Goal: Task Accomplishment & Management: Manage account settings

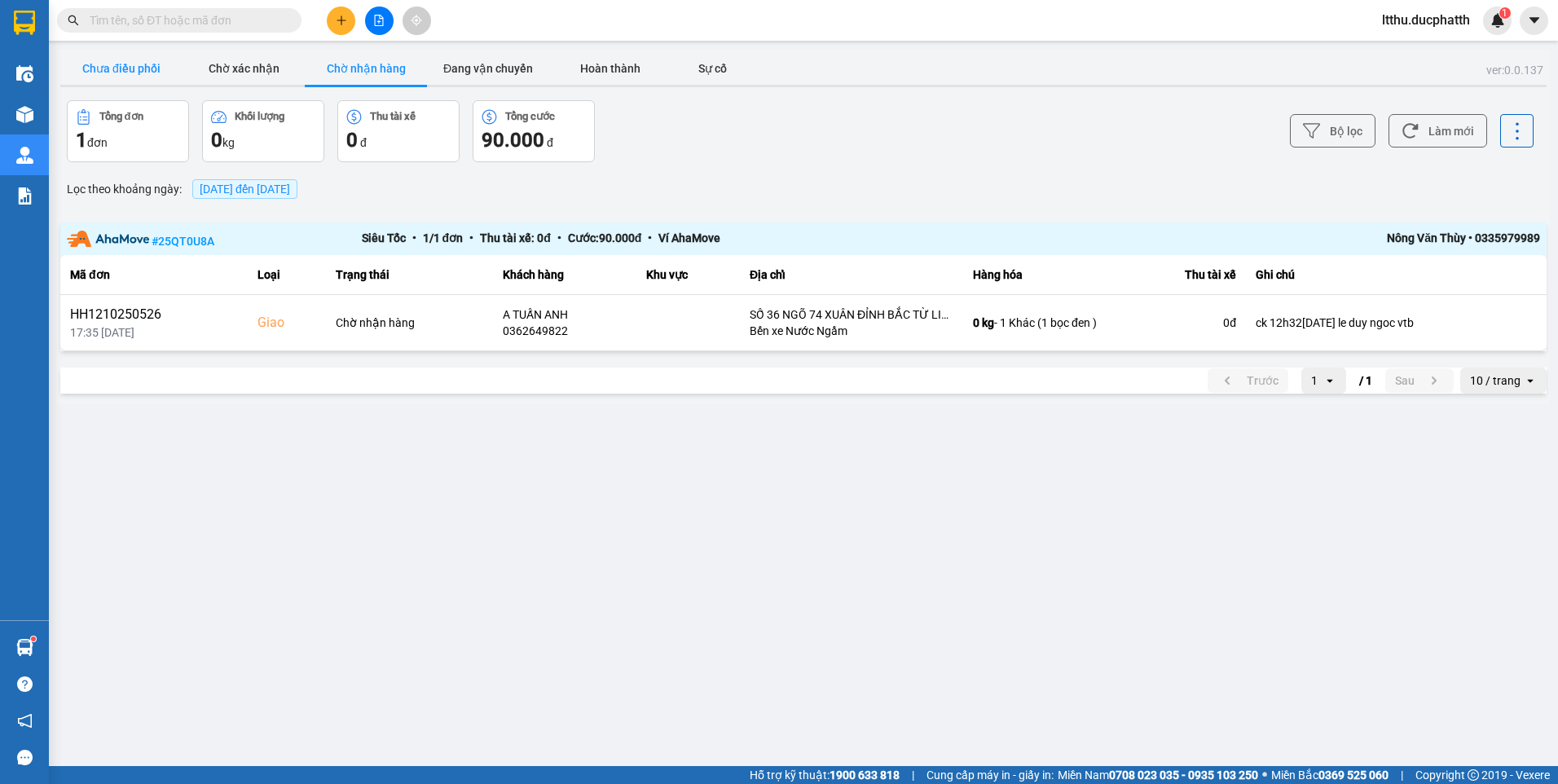
click at [117, 56] on button "Chưa điều phối" at bounding box center [121, 68] width 122 height 32
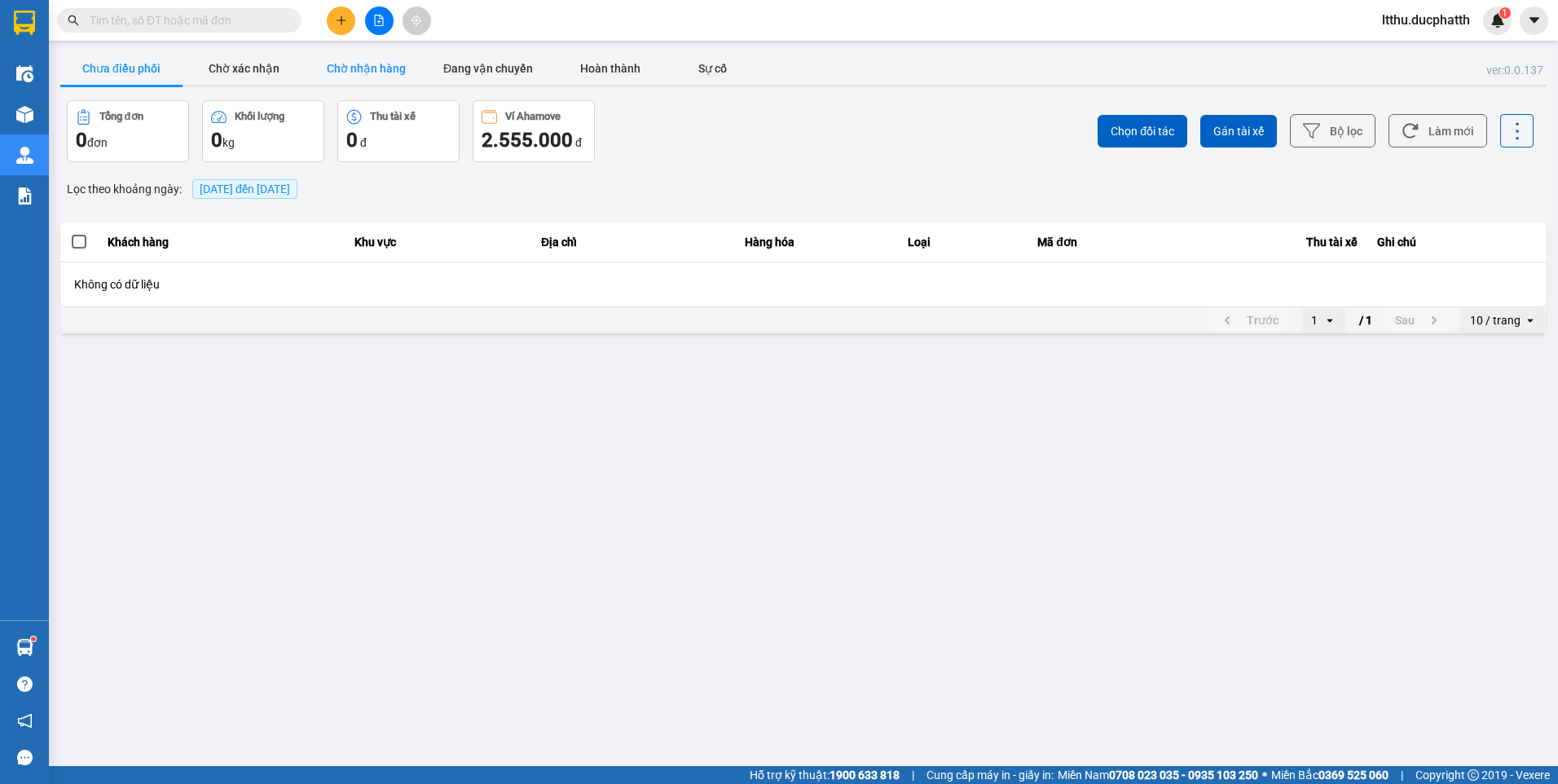
click at [360, 78] on button "Chờ nhận hàng" at bounding box center [366, 68] width 122 height 32
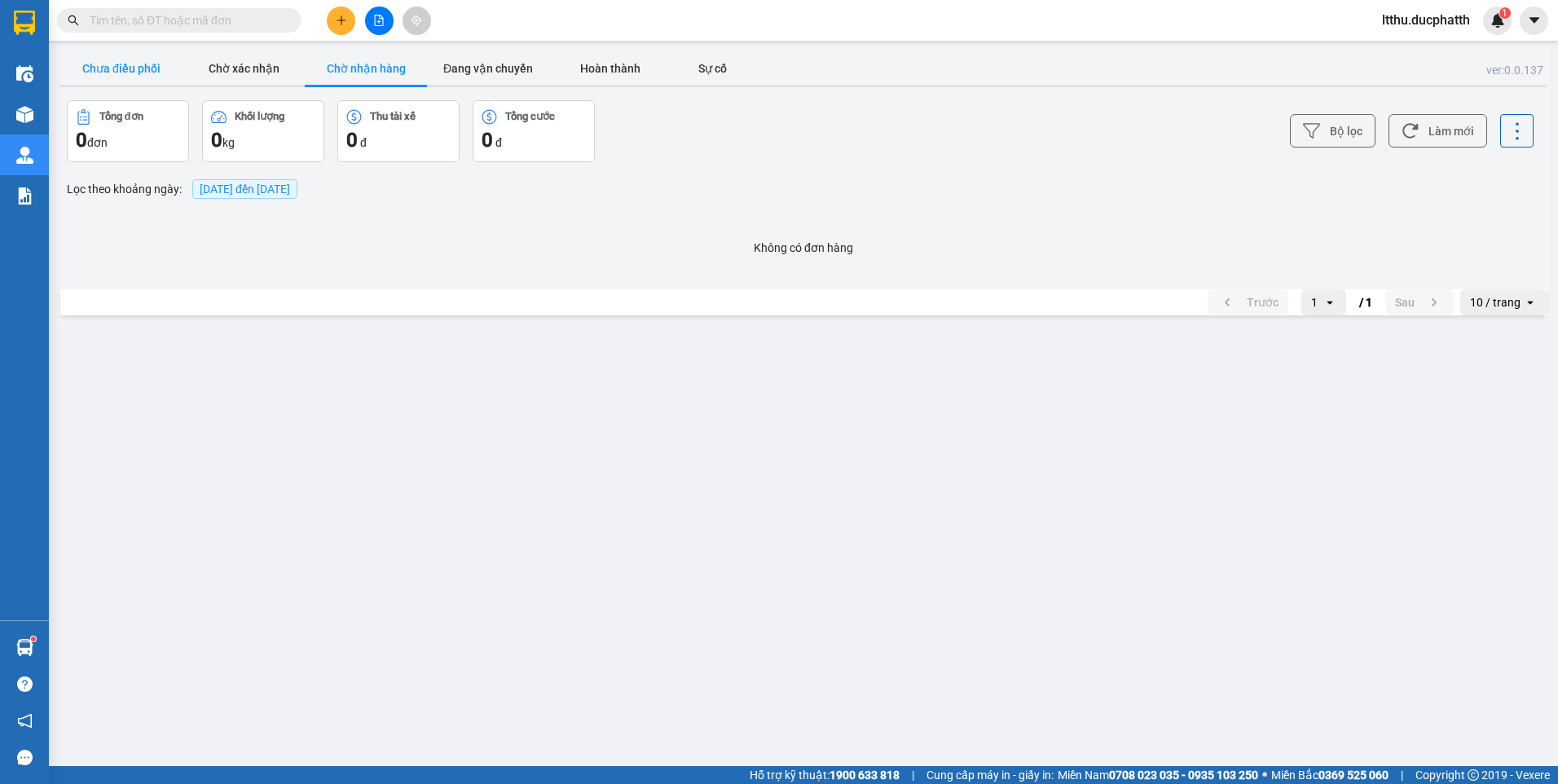
click at [150, 79] on button "Chưa điều phối" at bounding box center [121, 68] width 122 height 32
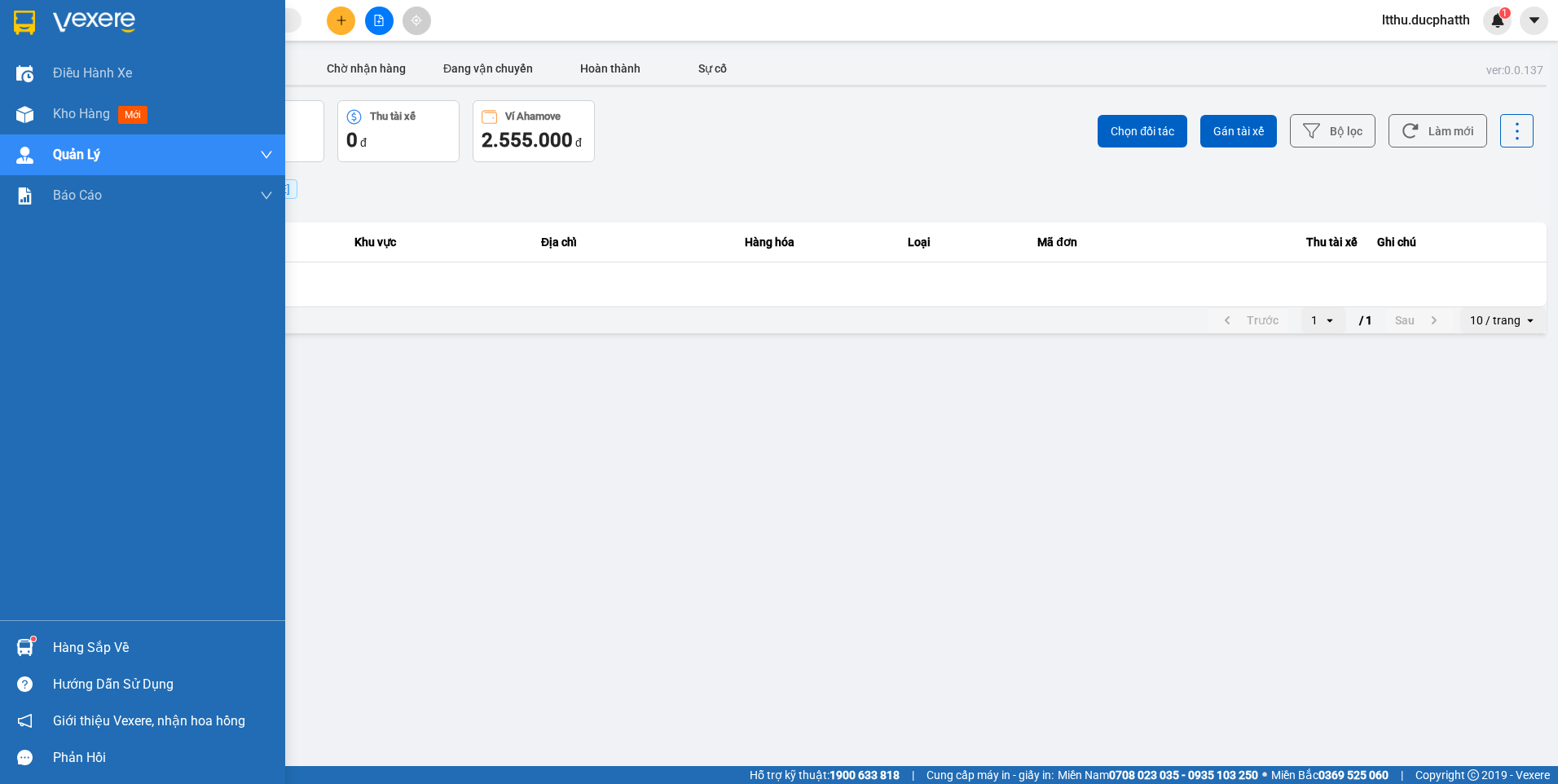
click at [77, 660] on div "Hàng sắp về" at bounding box center [143, 647] width 285 height 37
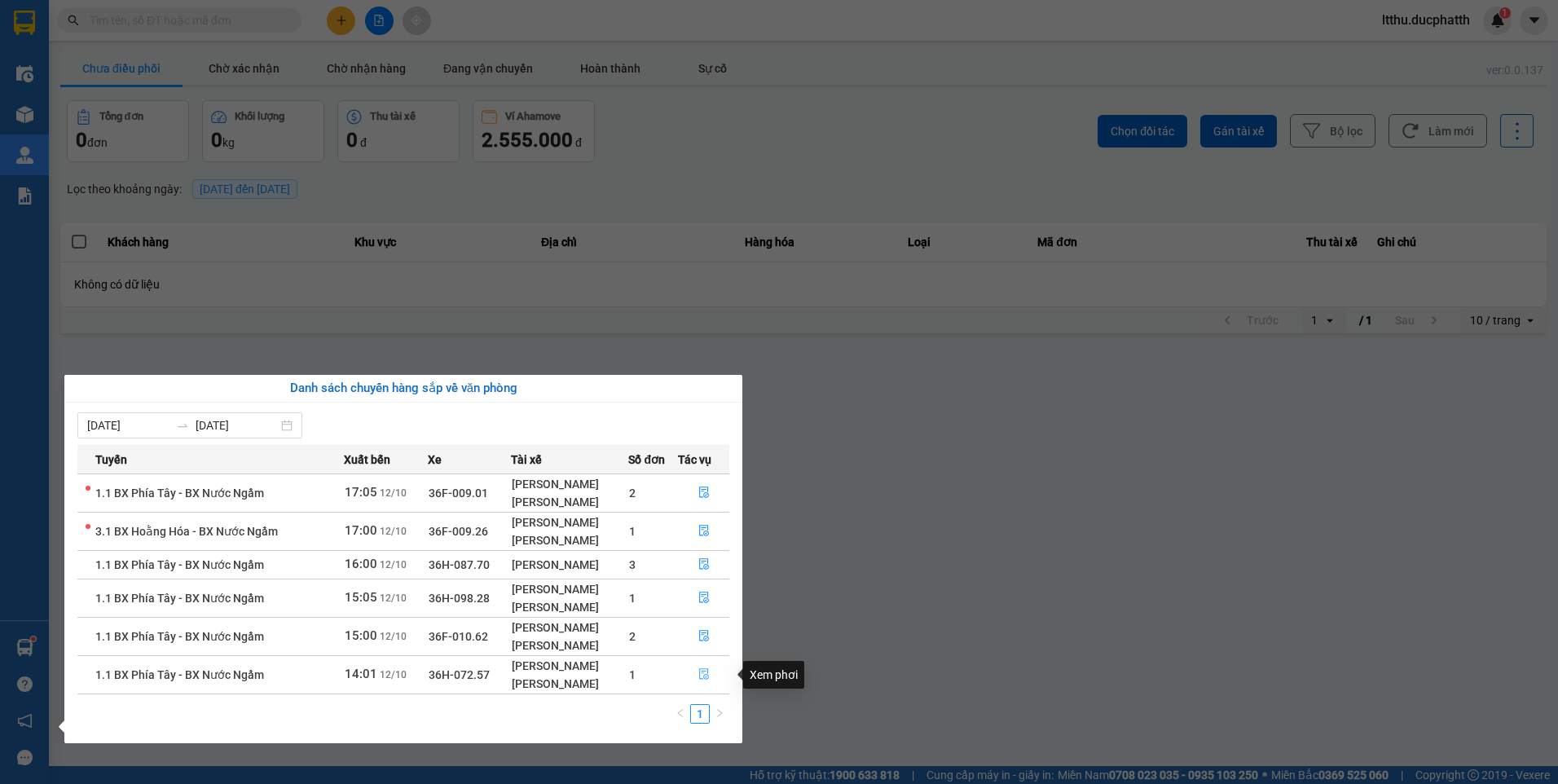
click at [704, 681] on span "file-done" at bounding box center [703, 674] width 11 height 13
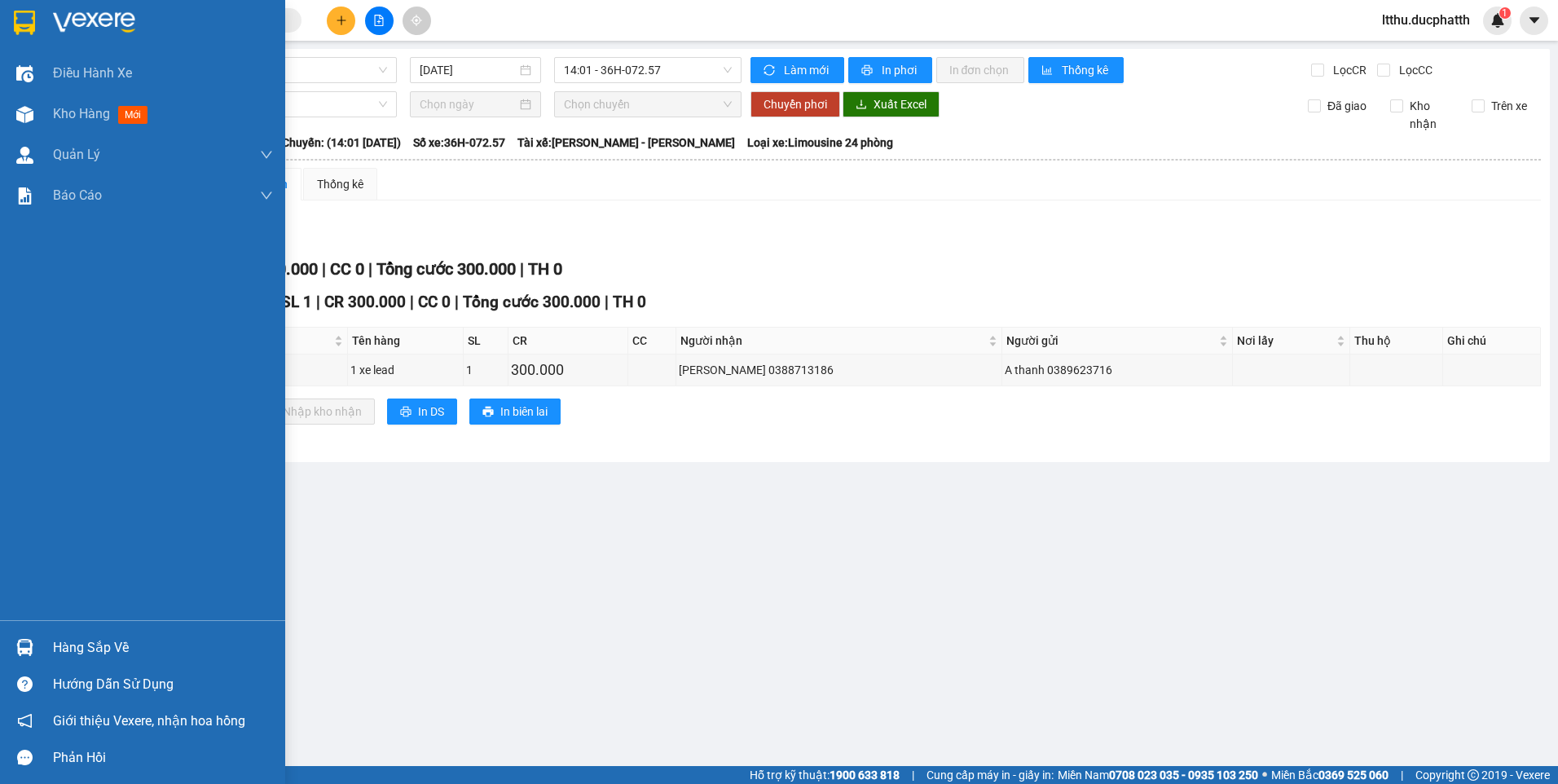
click at [20, 641] on img at bounding box center [25, 647] width 17 height 17
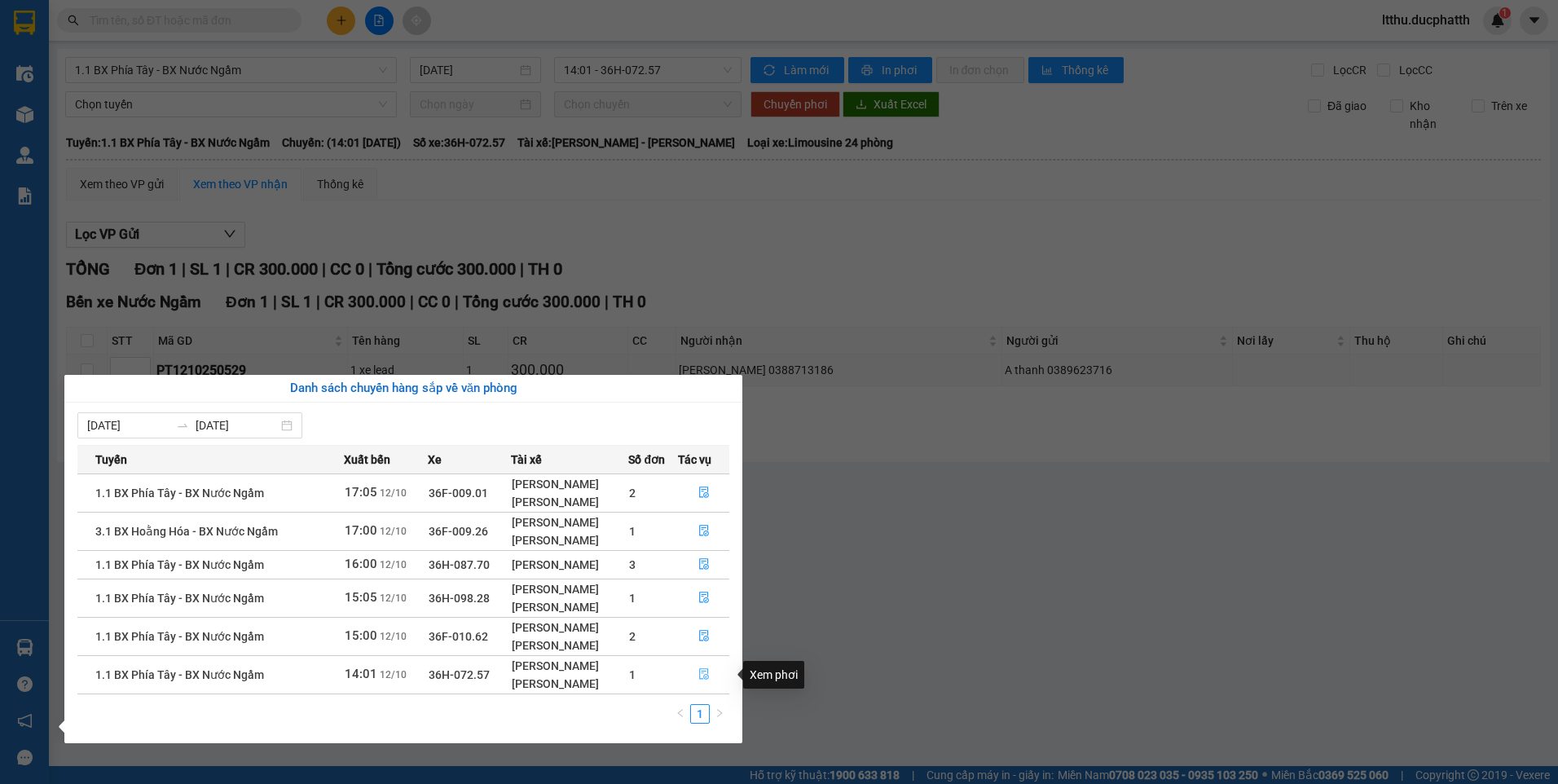
click at [706, 670] on icon "file-done" at bounding box center [703, 673] width 11 height 11
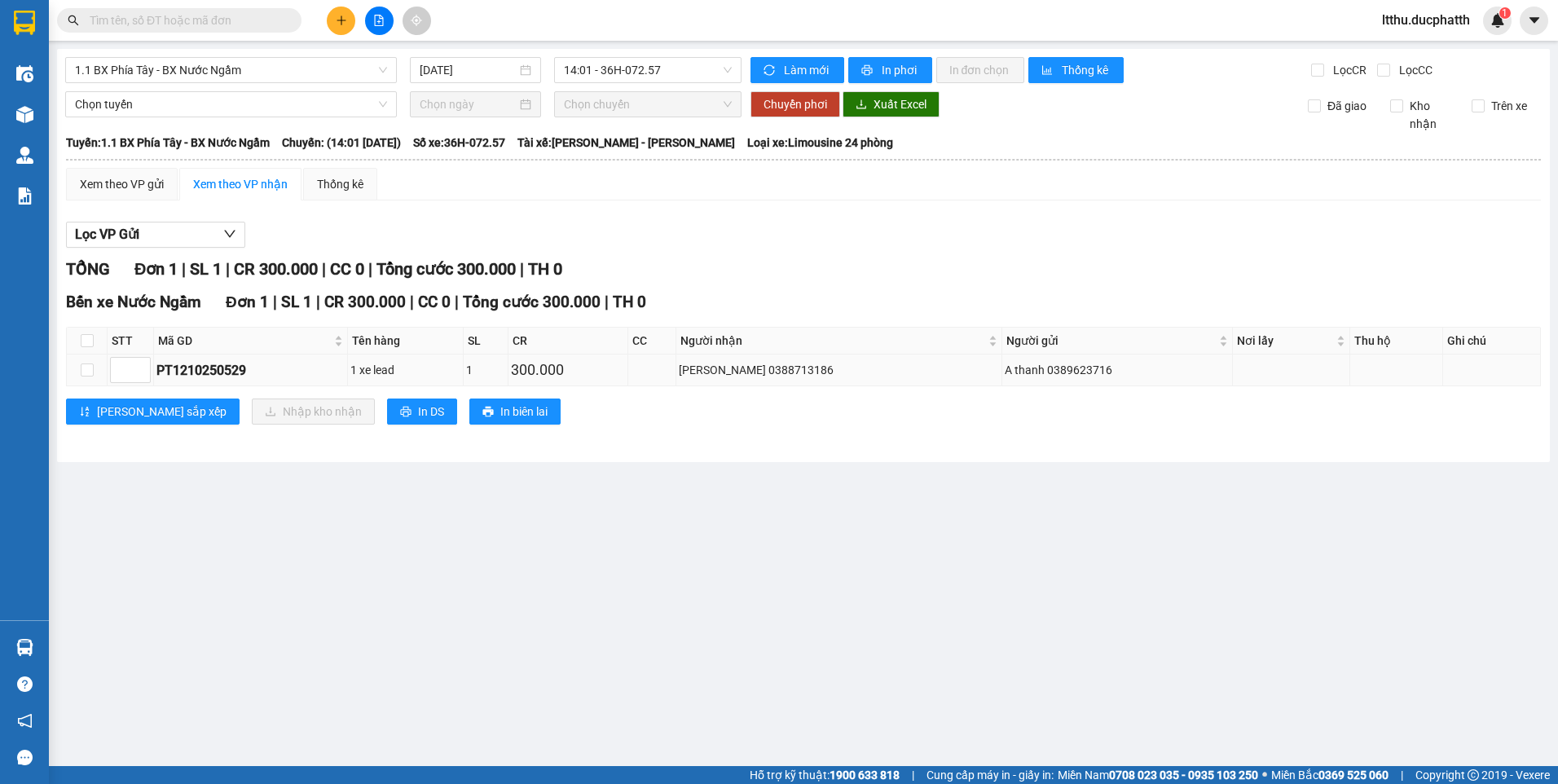
click at [78, 369] on td at bounding box center [87, 370] width 41 height 32
click at [84, 372] on input "checkbox" at bounding box center [86, 369] width 13 height 13
checkbox input "true"
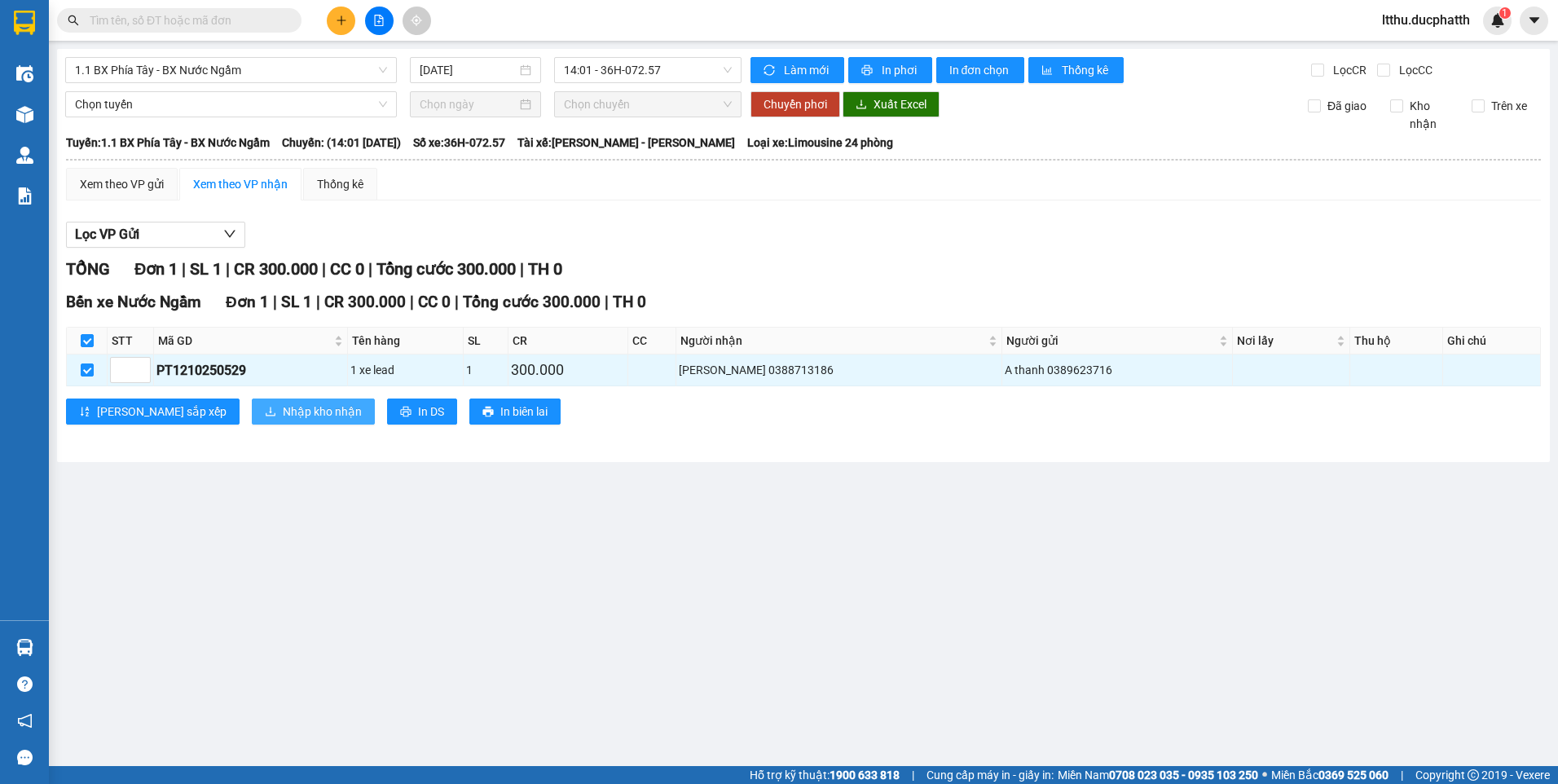
click at [283, 414] on span "Nhập kho nhận" at bounding box center [322, 411] width 79 height 18
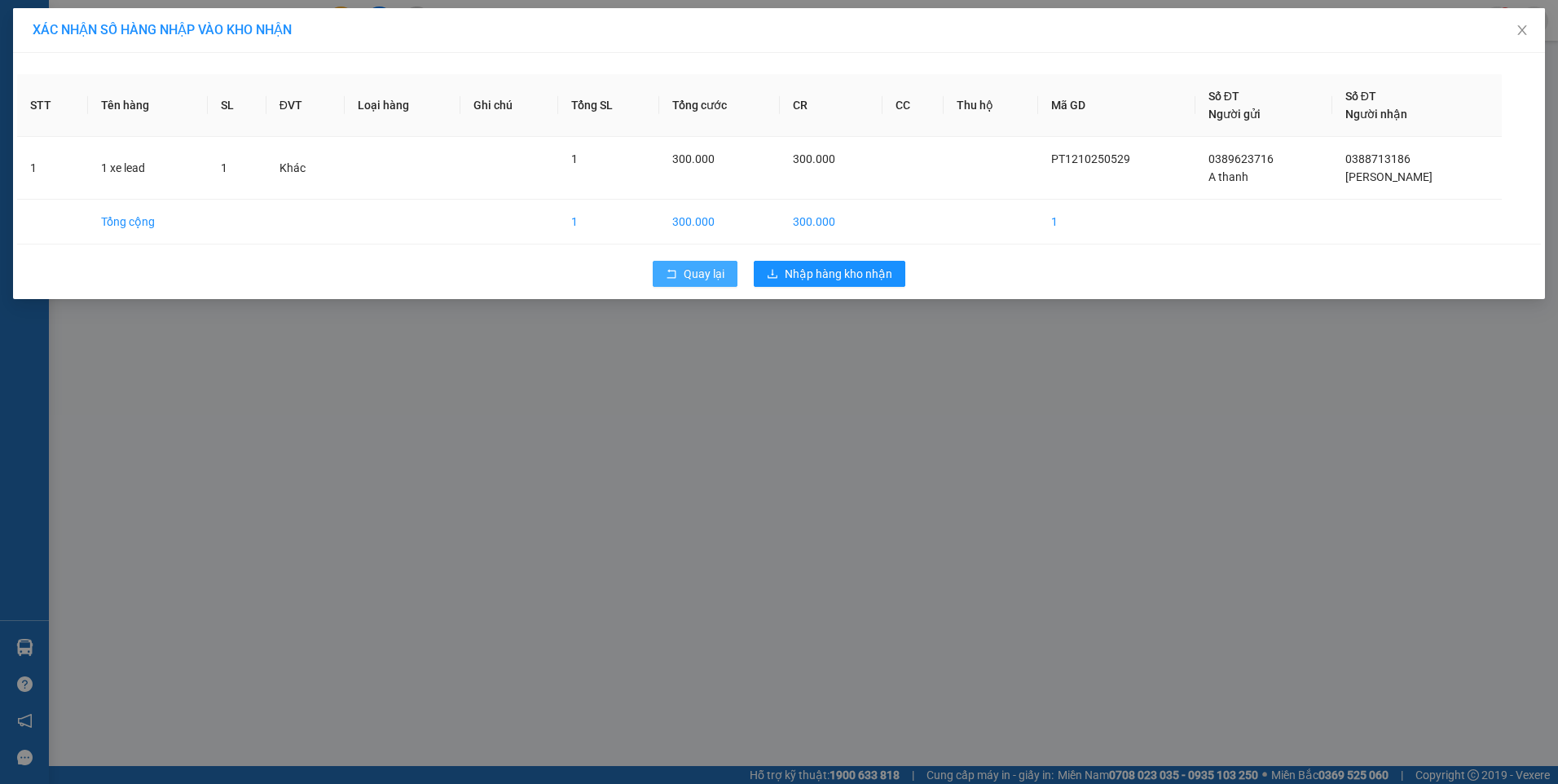
click at [723, 271] on span "Quay lại" at bounding box center [704, 273] width 41 height 18
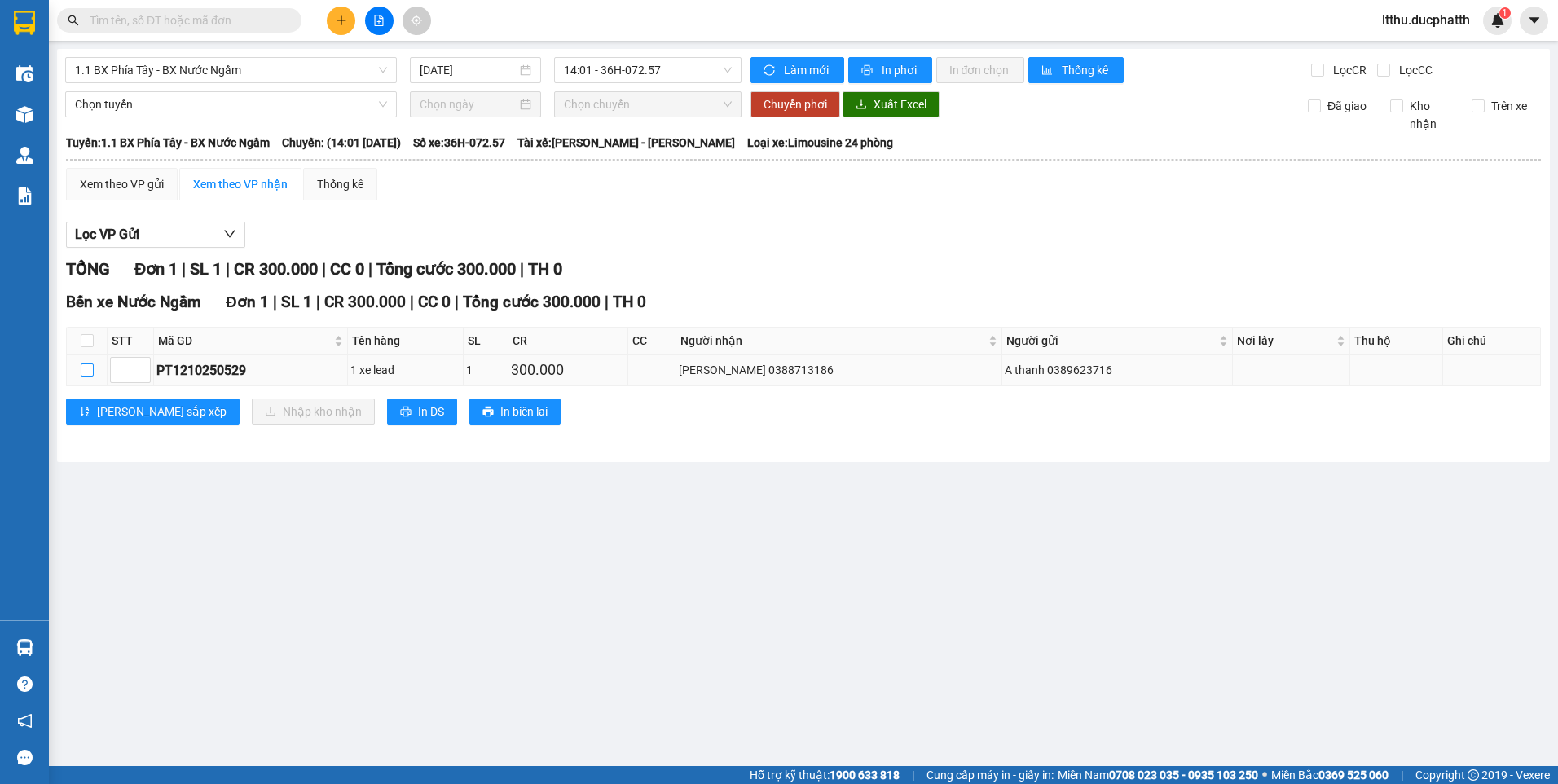
click at [89, 374] on input "checkbox" at bounding box center [86, 369] width 13 height 13
checkbox input "true"
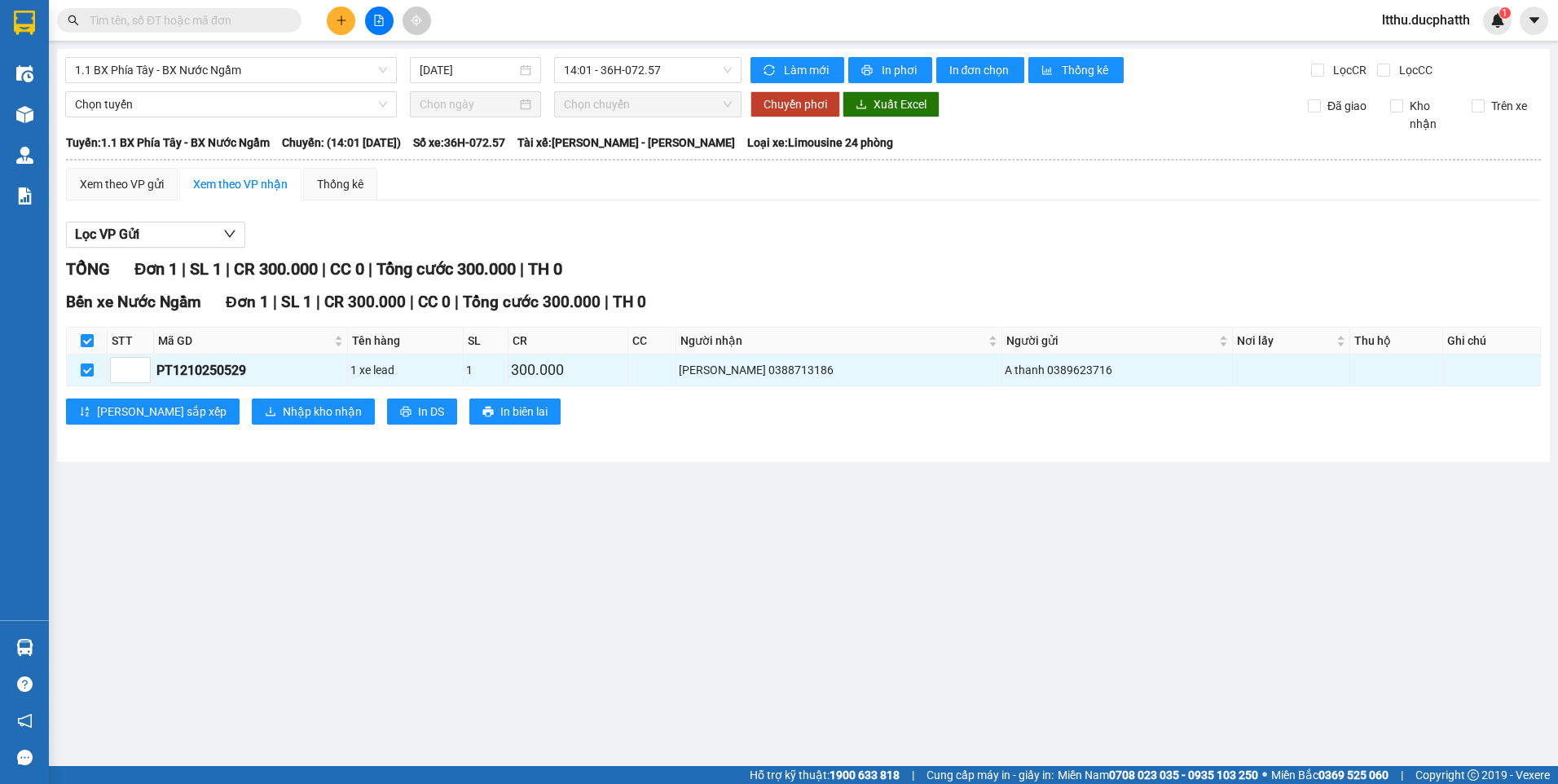
click at [219, 396] on div "Bến xe Nước Ngầm Đơn 1 | SL 1 | CR 300.000 | CC 0 | Tổng cước 300.000 | TH 0 ST…" at bounding box center [803, 364] width 1474 height 147
click at [283, 406] on span "Nhập kho nhận" at bounding box center [322, 411] width 79 height 18
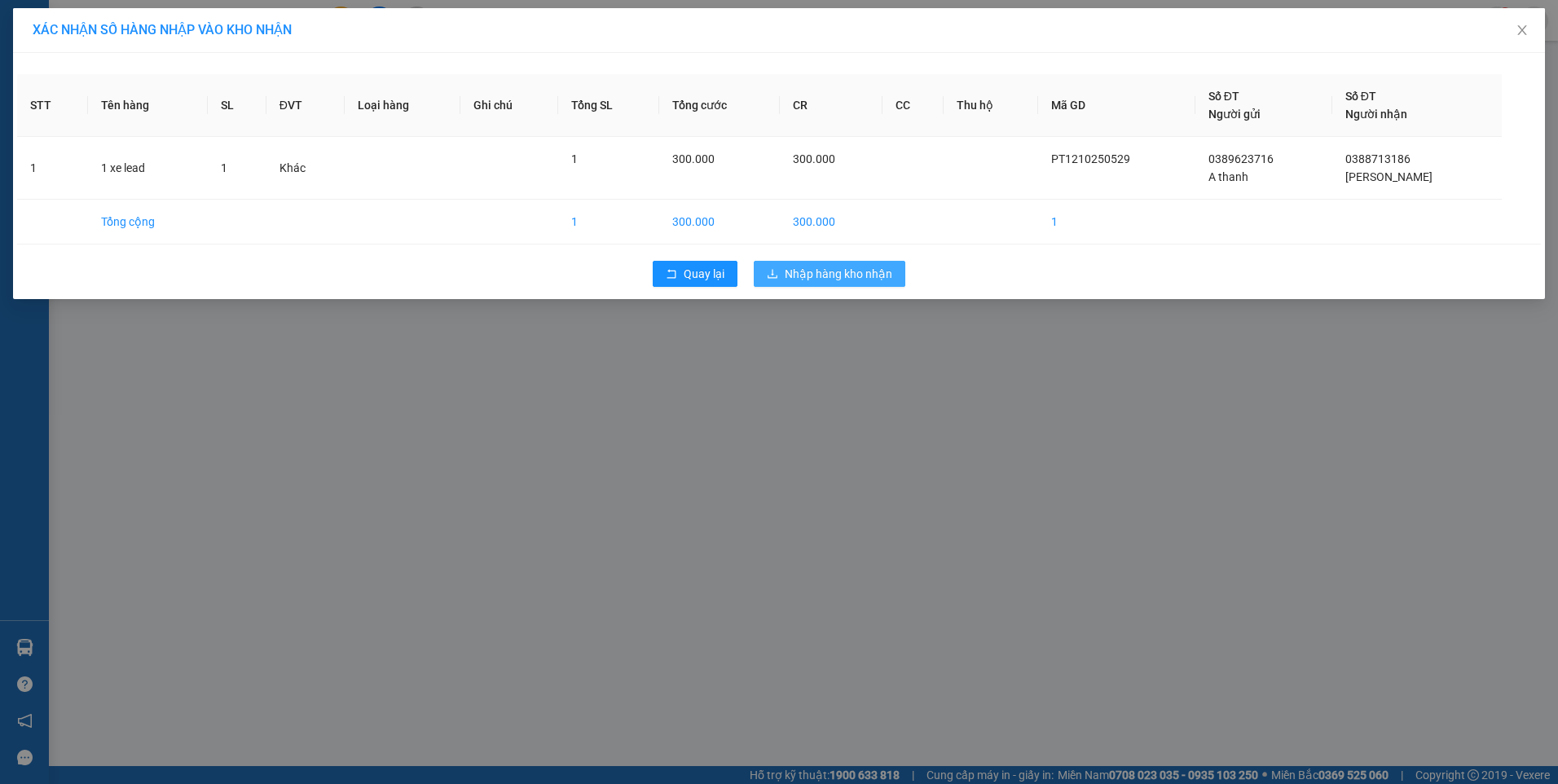
click at [878, 273] on span "Nhập hàng kho nhận" at bounding box center [839, 273] width 108 height 18
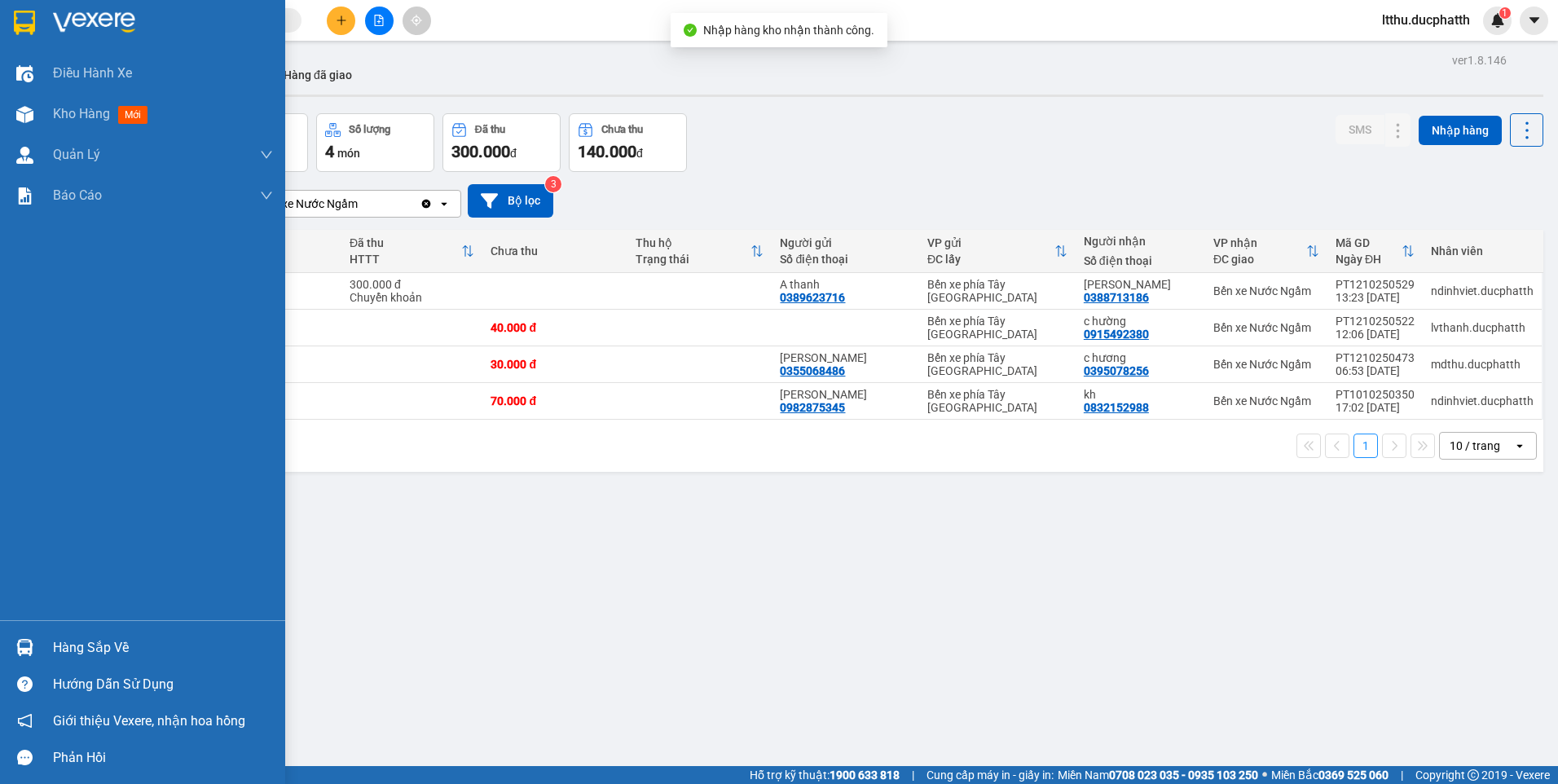
click at [32, 647] on img at bounding box center [25, 647] width 17 height 17
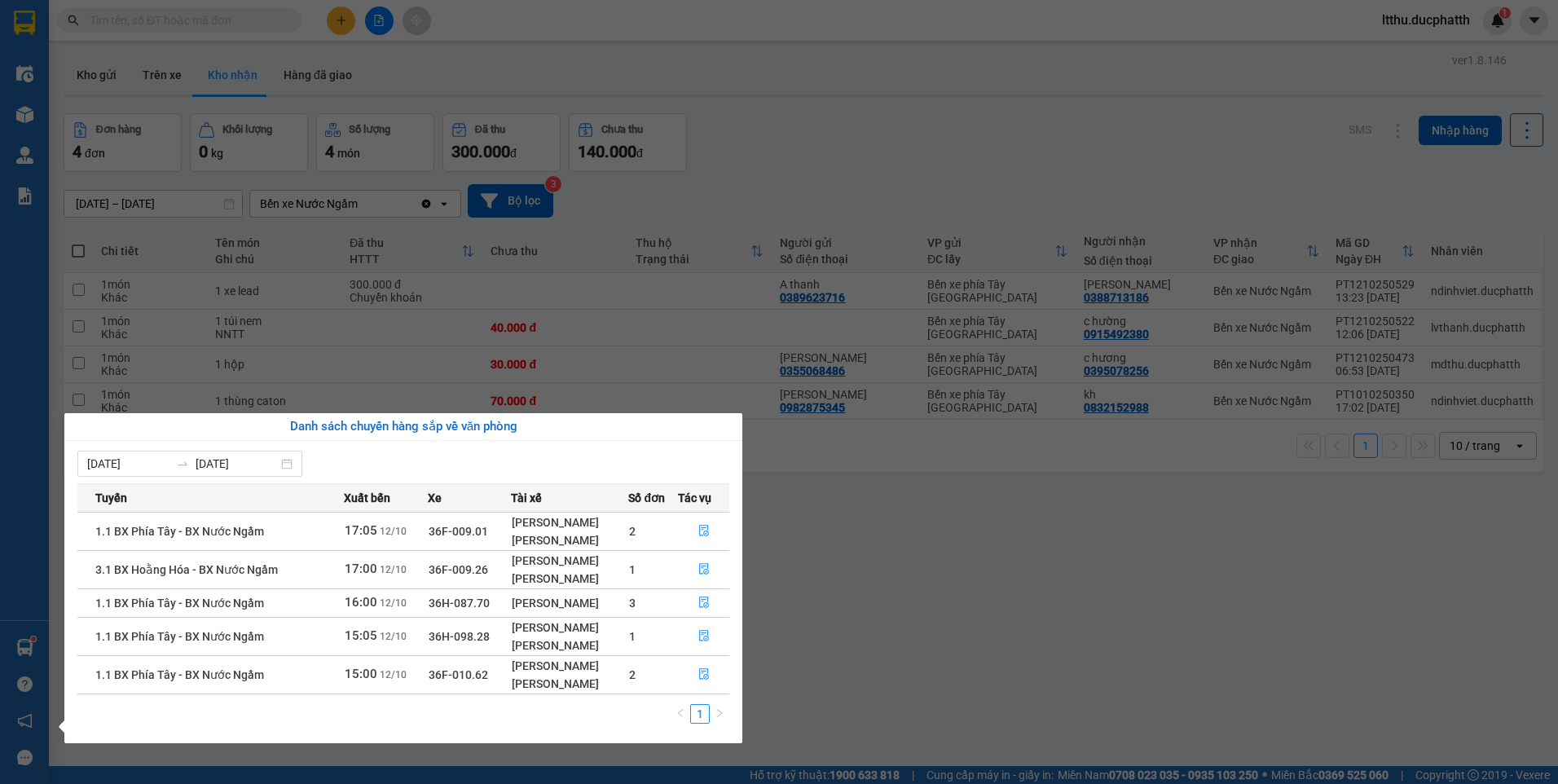
click at [835, 626] on section "Kết quả tìm kiếm ( 6 ) Bộ lọc Mã ĐH Trạng thái Món hàng Thu hộ Tổng cước Chưa c…" at bounding box center [779, 392] width 1558 height 784
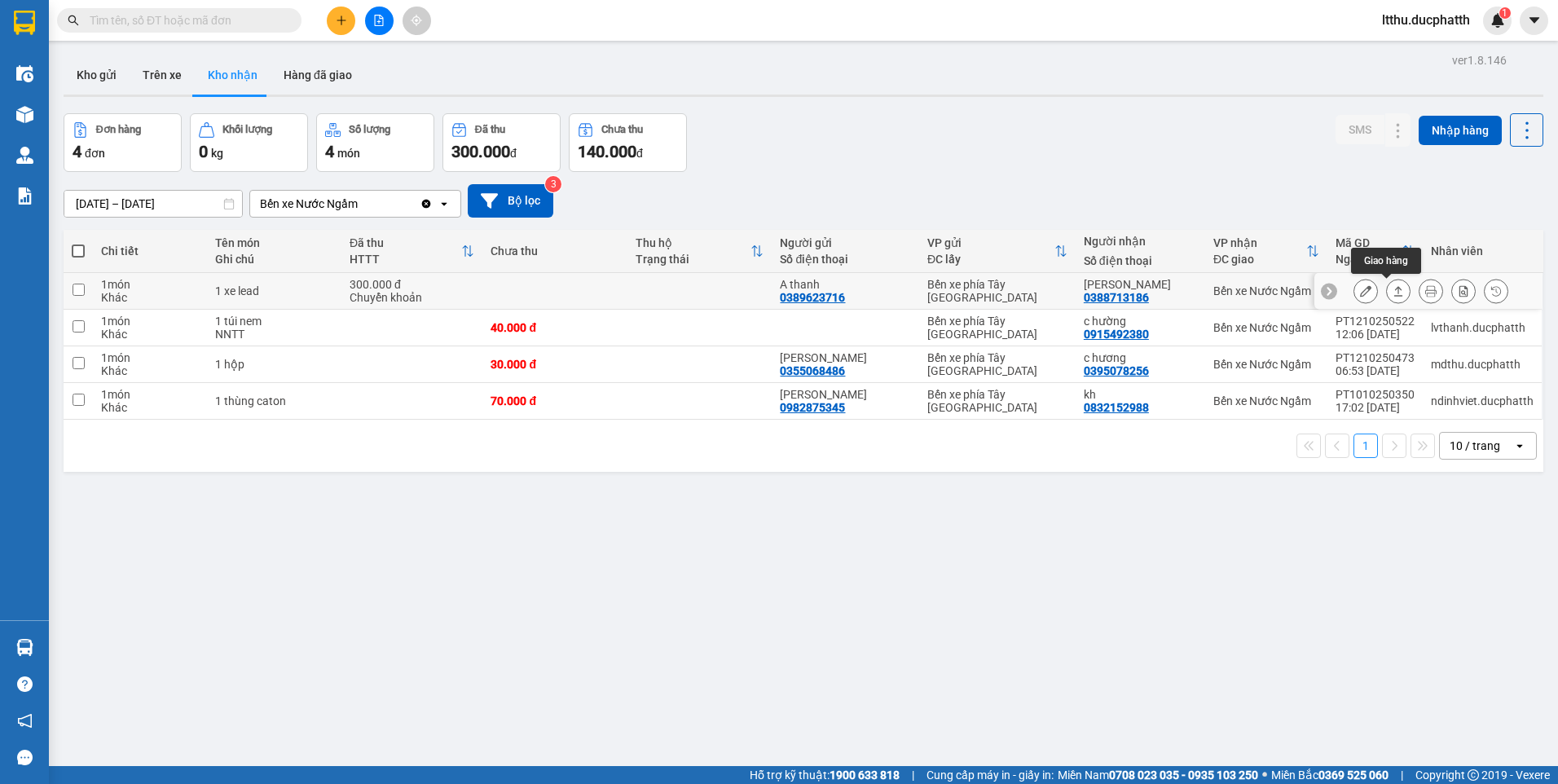
click at [1392, 290] on icon at bounding box center [1397, 290] width 11 height 11
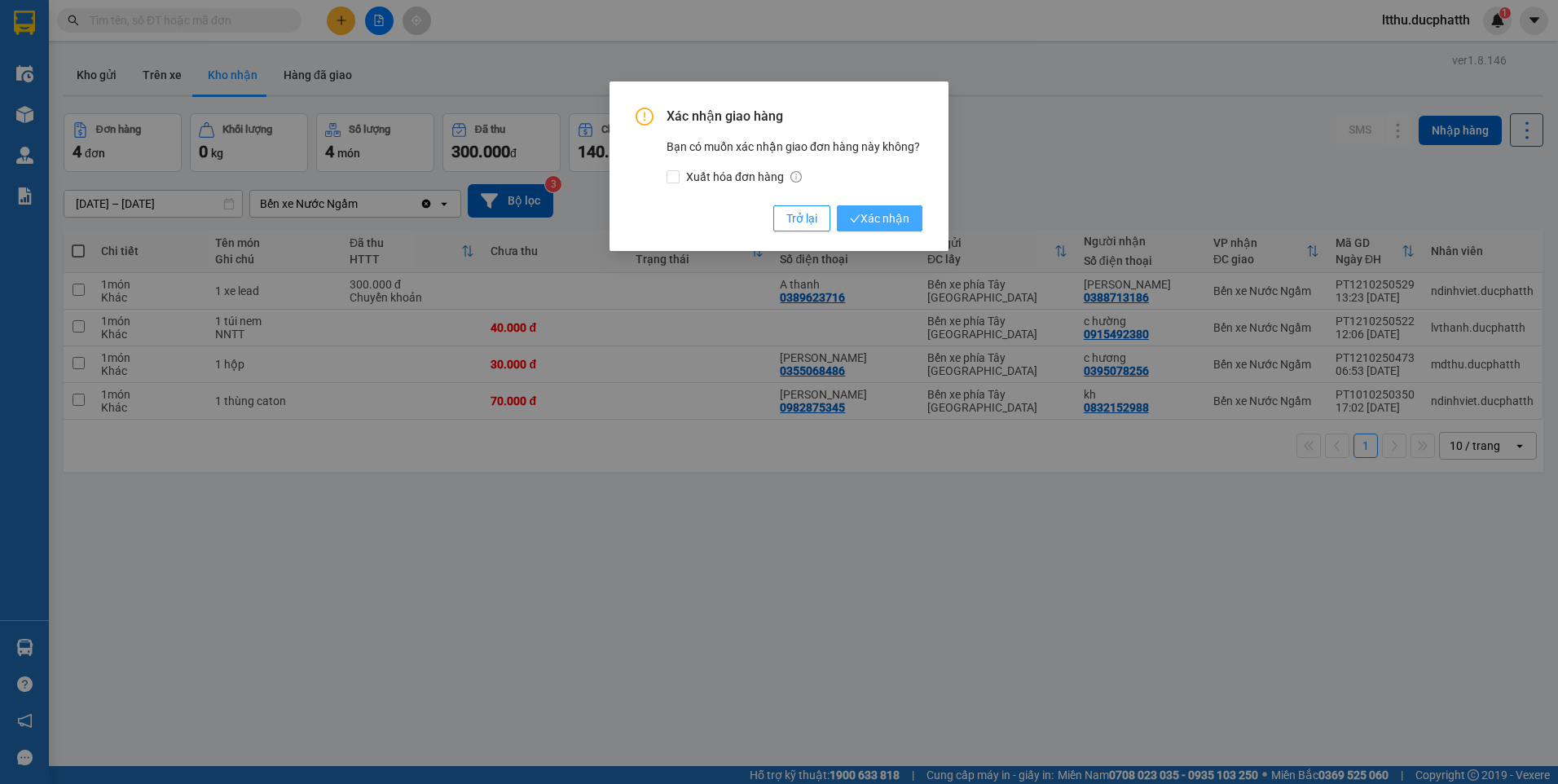
click at [909, 220] on button "Xác nhận" at bounding box center [880, 218] width 85 height 26
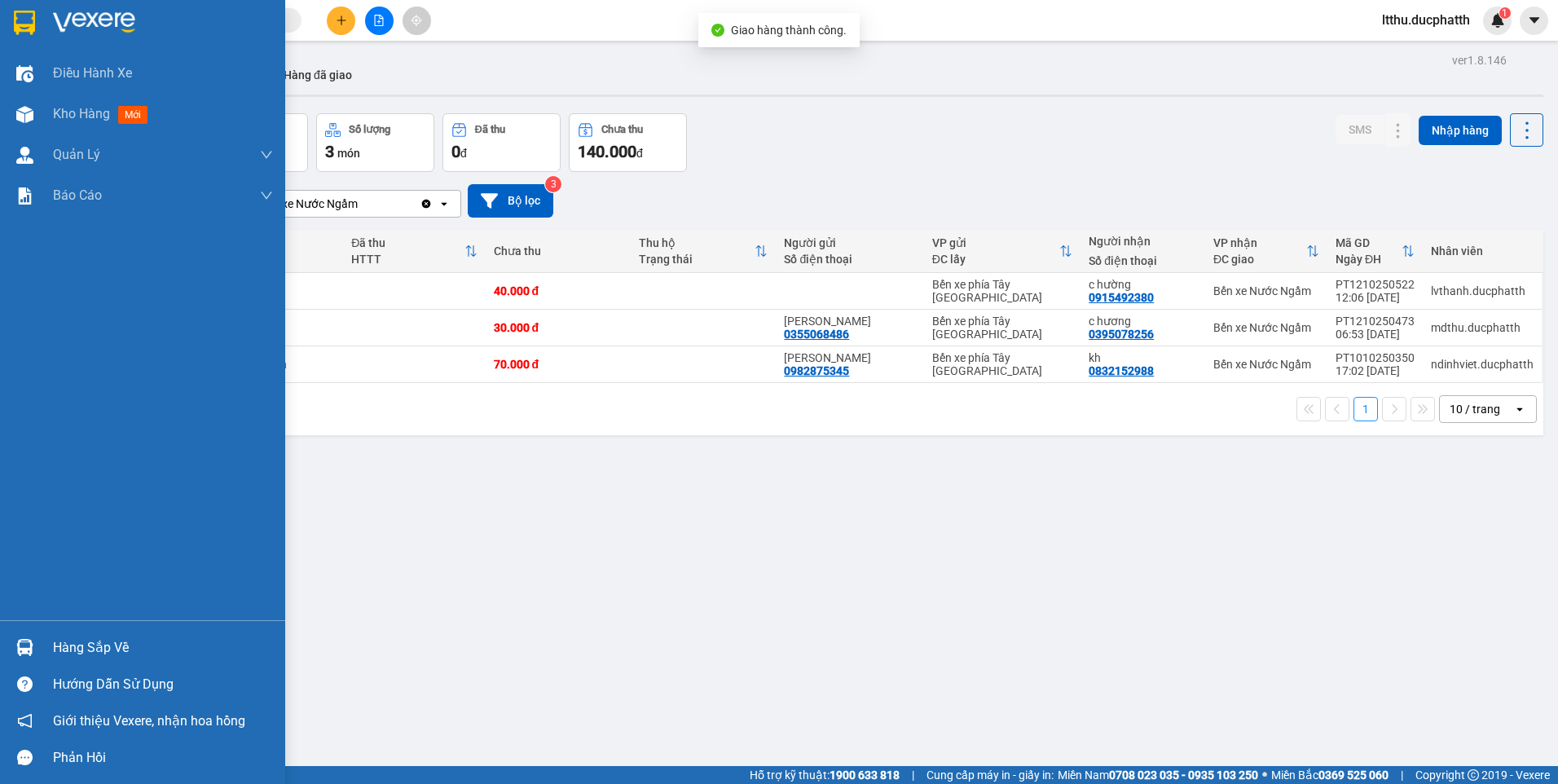
click at [33, 635] on div at bounding box center [24, 647] width 28 height 28
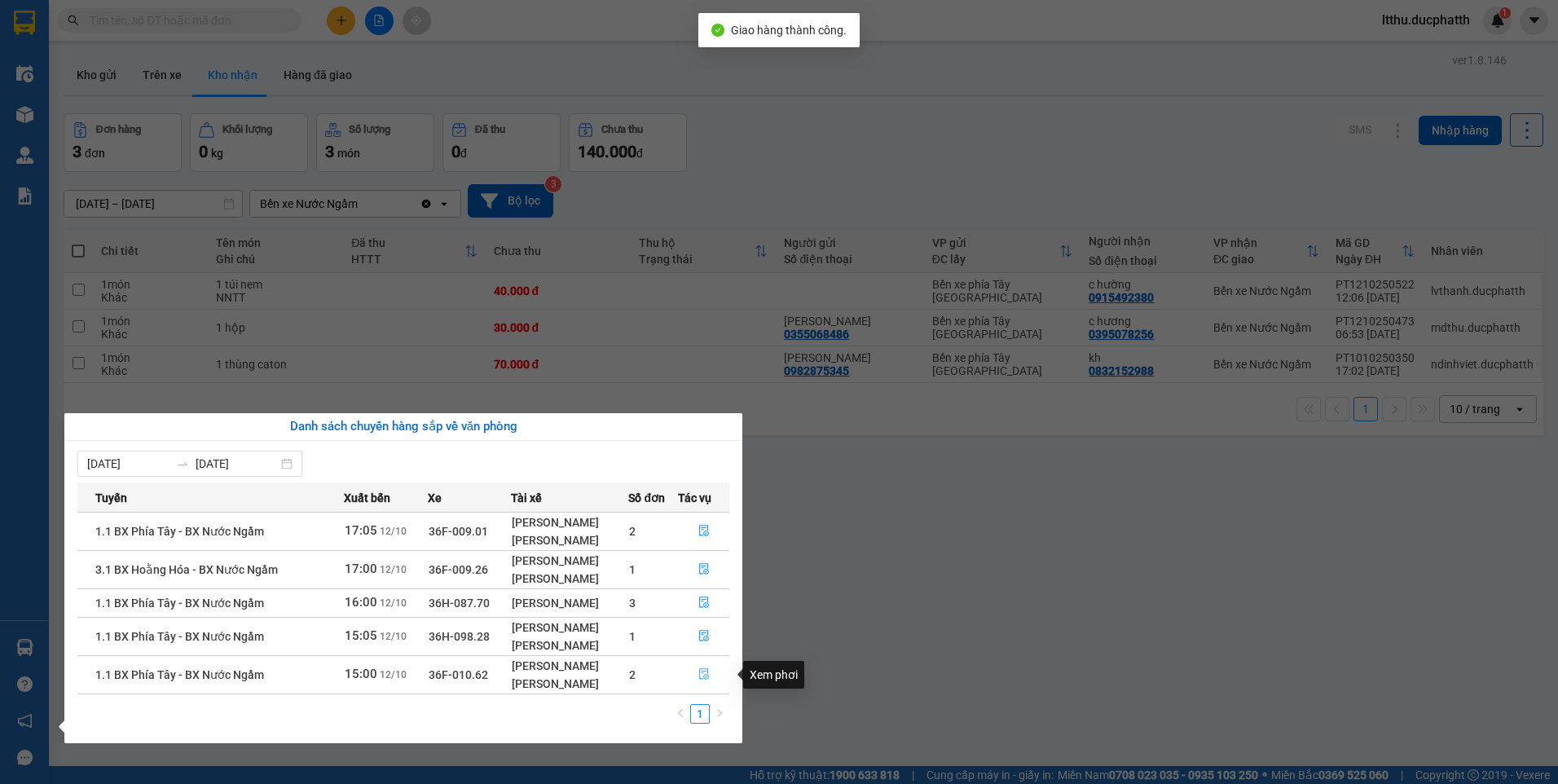
click at [694, 675] on button "button" at bounding box center [704, 675] width 50 height 26
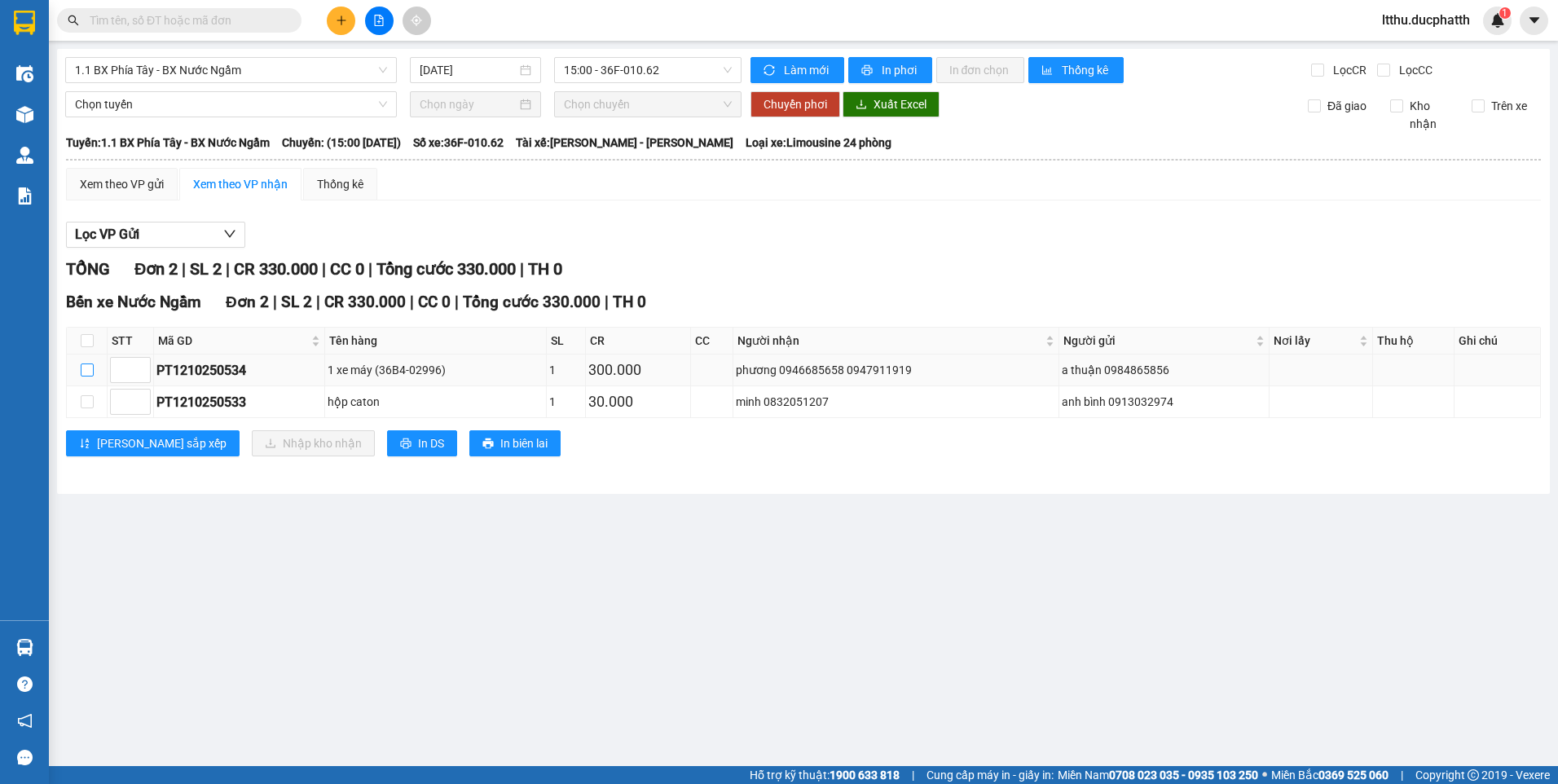
click at [85, 375] on input "checkbox" at bounding box center [86, 369] width 13 height 13
checkbox input "true"
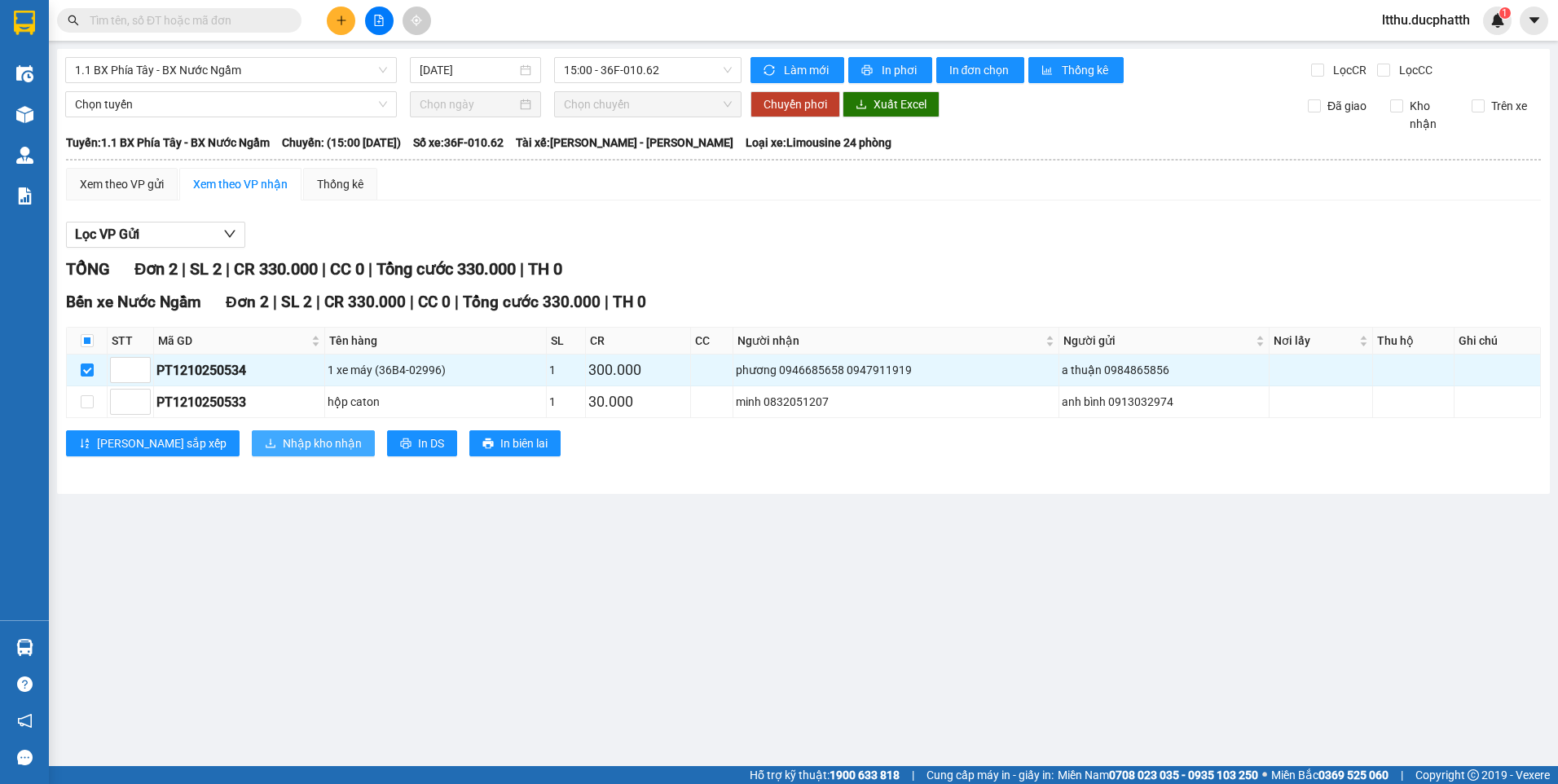
click at [283, 448] on span "Nhập kho nhận" at bounding box center [322, 442] width 79 height 18
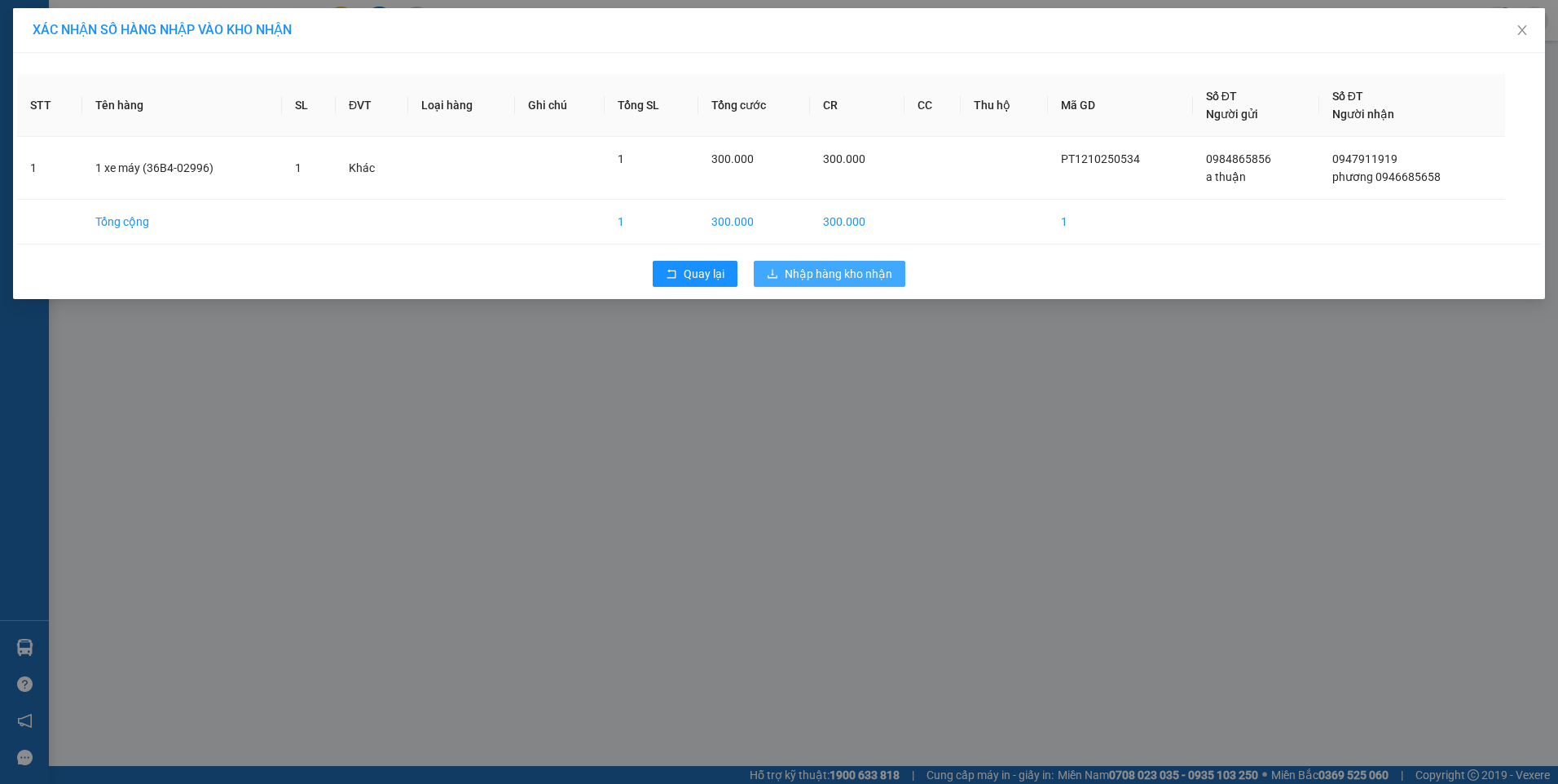
click at [784, 266] on button "Nhập hàng kho nhận" at bounding box center [829, 273] width 151 height 26
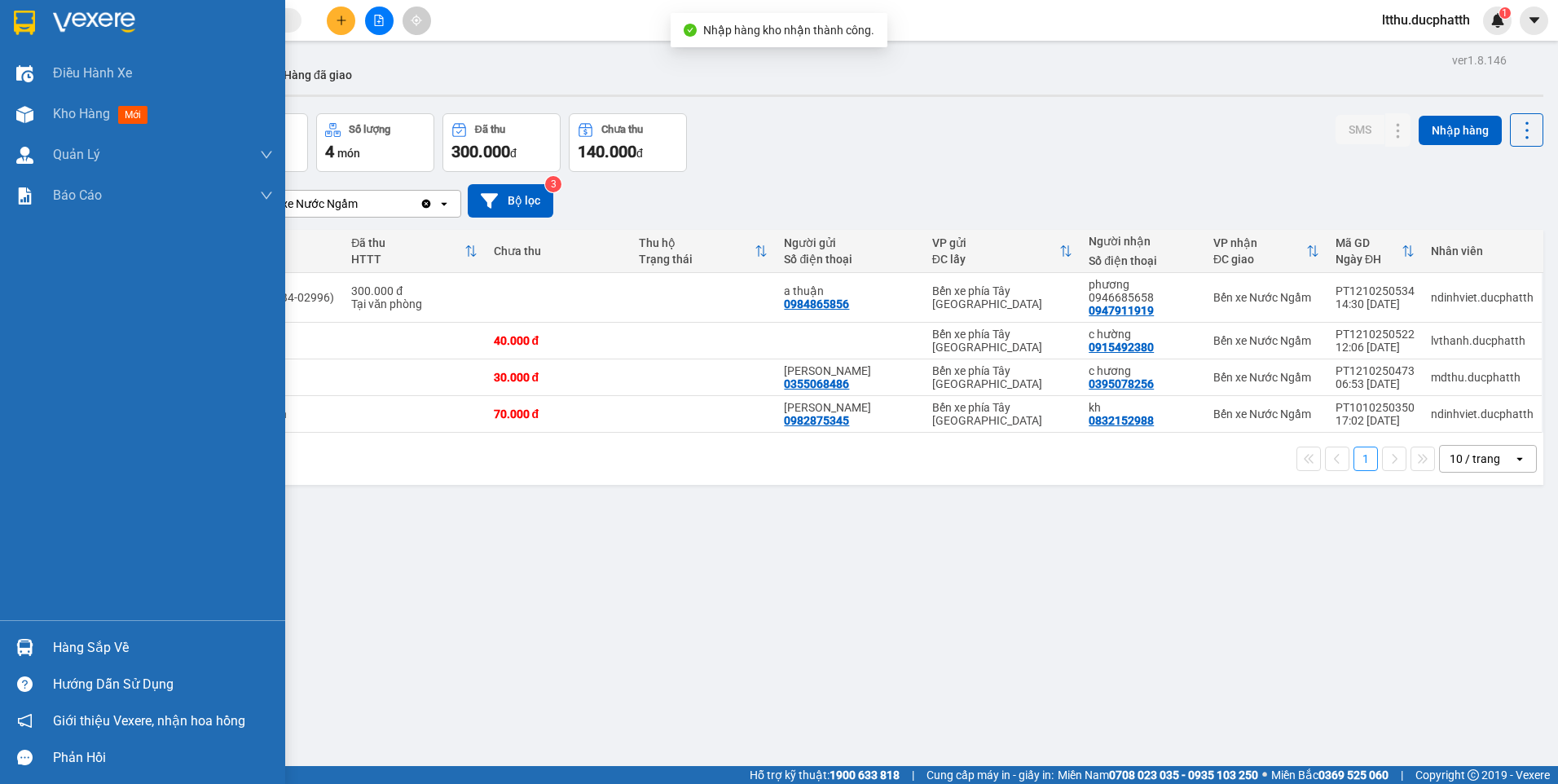
click at [21, 657] on div at bounding box center [24, 647] width 28 height 28
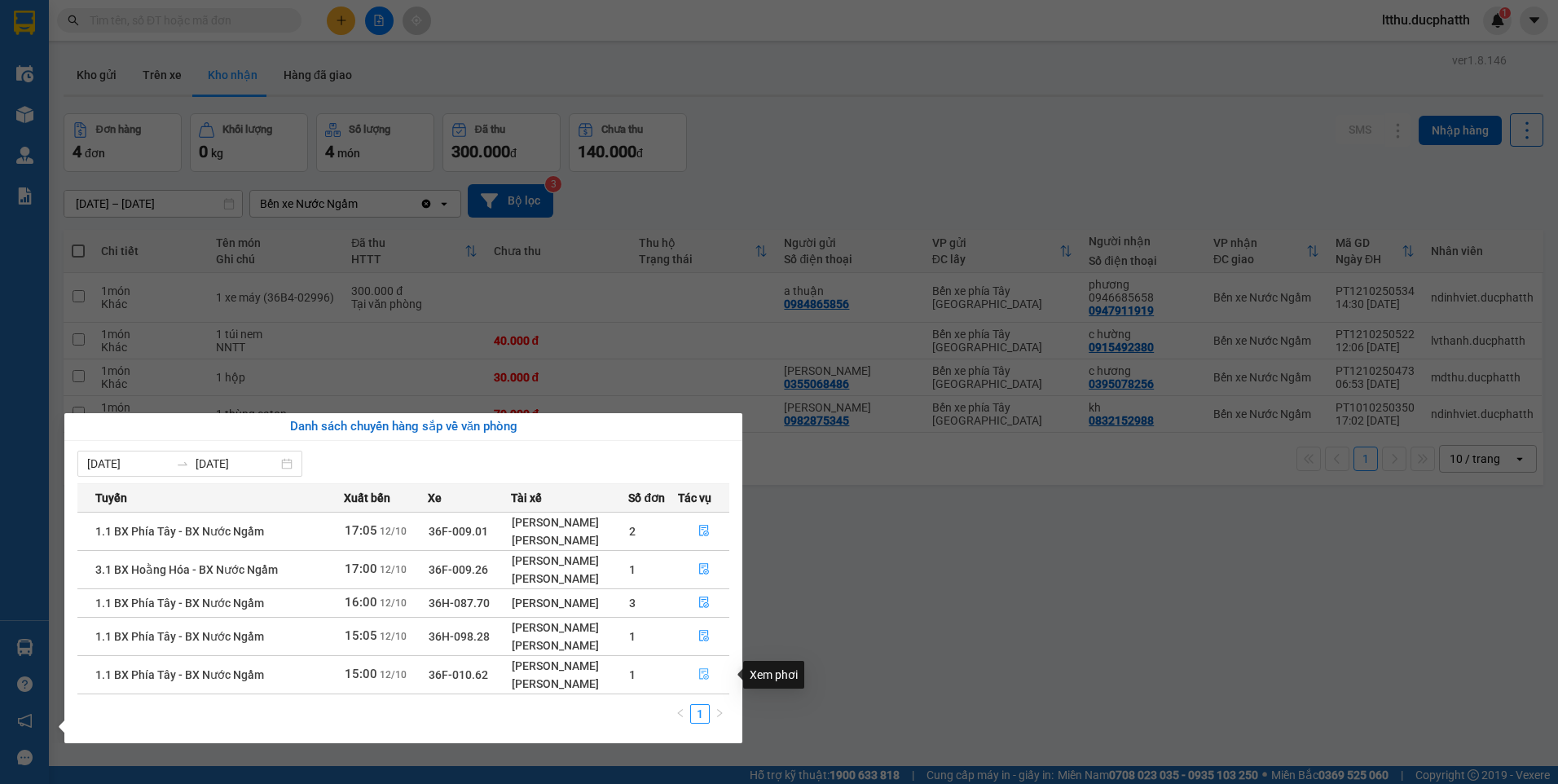
click at [700, 670] on icon "file-done" at bounding box center [703, 673] width 11 height 11
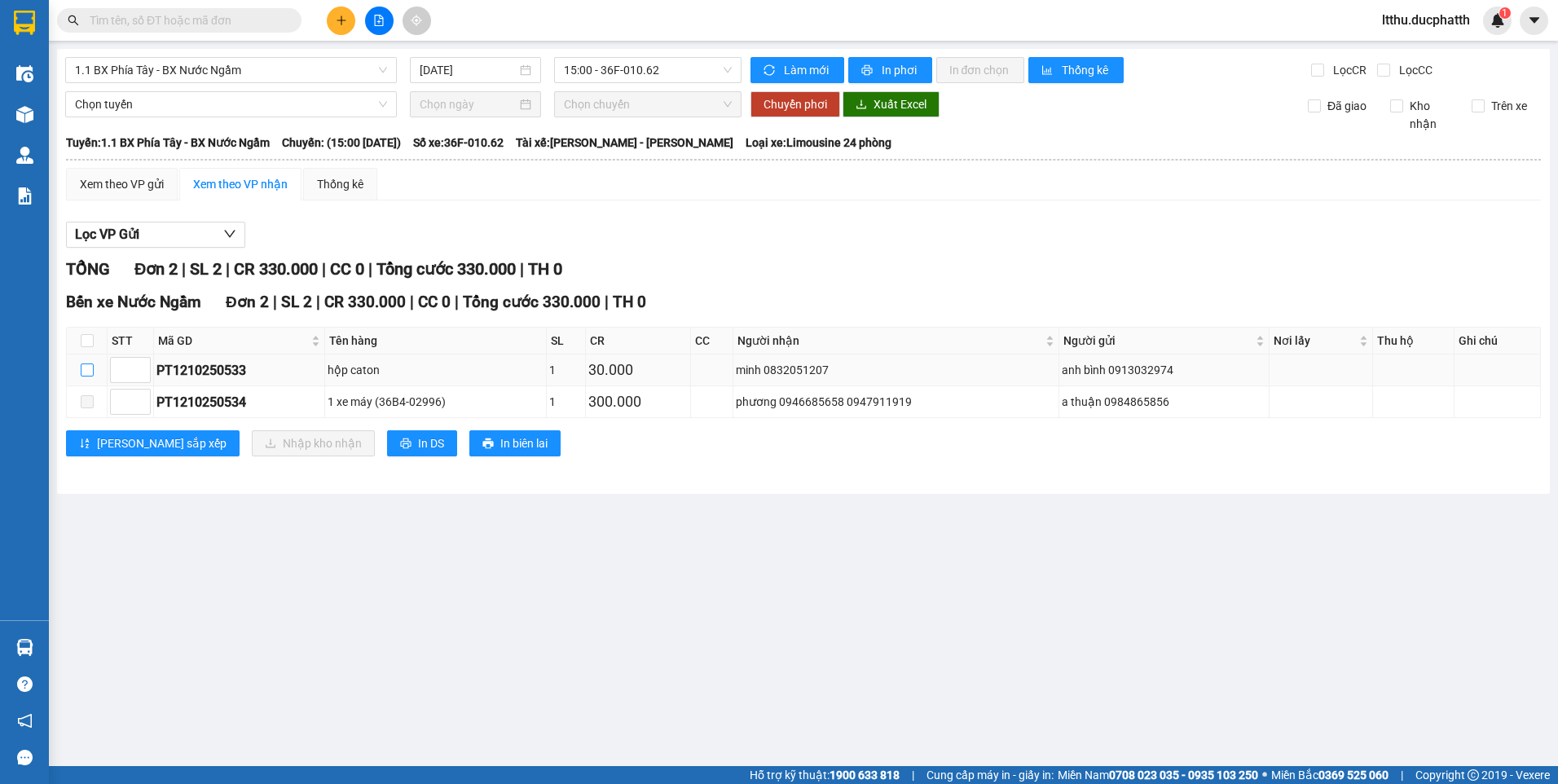
click at [82, 372] on input "checkbox" at bounding box center [86, 369] width 13 height 13
checkbox input "true"
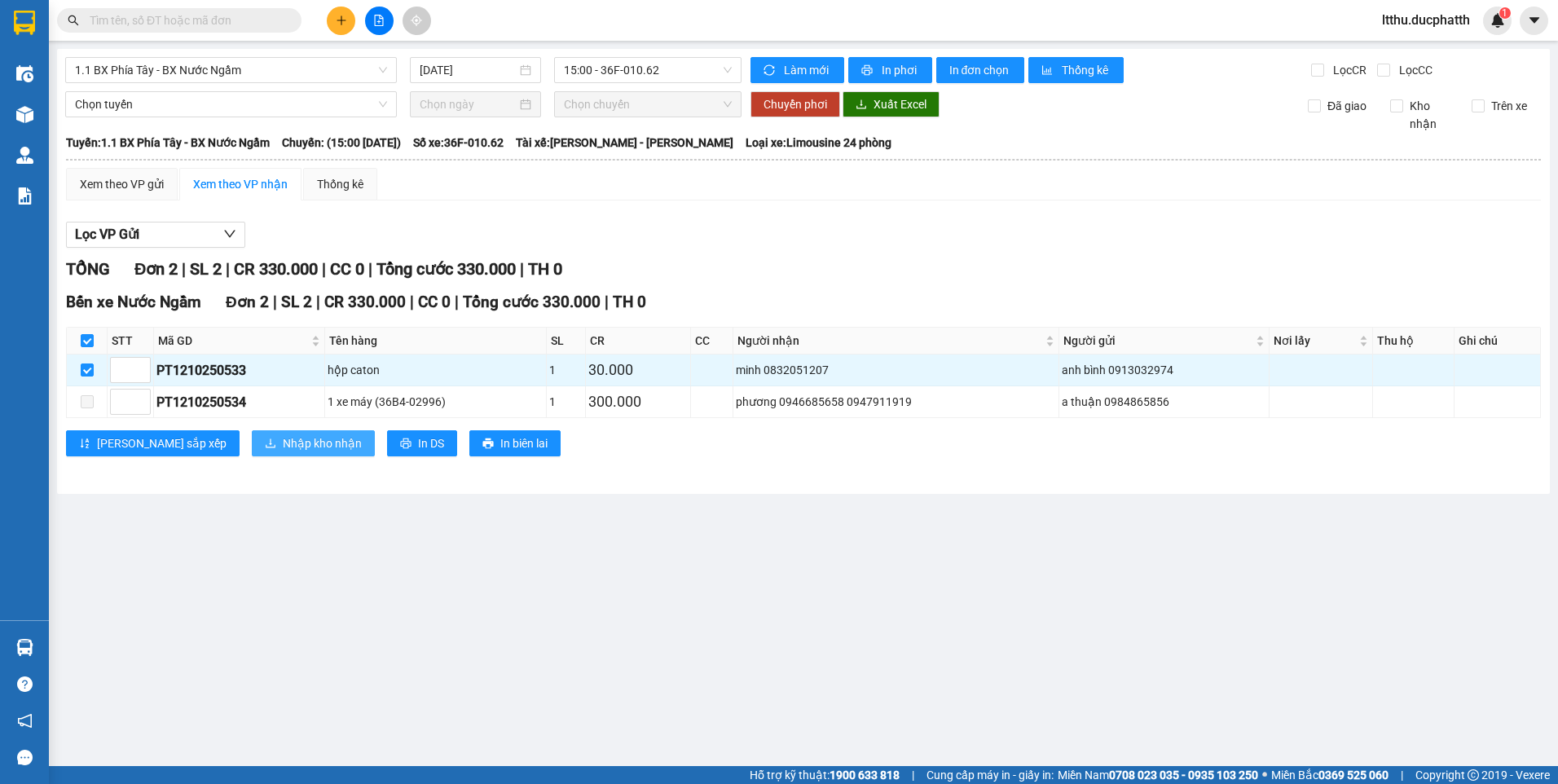
click at [265, 445] on icon "download" at bounding box center [270, 442] width 11 height 11
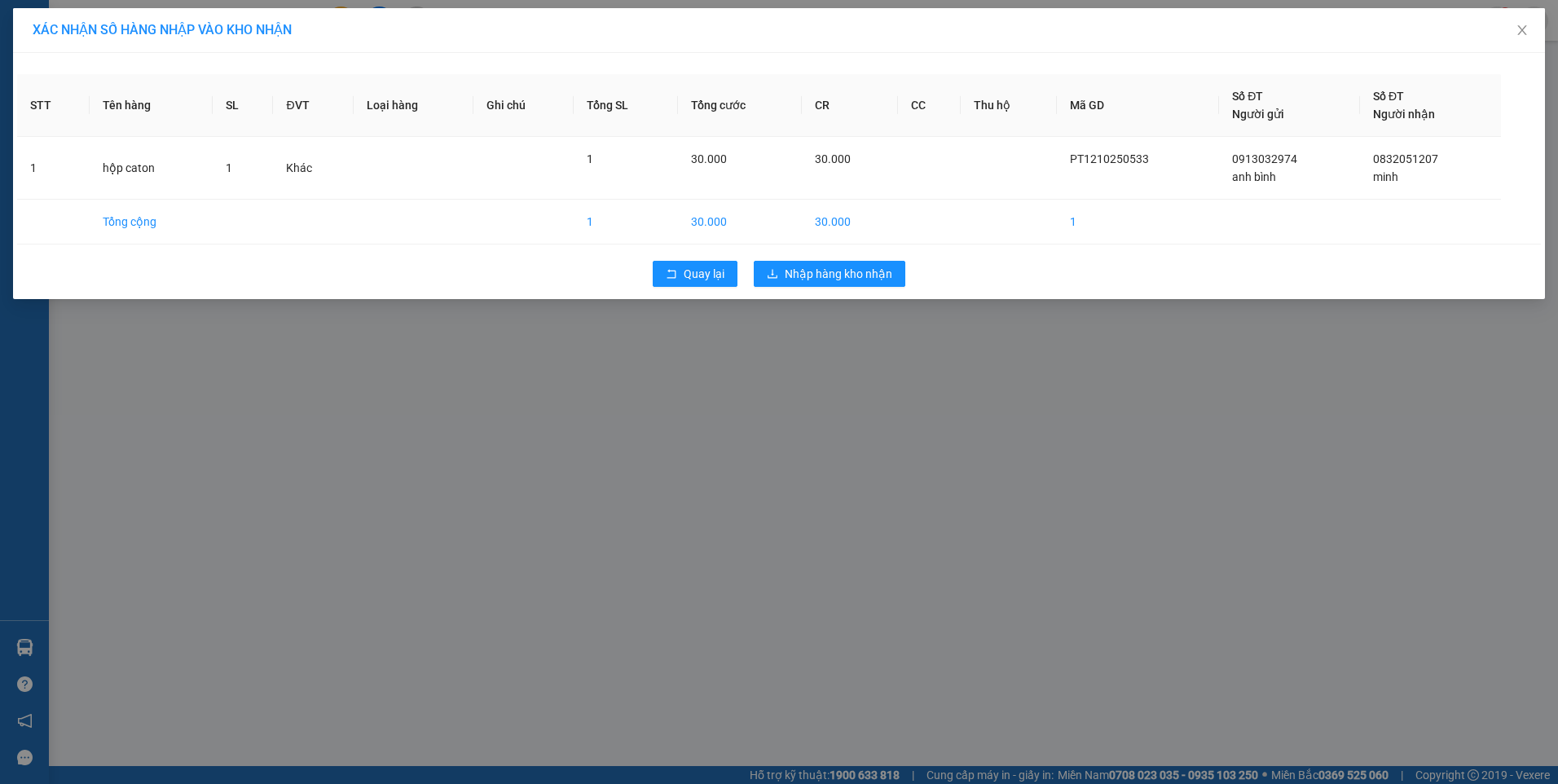
click at [794, 336] on div "XÁC NHẬN SỐ HÀNG NHẬP VÀO KHO NHẬN STT Tên hàng SL ĐVT Loại hàng Ghi chú Tổng S…" at bounding box center [779, 392] width 1558 height 784
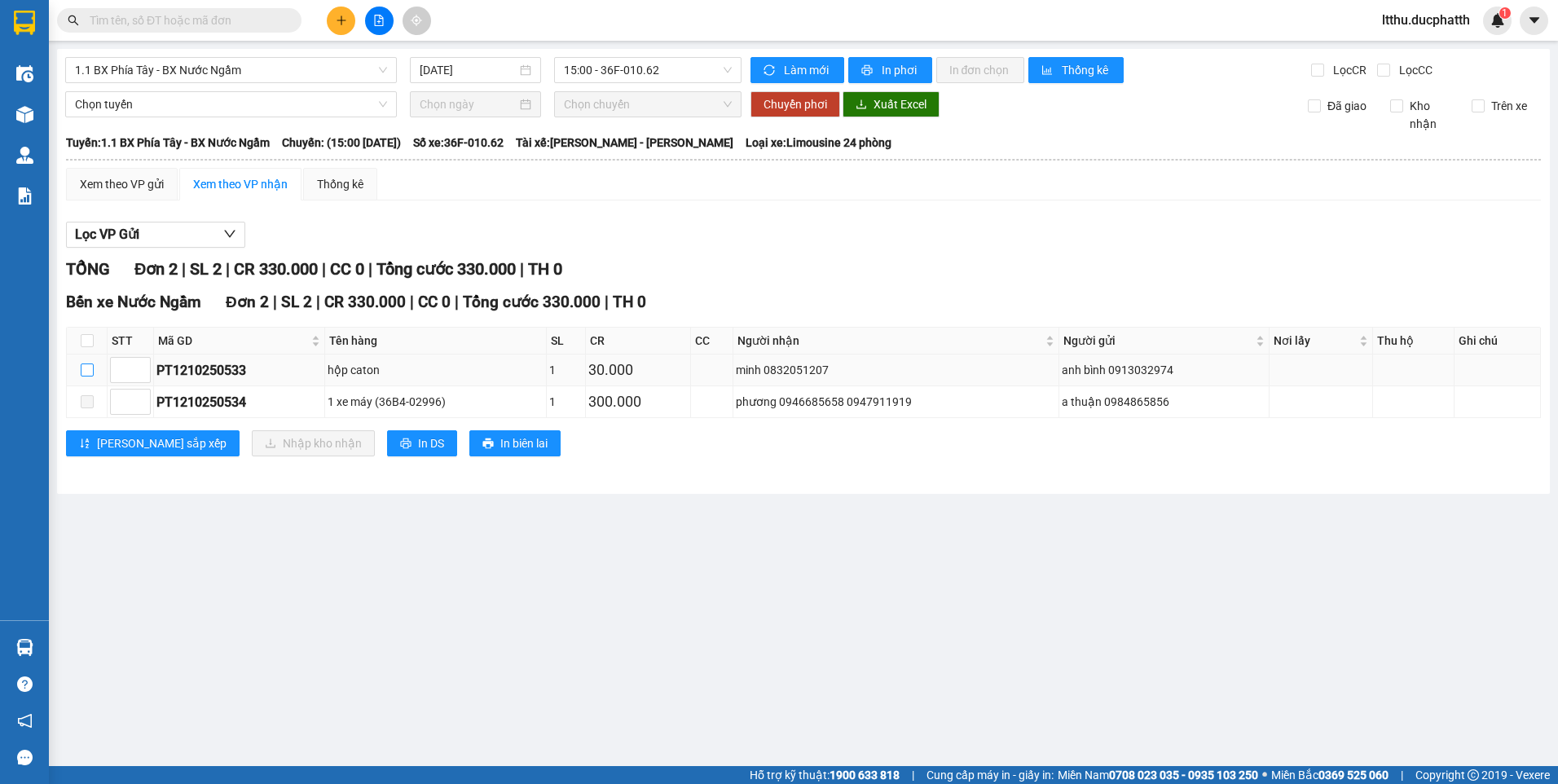
click at [93, 362] on label at bounding box center [86, 370] width 13 height 18
click at [93, 363] on input "checkbox" at bounding box center [86, 369] width 13 height 13
checkbox input "true"
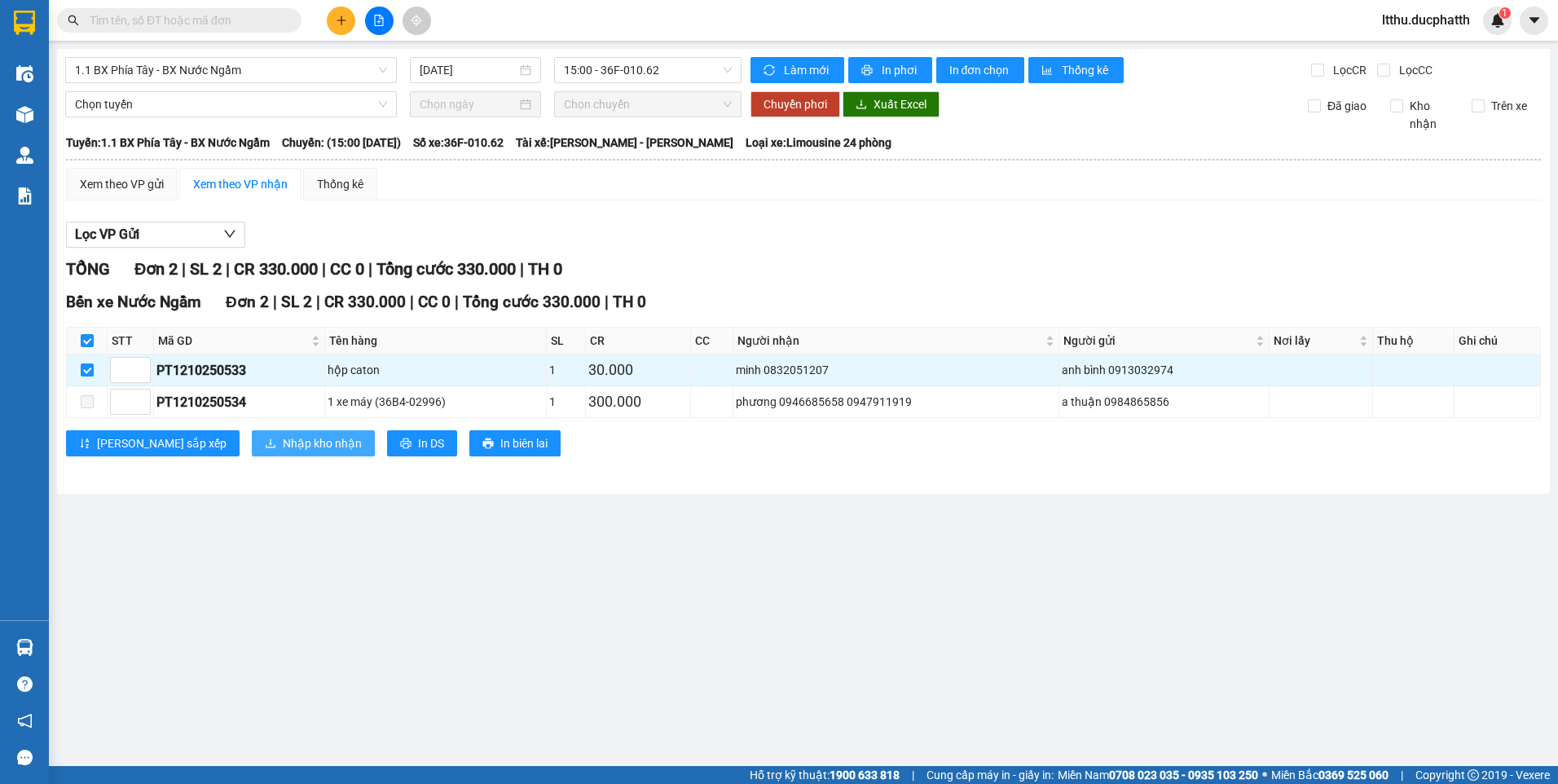
click at [283, 446] on span "Nhập kho nhận" at bounding box center [322, 442] width 79 height 18
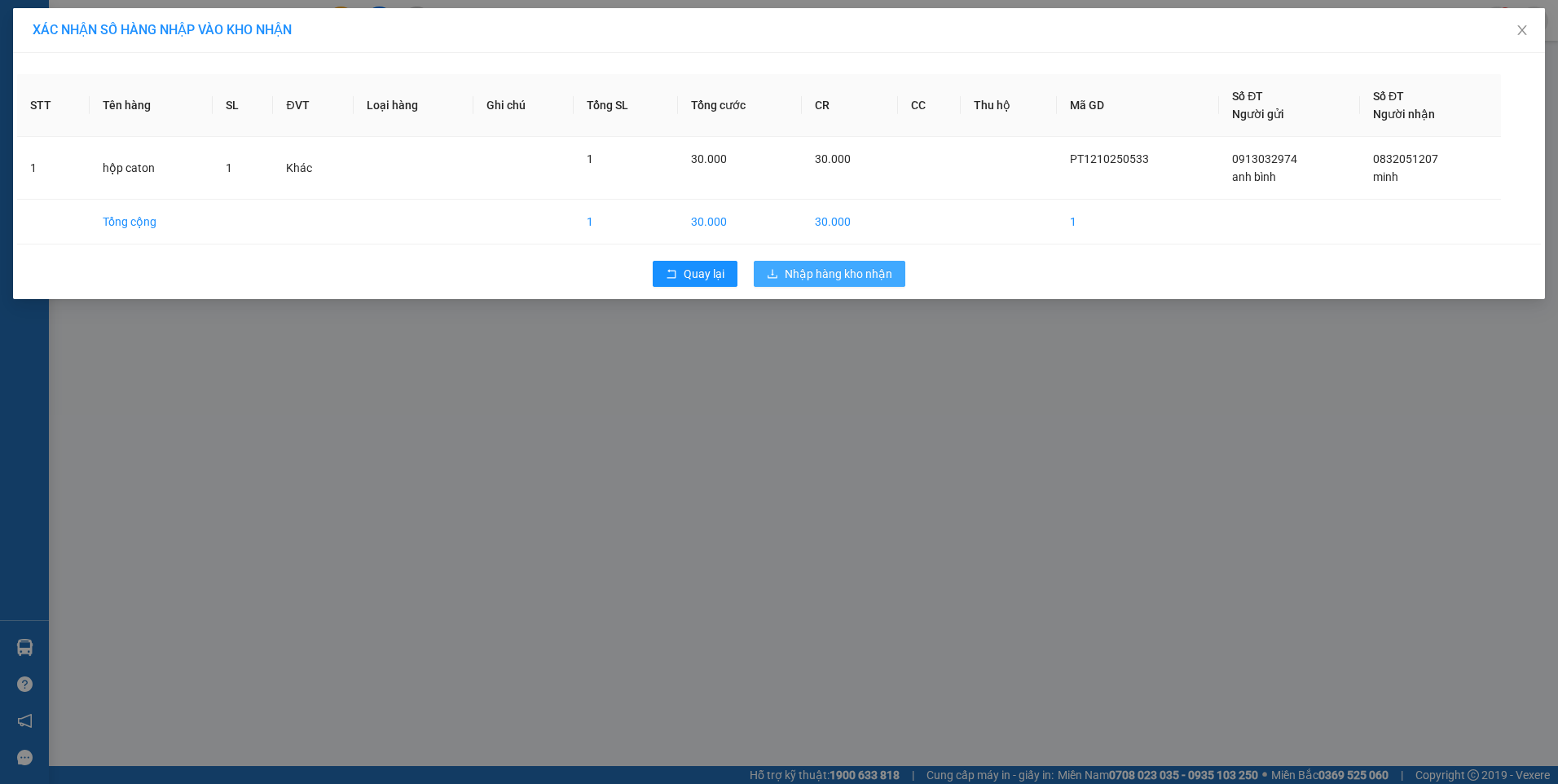
click at [830, 266] on span "Nhập hàng kho nhận" at bounding box center [839, 273] width 108 height 18
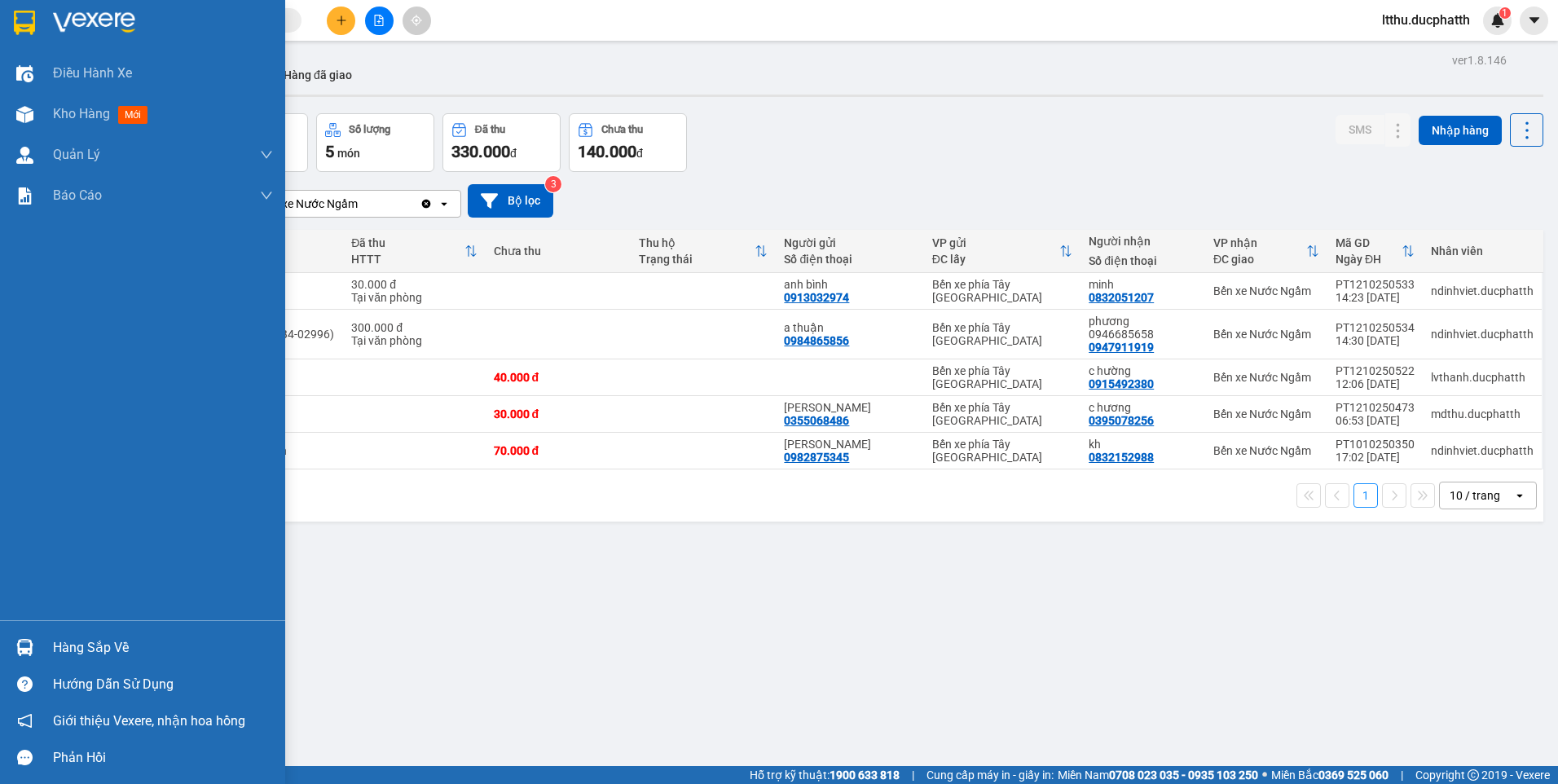
click at [62, 637] on div "Hàng sắp về" at bounding box center [163, 647] width 220 height 25
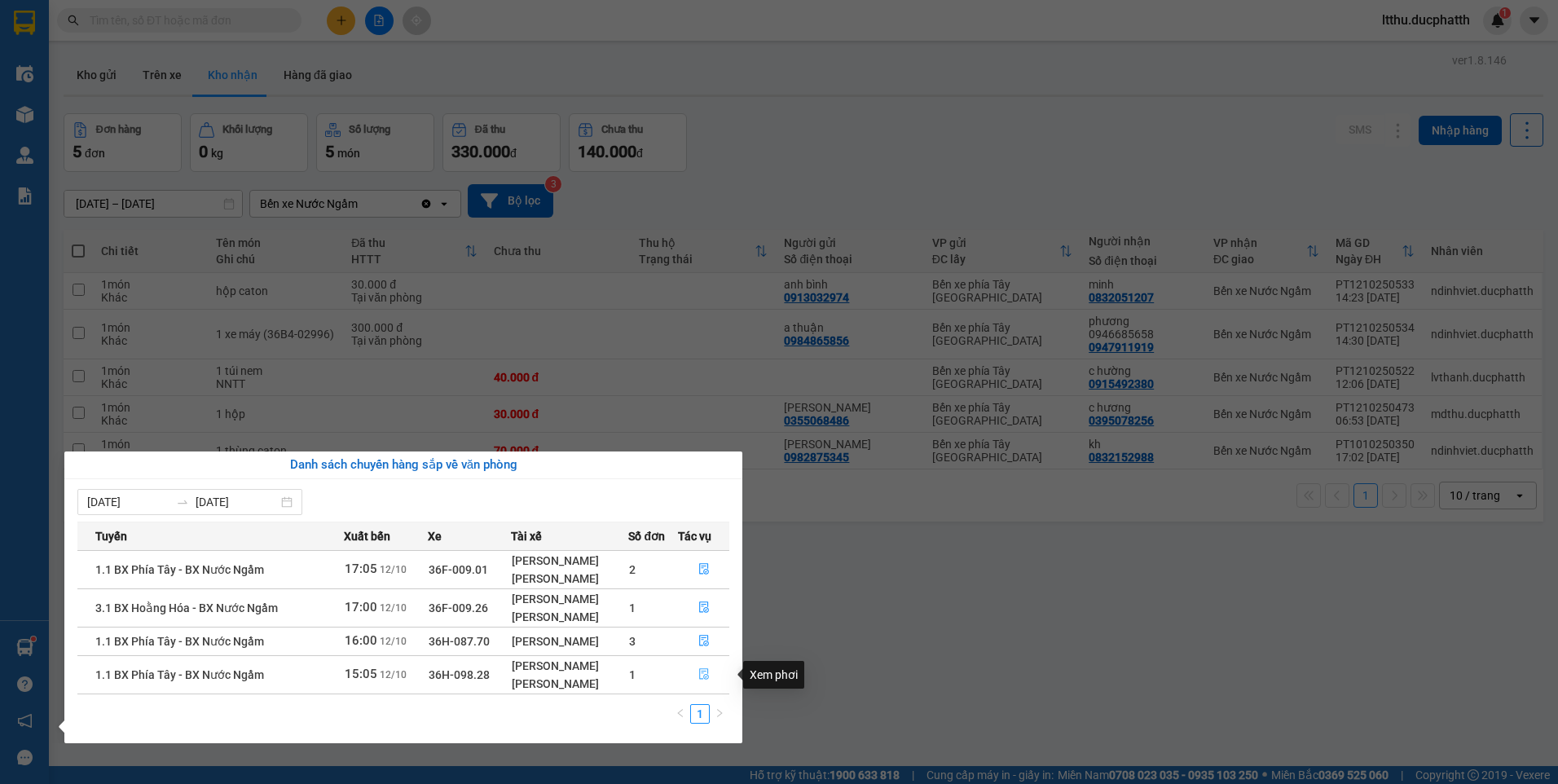
click at [704, 677] on icon "file-done" at bounding box center [703, 674] width 9 height 11
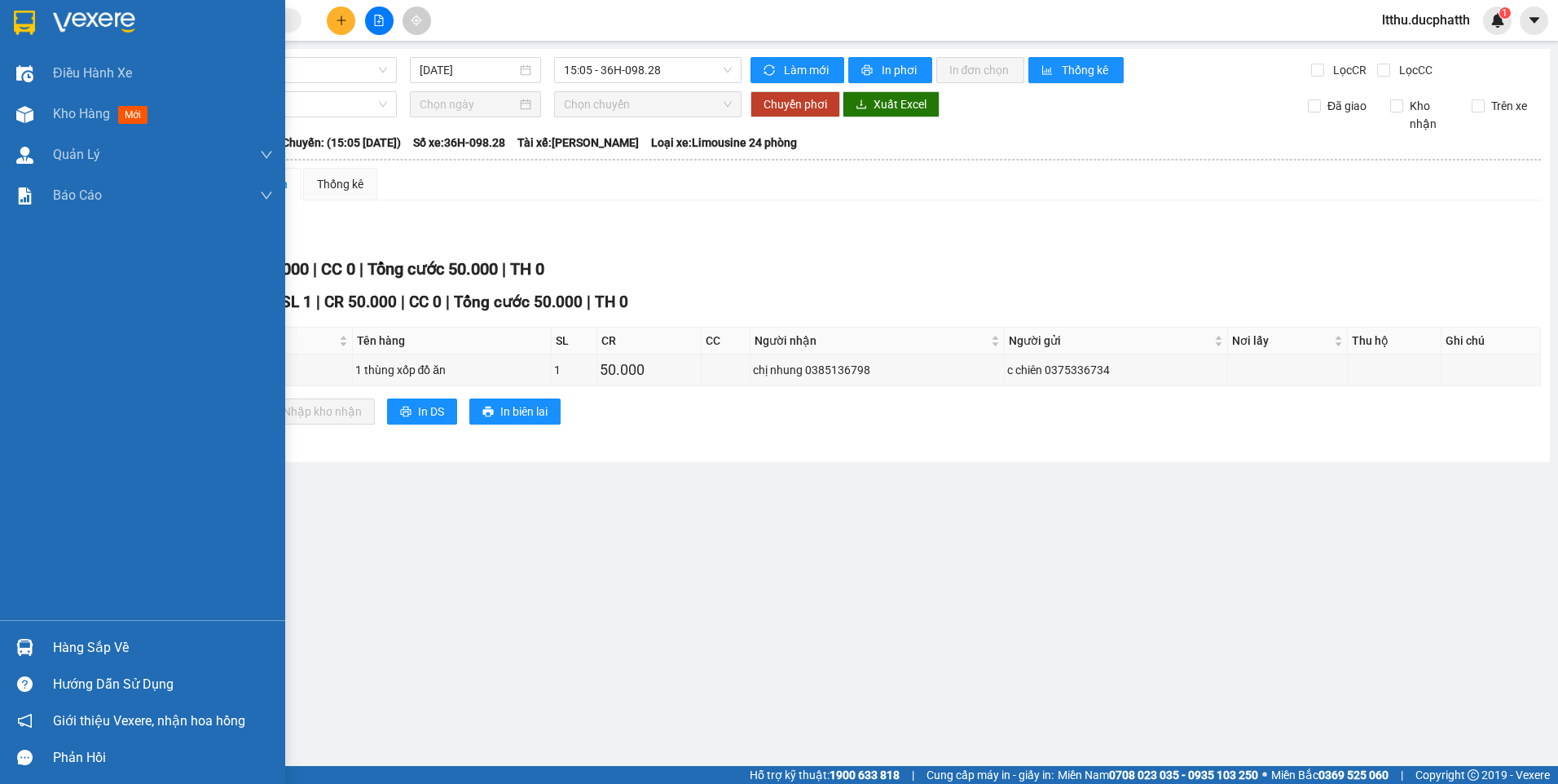
click at [41, 654] on div "Hàng sắp về" at bounding box center [143, 647] width 285 height 37
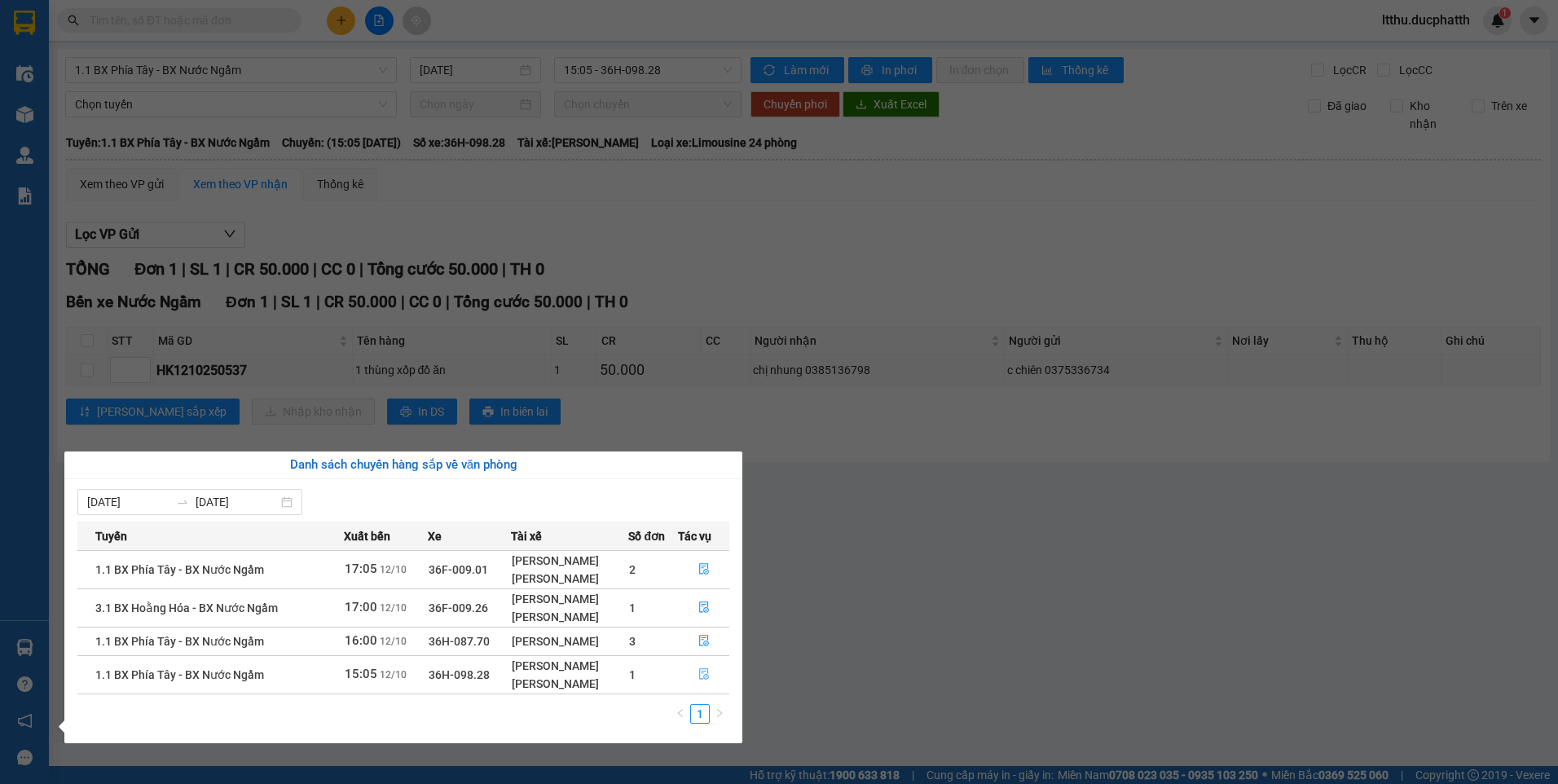
click at [700, 676] on icon "file-done" at bounding box center [703, 673] width 11 height 11
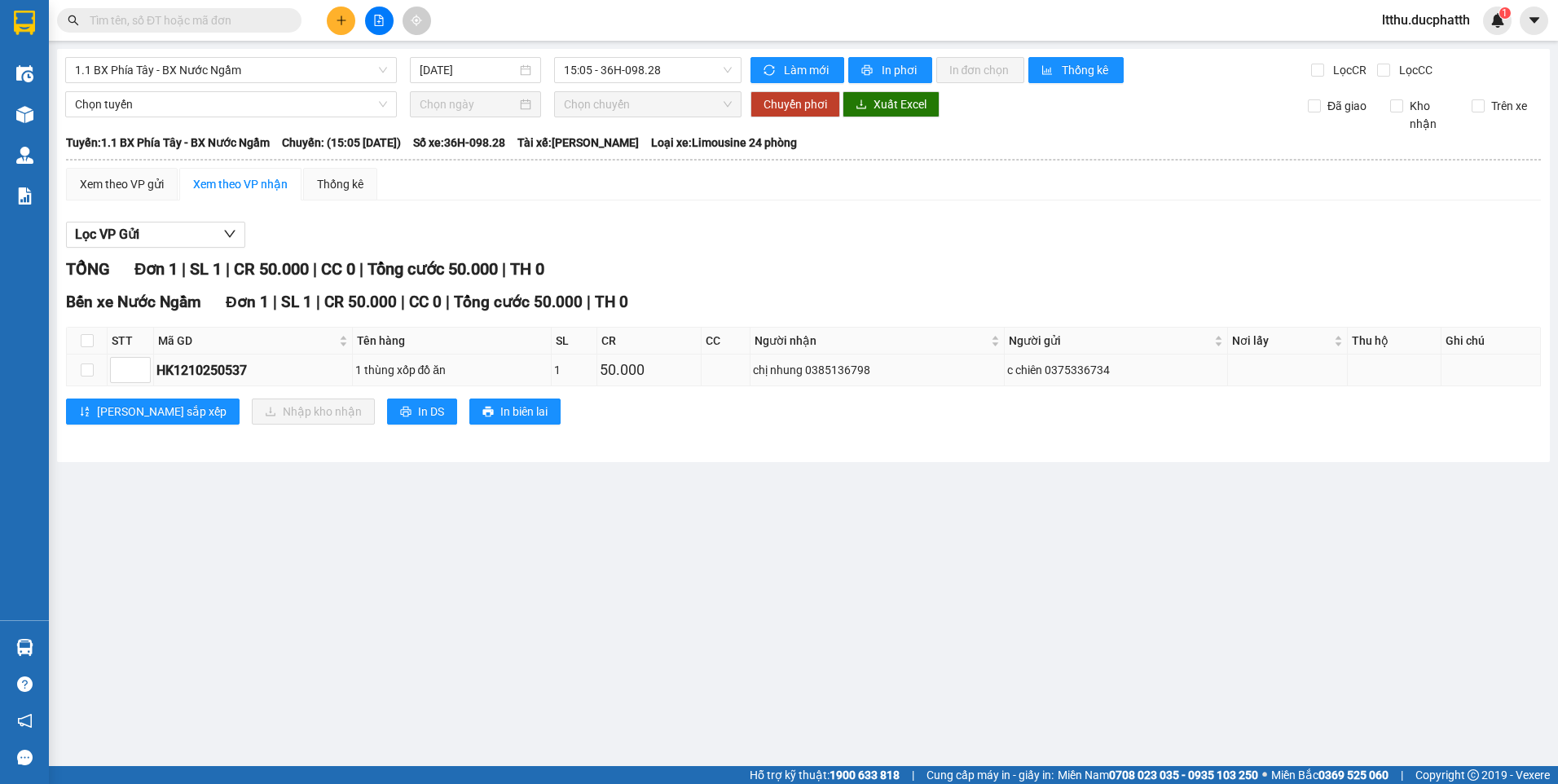
click at [95, 373] on td at bounding box center [87, 370] width 41 height 32
drag, startPoint x: 85, startPoint y: 368, endPoint x: 101, endPoint y: 377, distance: 18.4
click at [88, 371] on input "checkbox" at bounding box center [86, 369] width 13 height 13
checkbox input "true"
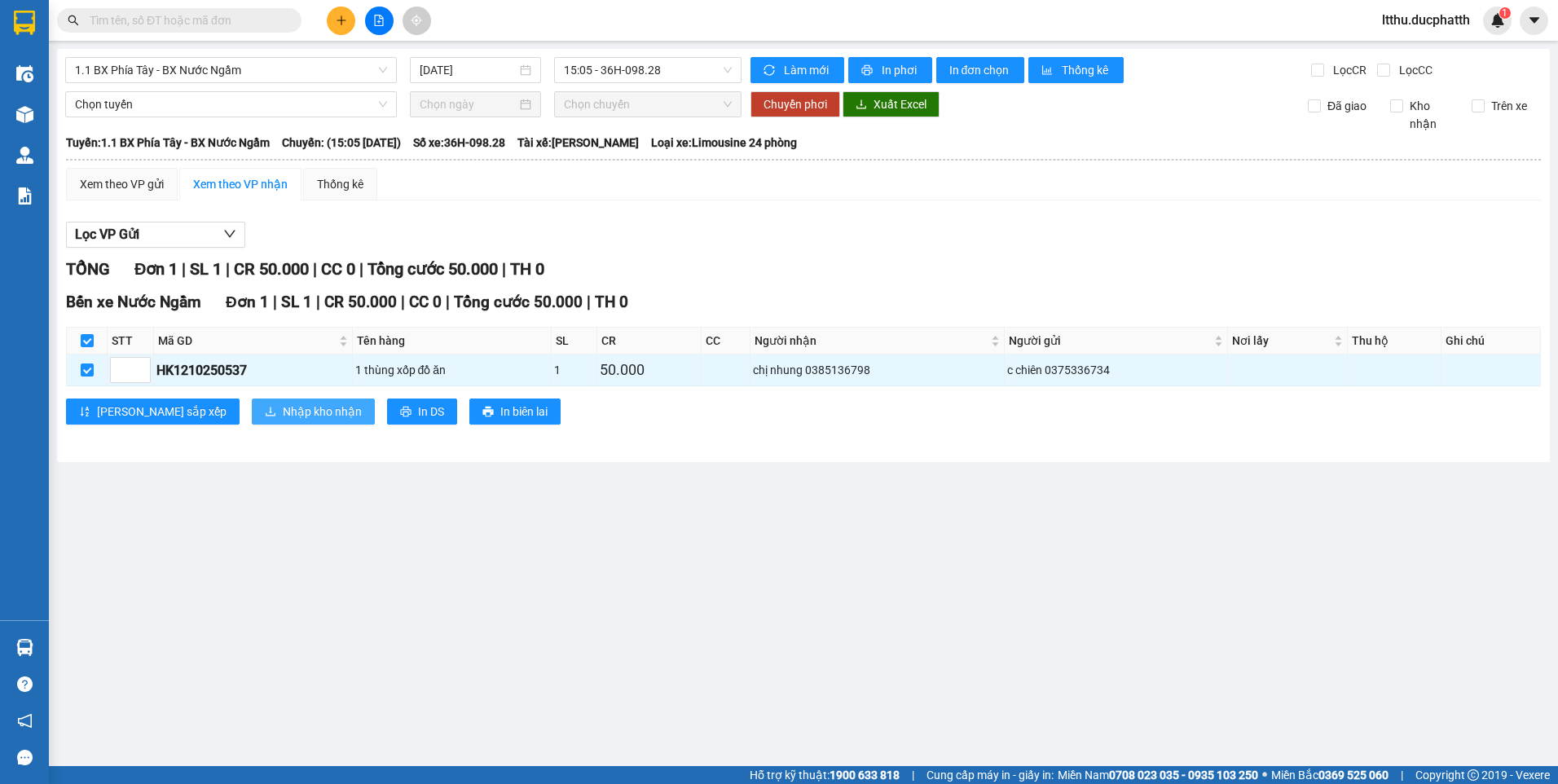
click at [283, 412] on span "Nhập kho nhận" at bounding box center [322, 411] width 79 height 18
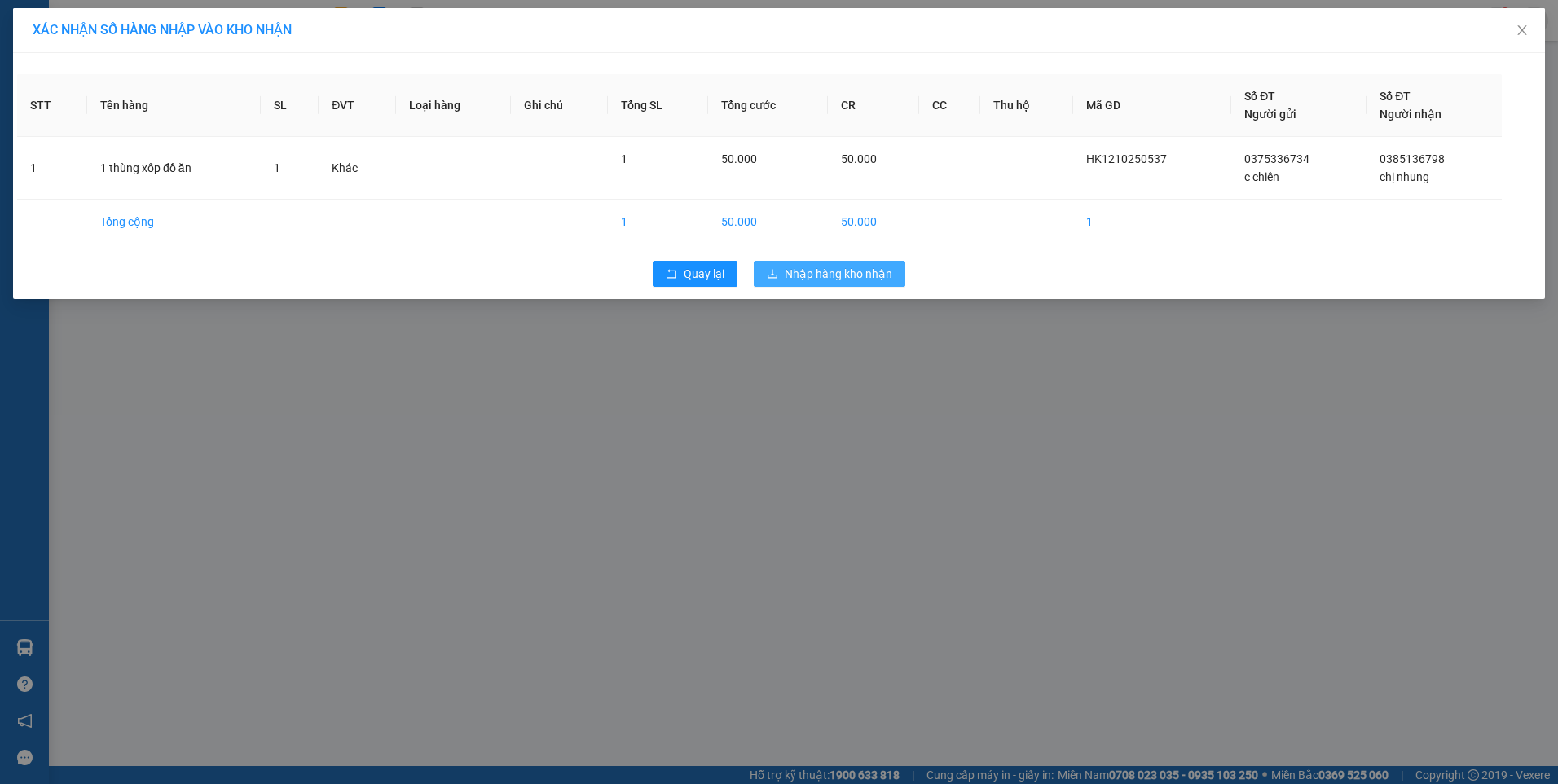
click at [852, 282] on span "Nhập hàng kho nhận" at bounding box center [839, 273] width 108 height 18
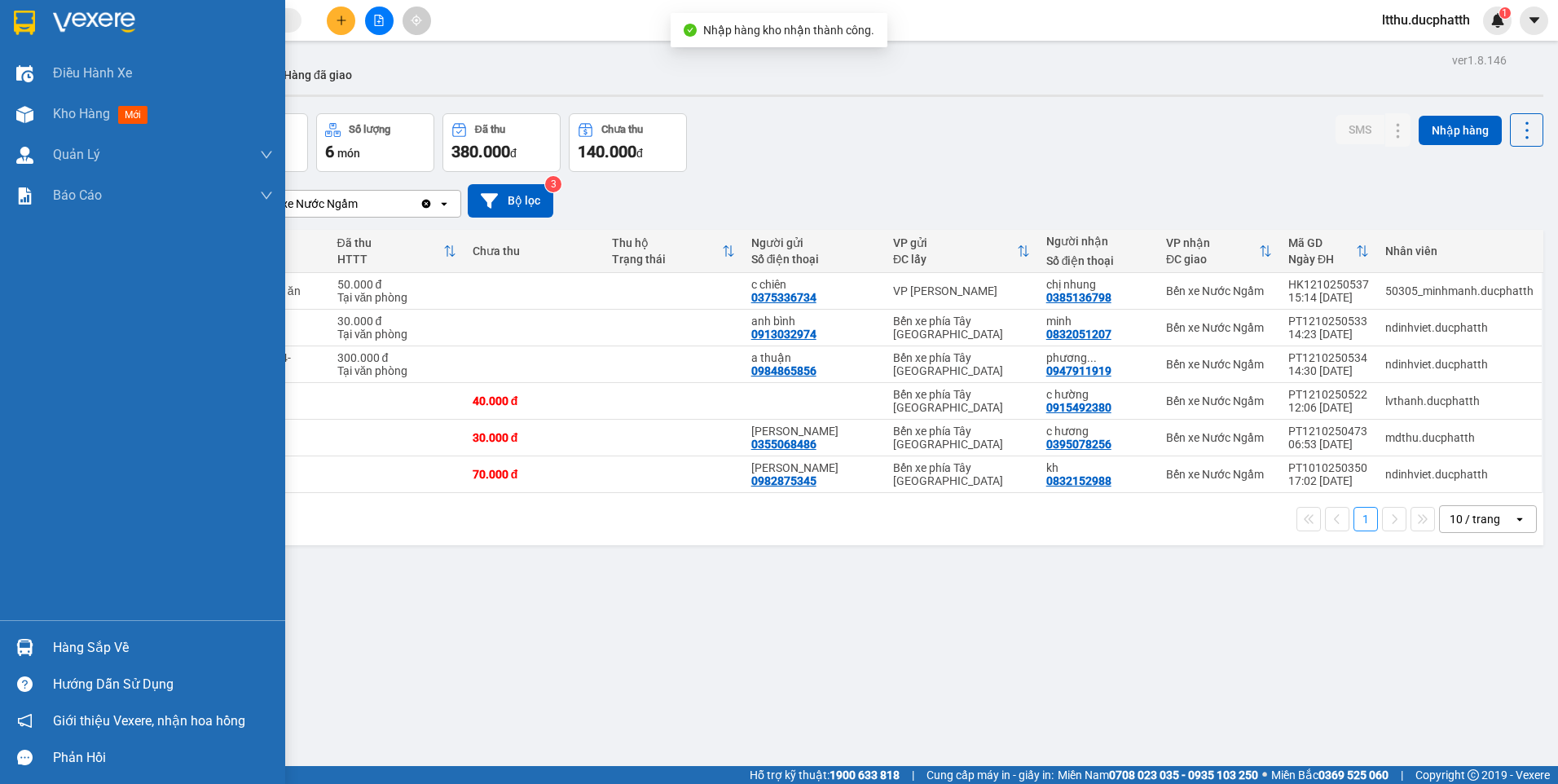
click at [63, 642] on div "Hàng sắp về" at bounding box center [163, 647] width 220 height 25
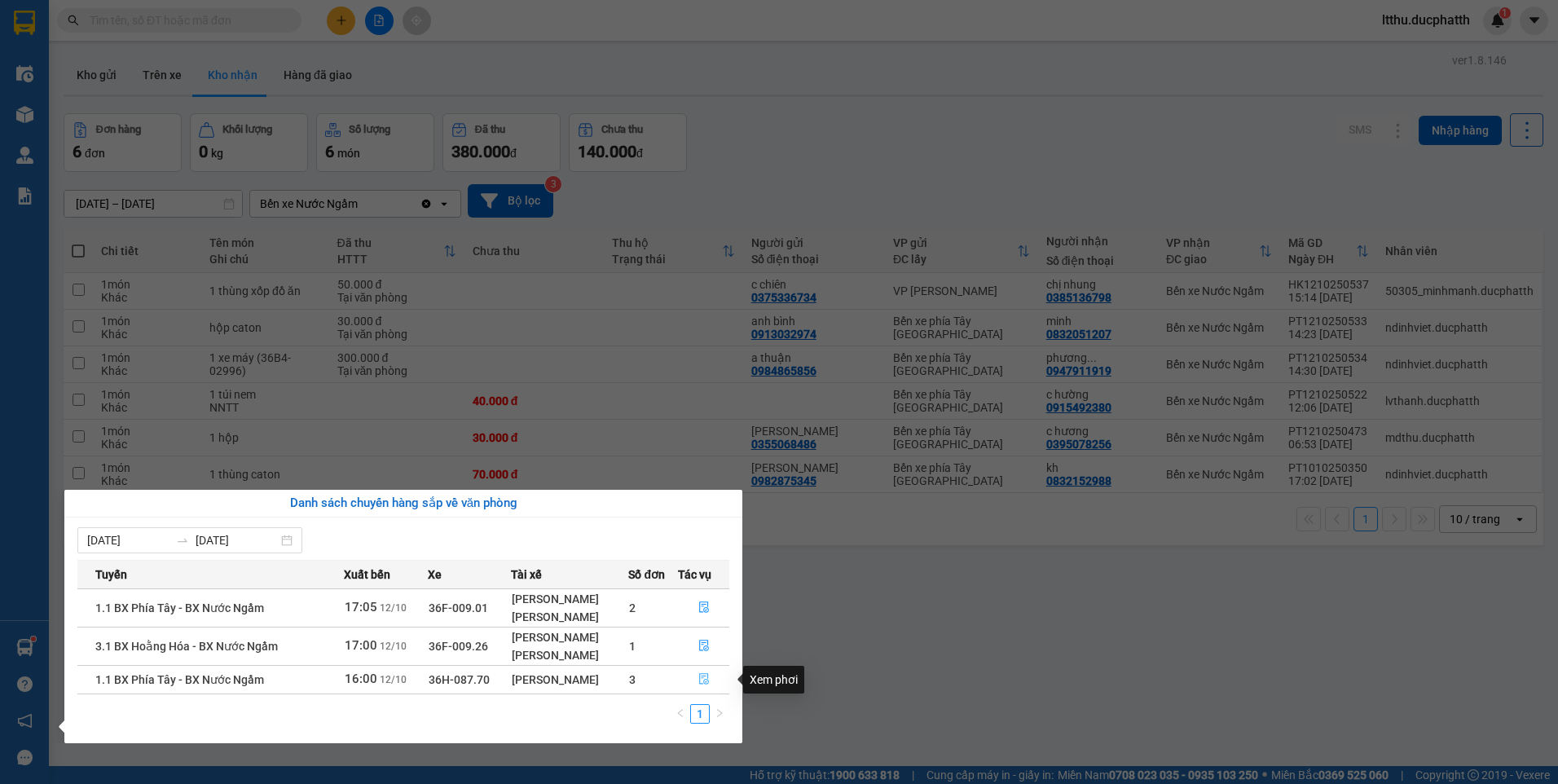
click at [702, 676] on icon "file-done" at bounding box center [703, 678] width 11 height 11
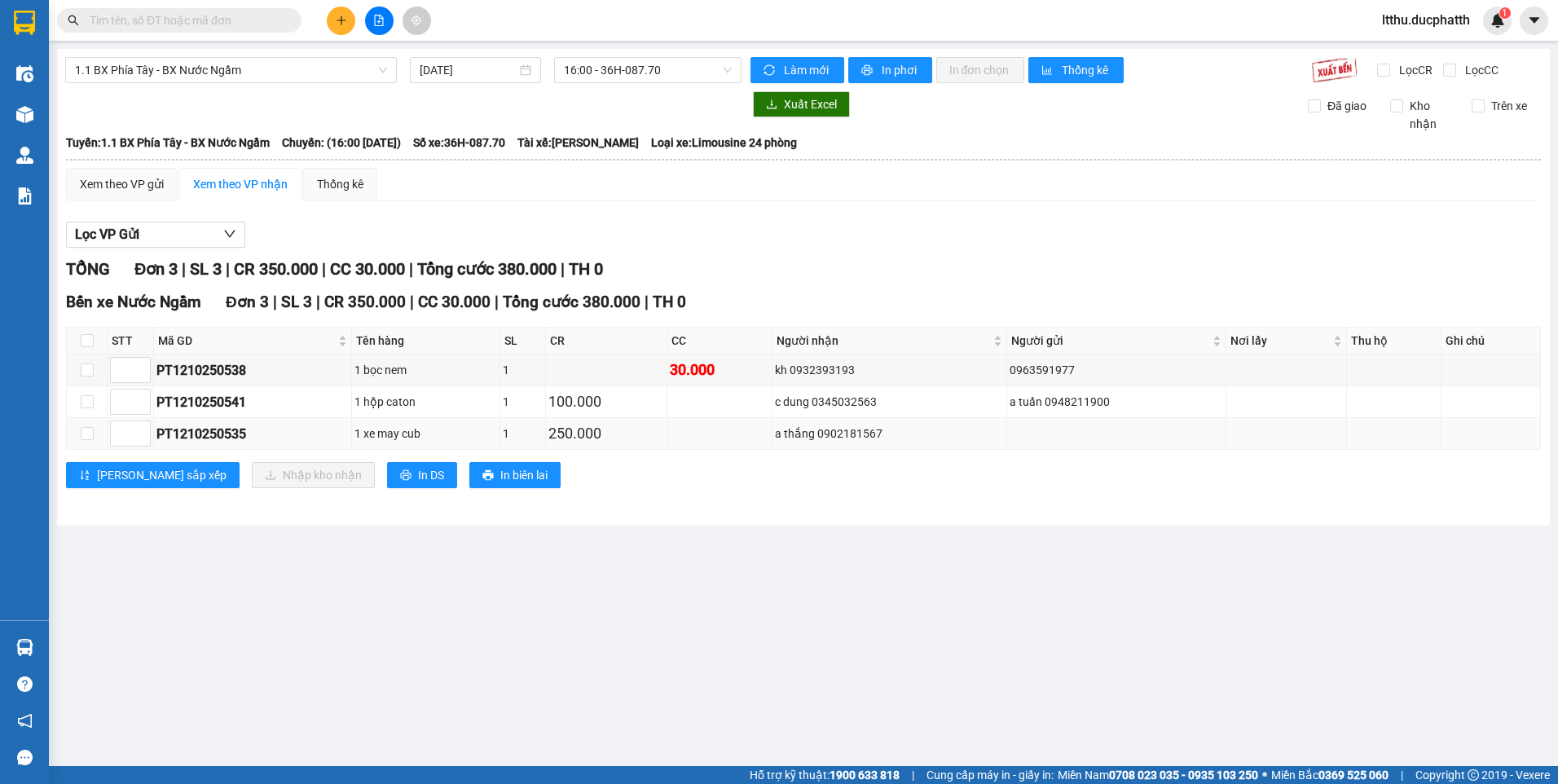
click at [852, 427] on div "a thắng 0902181567" at bounding box center [889, 433] width 229 height 18
copy div "0902181567"
click at [87, 429] on input "checkbox" at bounding box center [86, 433] width 13 height 13
checkbox input "true"
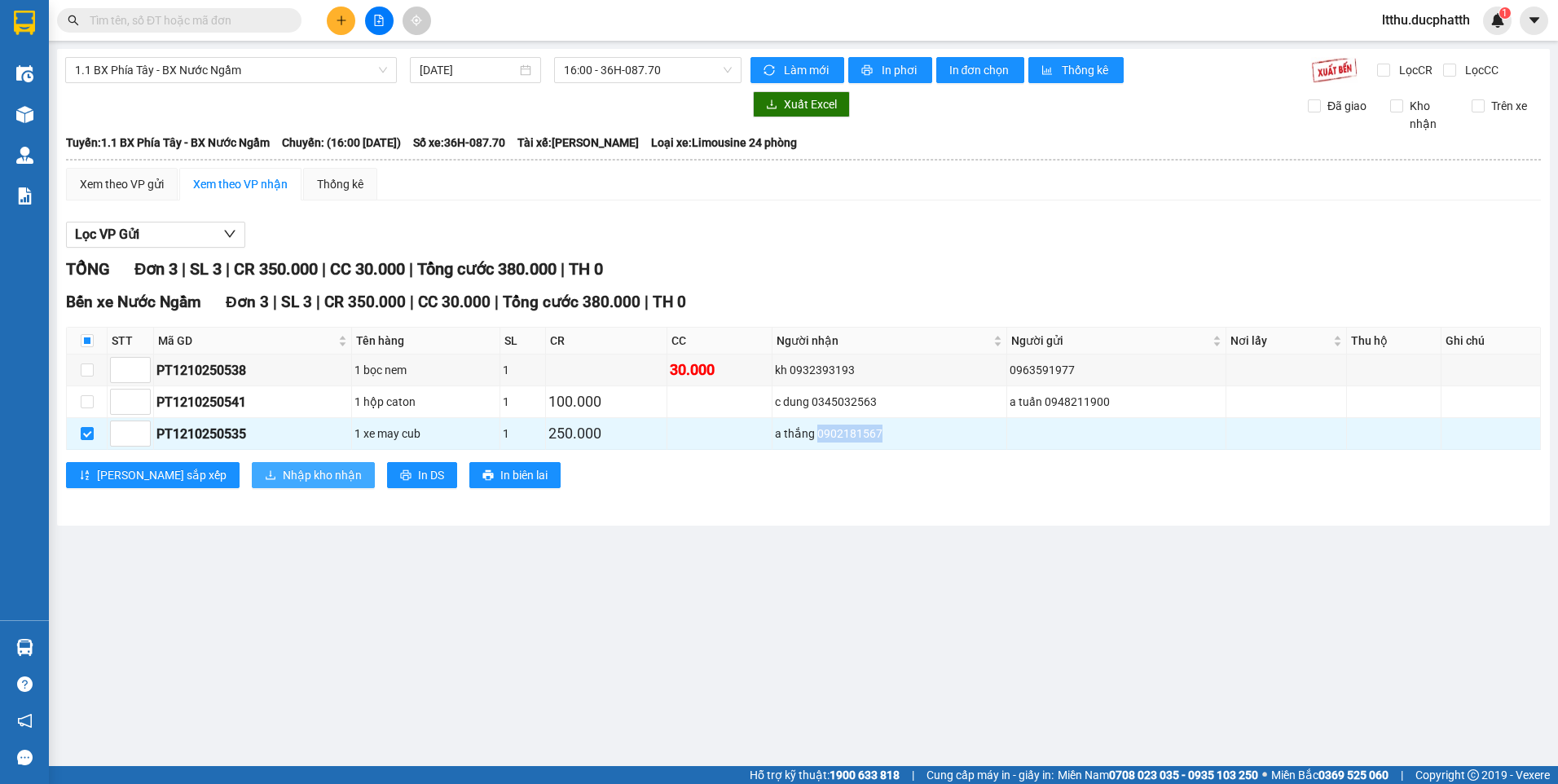
click at [283, 470] on span "Nhập kho nhận" at bounding box center [322, 475] width 79 height 18
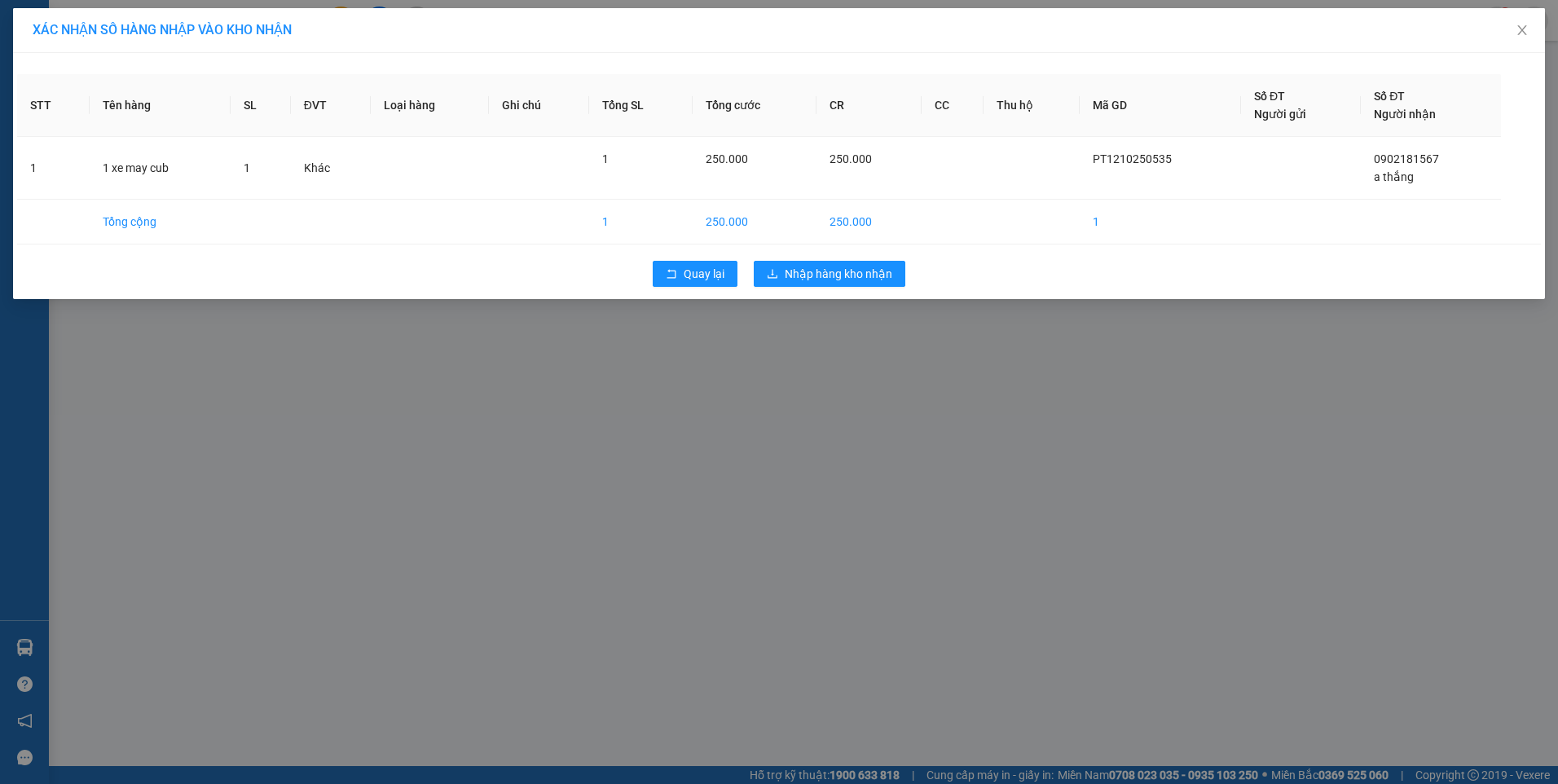
click at [783, 343] on div "XÁC NHẬN SỐ HÀNG NHẬP VÀO KHO NHẬN STT Tên hàng SL ĐVT Loại hàng Ghi chú Tổng S…" at bounding box center [779, 392] width 1558 height 784
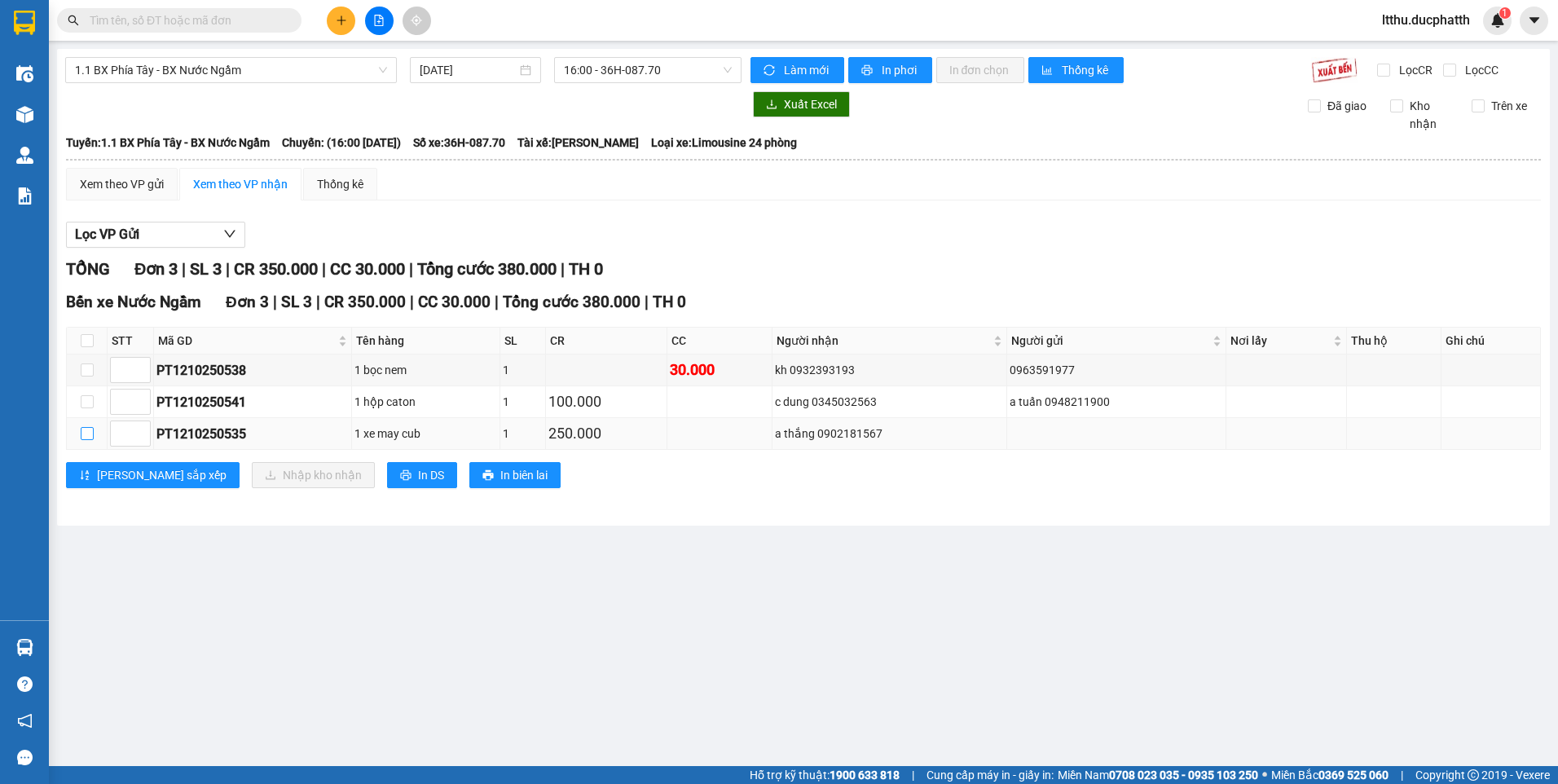
click at [92, 433] on input "checkbox" at bounding box center [86, 433] width 13 height 13
checkbox input "true"
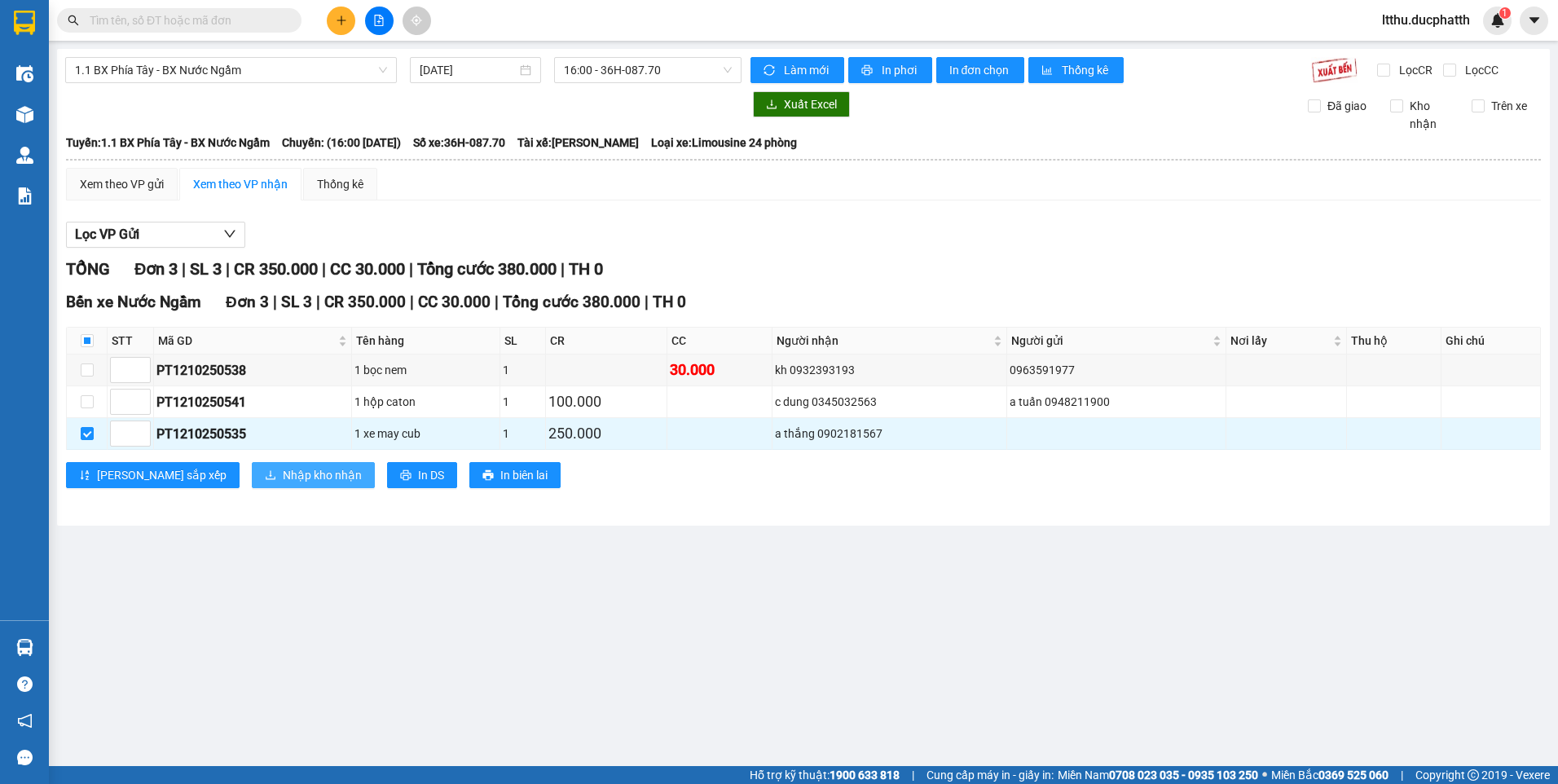
click at [252, 466] on button "Nhập kho nhận" at bounding box center [313, 475] width 123 height 26
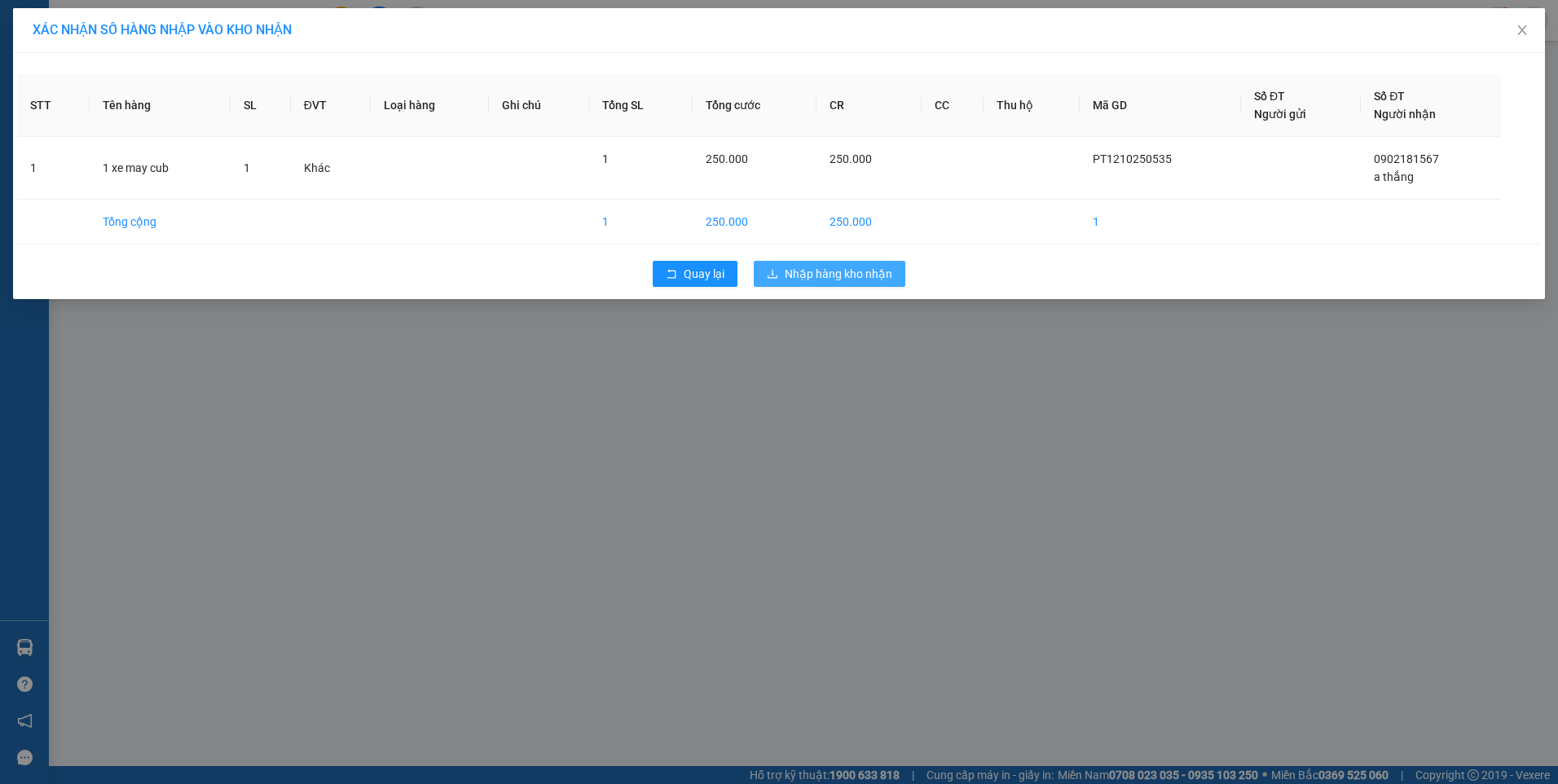
click at [823, 268] on span "Nhập hàng kho nhận" at bounding box center [839, 273] width 108 height 18
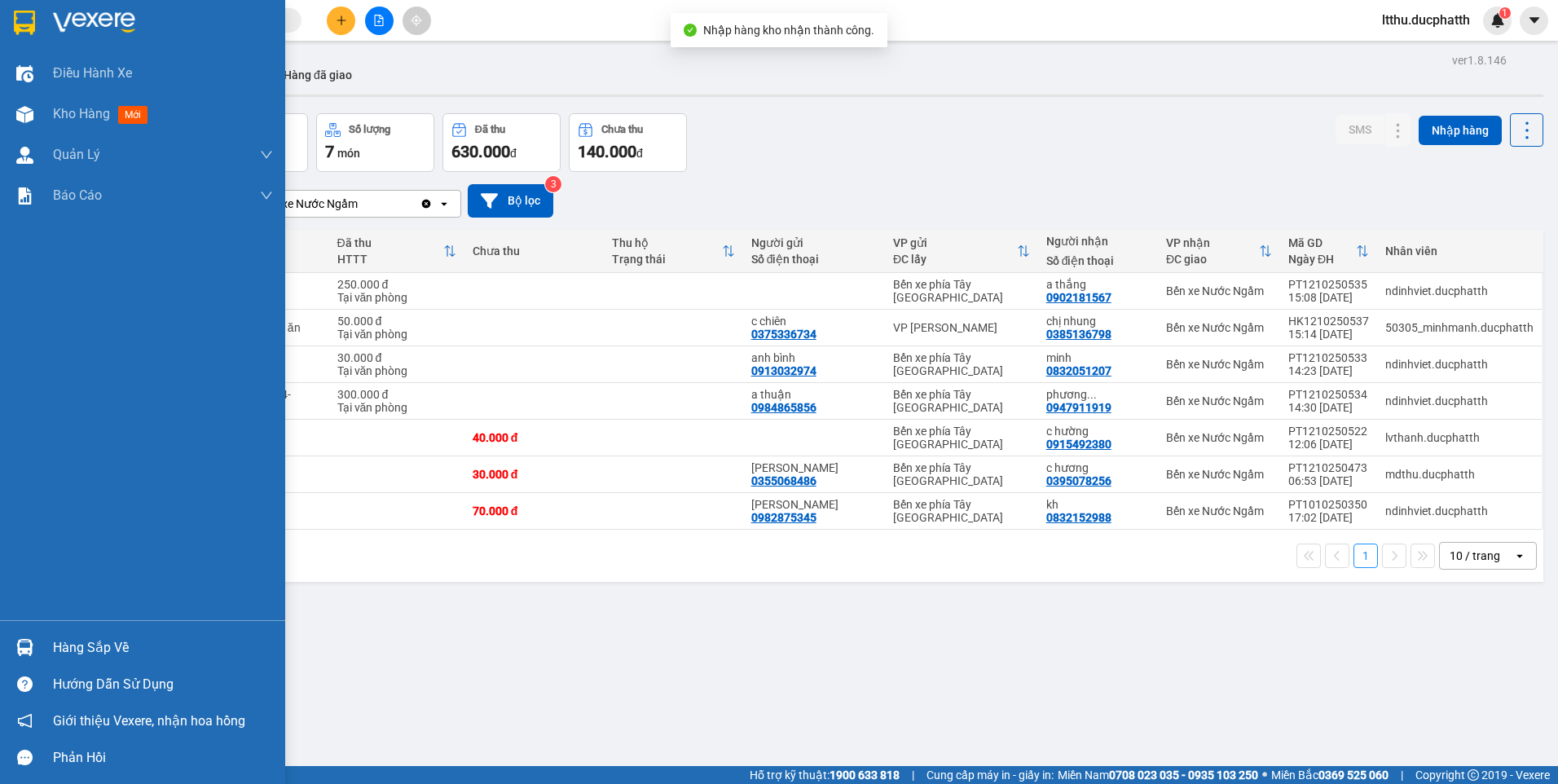
click at [51, 639] on div "Hàng sắp về" at bounding box center [143, 647] width 285 height 37
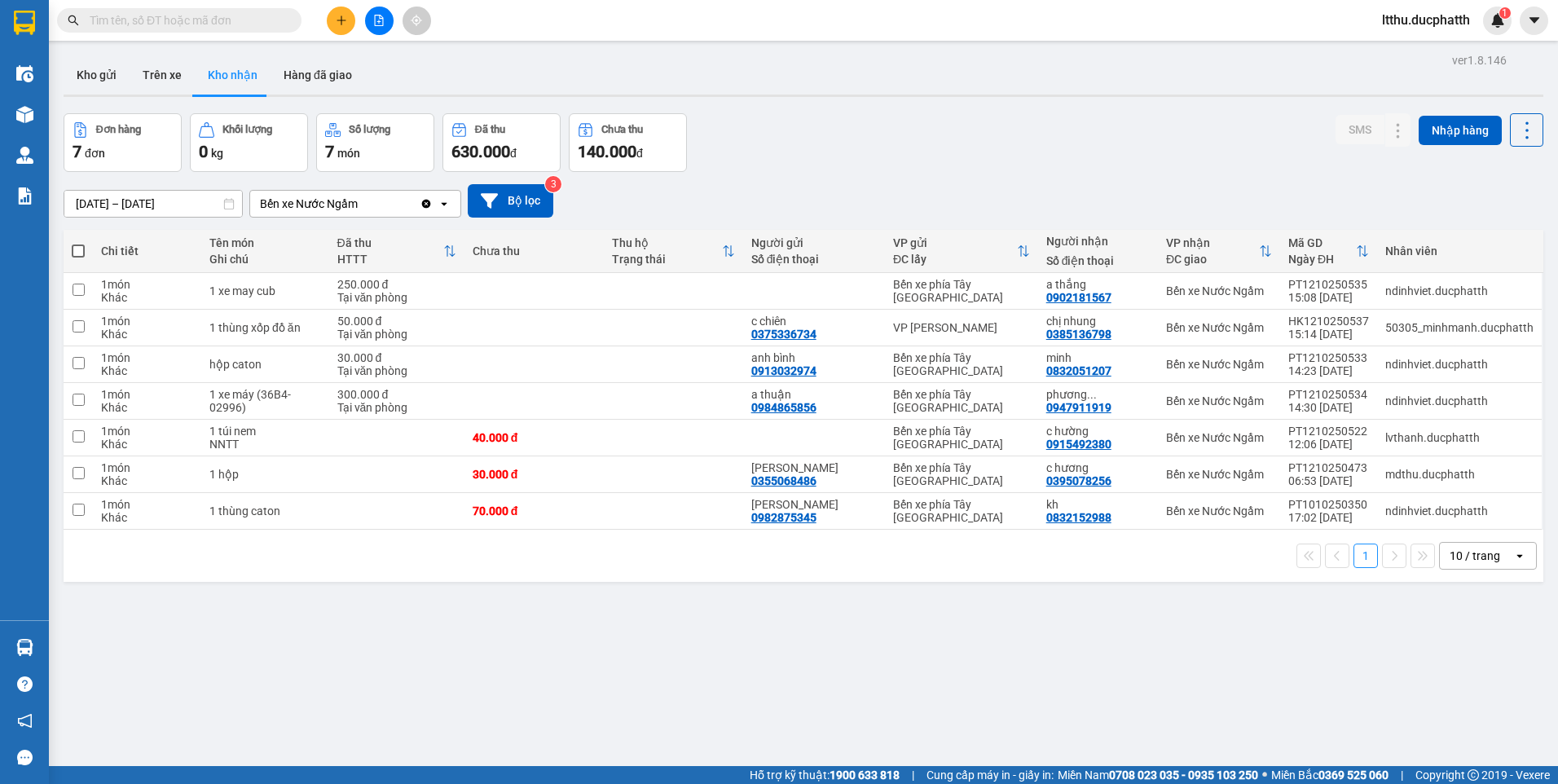
click at [651, 184] on section "Kết quả tìm kiếm ( 6 ) Bộ lọc Mã ĐH Trạng thái Món hàng Thu hộ Tổng cước Chưa c…" at bounding box center [779, 392] width 1558 height 784
click at [1394, 287] on icon at bounding box center [1398, 290] width 9 height 9
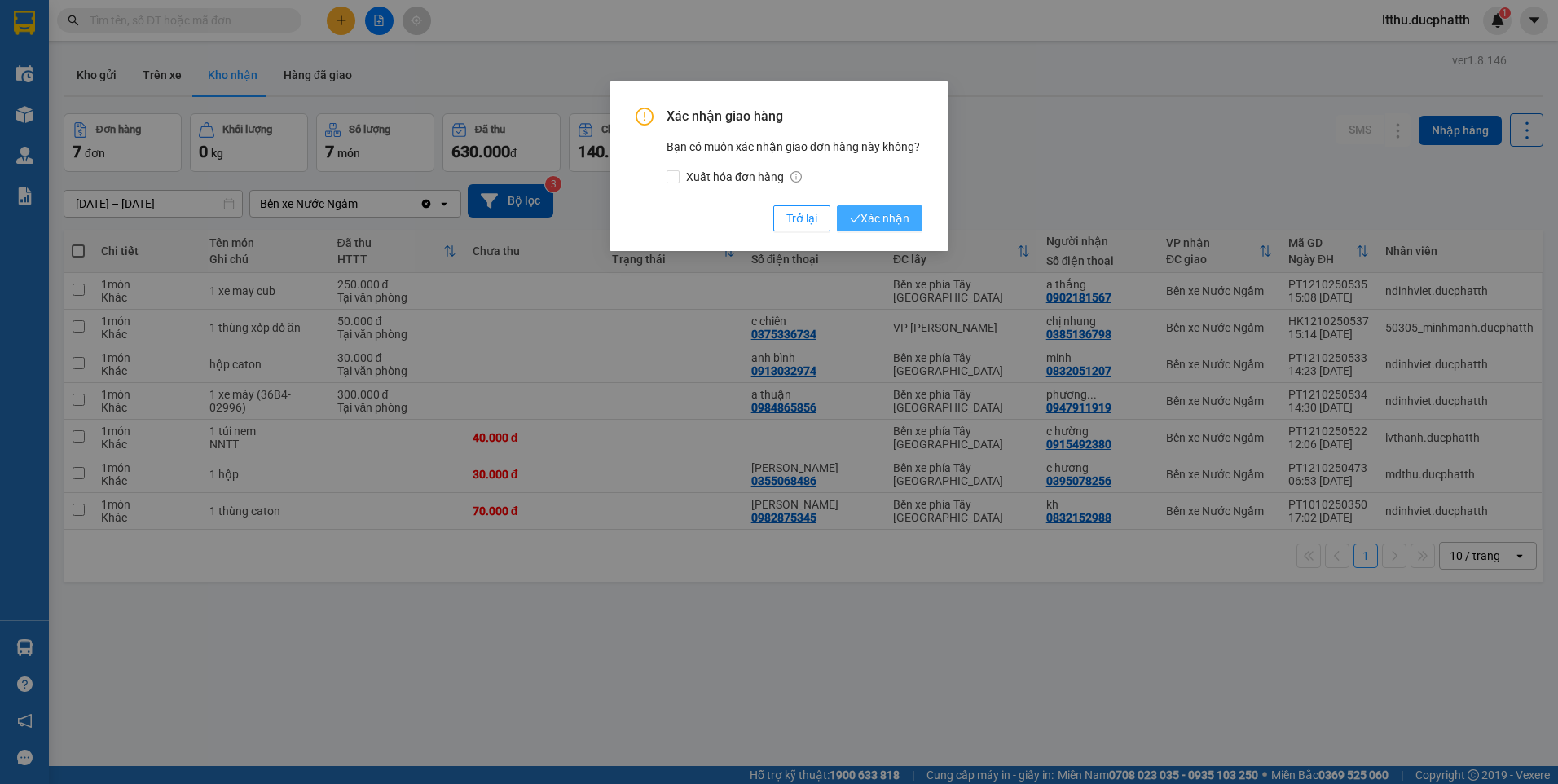
click at [885, 219] on span "Xác nhận" at bounding box center [880, 218] width 60 height 18
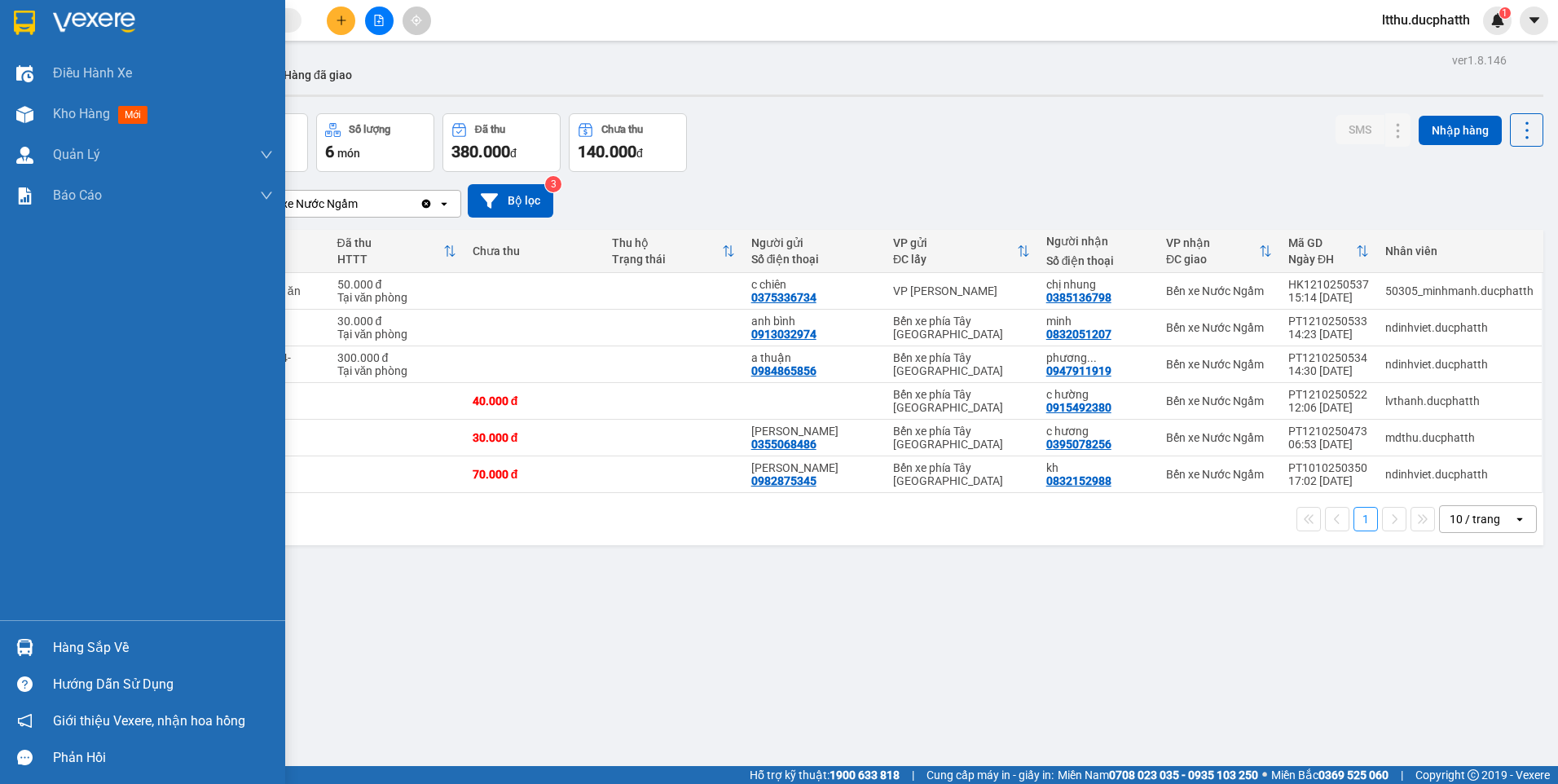
click at [14, 647] on div at bounding box center [24, 647] width 28 height 28
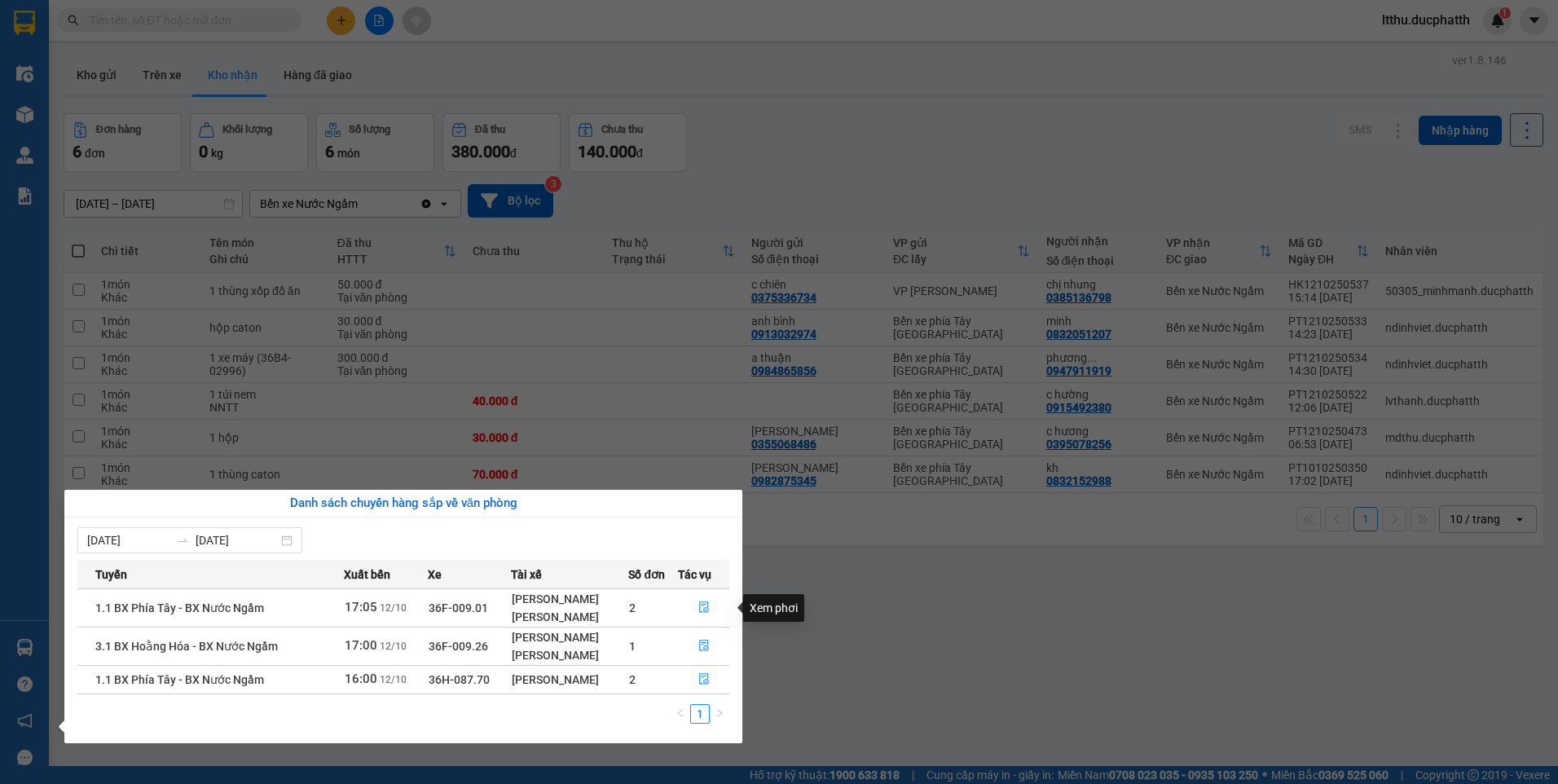
click at [795, 608] on div "Xem phơi" at bounding box center [774, 607] width 62 height 27
click at [944, 605] on section "Kết quả tìm kiếm ( 6 ) Bộ lọc Mã ĐH Trạng thái Món hàng Thu hộ Tổng cước Chưa c…" at bounding box center [779, 392] width 1558 height 784
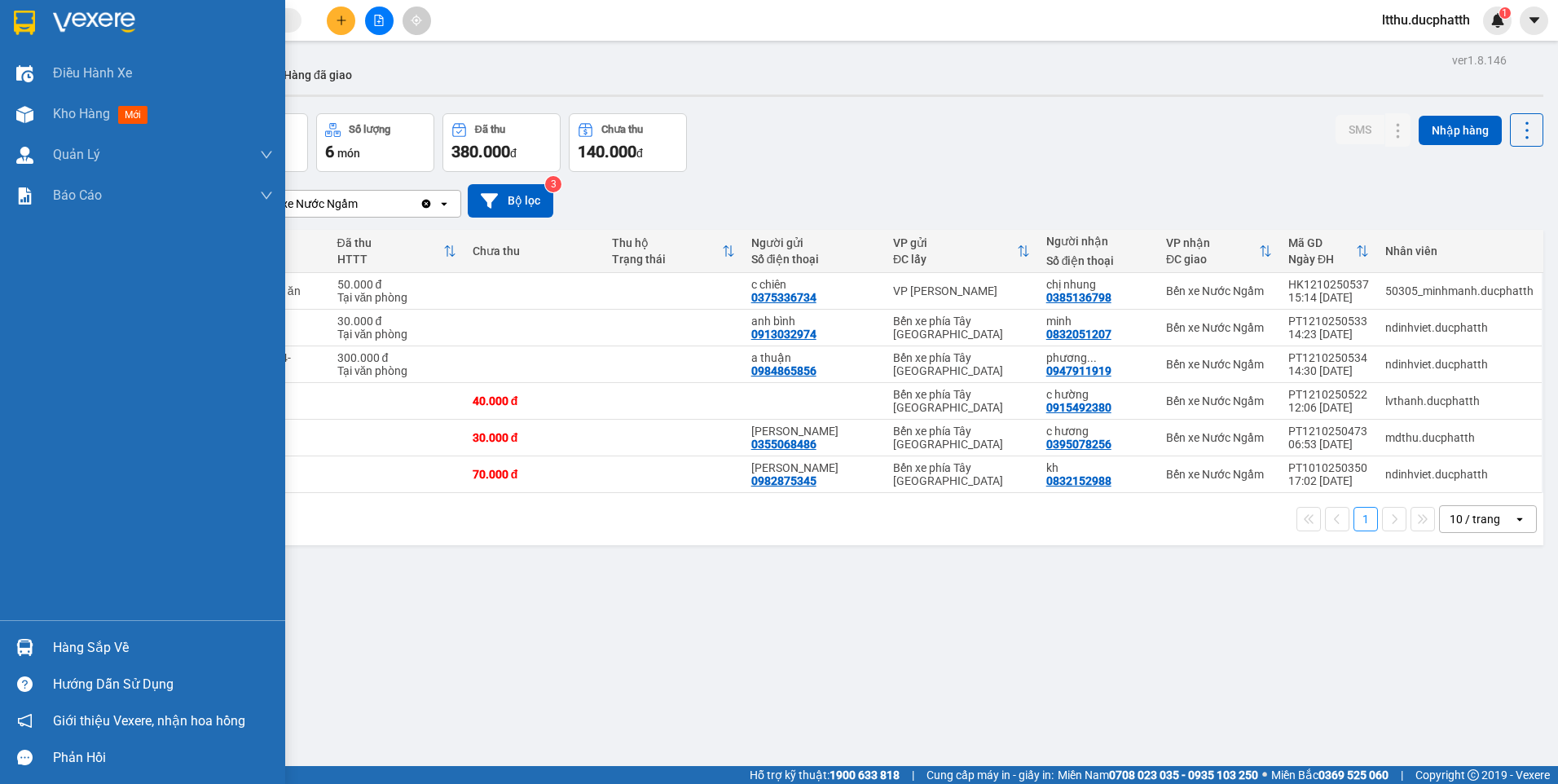
click at [19, 640] on img at bounding box center [25, 647] width 17 height 17
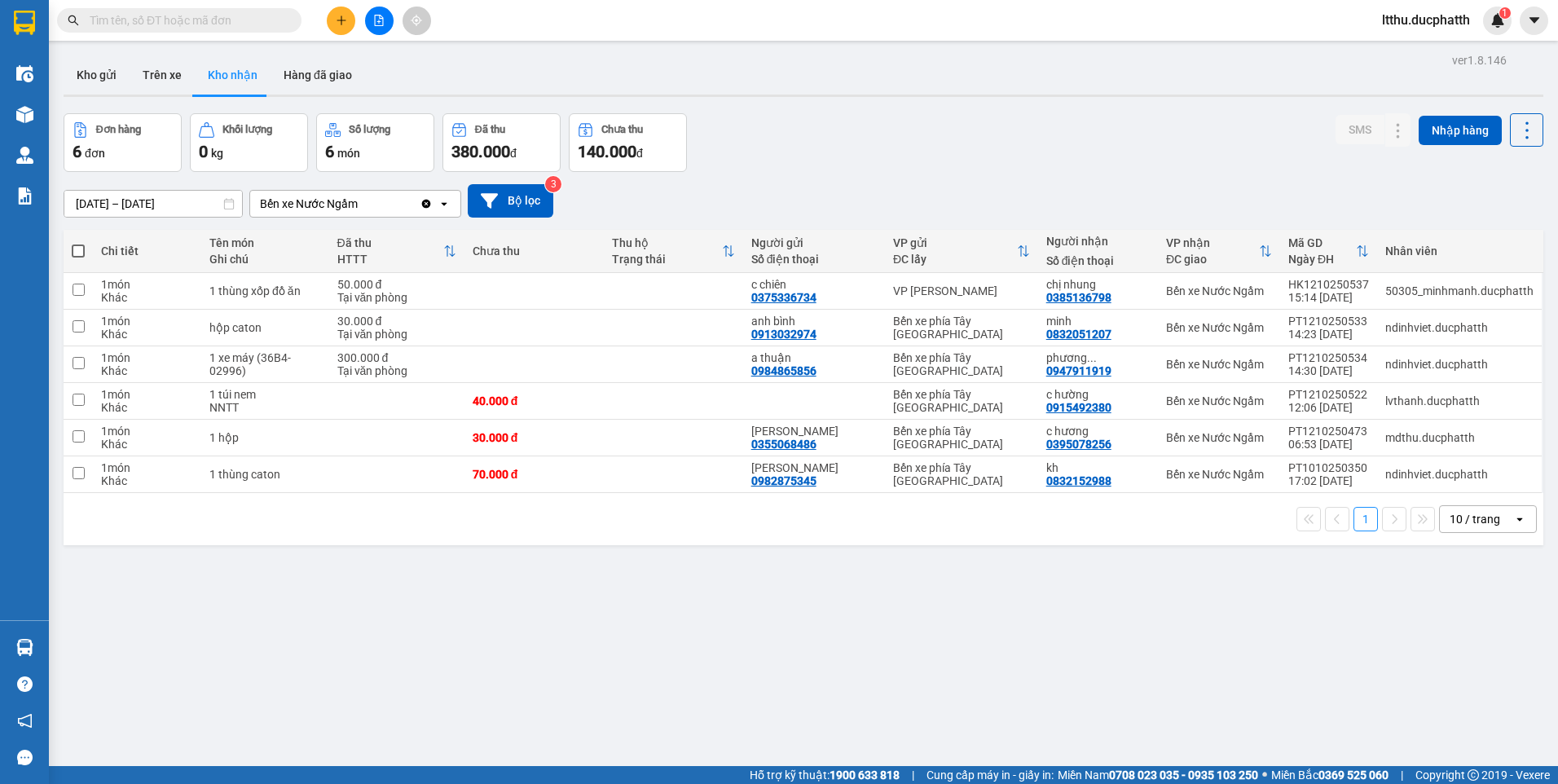
click at [856, 627] on section "Kết quả tìm kiếm ( 6 ) Bộ lọc Mã ĐH Trạng thái Món hàng Thu hộ Tổng cước Chưa c…" at bounding box center [779, 392] width 1558 height 784
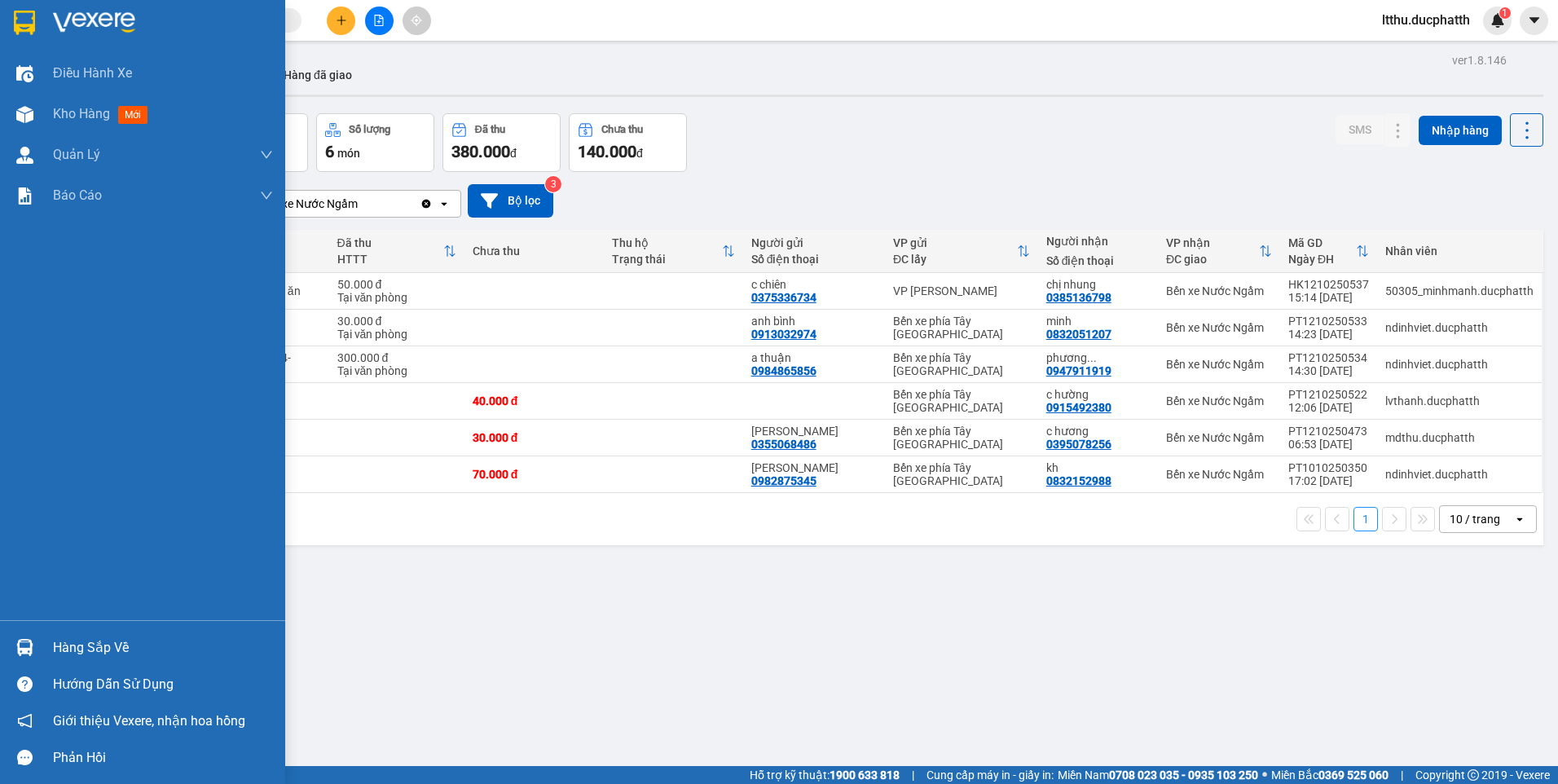
click at [63, 651] on div "Hàng sắp về" at bounding box center [163, 647] width 220 height 25
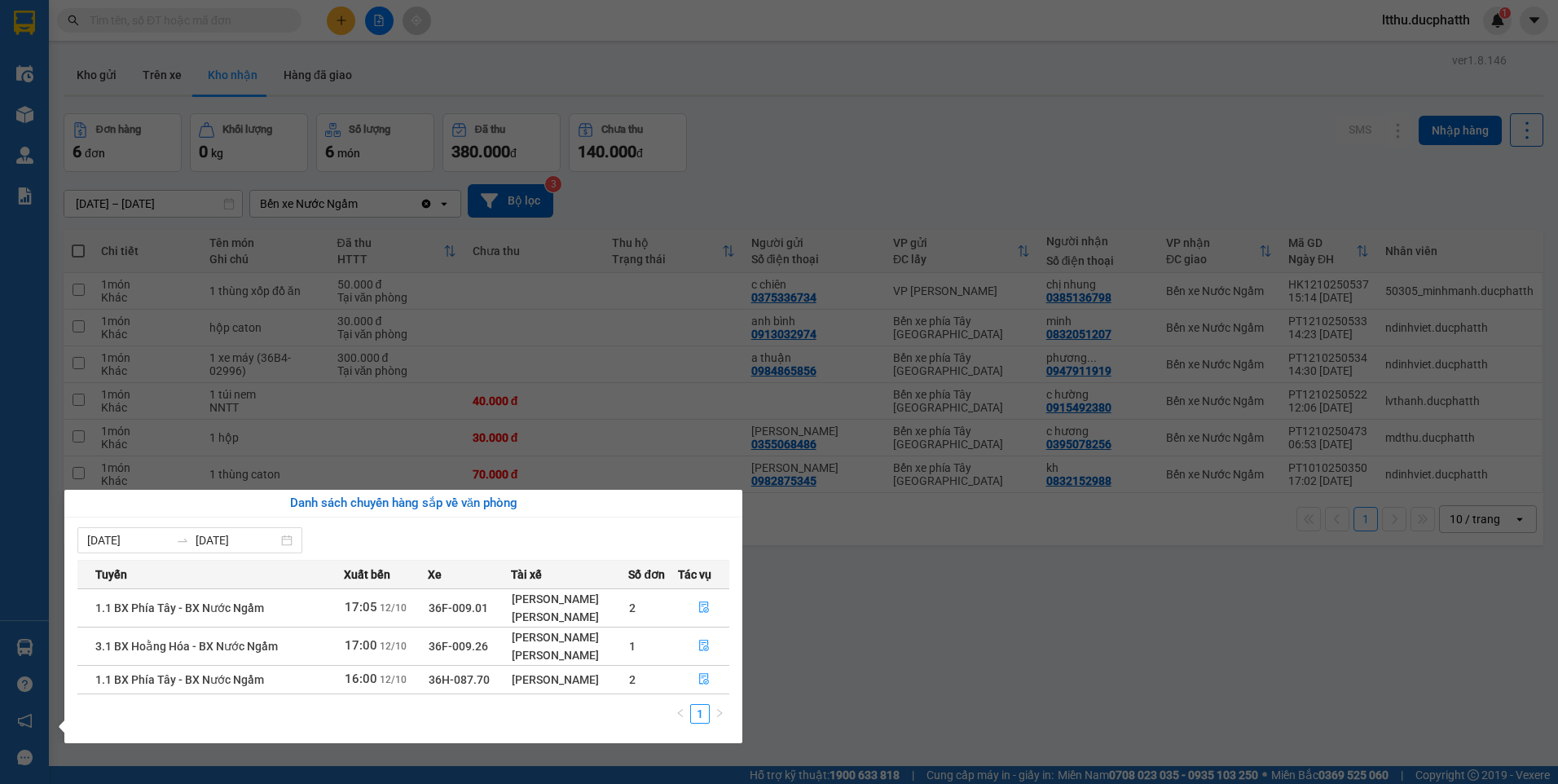
click at [980, 617] on section "Kết quả tìm kiếm ( 6 ) Bộ lọc Mã ĐH Trạng thái Món hàng Thu hộ Tổng cước Chưa c…" at bounding box center [779, 392] width 1558 height 784
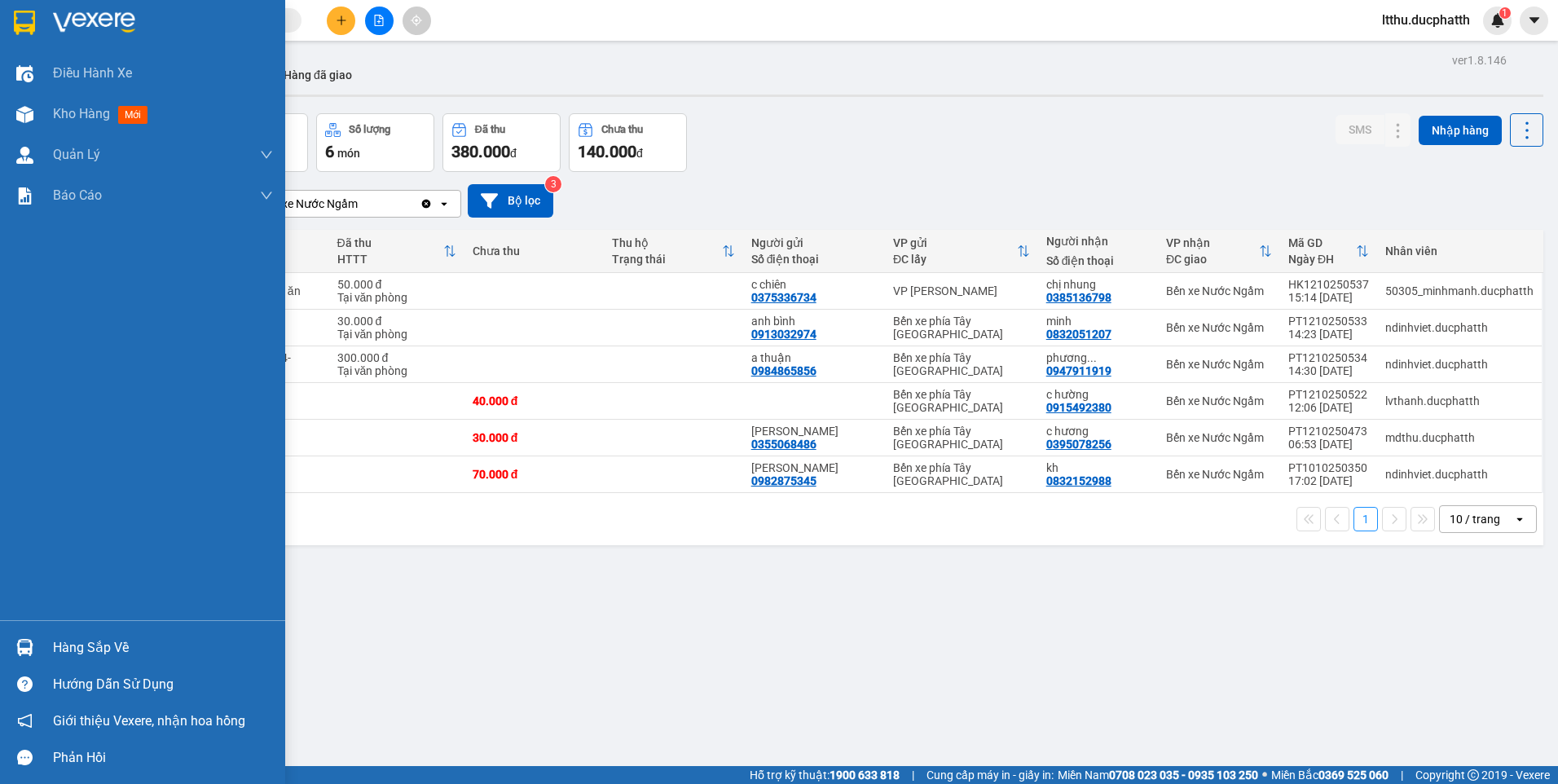
click at [26, 635] on div at bounding box center [24, 647] width 28 height 28
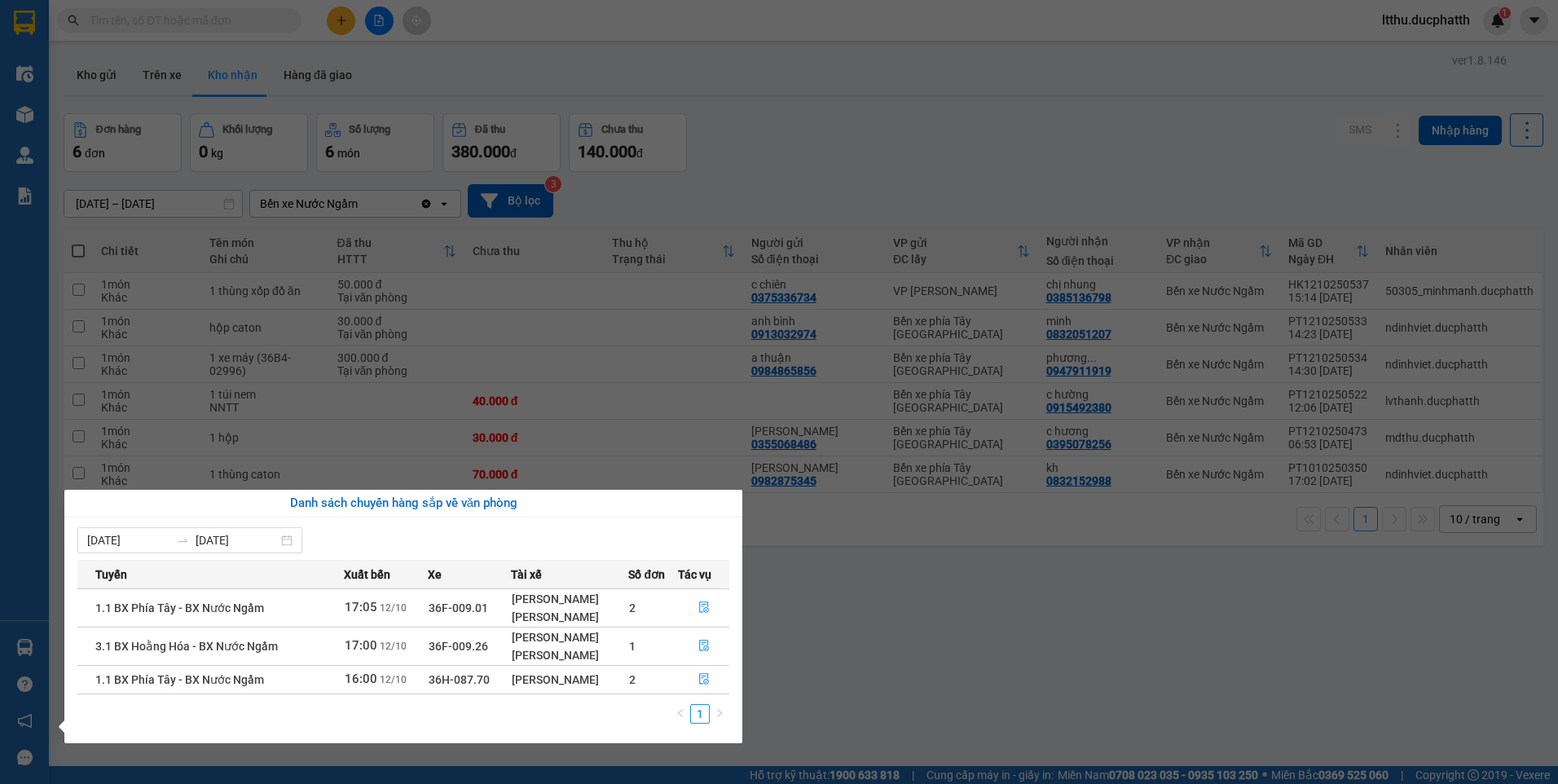
drag, startPoint x: 987, startPoint y: 580, endPoint x: 591, endPoint y: 216, distance: 537.9
click at [977, 552] on section "Kết quả tìm kiếm ( 6 ) Bộ lọc Mã ĐH Trạng thái Món hàng Thu hộ Tổng cước Chưa c…" at bounding box center [779, 392] width 1558 height 784
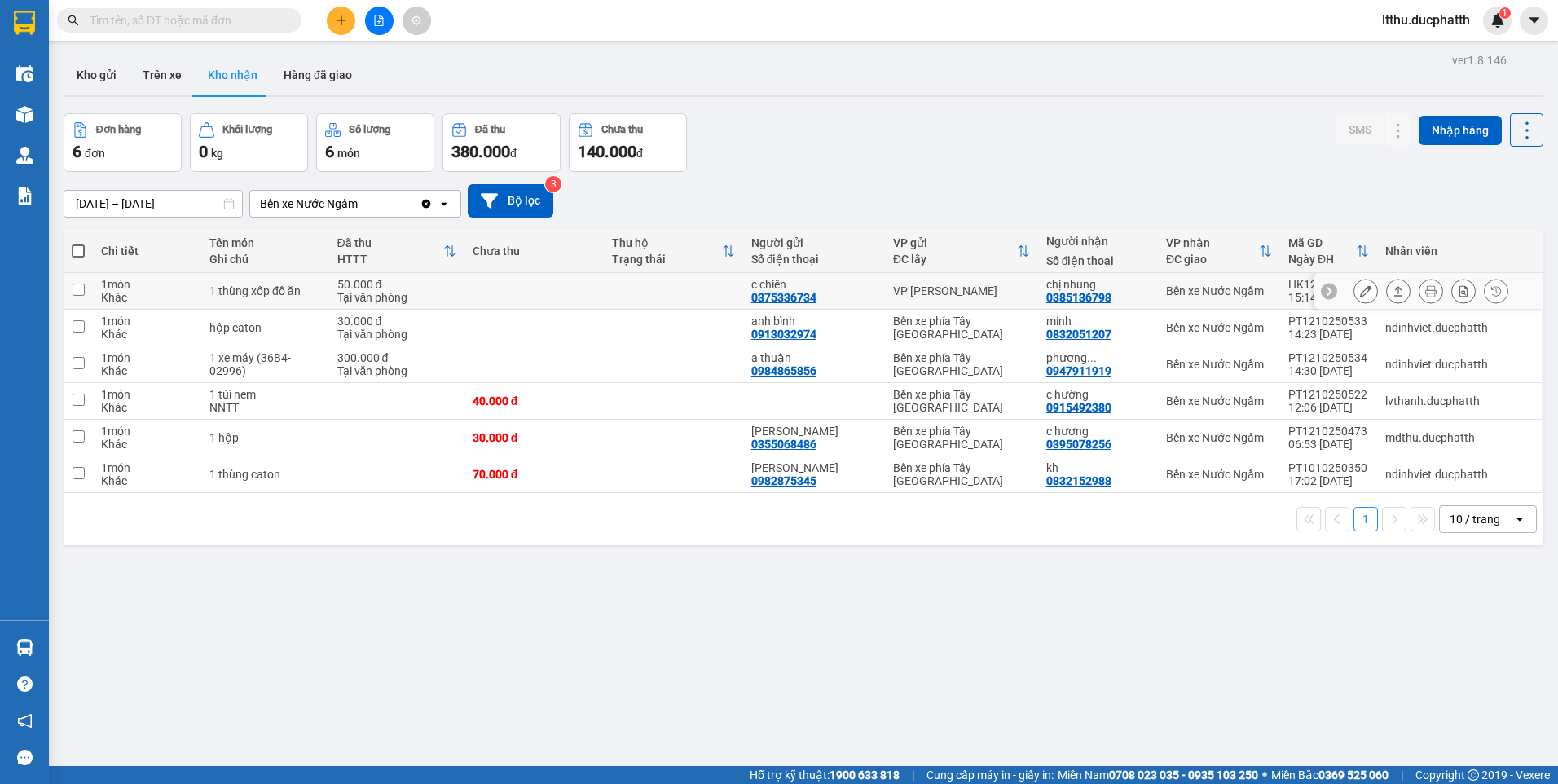
click at [80, 290] on input "checkbox" at bounding box center [79, 290] width 12 height 12
checkbox input "true"
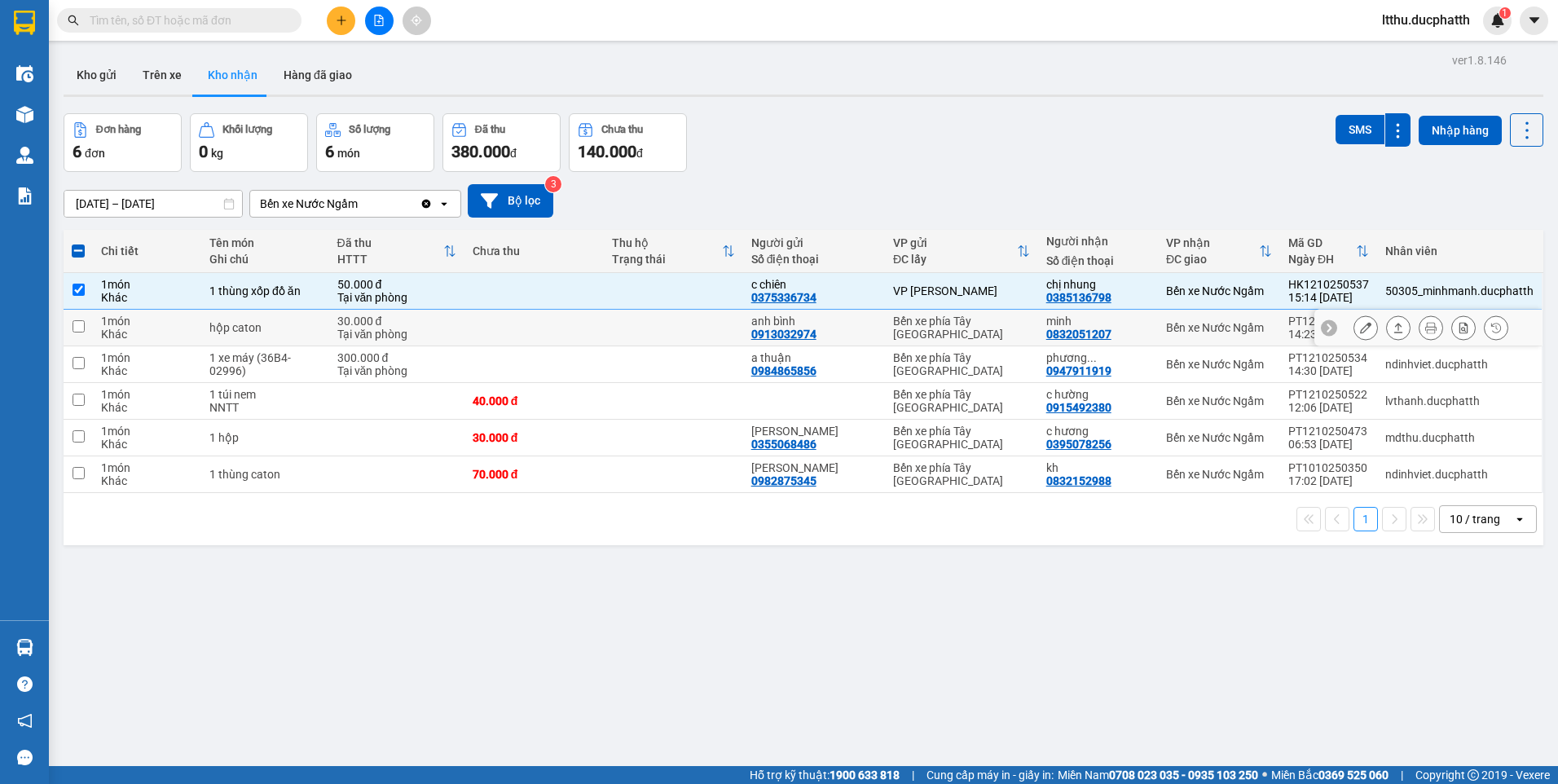
click at [84, 320] on input "checkbox" at bounding box center [79, 326] width 12 height 12
checkbox input "true"
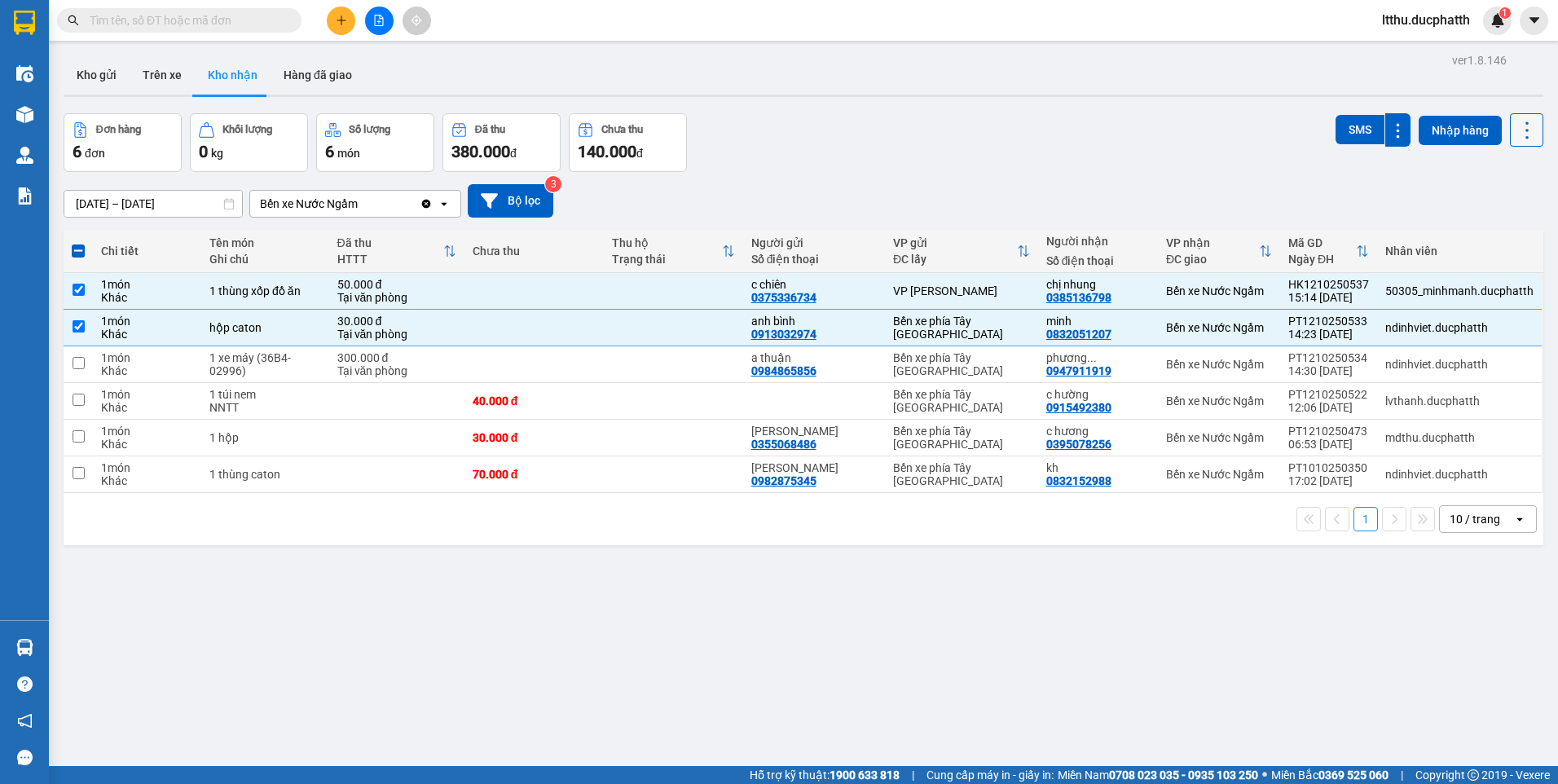
click at [1515, 124] on icon at bounding box center [1526, 130] width 23 height 23
click at [1471, 195] on li "Làm mới" at bounding box center [1484, 203] width 122 height 29
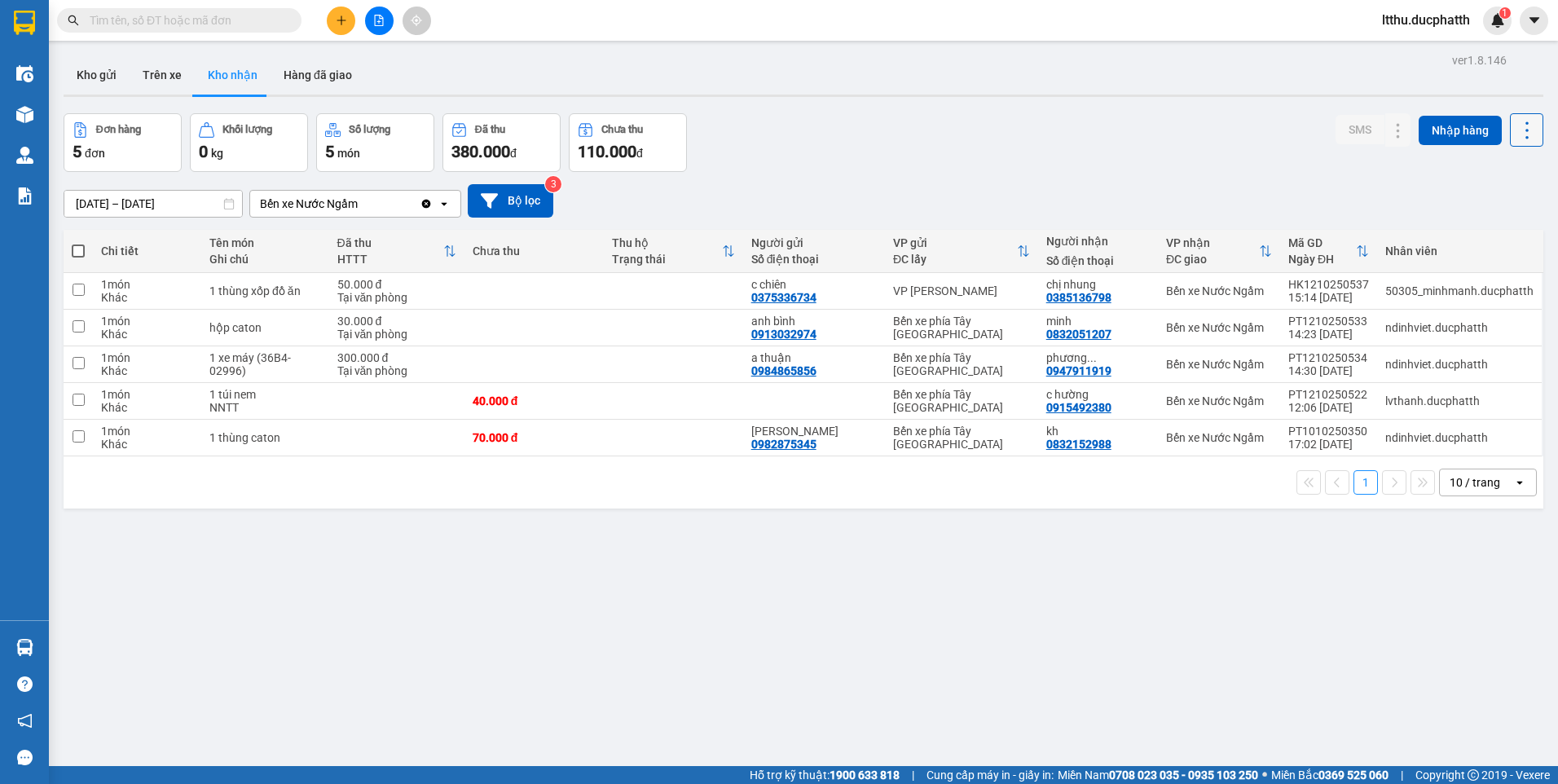
click at [1509, 133] on button at bounding box center [1526, 130] width 33 height 33
click at [1473, 204] on span "Làm mới" at bounding box center [1491, 203] width 44 height 16
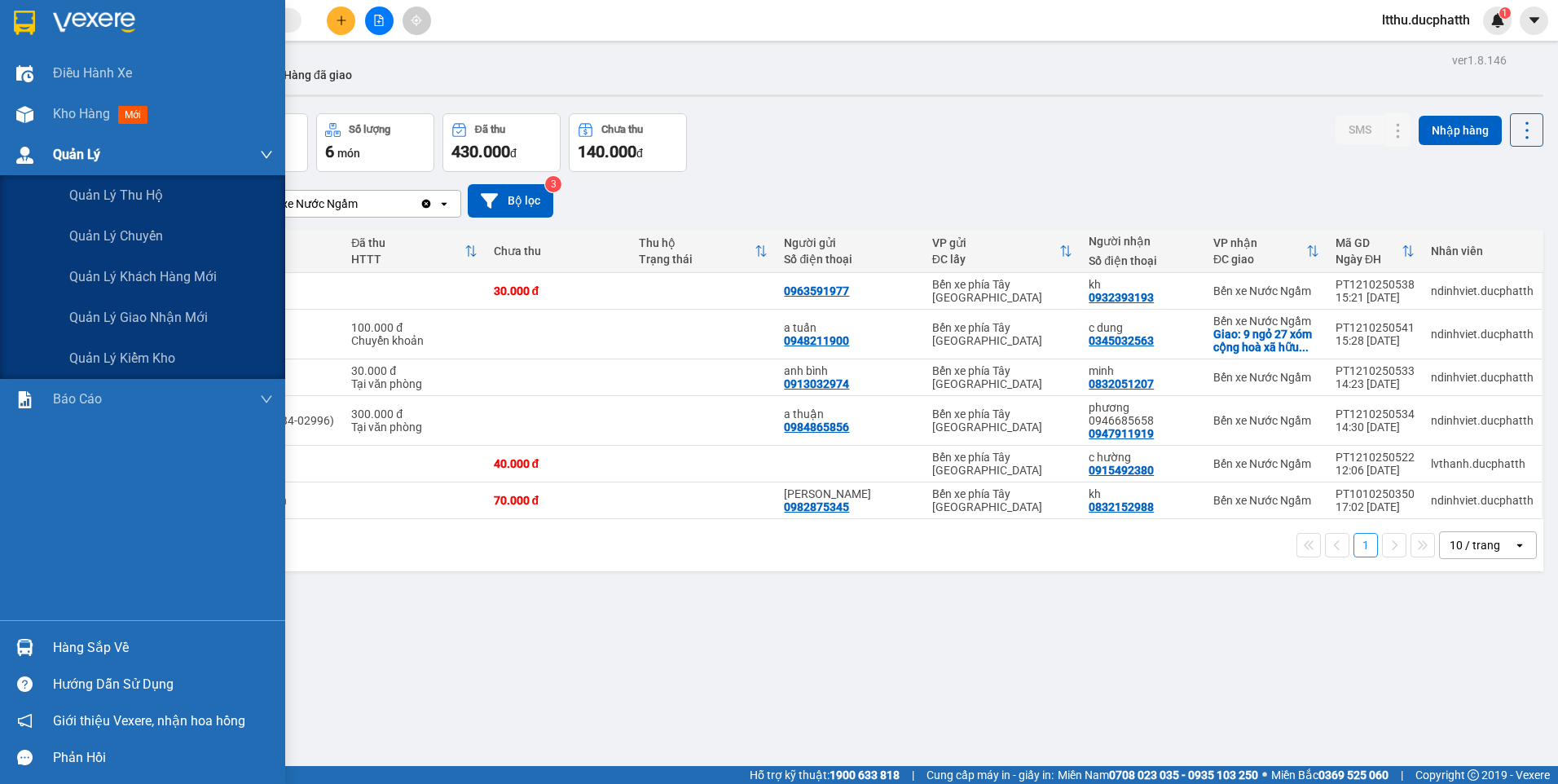
click at [69, 150] on span "Quản Lý" at bounding box center [76, 155] width 47 height 20
click at [122, 323] on span "Quản lý giao nhận mới" at bounding box center [138, 318] width 138 height 20
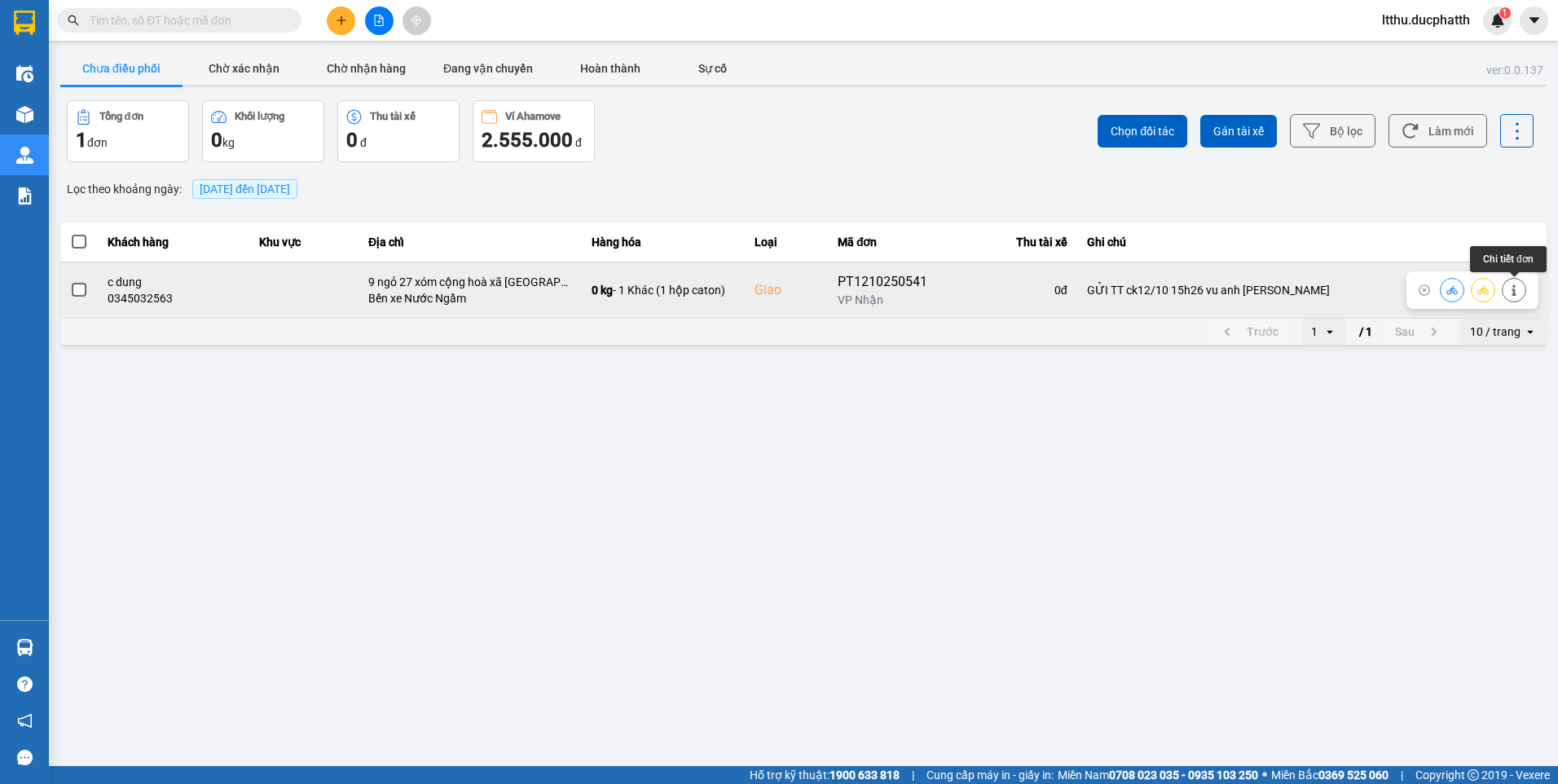
click at [1512, 291] on icon at bounding box center [1514, 290] width 11 height 11
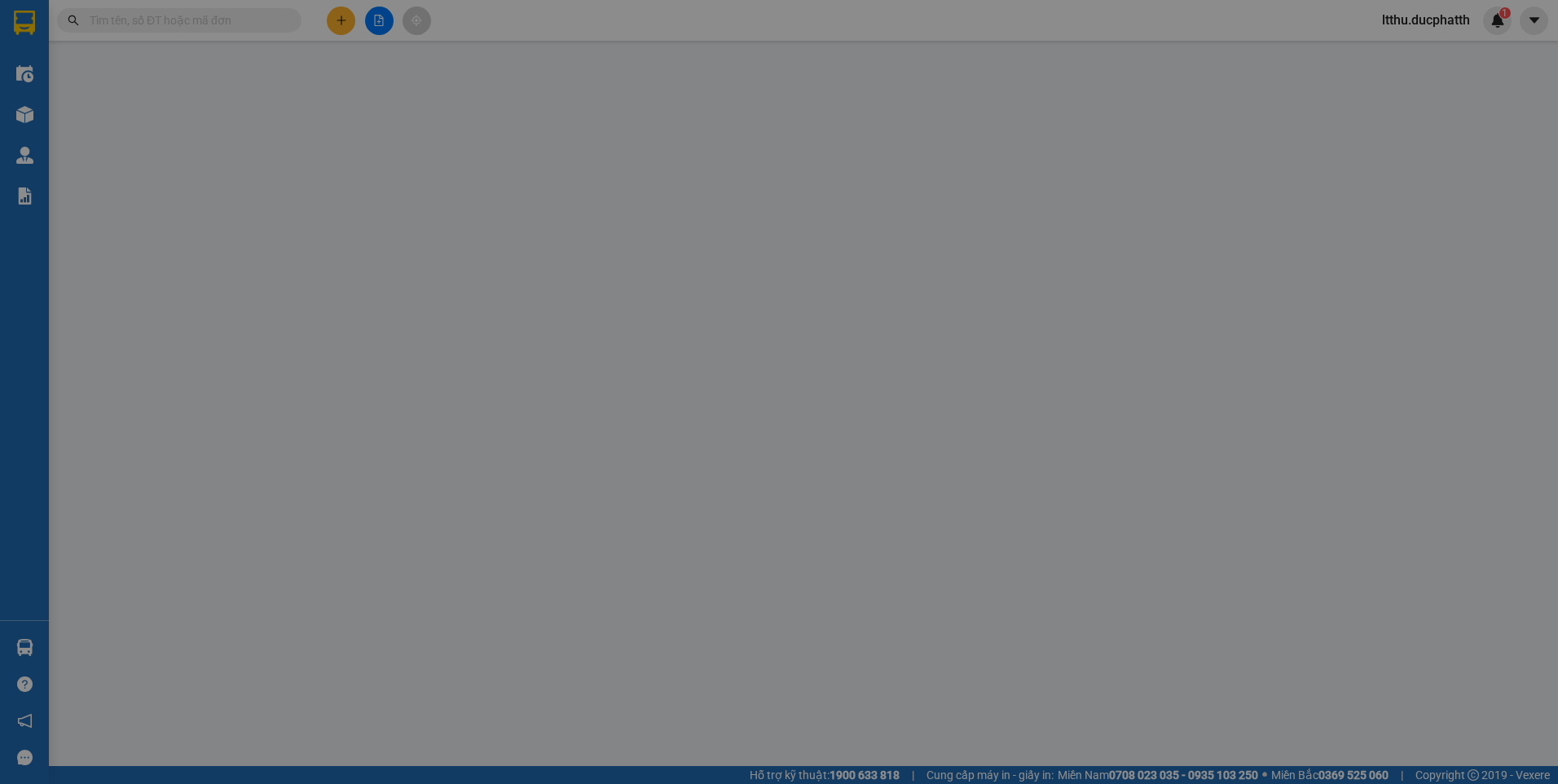
type input "0948211900"
type input "a tuấn"
type input "0345032563"
type input "c dung"
checkbox input "true"
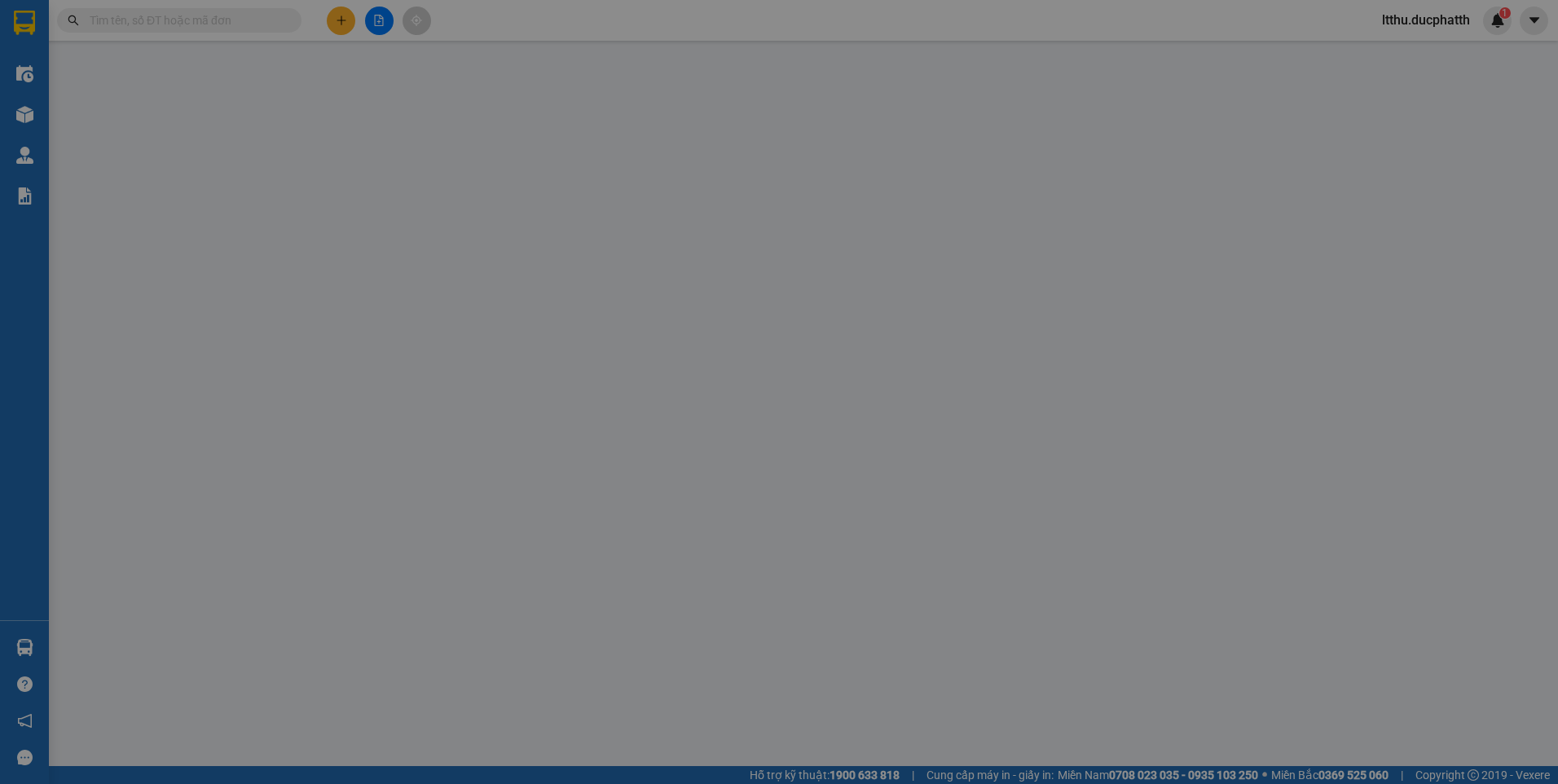
type input "9 ngỏ 27 xóm cộng hoà xã [GEOGRAPHIC_DATA]"
type input "GỬI TT ck12/10 15h26 vu anh [PERSON_NAME]"
type input "0"
type input "100.000"
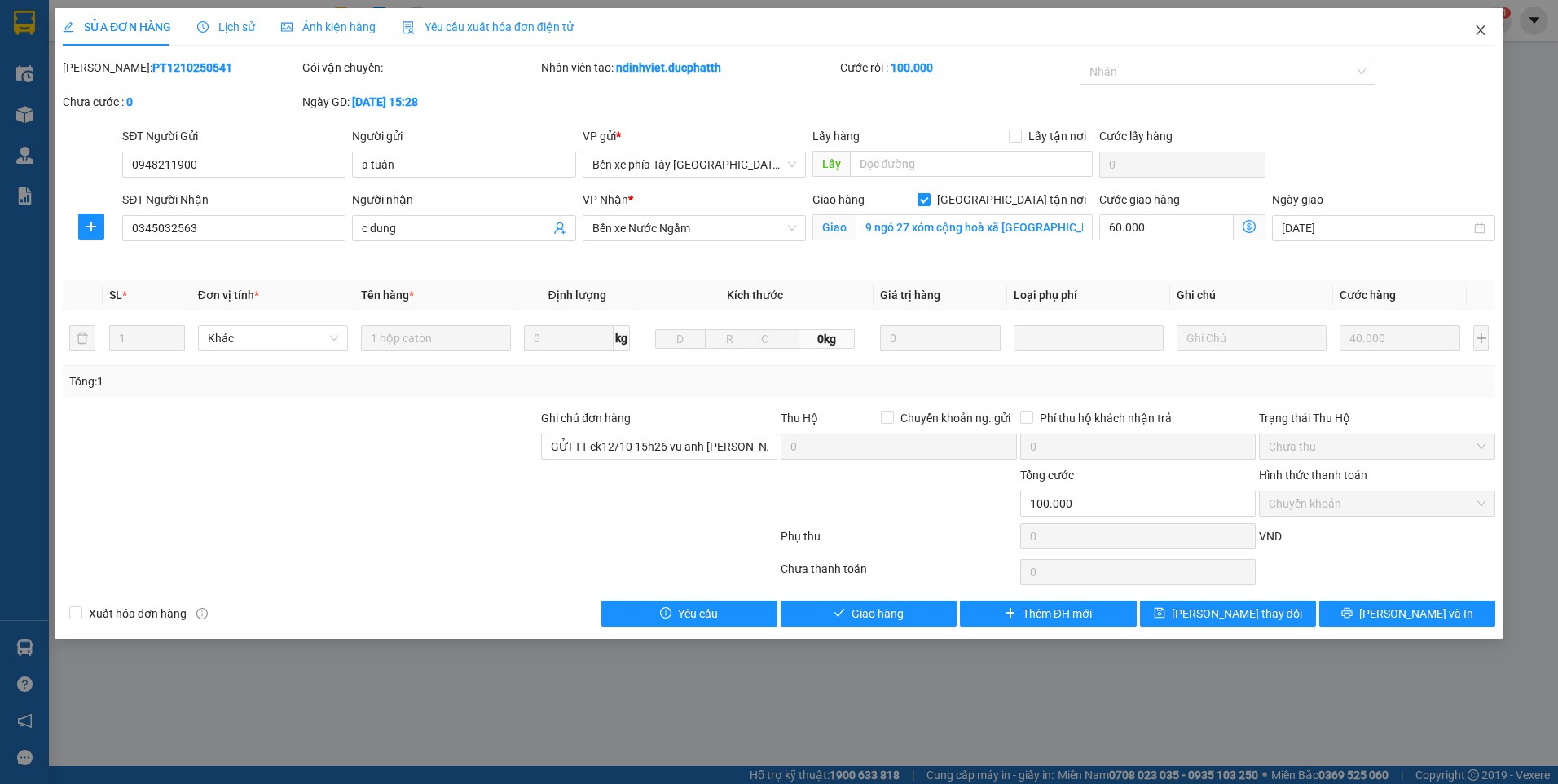
click at [1479, 20] on span "Close" at bounding box center [1479, 31] width 45 height 45
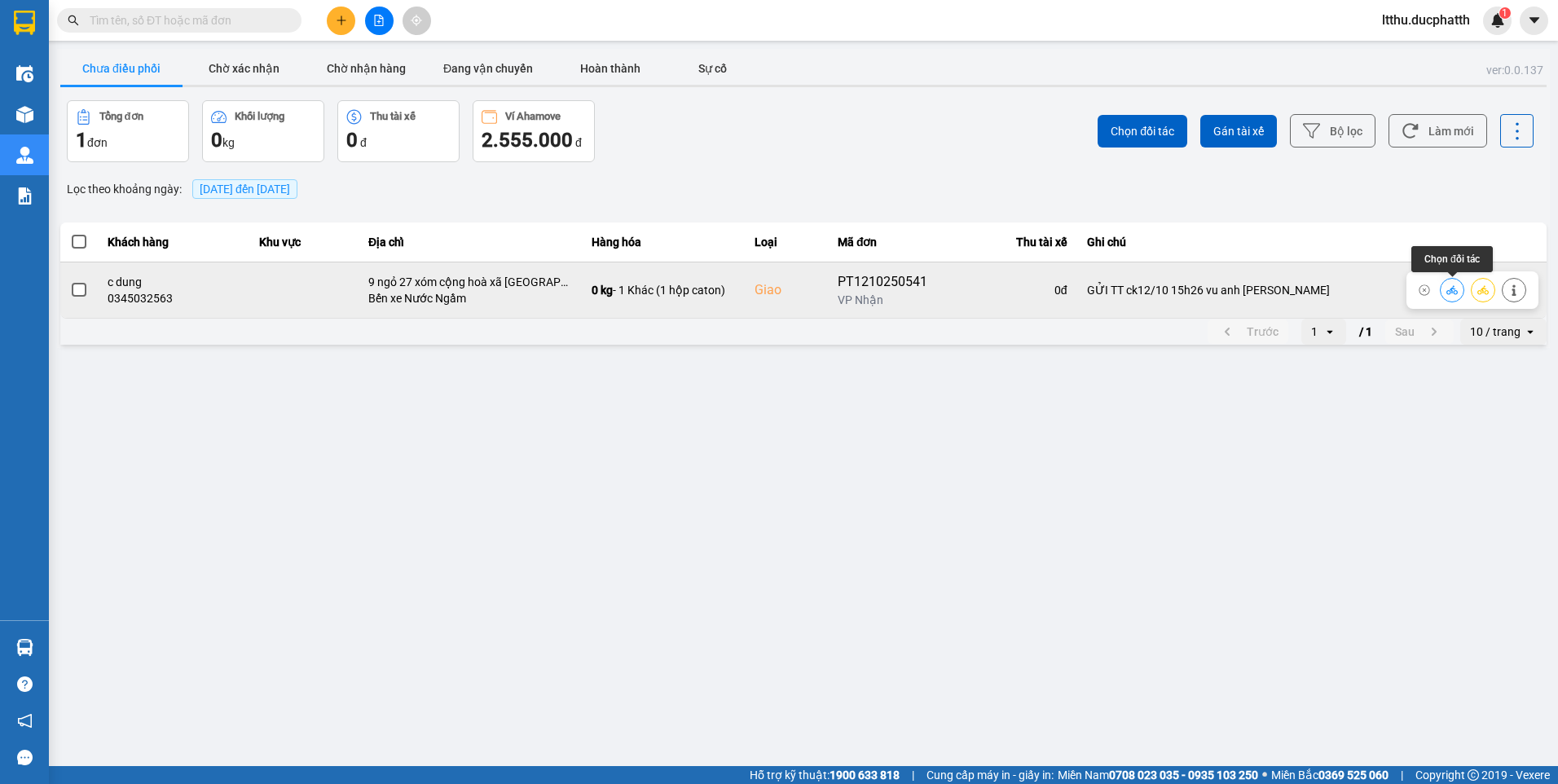
click at [1456, 294] on icon at bounding box center [1451, 290] width 11 height 9
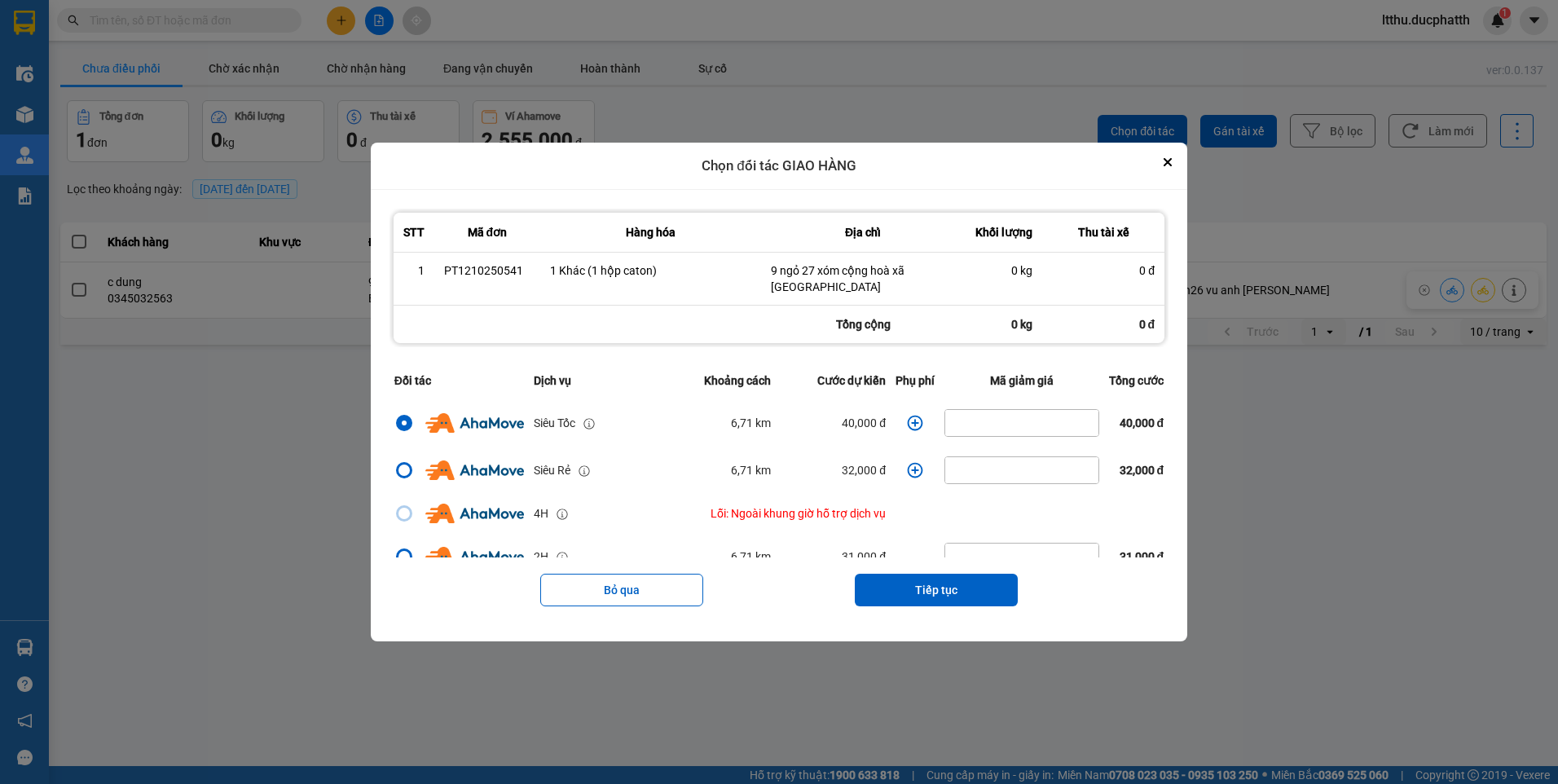
click at [907, 420] on icon "dialog" at bounding box center [915, 423] width 16 height 16
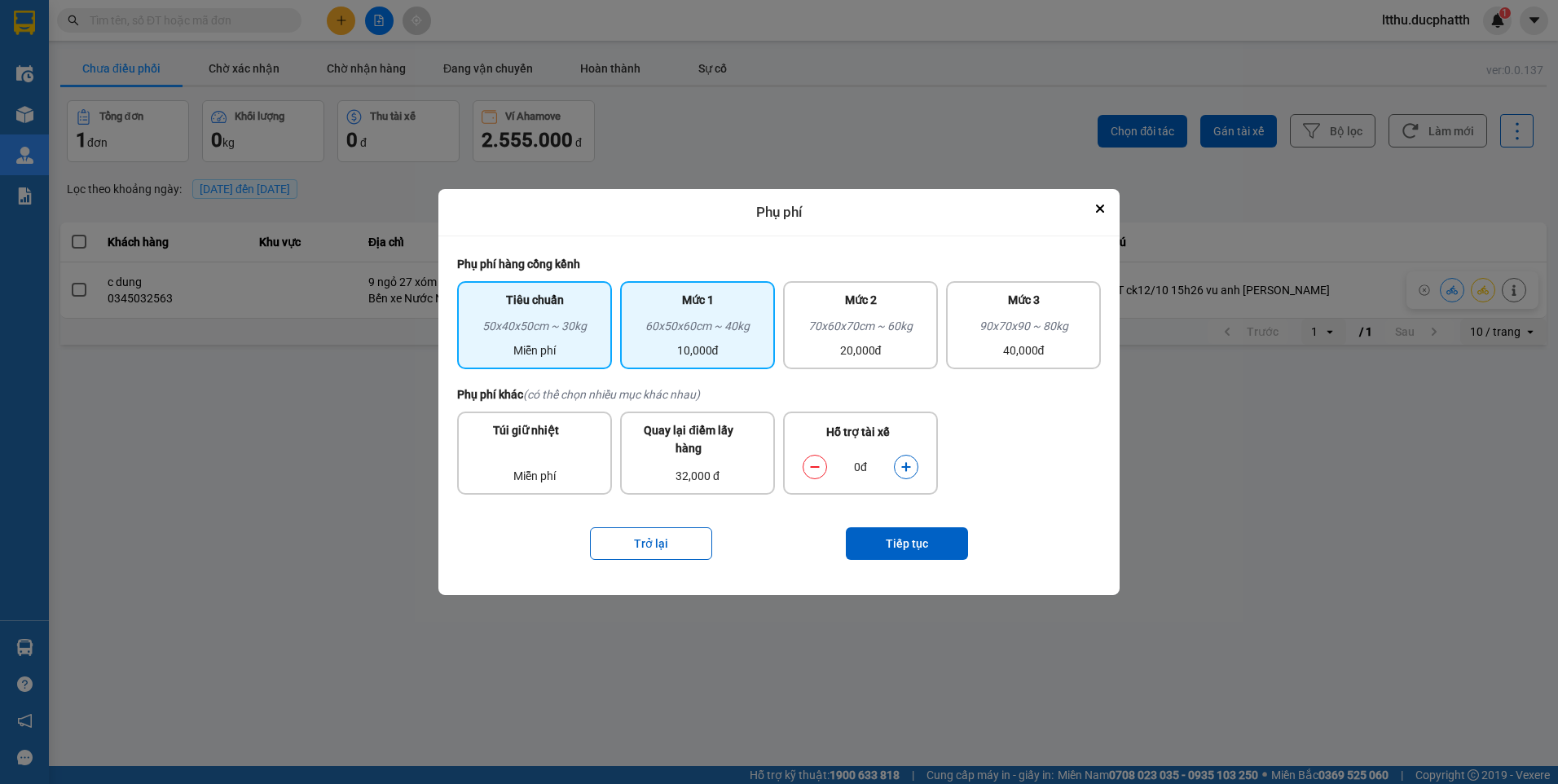
click at [693, 332] on div "60x50x60cm ~ 40kg" at bounding box center [697, 329] width 135 height 25
click at [910, 473] on button "dialog" at bounding box center [905, 465] width 23 height 28
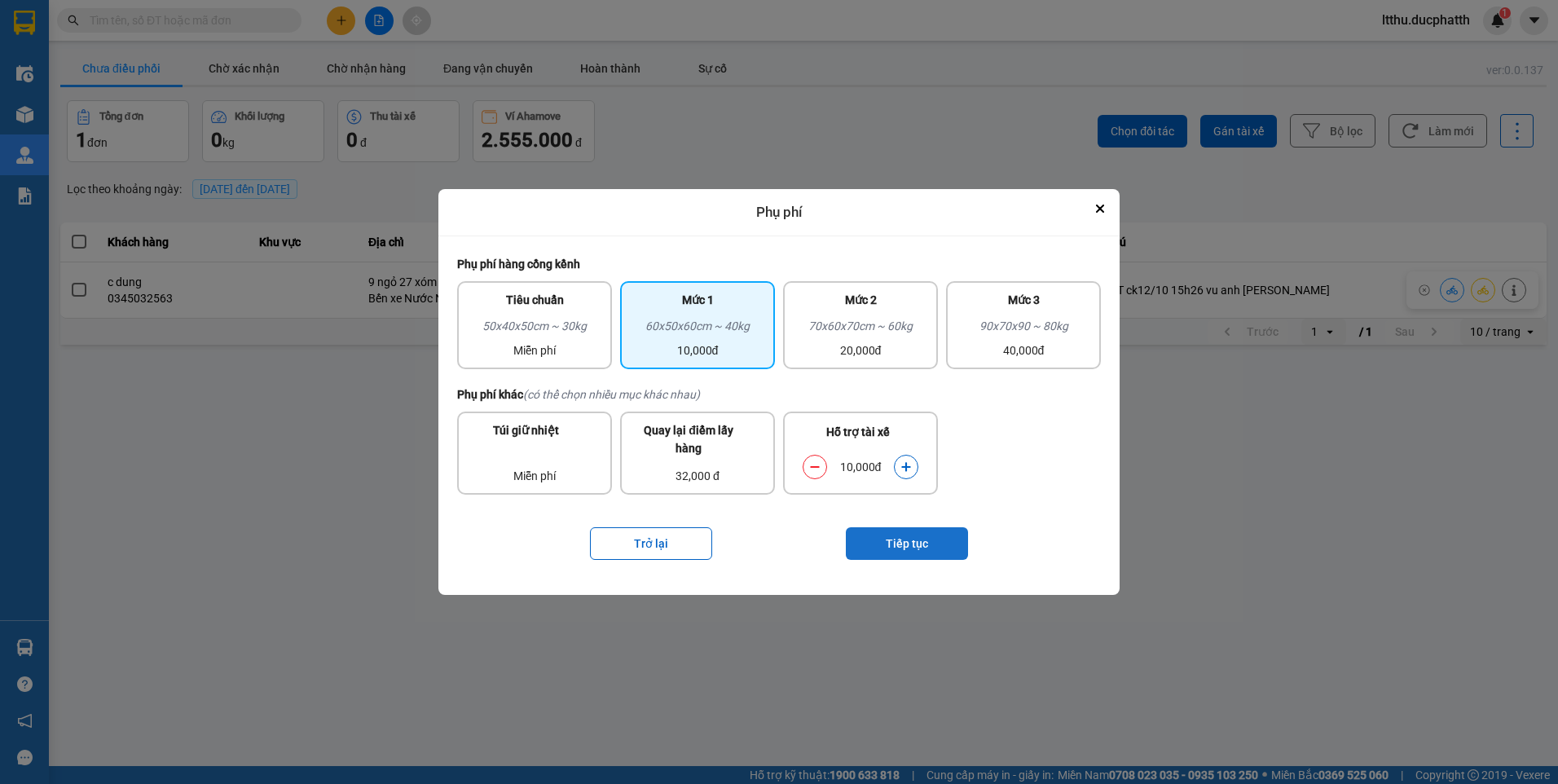
click at [895, 537] on button "Tiếp tục" at bounding box center [906, 543] width 122 height 32
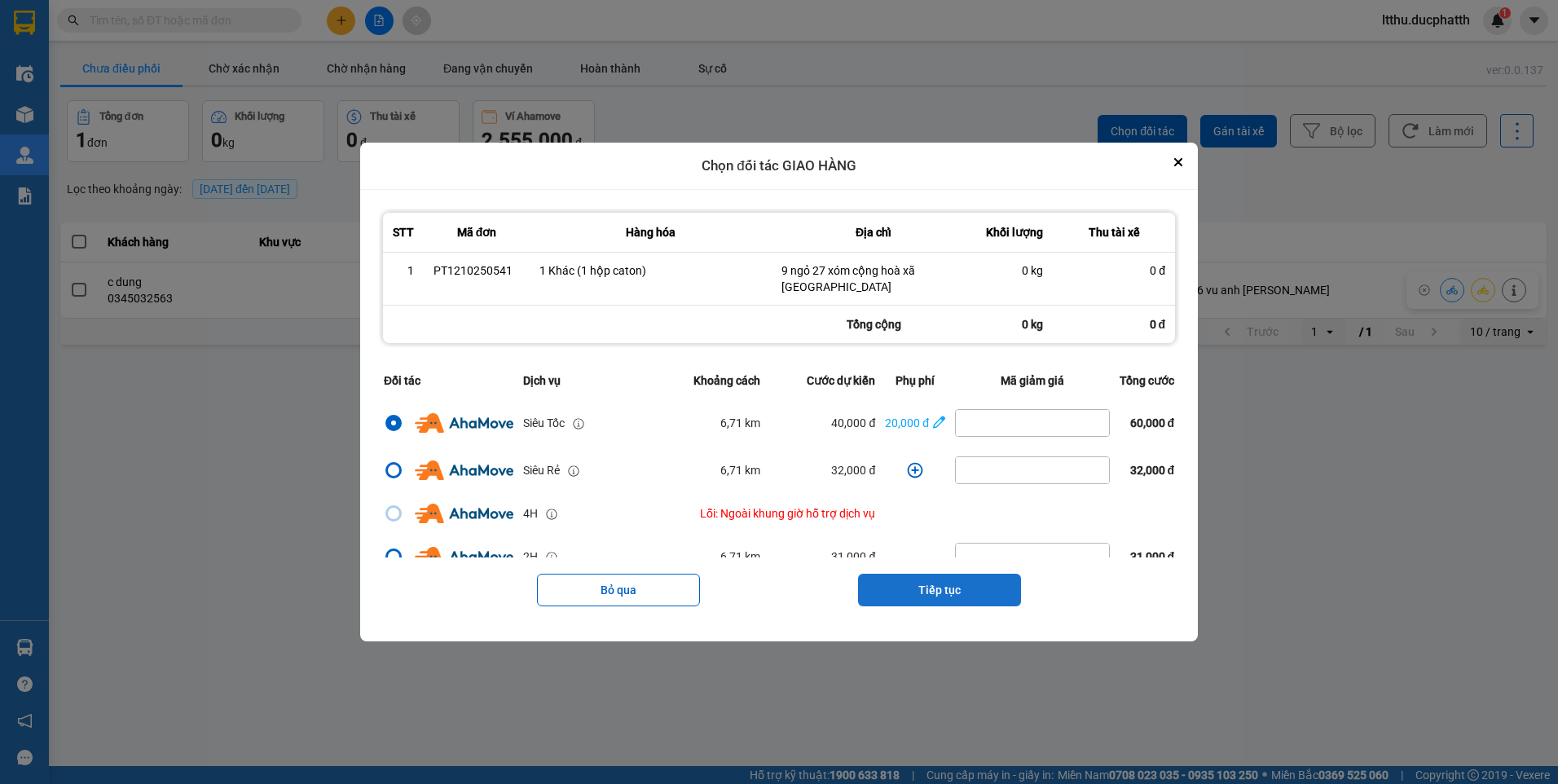
click at [960, 600] on button "Tiếp tục" at bounding box center [939, 590] width 163 height 32
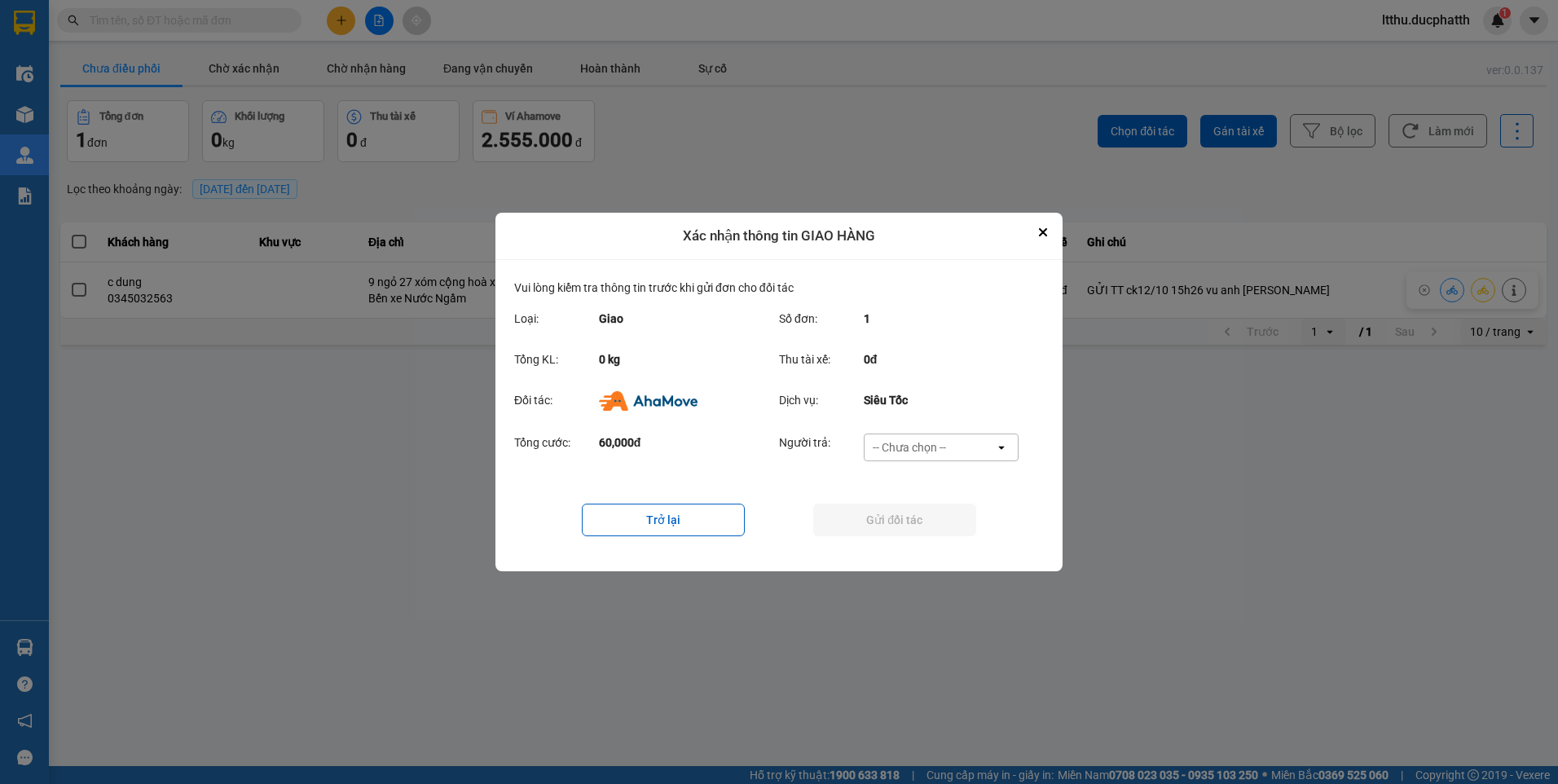
click at [952, 450] on div "-- Chưa chọn --" at bounding box center [929, 447] width 131 height 26
click at [945, 530] on div "Ví Ahamove" at bounding box center [940, 541] width 155 height 29
click at [924, 512] on button "Gửi đối tác" at bounding box center [894, 519] width 163 height 32
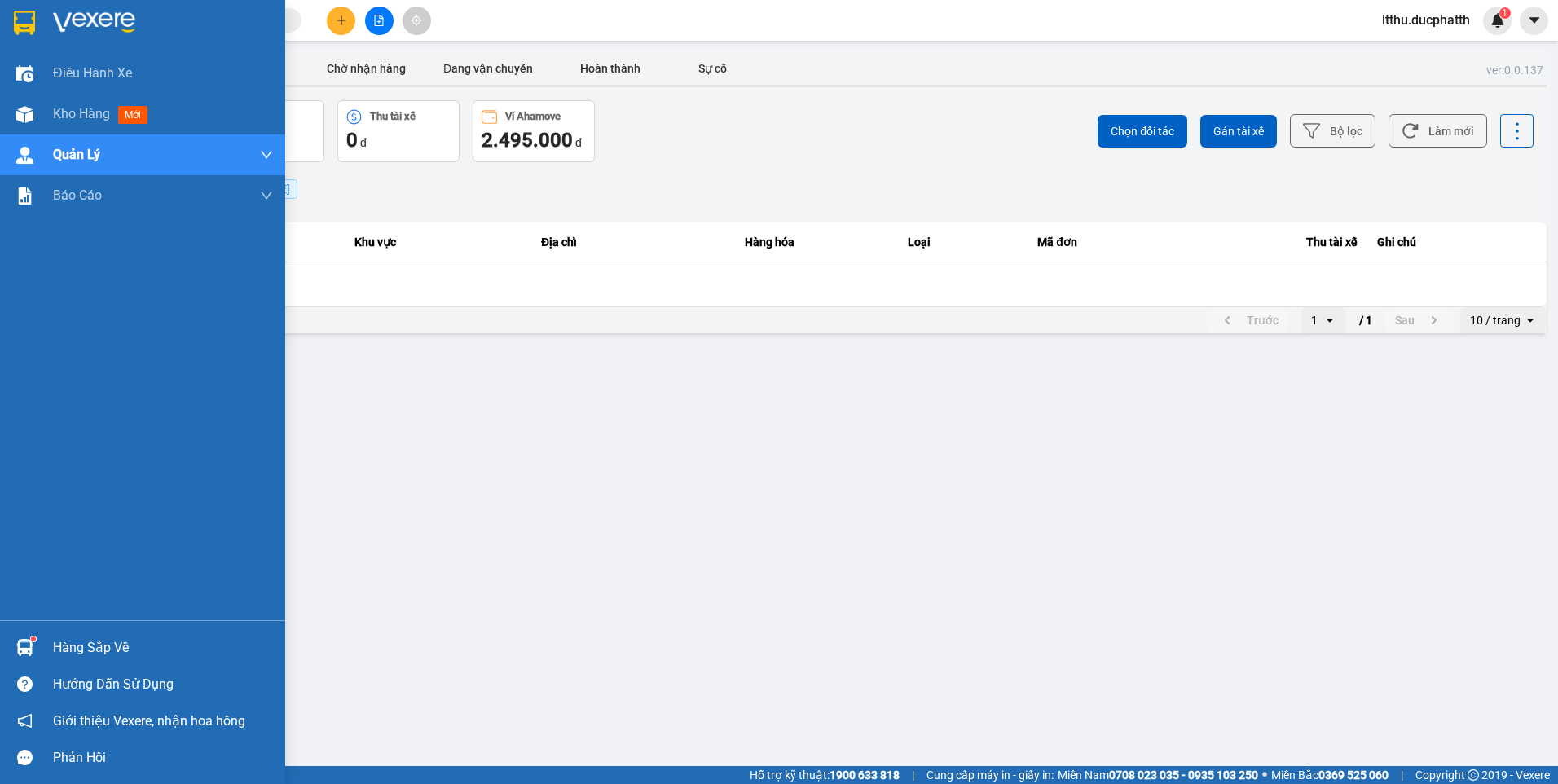
click at [26, 635] on div at bounding box center [24, 647] width 28 height 28
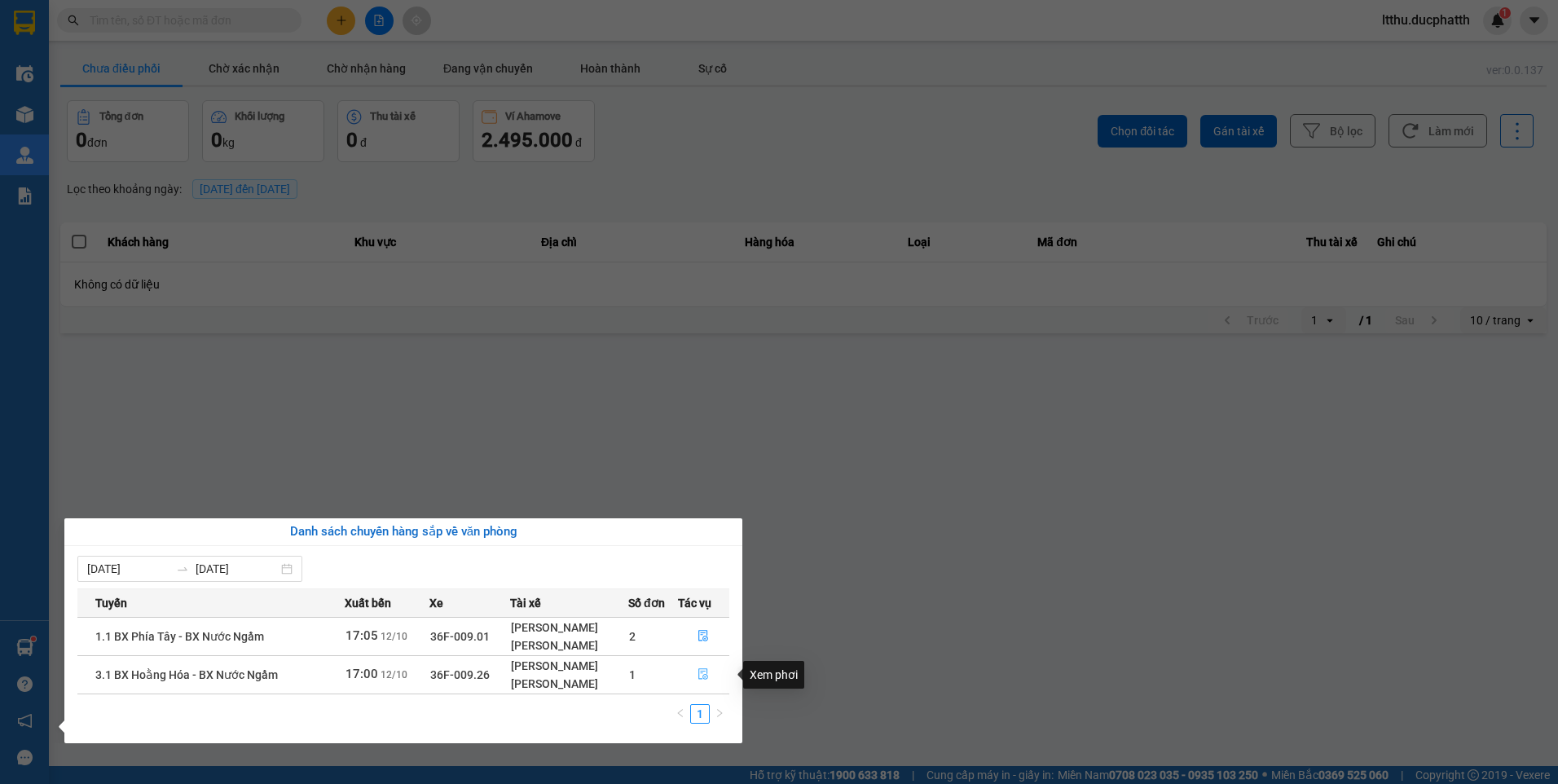
click at [704, 671] on icon "file-done" at bounding box center [703, 674] width 9 height 11
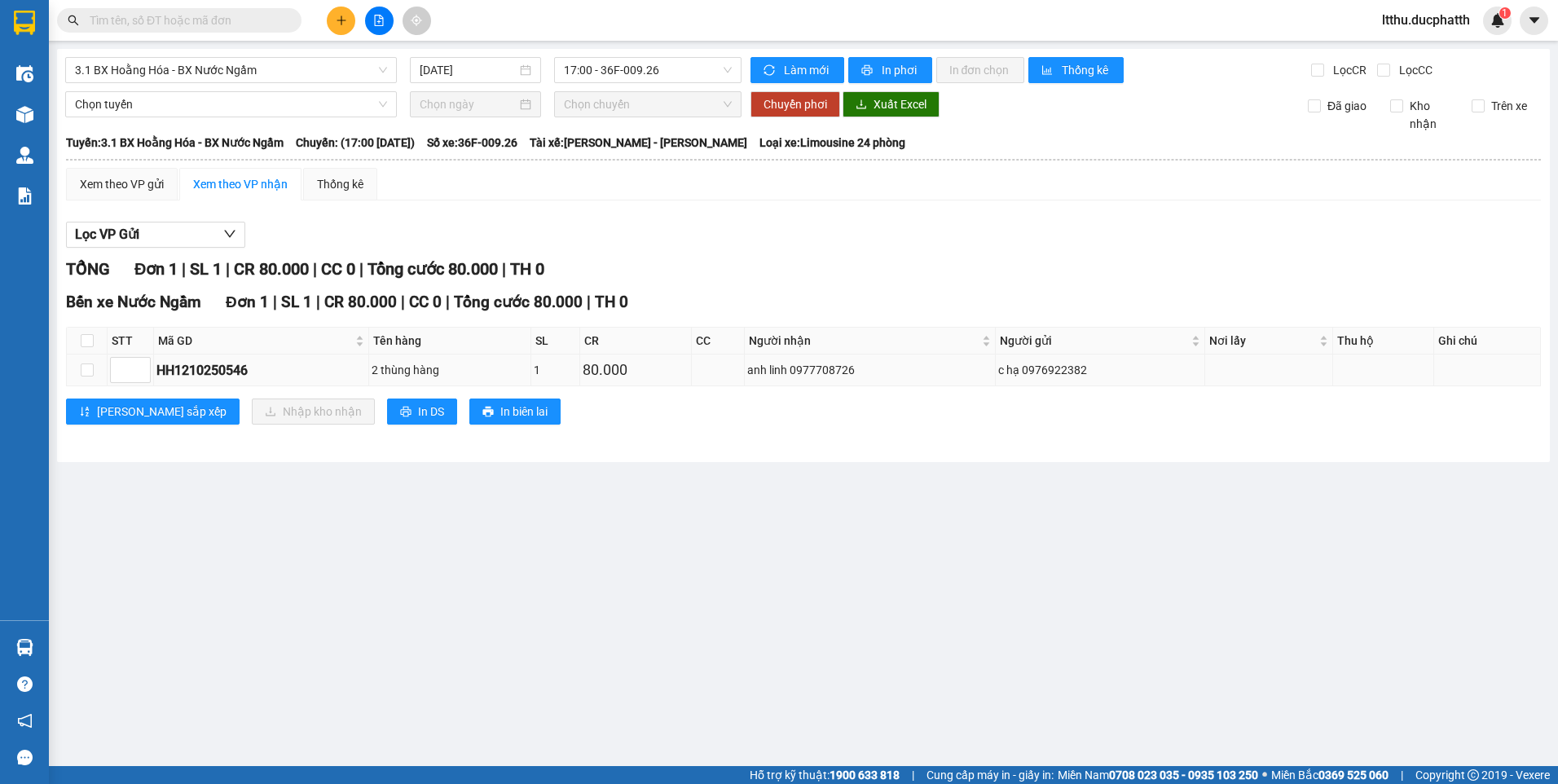
click at [214, 372] on div "HH1210250546" at bounding box center [261, 371] width 209 height 20
copy div "HH1210250546"
click at [208, 24] on input "text" at bounding box center [185, 20] width 192 height 18
paste input "HH1210250546"
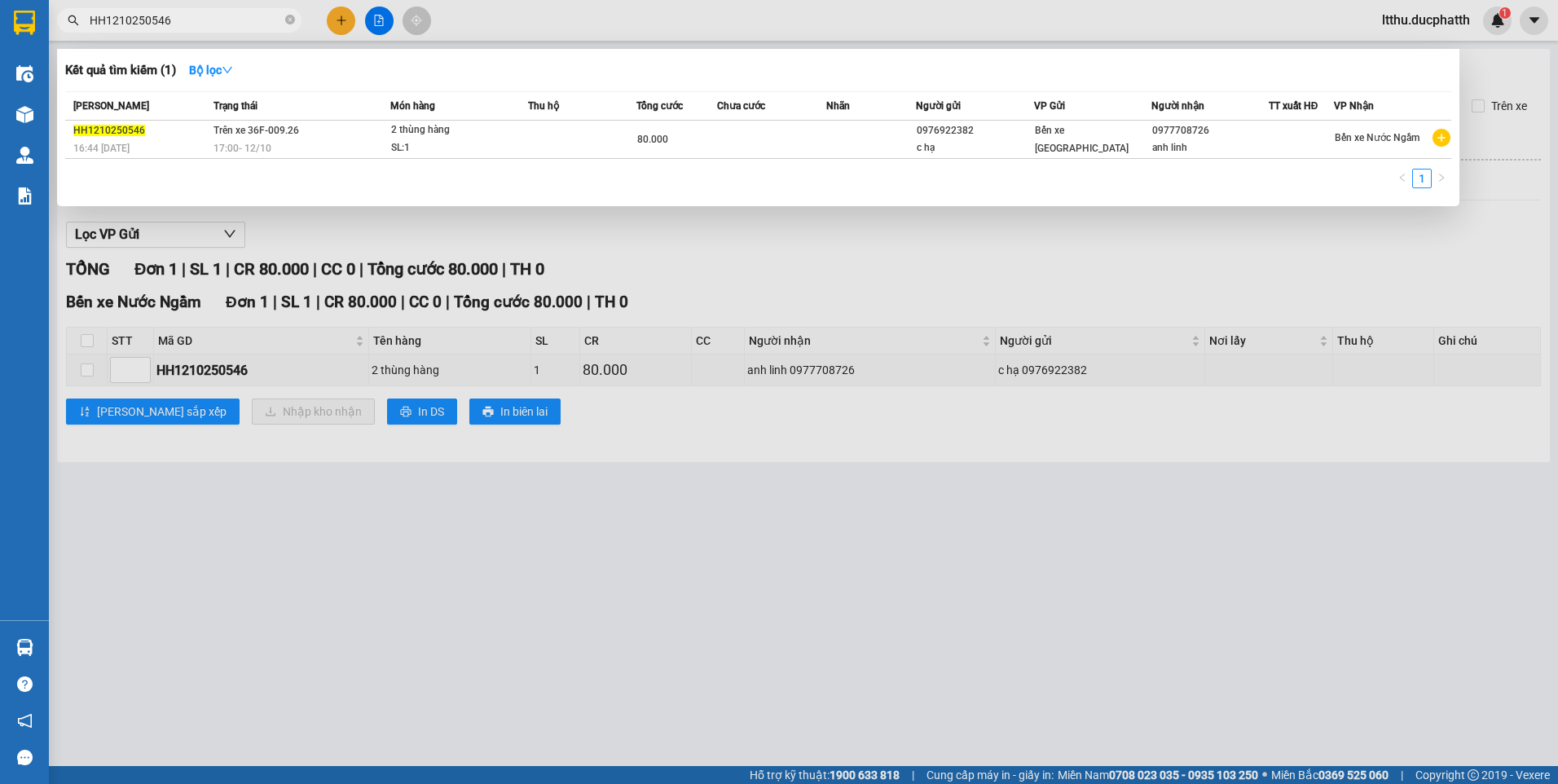
click at [168, 641] on div at bounding box center [779, 392] width 1558 height 784
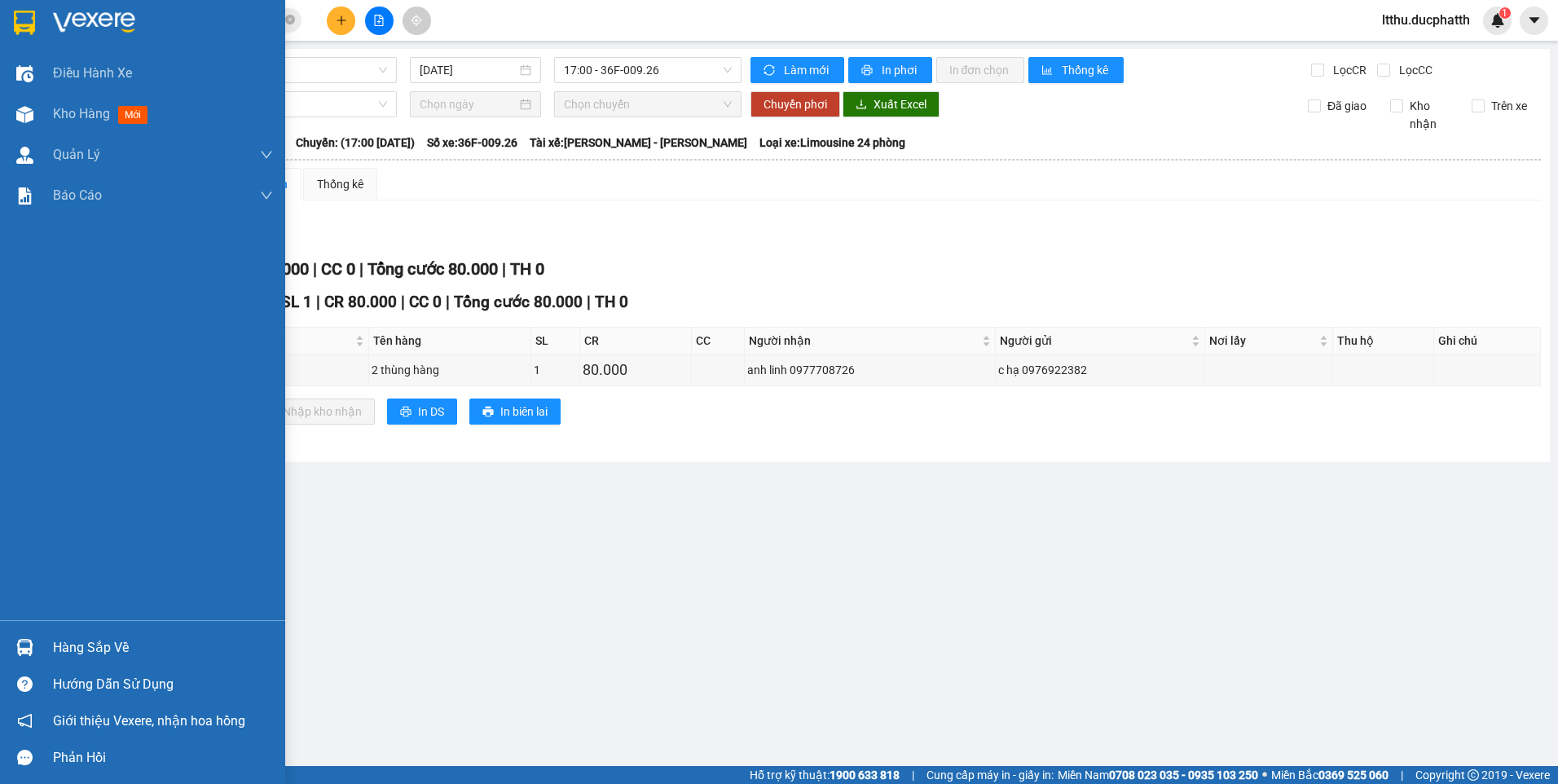
click at [37, 644] on div at bounding box center [24, 647] width 28 height 28
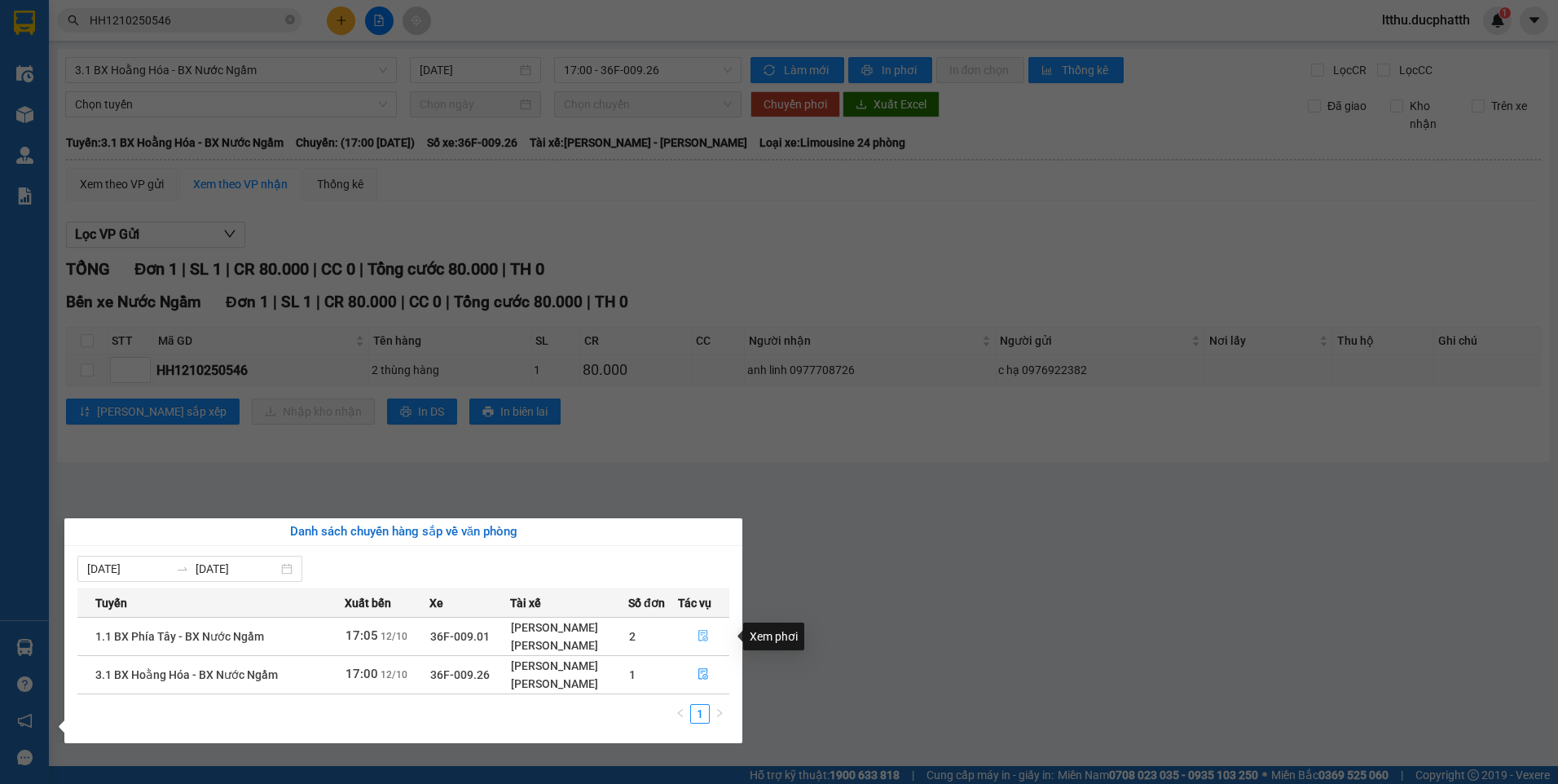
click at [705, 635] on icon "file-done" at bounding box center [702, 635] width 11 height 11
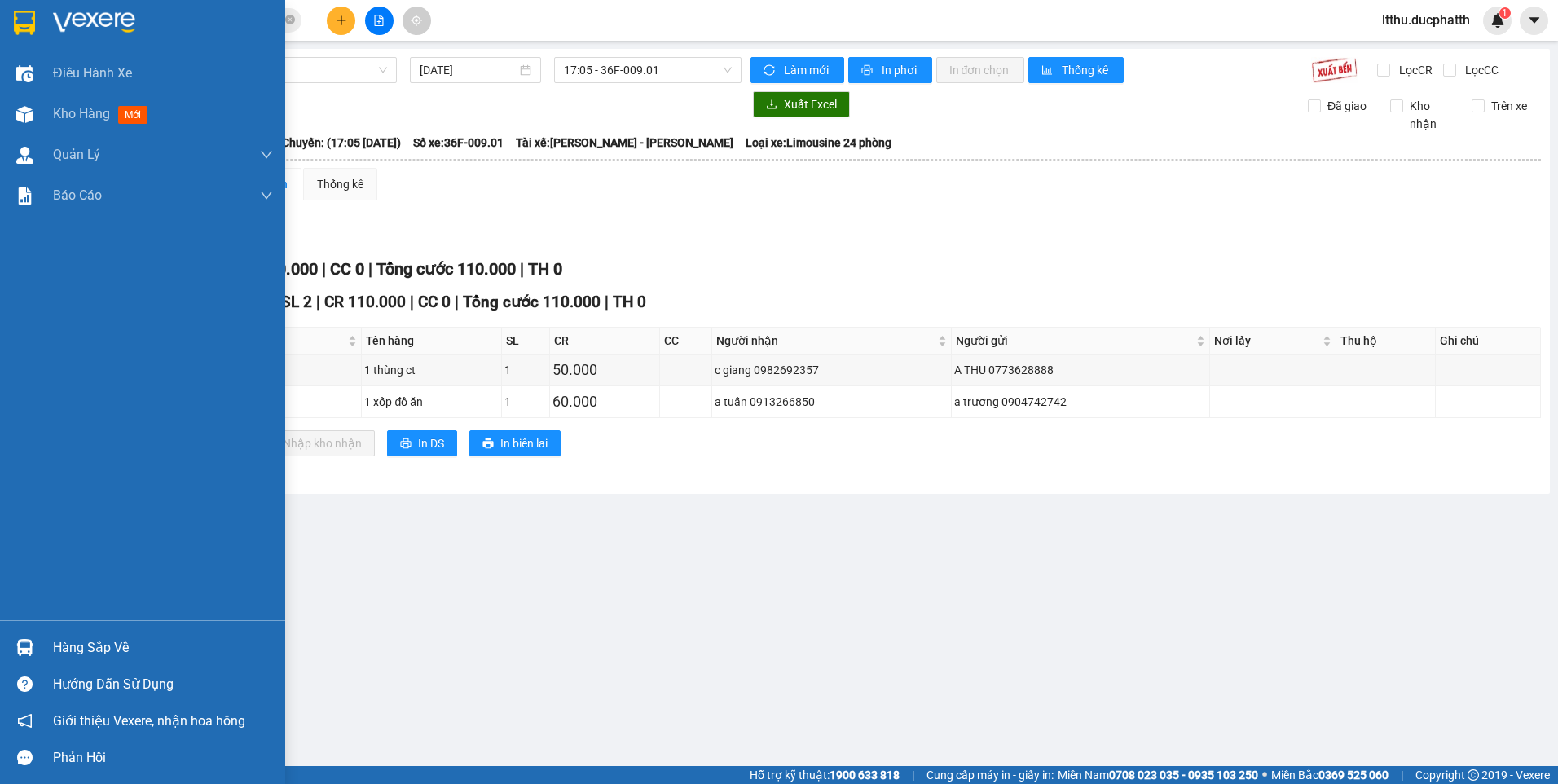
click at [26, 654] on img at bounding box center [25, 647] width 17 height 17
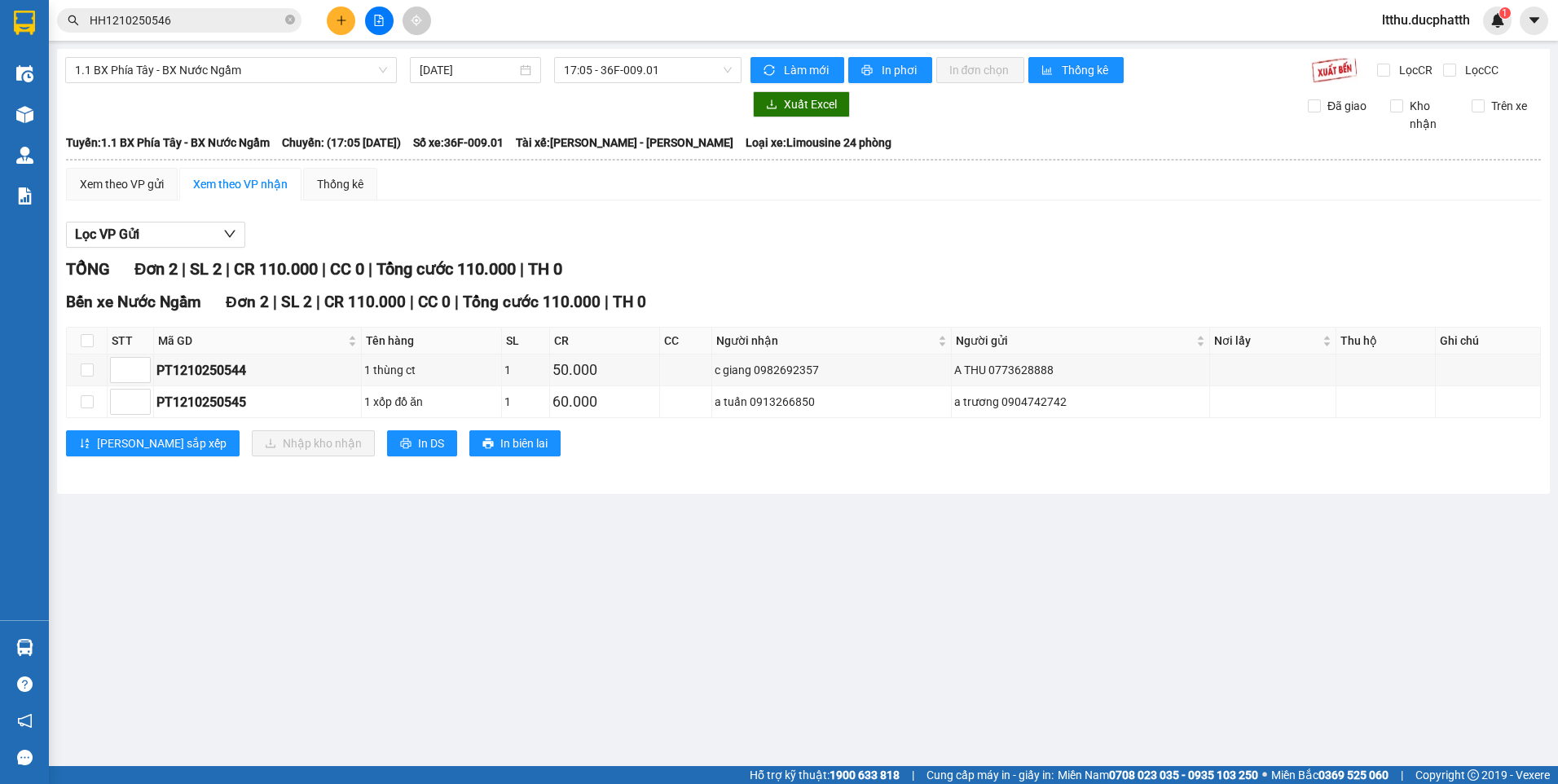
click at [848, 627] on section "Kết quả tìm kiếm ( 1 ) Bộ lọc Mã ĐH Trạng thái Món hàng Thu hộ Tổng cước Chưa c…" at bounding box center [779, 392] width 1558 height 784
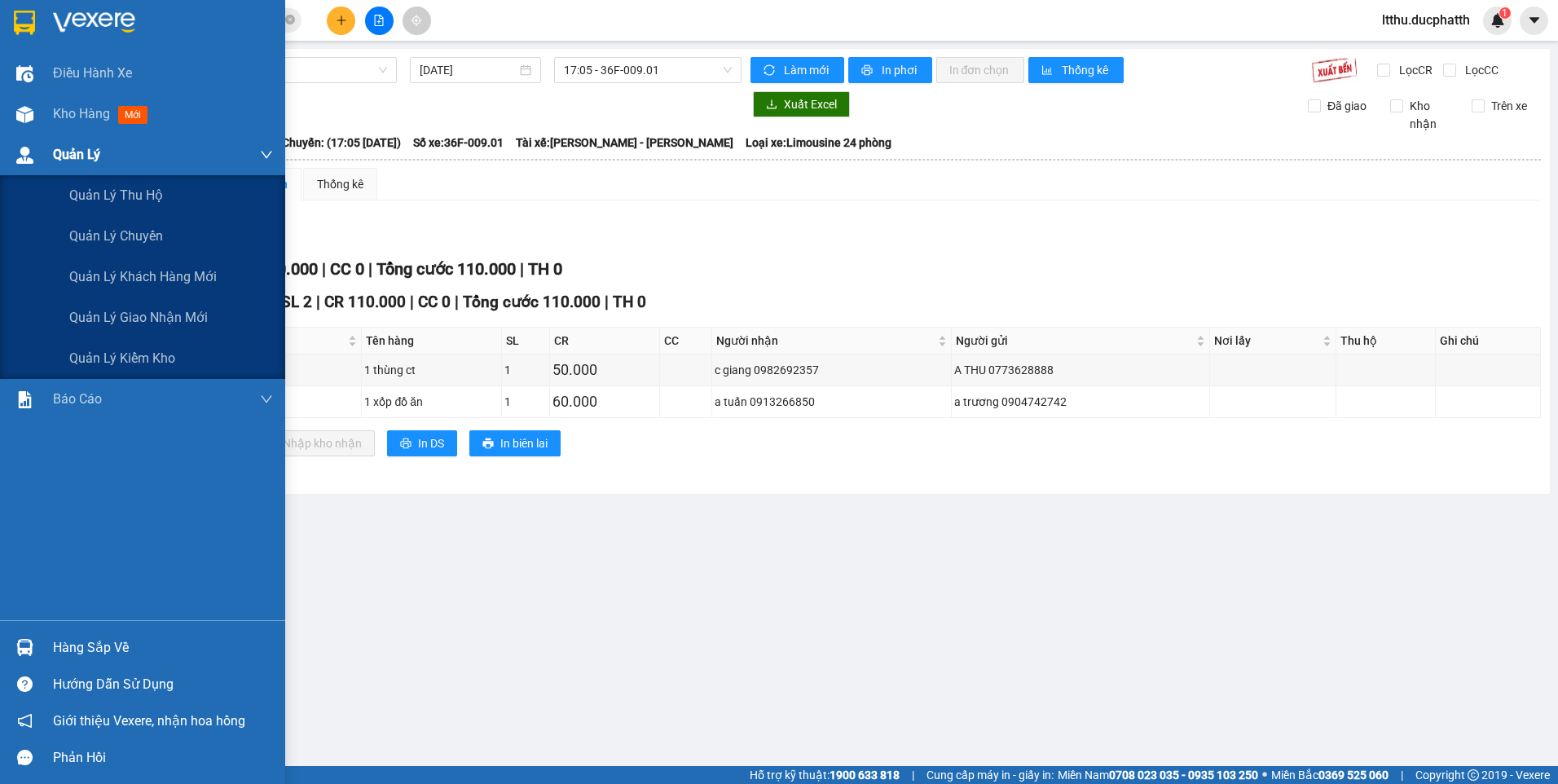
click at [66, 145] on span "Quản Lý" at bounding box center [76, 155] width 47 height 20
click at [124, 310] on span "Quản lý giao nhận mới" at bounding box center [138, 318] width 138 height 20
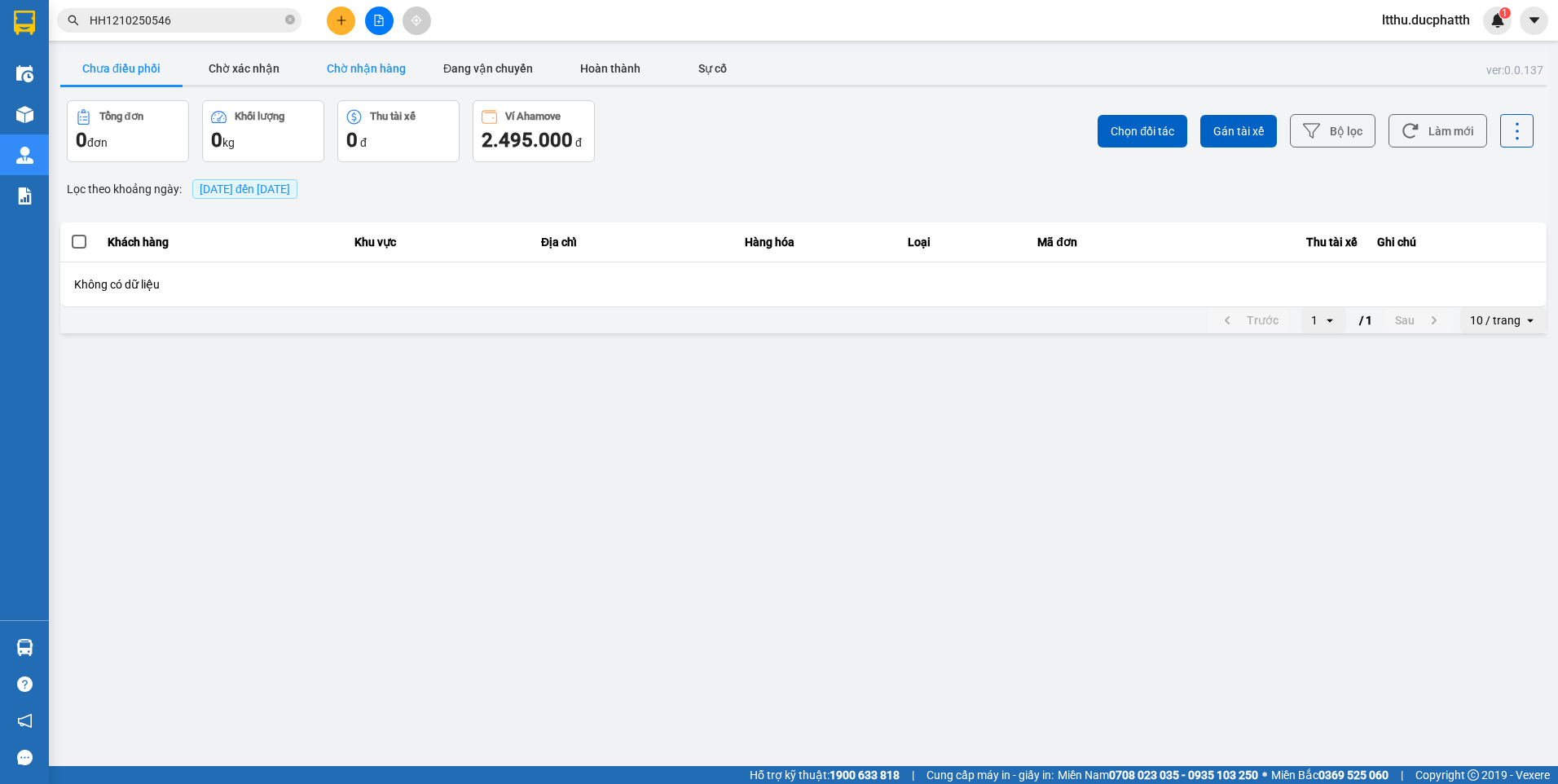
click at [351, 73] on button "Chờ nhận hàng" at bounding box center [366, 68] width 122 height 32
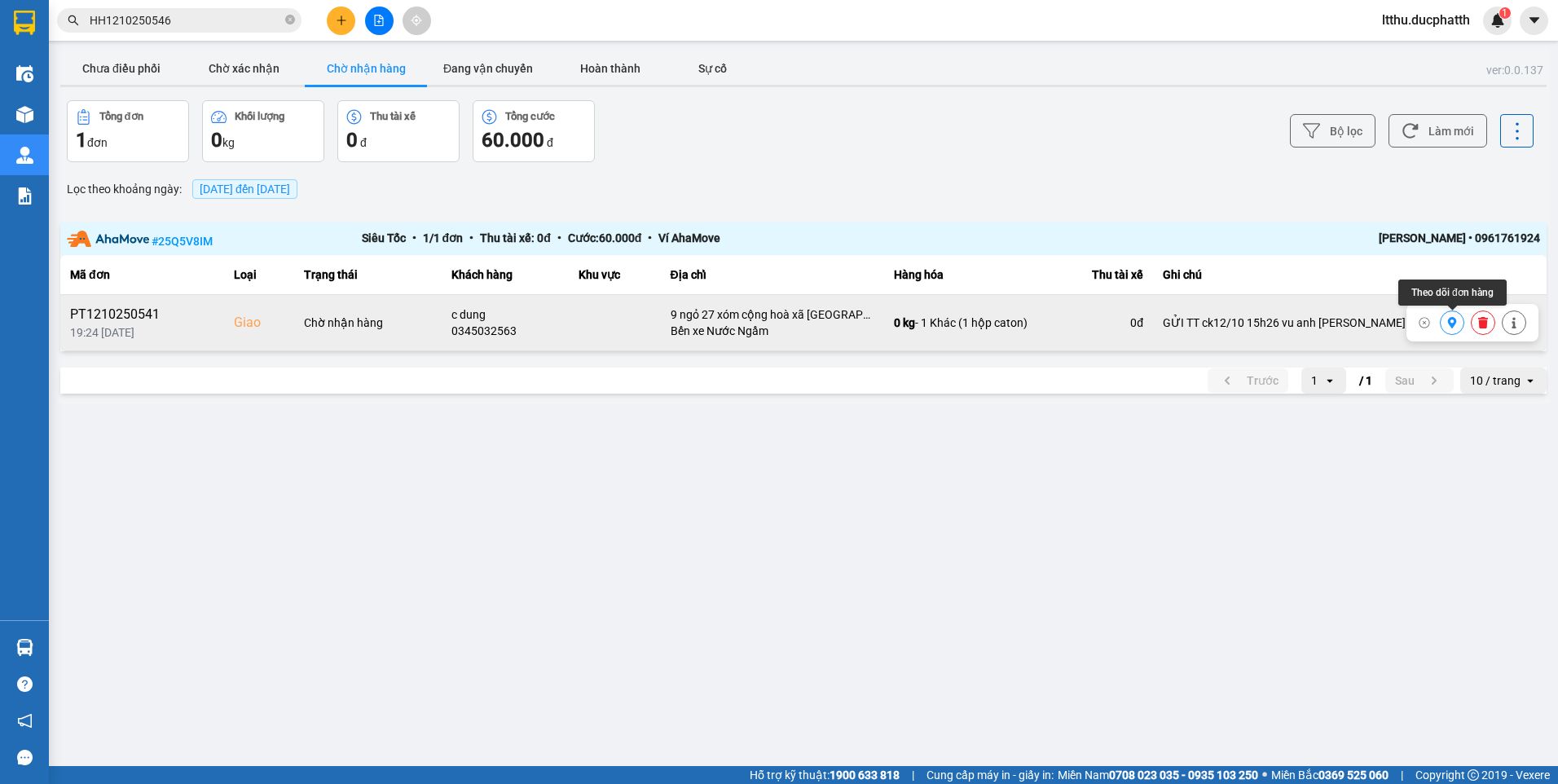
click at [1458, 324] on button at bounding box center [1451, 323] width 23 height 28
click at [132, 62] on button "Chưa điều phối" at bounding box center [121, 68] width 122 height 32
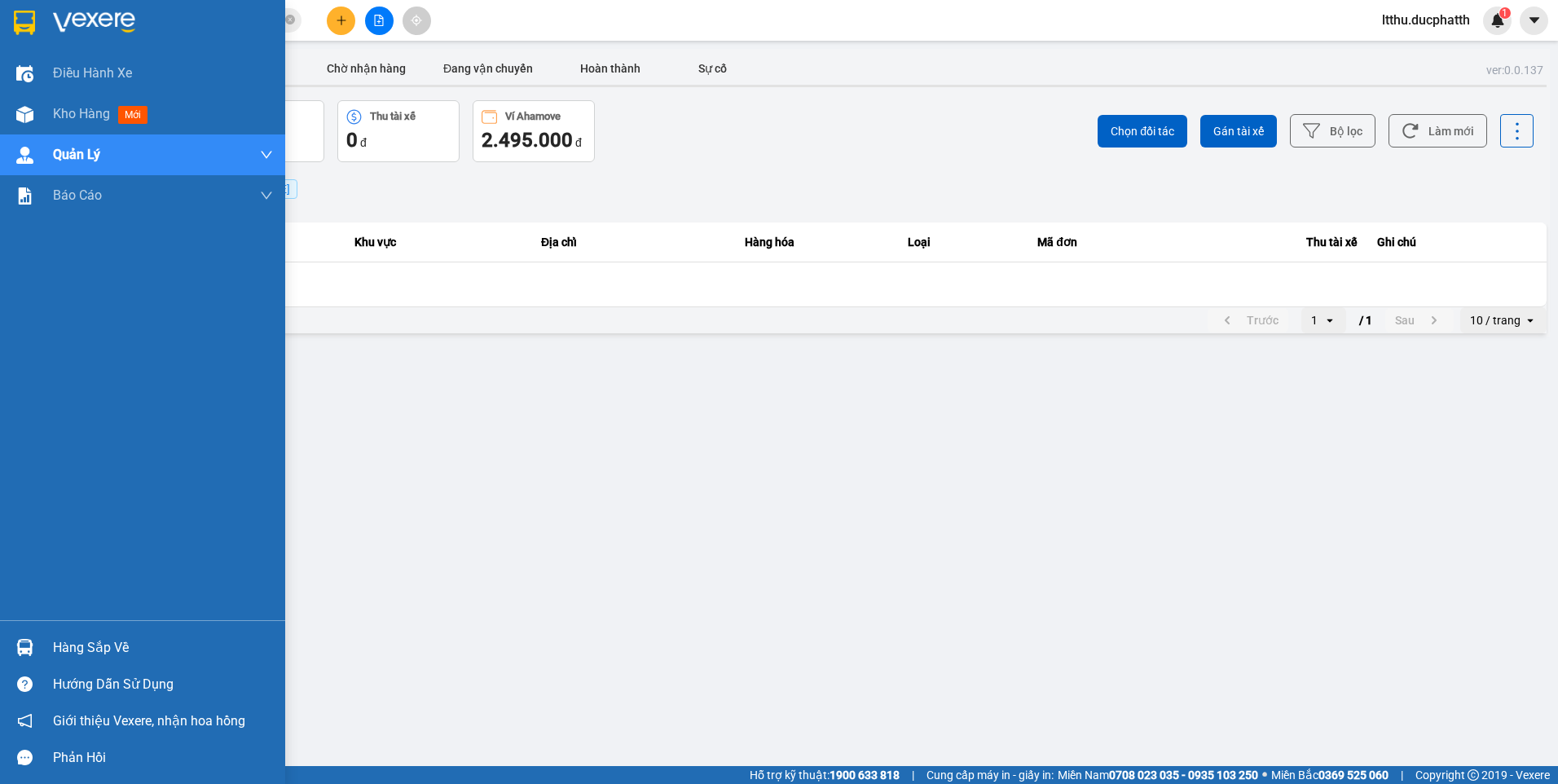
click at [78, 658] on div "Hàng sắp về" at bounding box center [163, 647] width 220 height 25
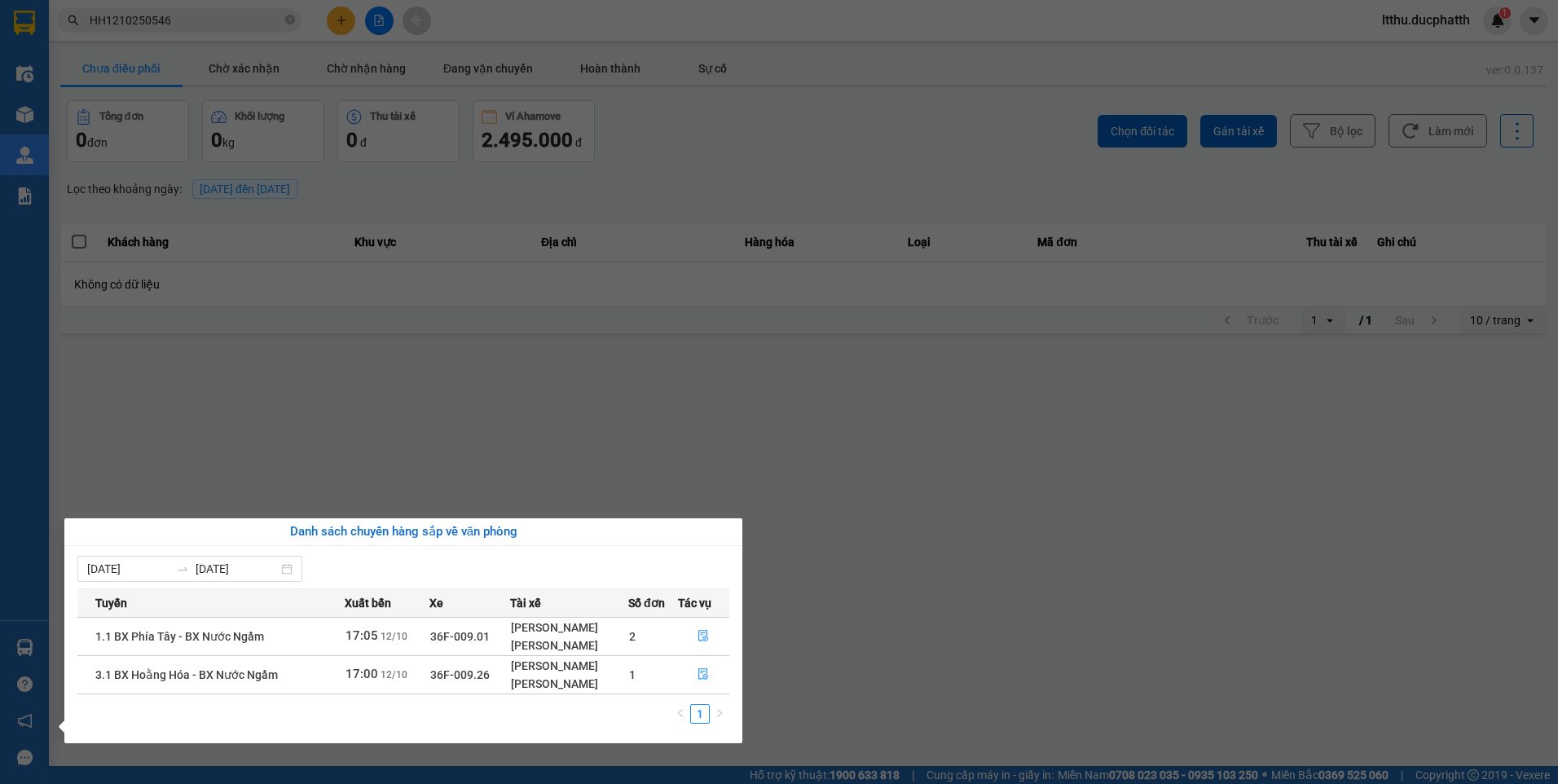
click at [119, 373] on section "Kết quả tìm kiếm ( 1 ) Bộ lọc Mã ĐH Trạng thái Món hàng Thu hộ Tổng cước Chưa c…" at bounding box center [779, 392] width 1558 height 784
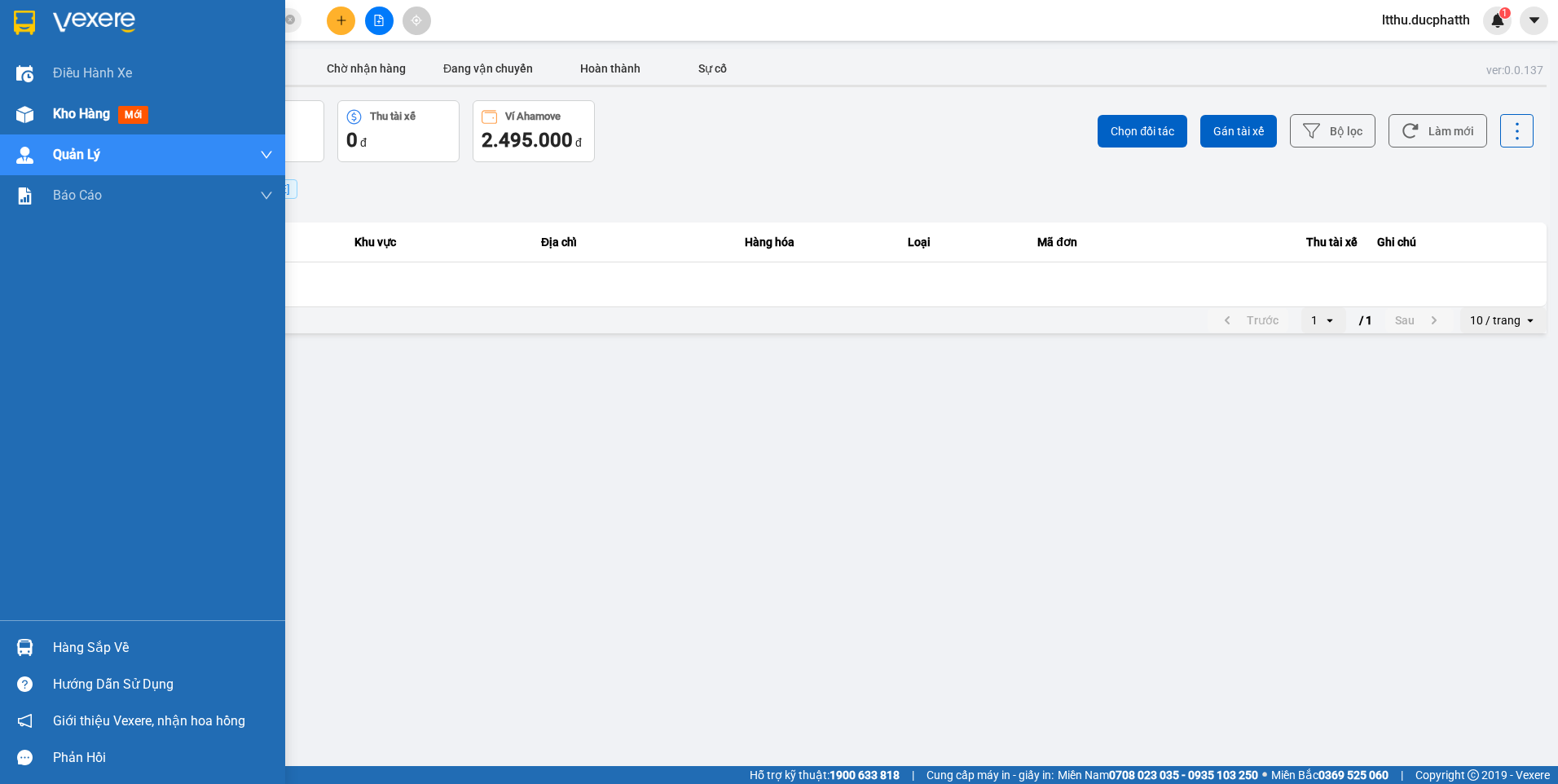
click at [40, 104] on div "Kho hàng mới" at bounding box center [143, 114] width 285 height 41
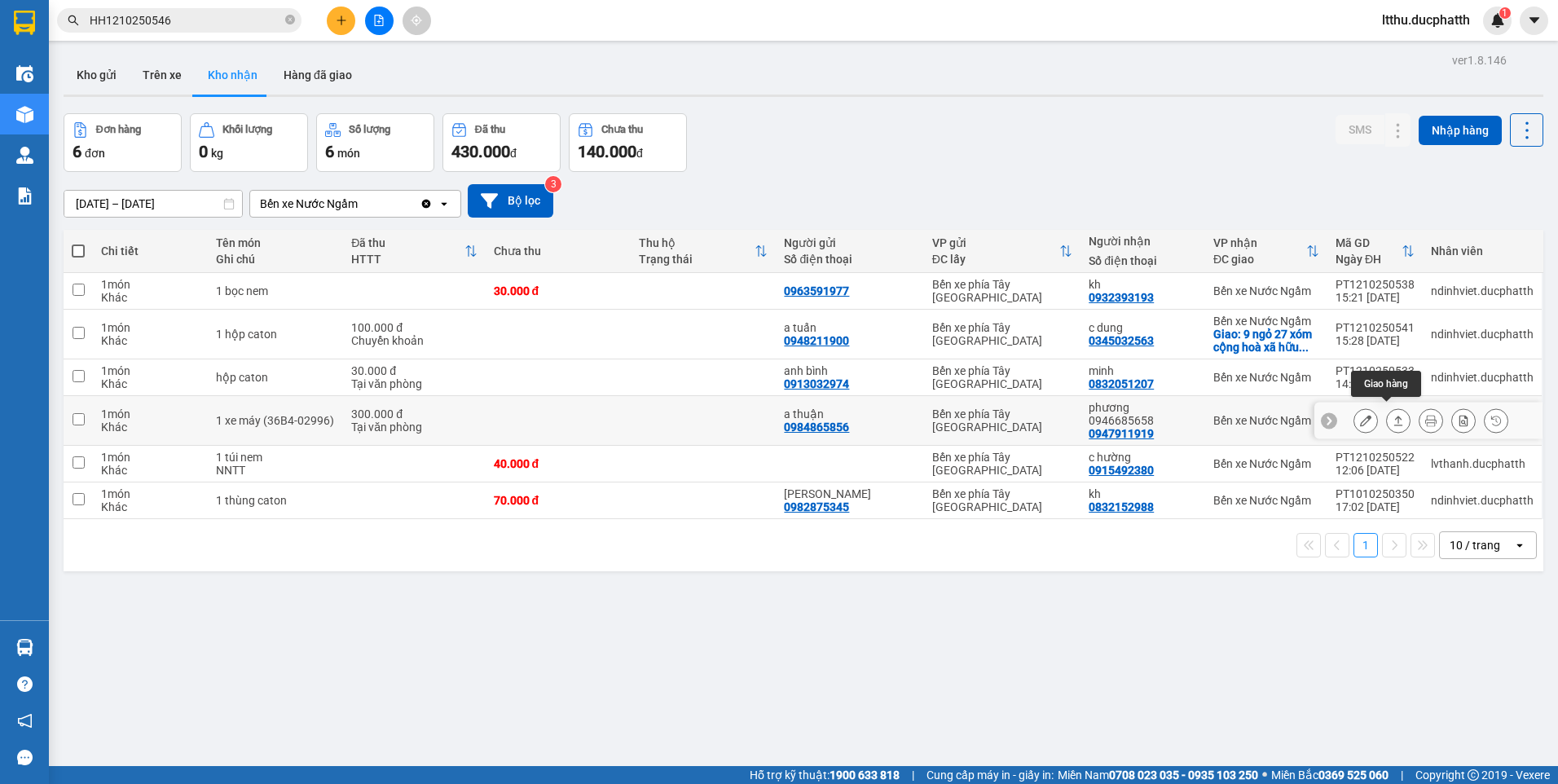
click at [1392, 415] on icon at bounding box center [1397, 420] width 11 height 11
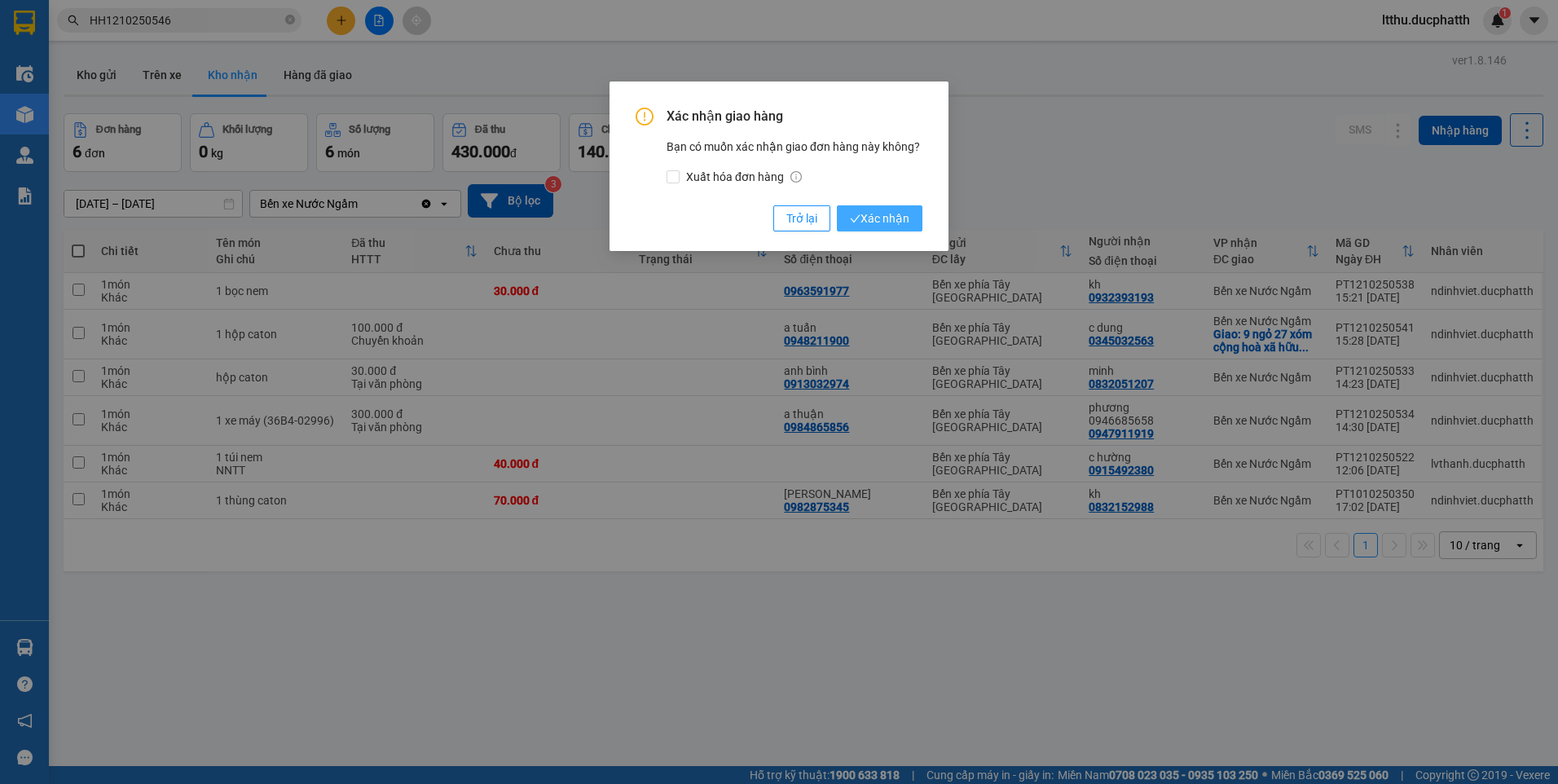
click at [877, 218] on span "Xác nhận" at bounding box center [880, 218] width 60 height 18
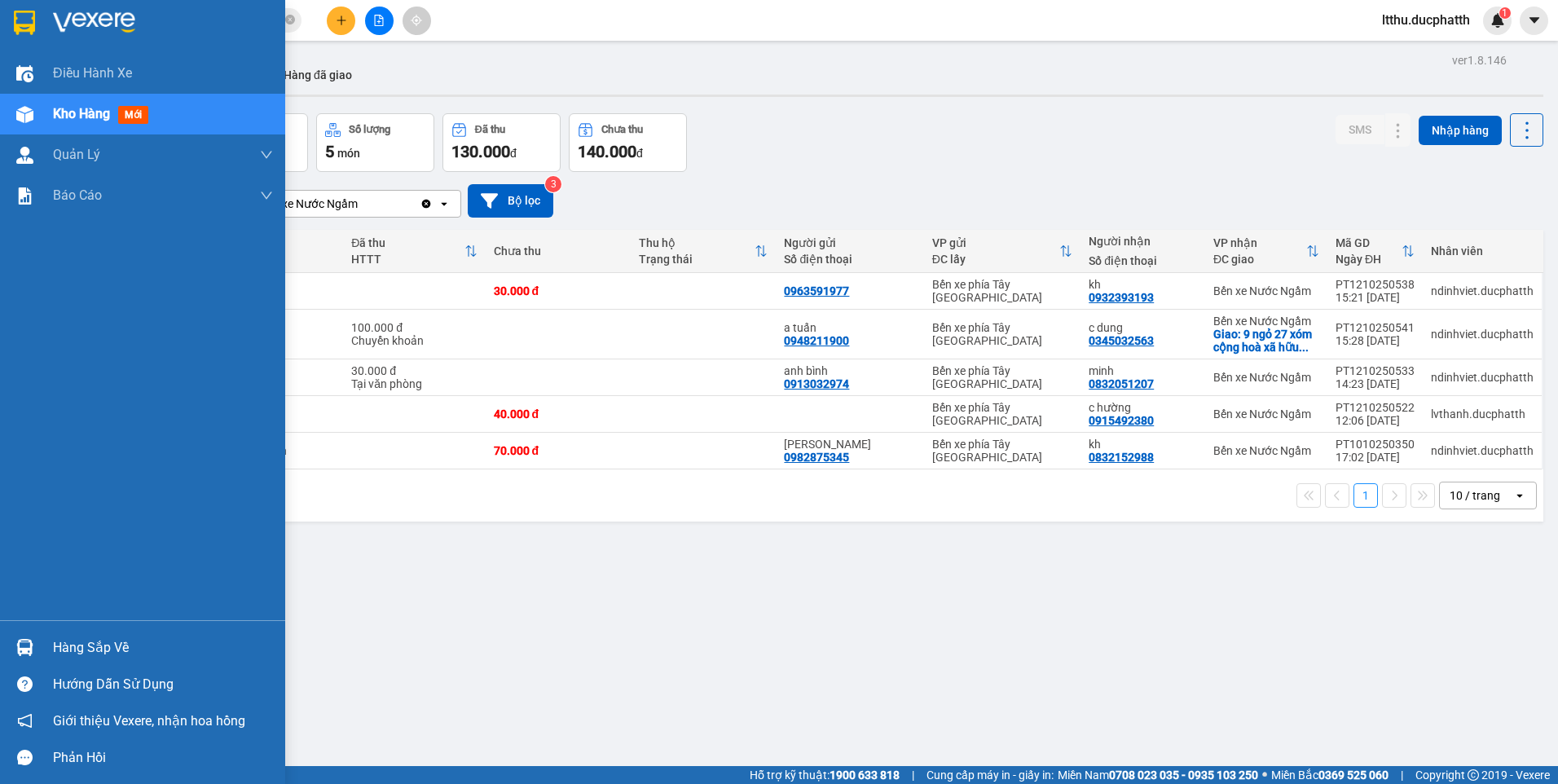
click at [25, 650] on img at bounding box center [25, 647] width 17 height 17
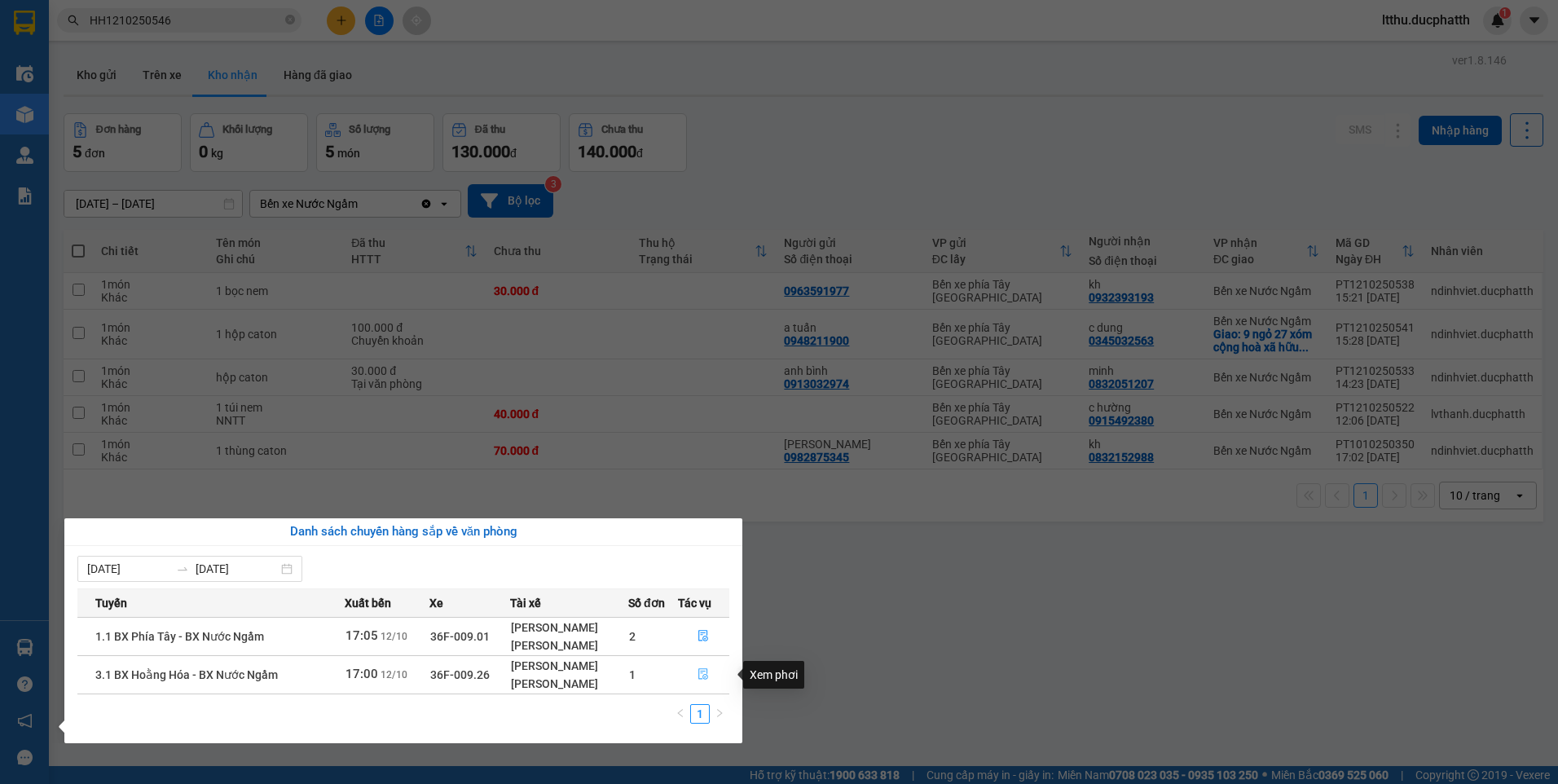
click at [706, 675] on icon "file-done" at bounding box center [703, 674] width 9 height 11
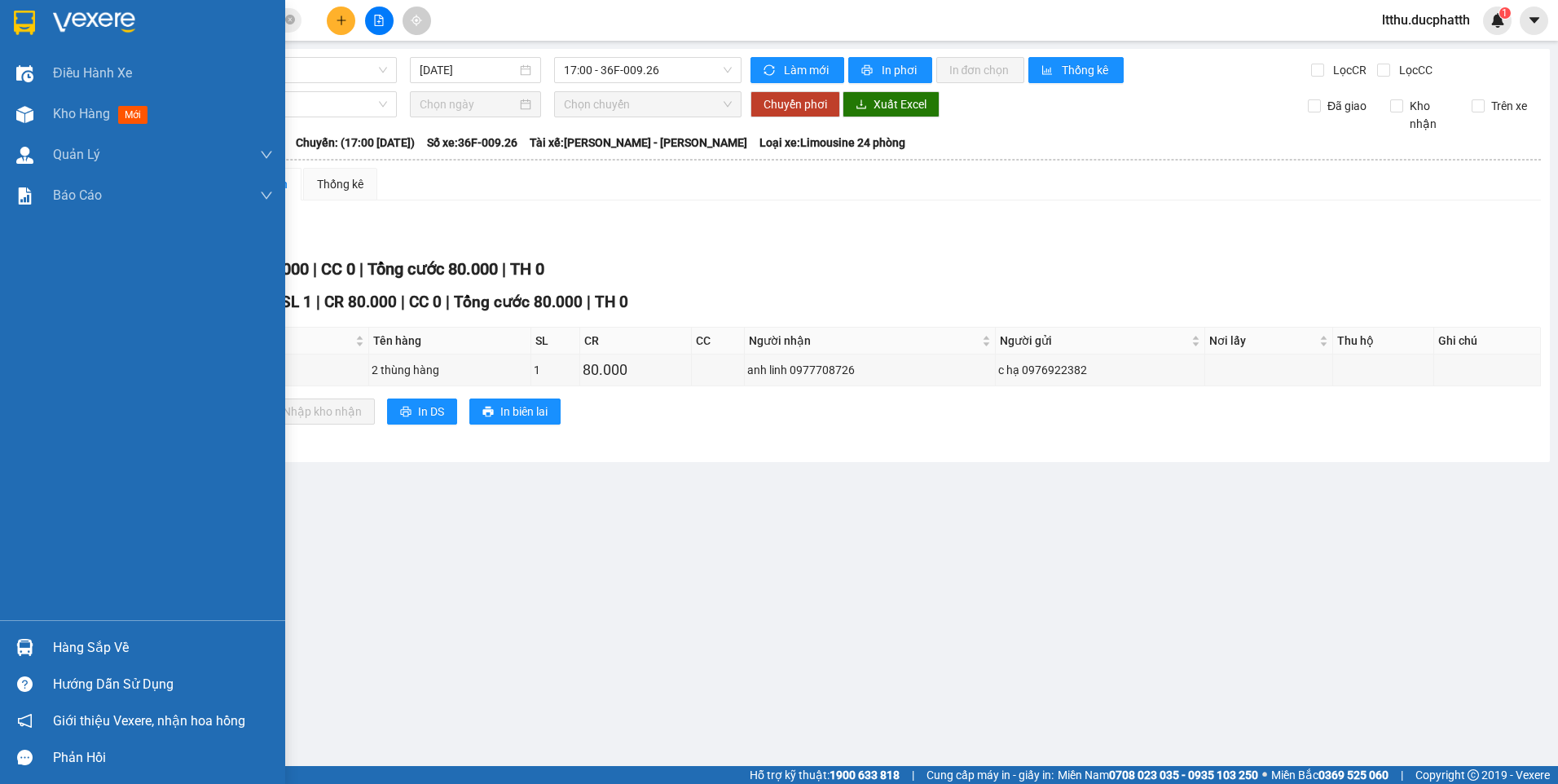
click at [50, 659] on div "Hàng sắp về" at bounding box center [143, 647] width 285 height 37
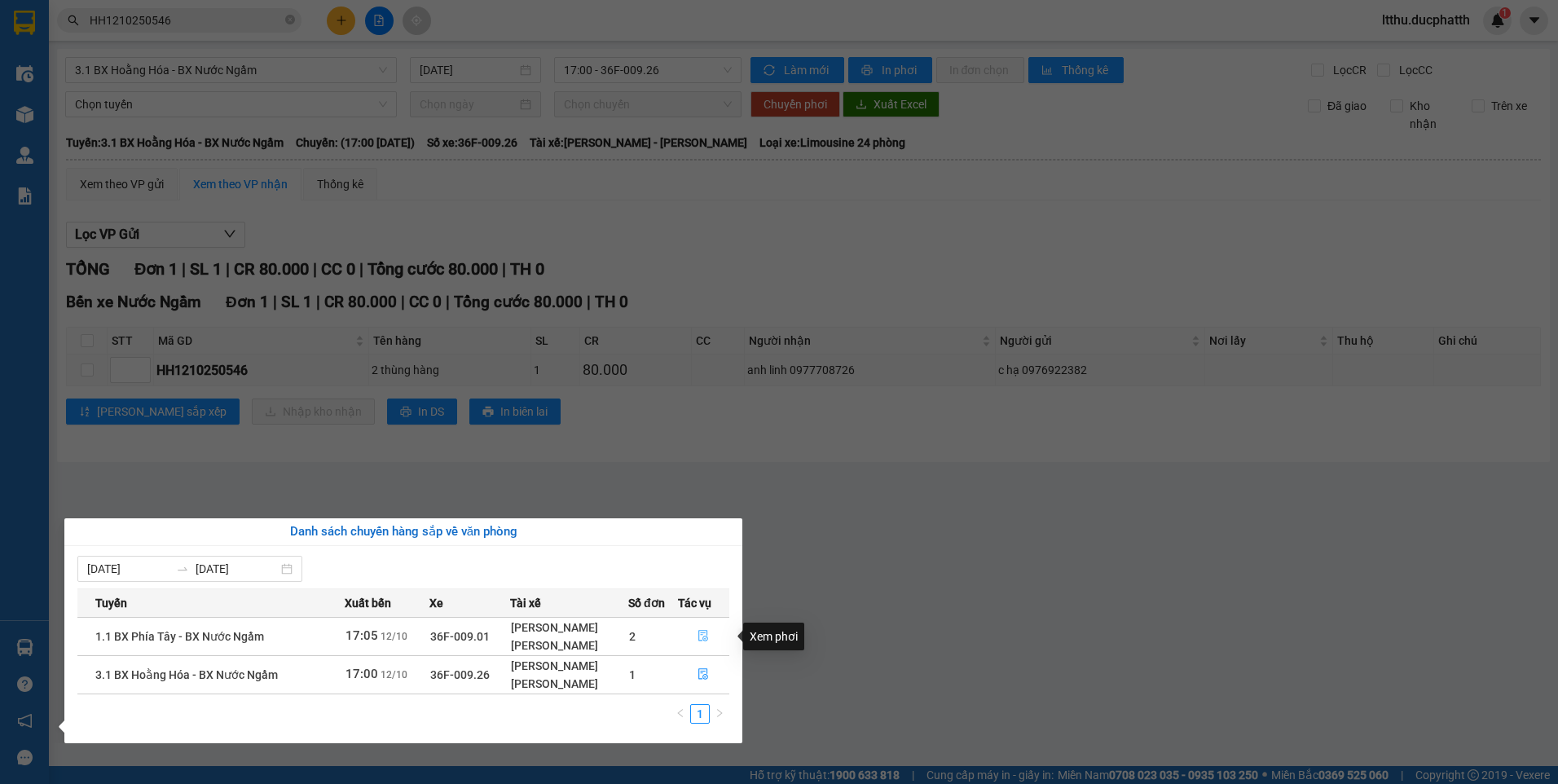
click at [704, 641] on icon "file-done" at bounding box center [702, 635] width 11 height 11
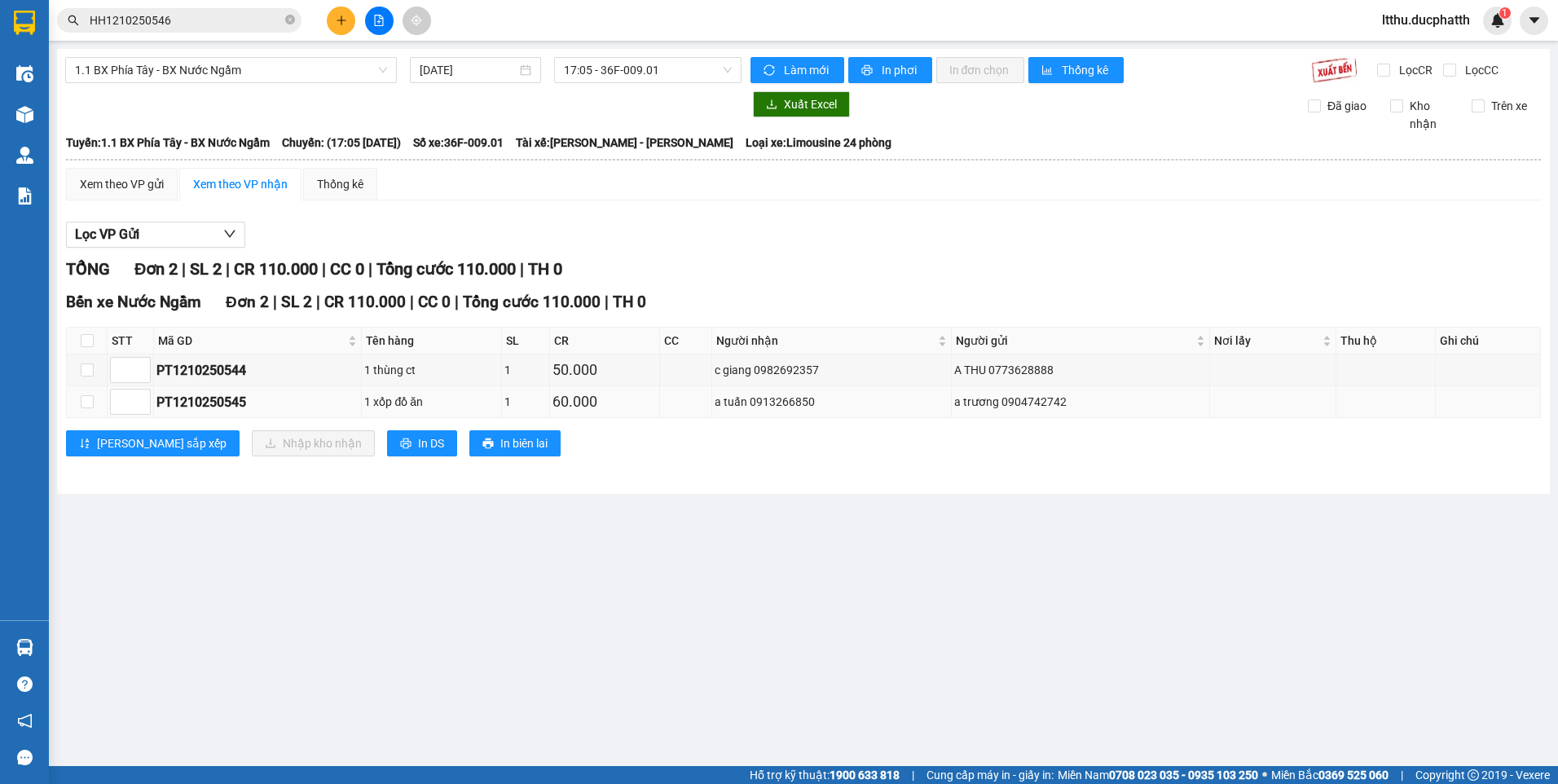
click at [228, 405] on div "PT1210250545" at bounding box center [257, 402] width 202 height 20
copy div "PT1210250545"
click at [202, 26] on input "HH1210250546" at bounding box center [185, 20] width 192 height 18
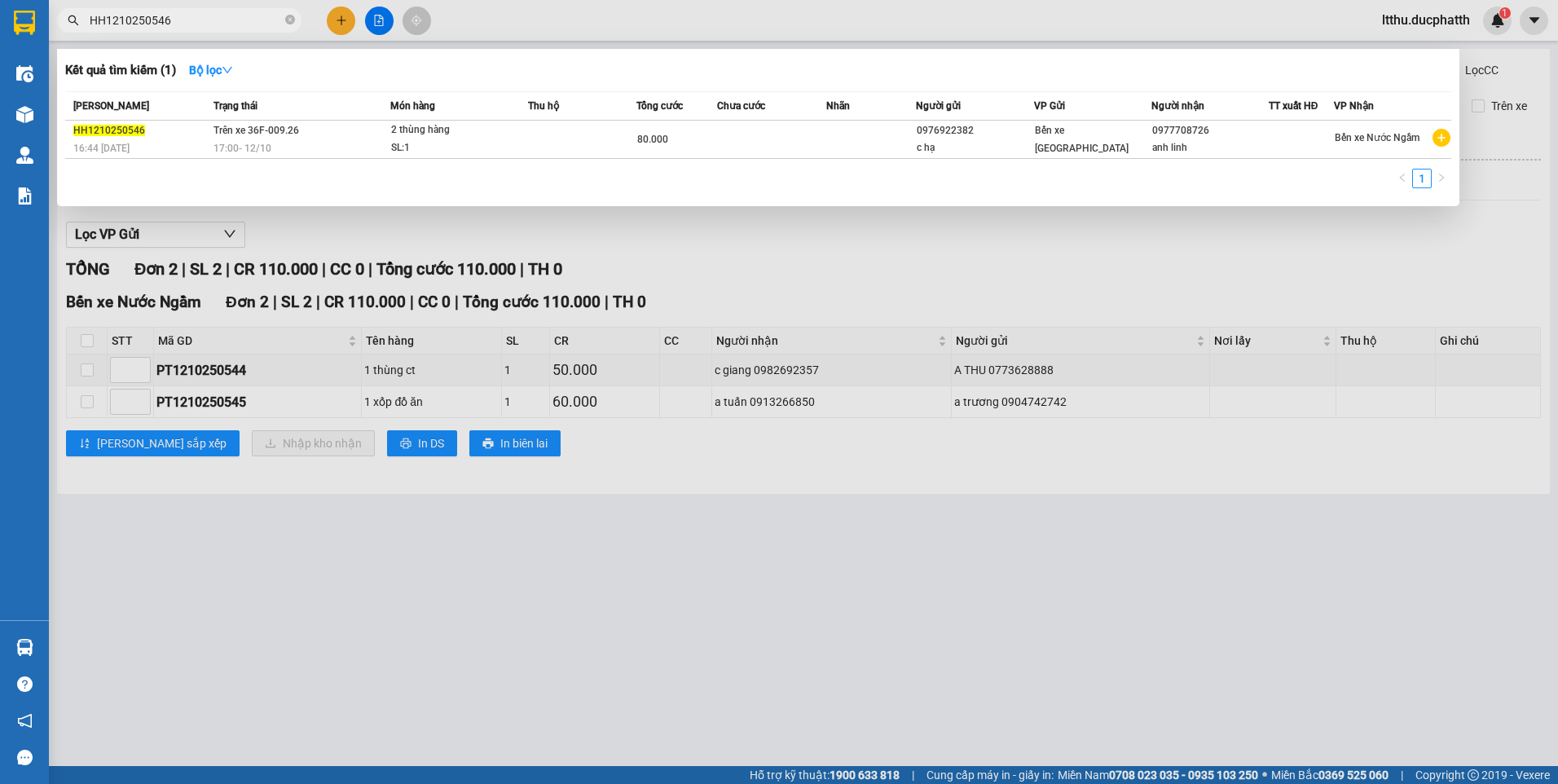
click at [202, 26] on input "HH1210250546" at bounding box center [185, 20] width 192 height 18
paste input "PT1210250545"
type input "PT1210250545"
click at [1285, 268] on div at bounding box center [779, 392] width 1558 height 784
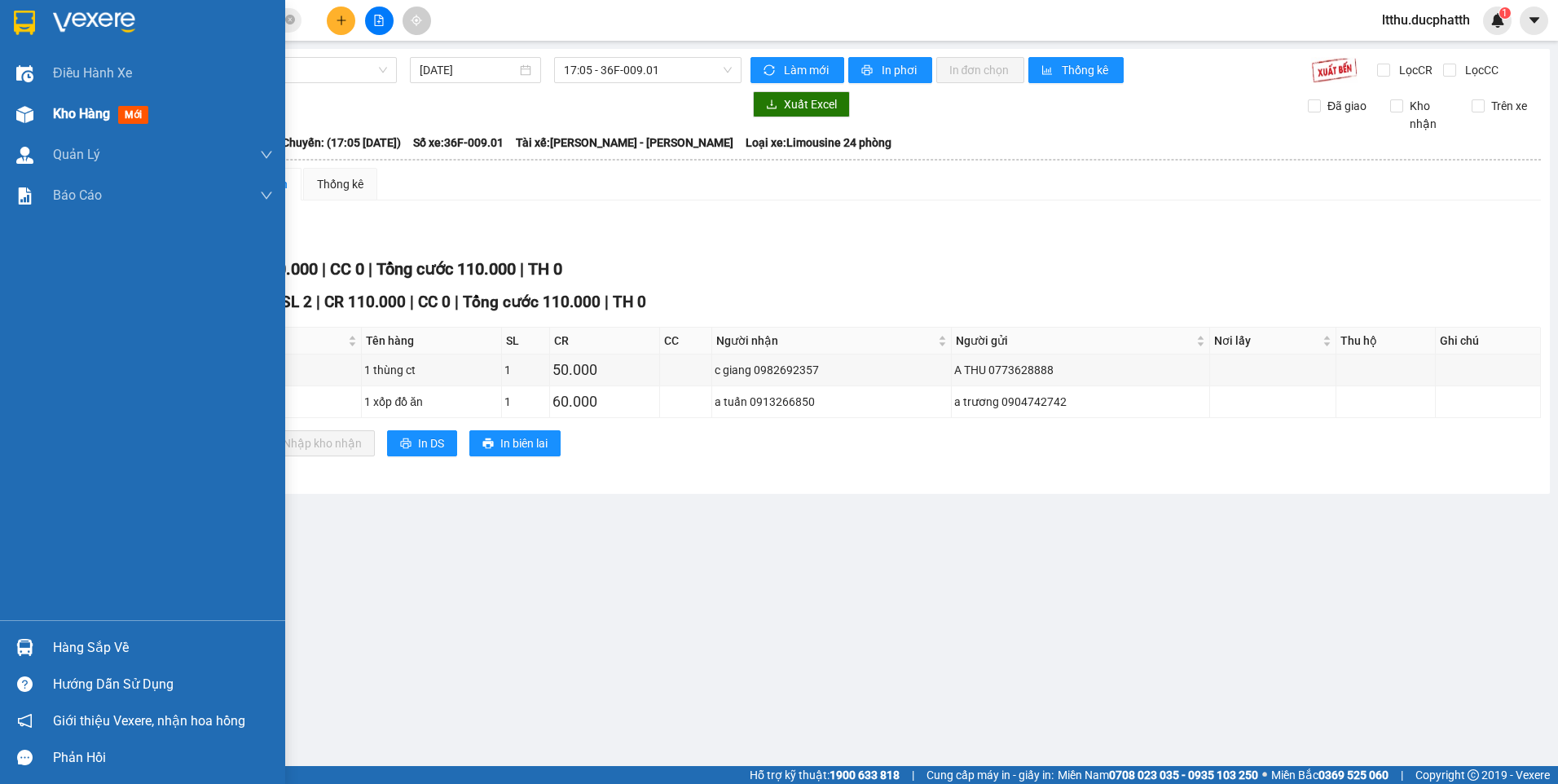
click at [29, 113] on img at bounding box center [25, 114] width 17 height 17
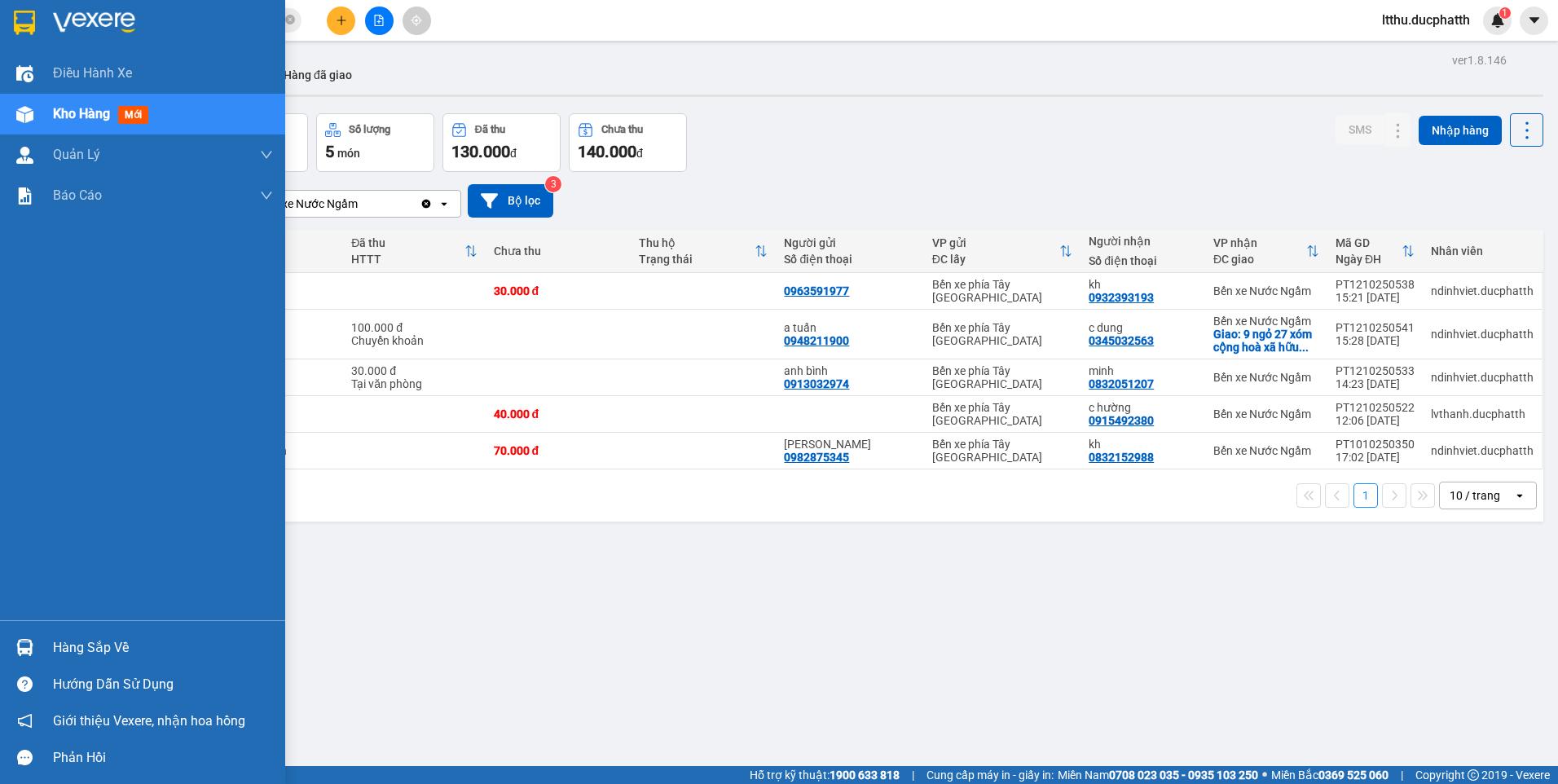
click at [12, 643] on div at bounding box center [24, 647] width 28 height 28
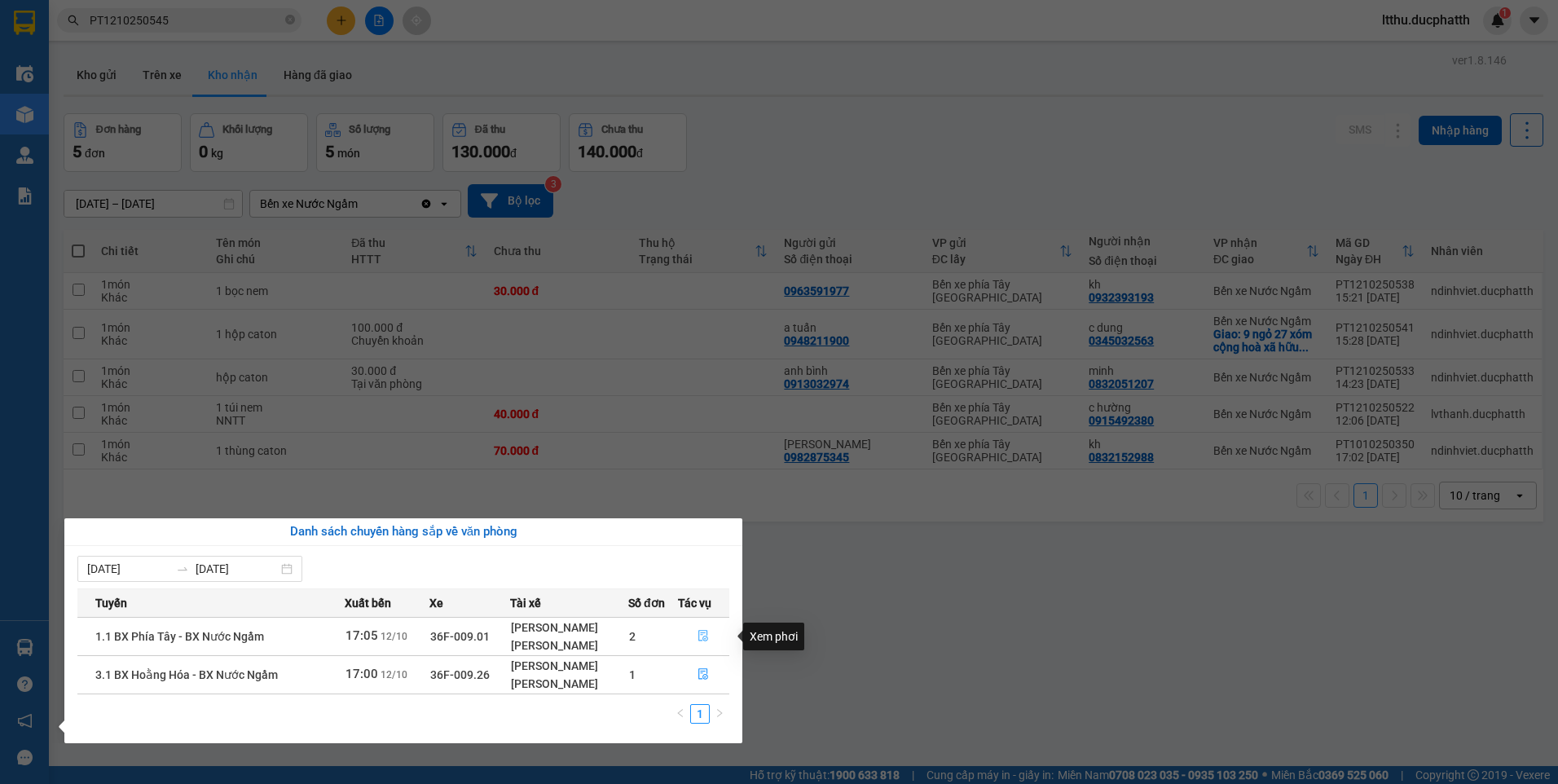
click at [694, 635] on button "button" at bounding box center [704, 636] width 50 height 26
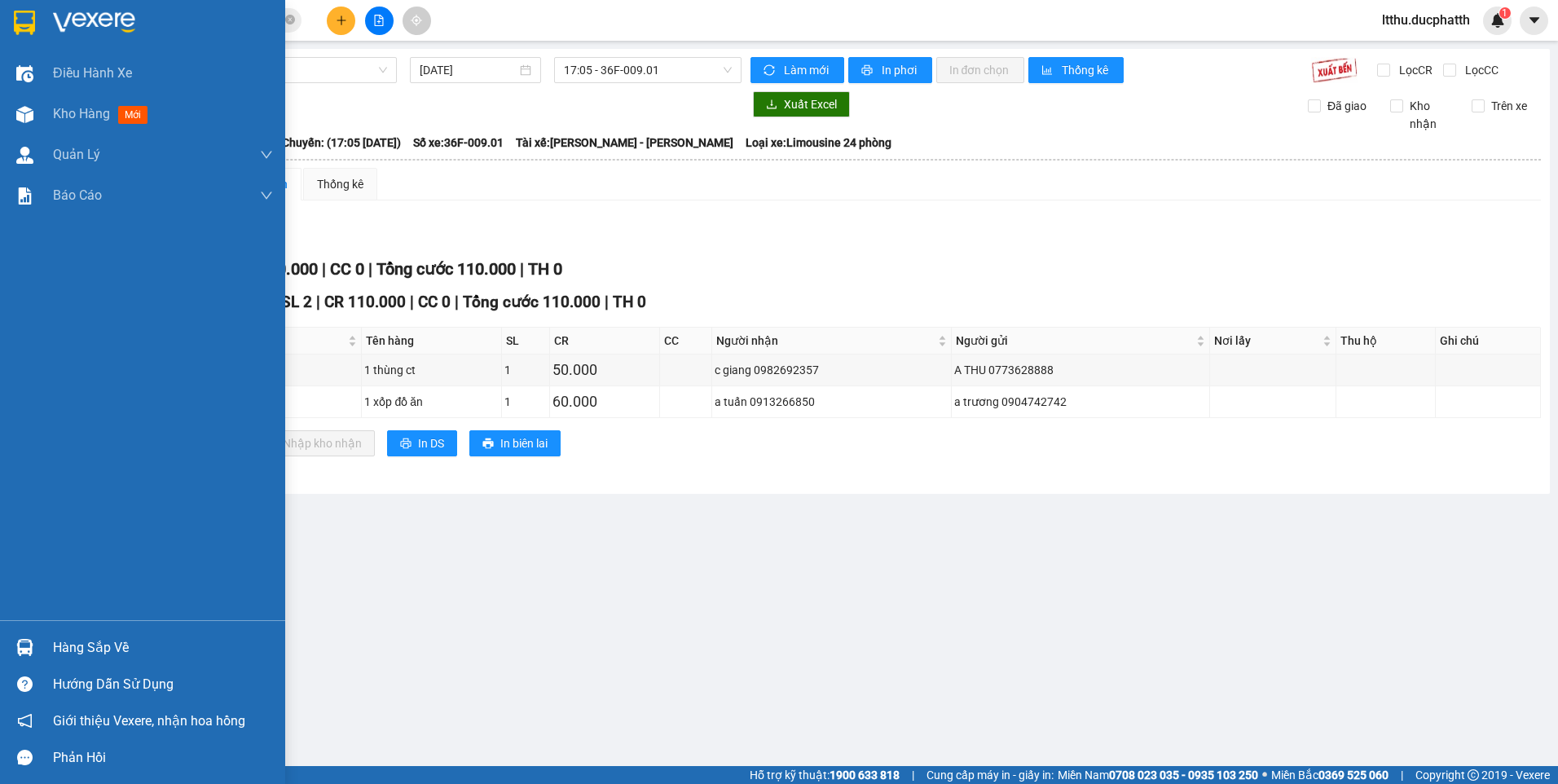
click at [64, 642] on div "Hàng sắp về" at bounding box center [163, 647] width 220 height 25
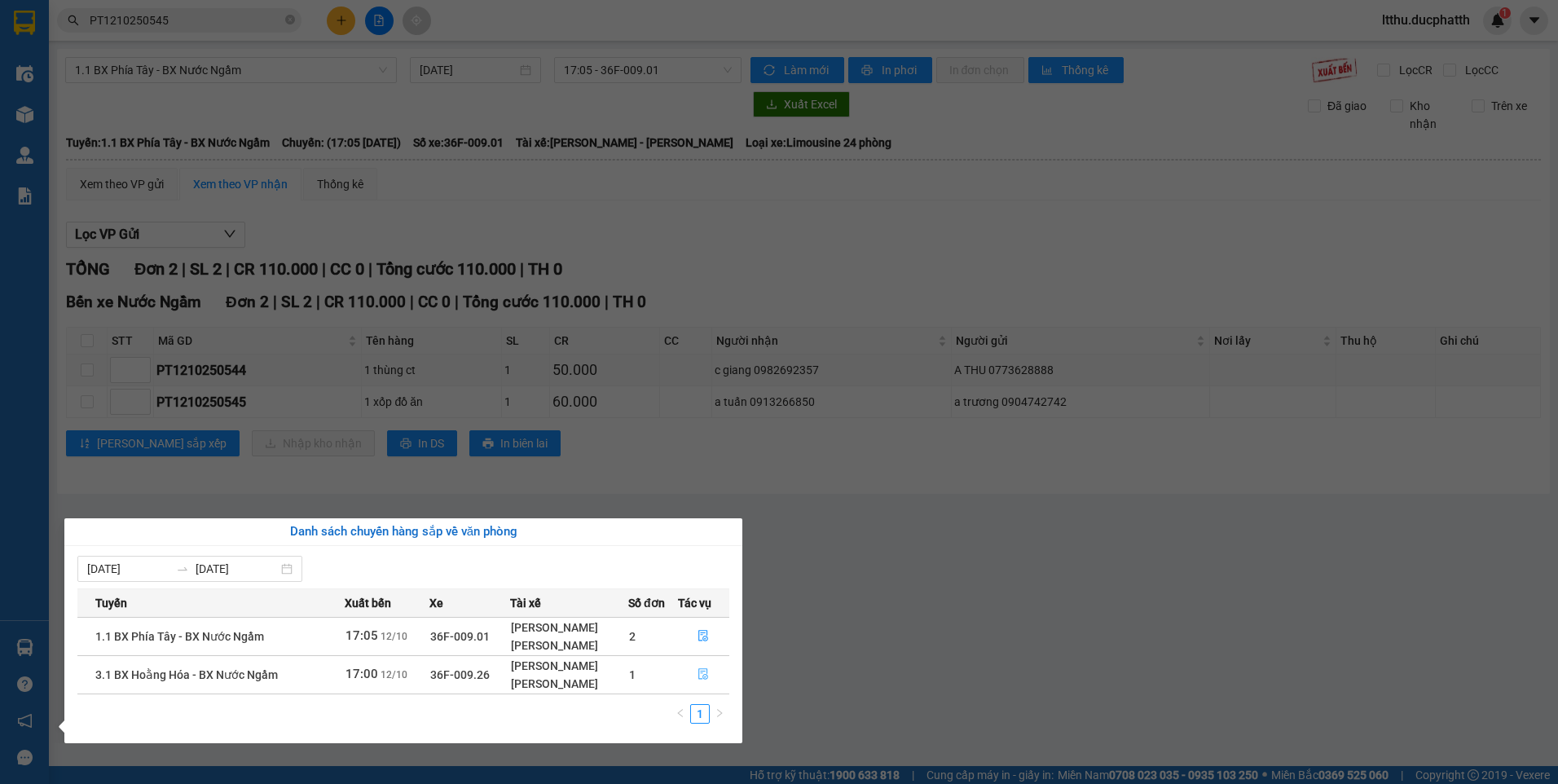
click at [709, 679] on icon "file-done" at bounding box center [702, 673] width 11 height 11
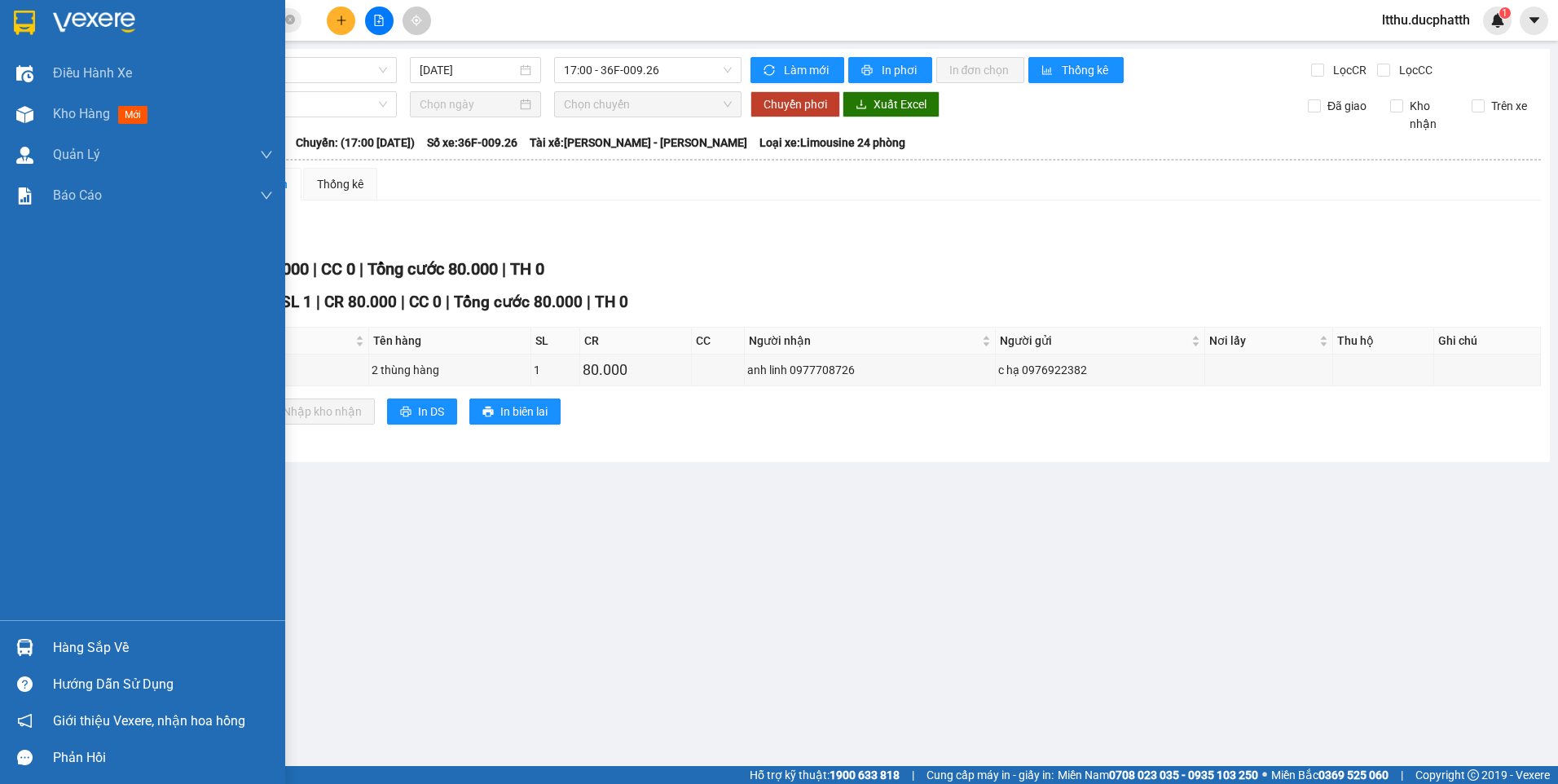
click at [20, 645] on img at bounding box center [25, 647] width 17 height 17
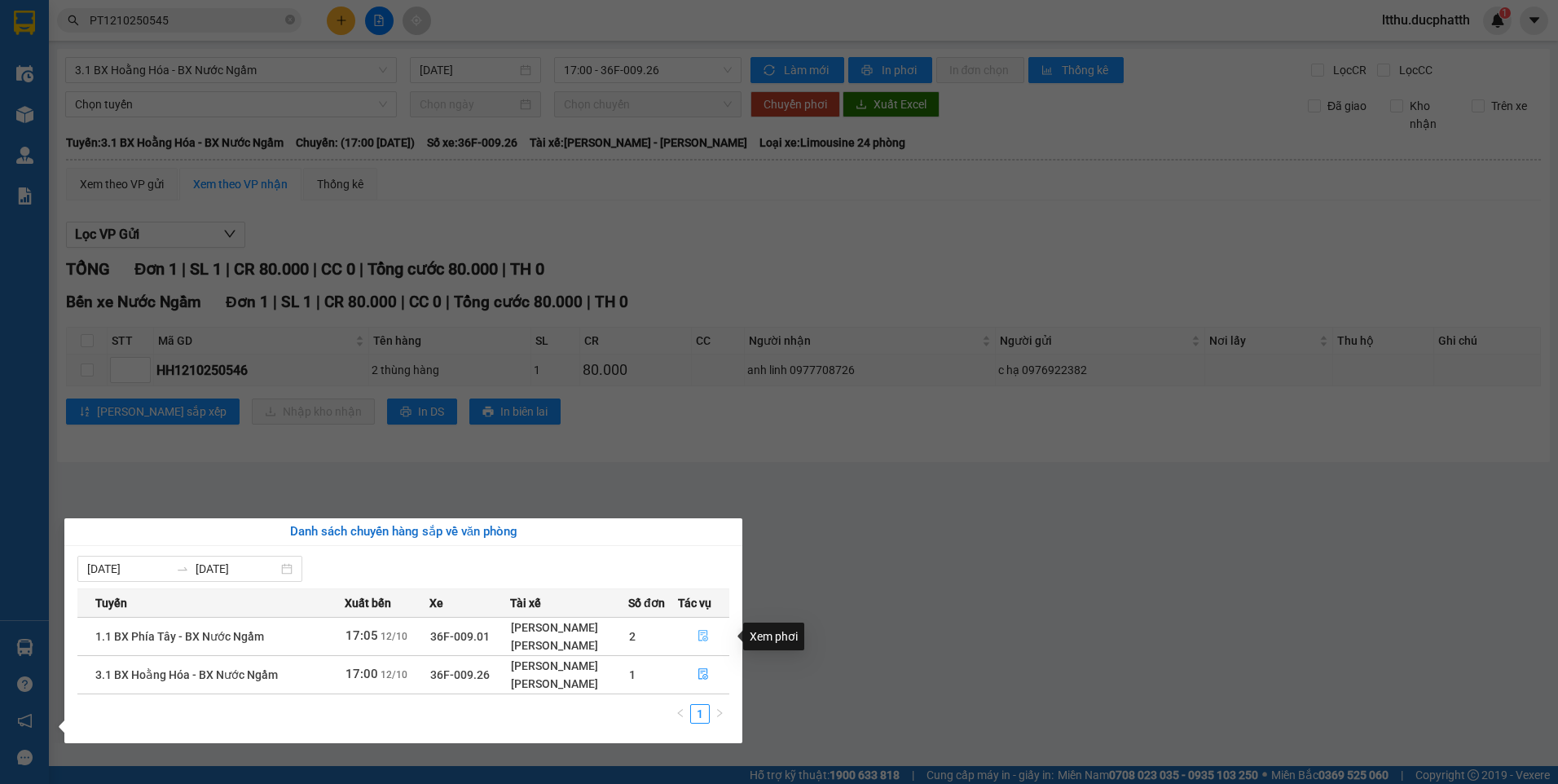
click at [697, 635] on button "button" at bounding box center [704, 636] width 50 height 26
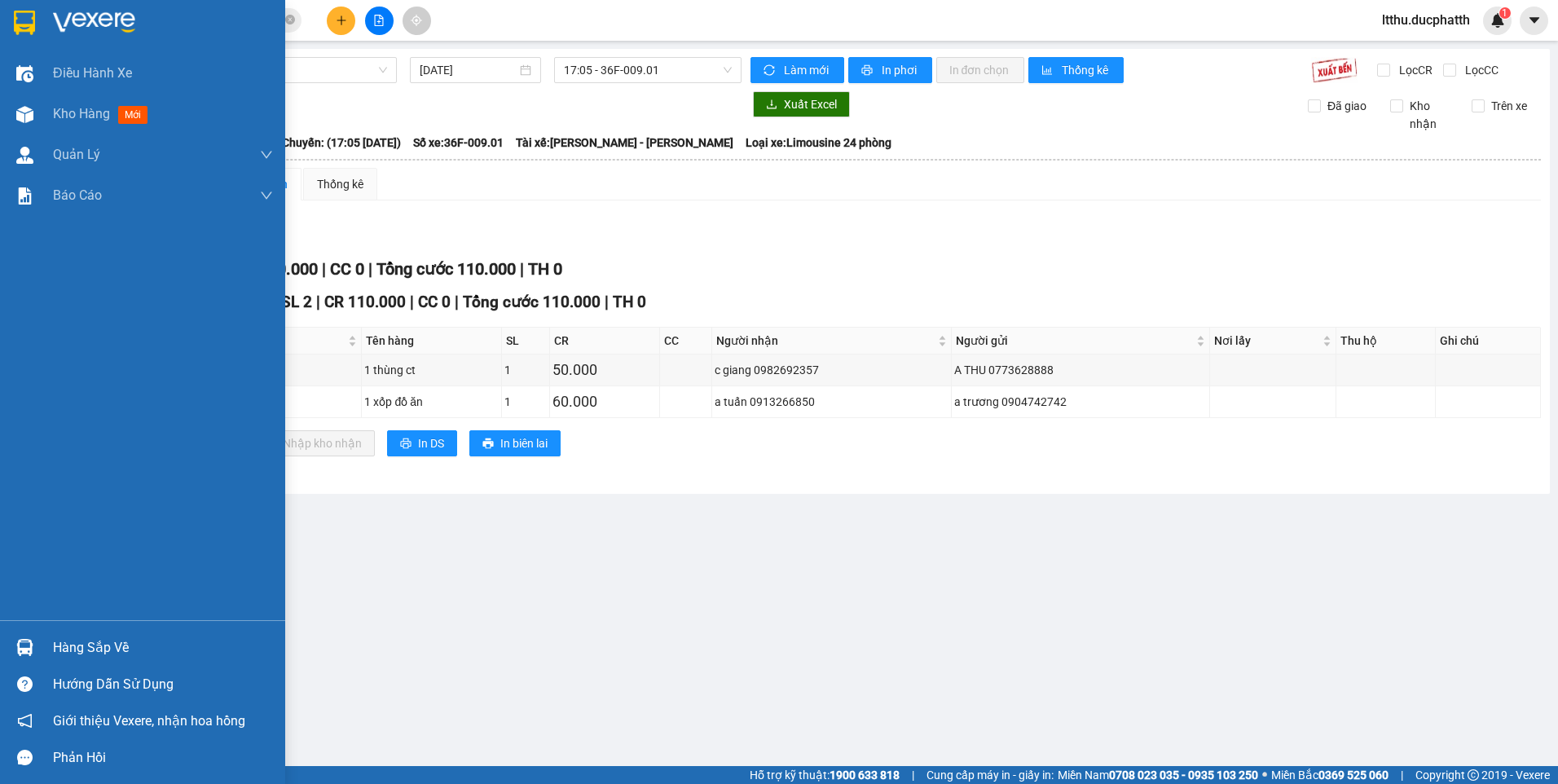
click at [23, 650] on img at bounding box center [25, 647] width 17 height 17
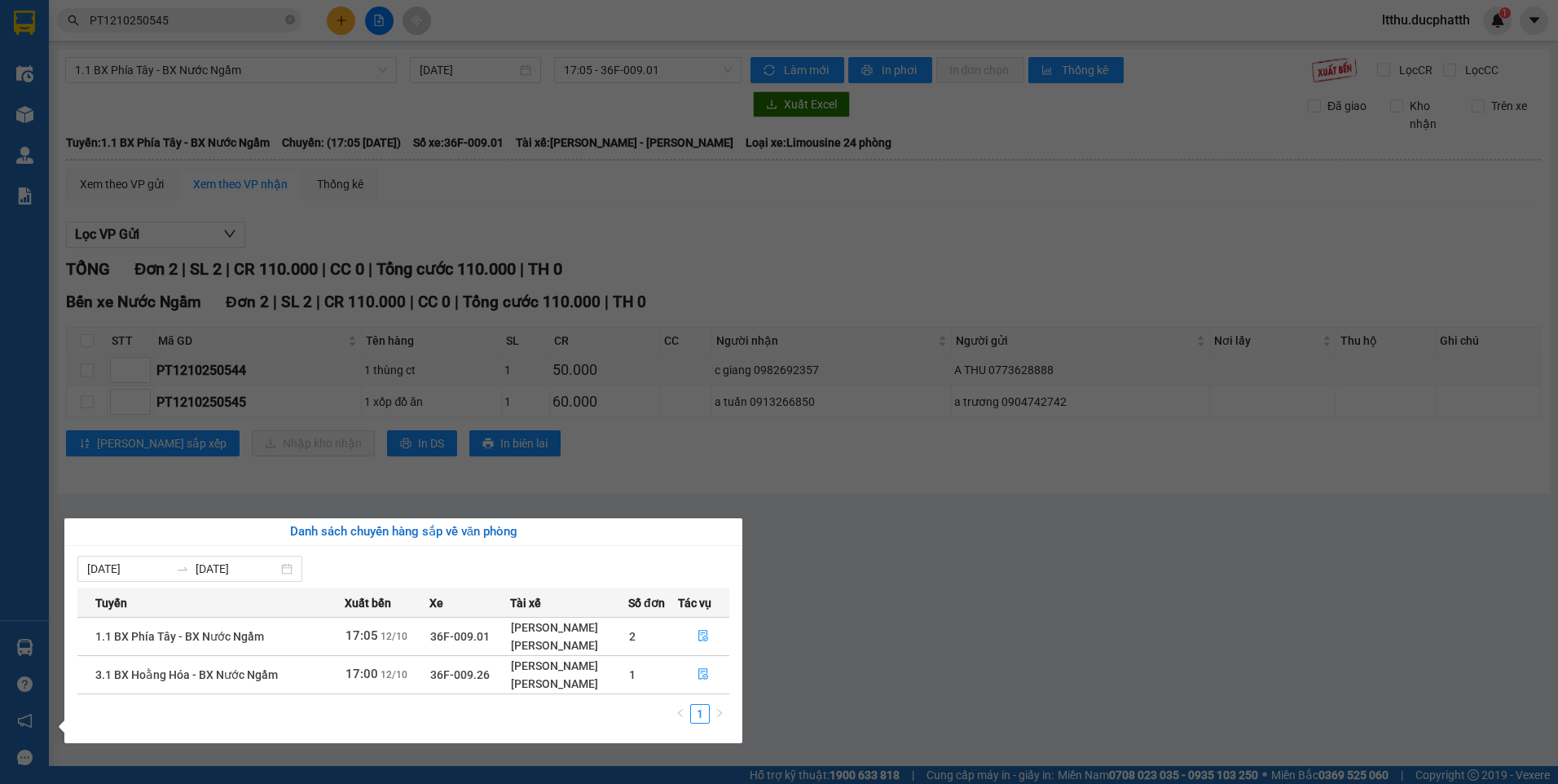
drag, startPoint x: 830, startPoint y: 574, endPoint x: 831, endPoint y: 560, distance: 14.0
click at [832, 569] on section "Kết quả tìm kiếm ( 1 ) Bộ lọc Mã ĐH Trạng thái Món hàng Thu hộ Tổng cước Chưa c…" at bounding box center [779, 392] width 1558 height 784
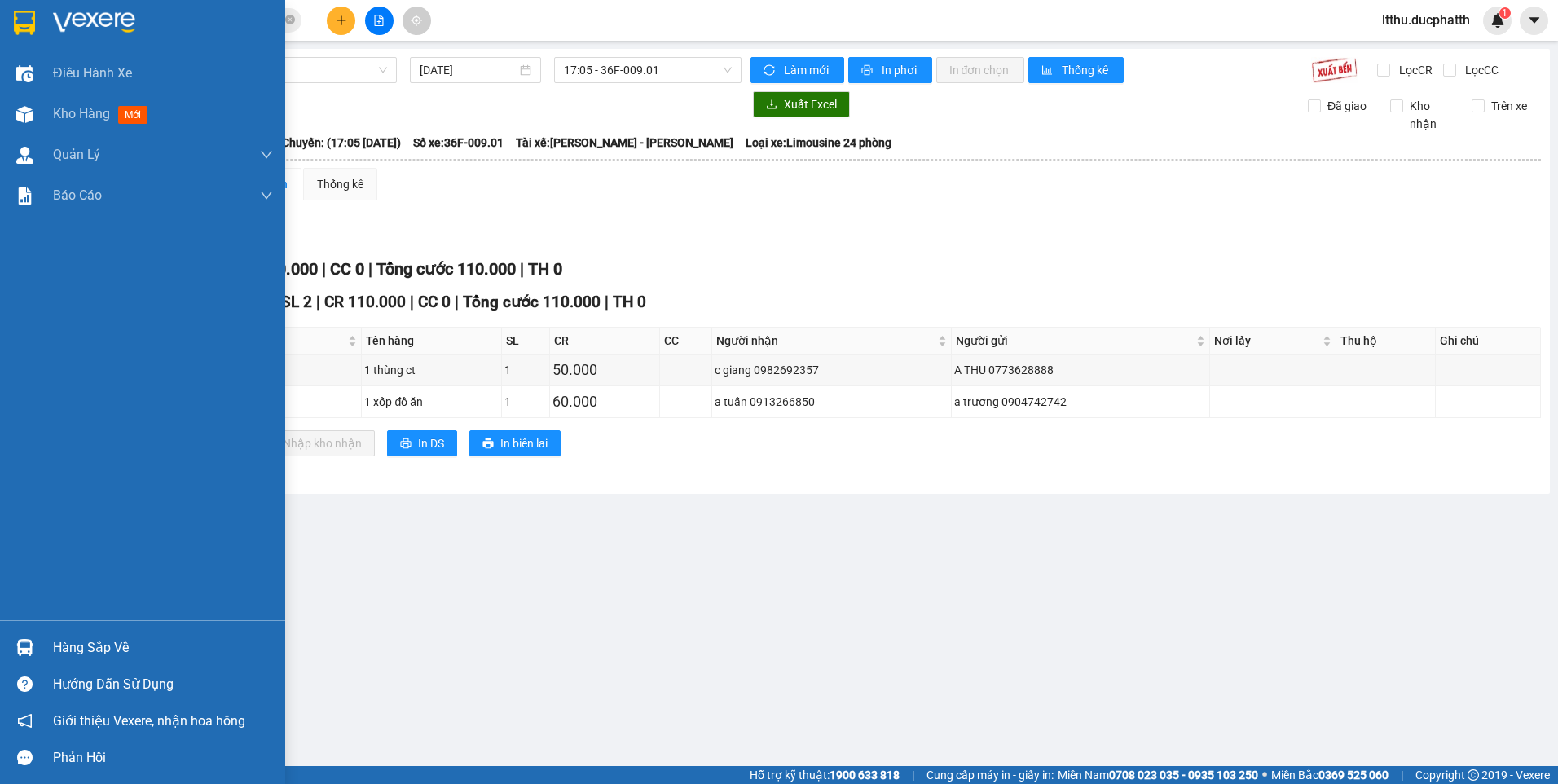
click at [41, 649] on div "Hàng sắp về" at bounding box center [143, 647] width 285 height 37
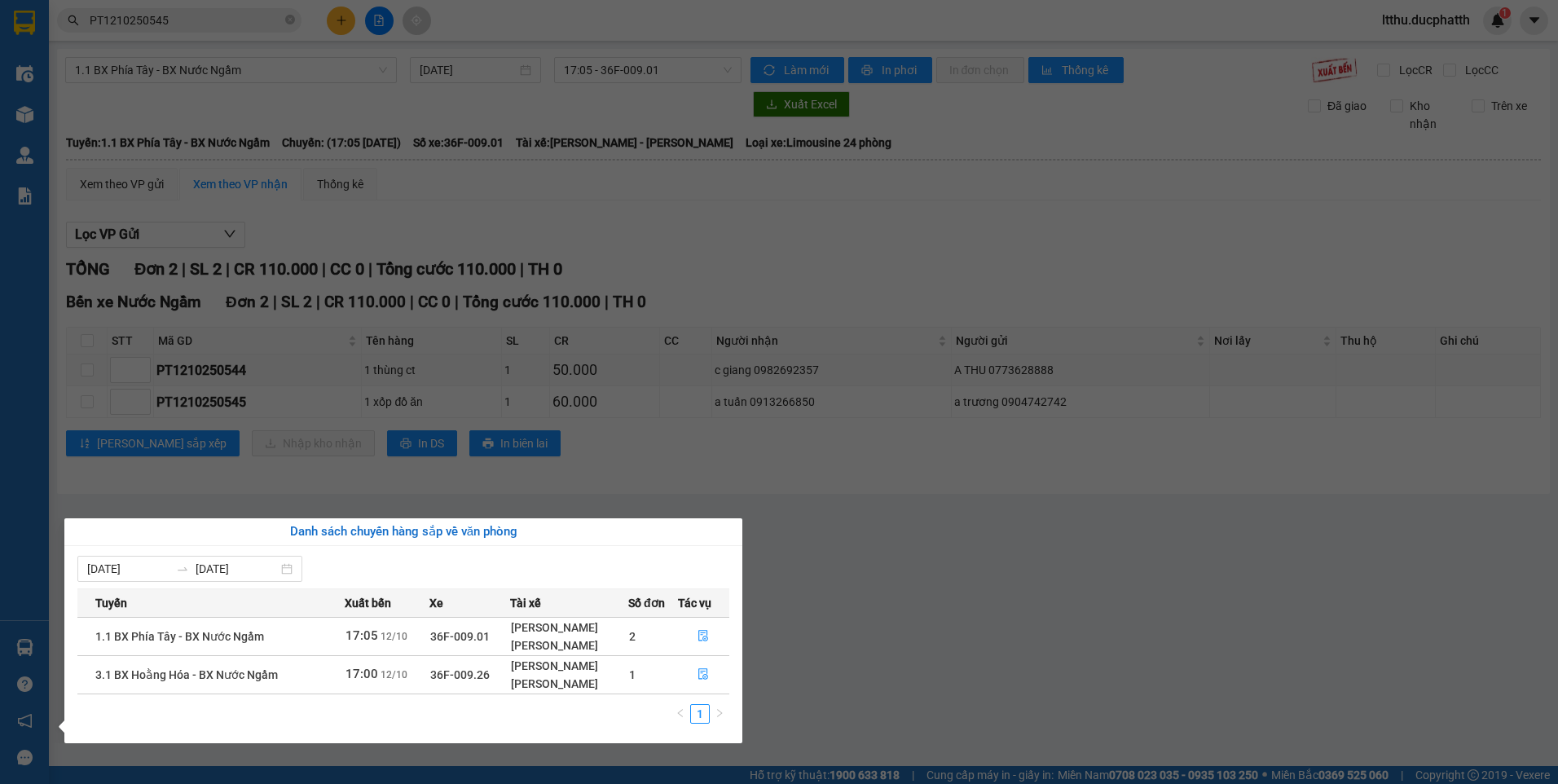
click at [28, 114] on div "Điều hành xe Kho hàng mới Quản [PERSON_NAME] lý thu hộ Quản lý chuyến Quản lý k…" at bounding box center [24, 392] width 49 height 784
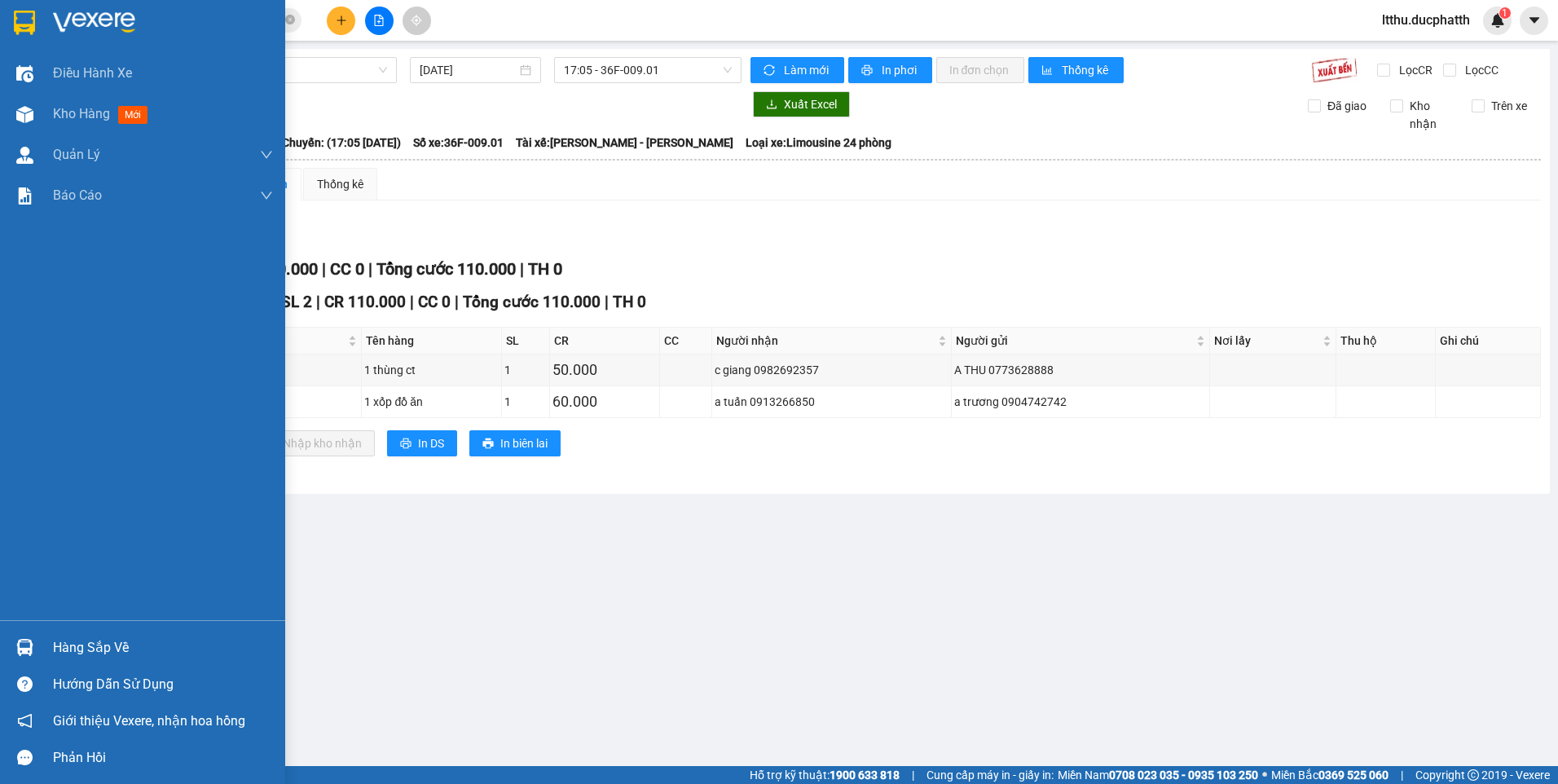
click at [28, 114] on img at bounding box center [25, 114] width 17 height 17
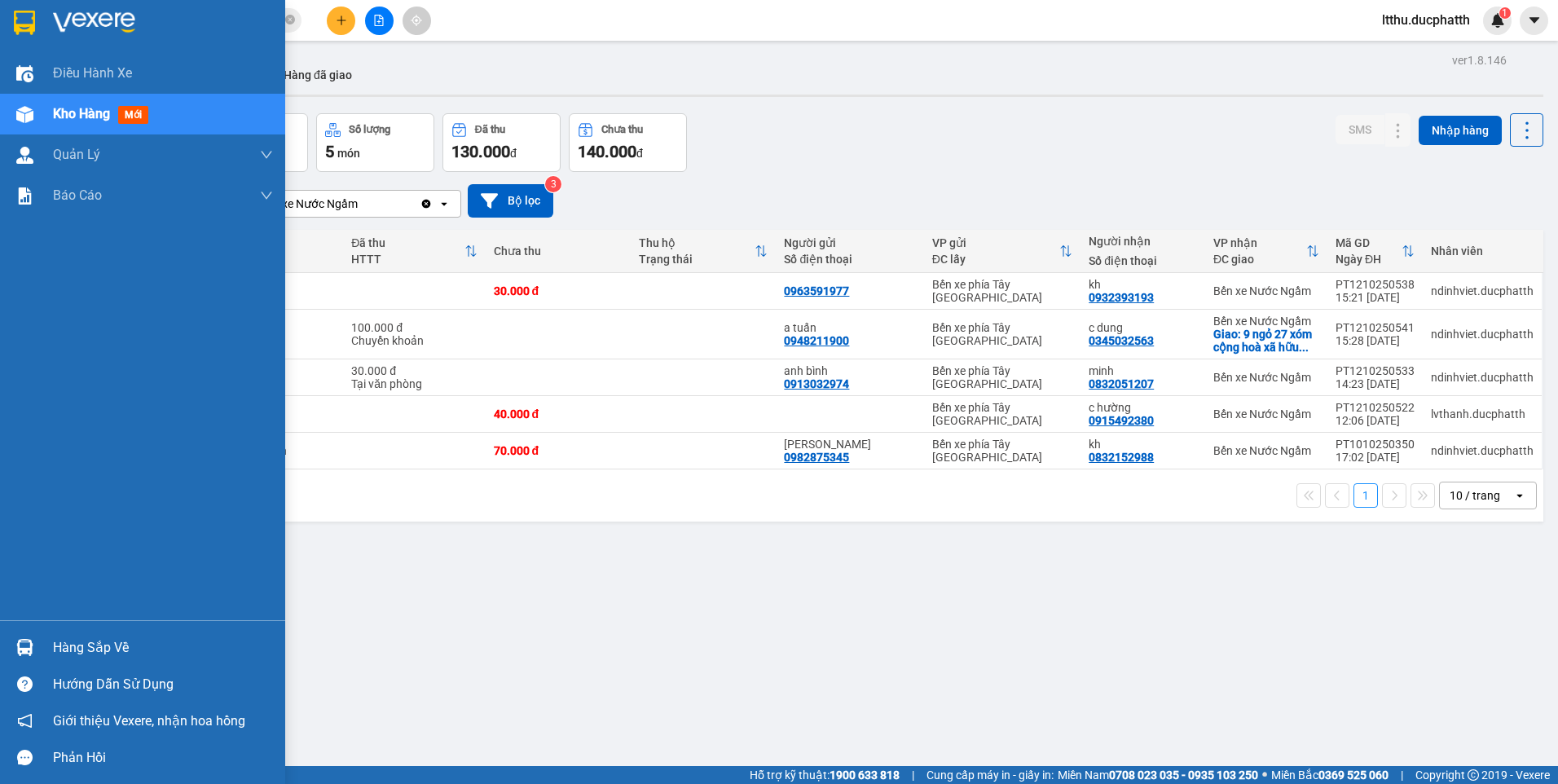
click at [23, 647] on img at bounding box center [25, 647] width 17 height 17
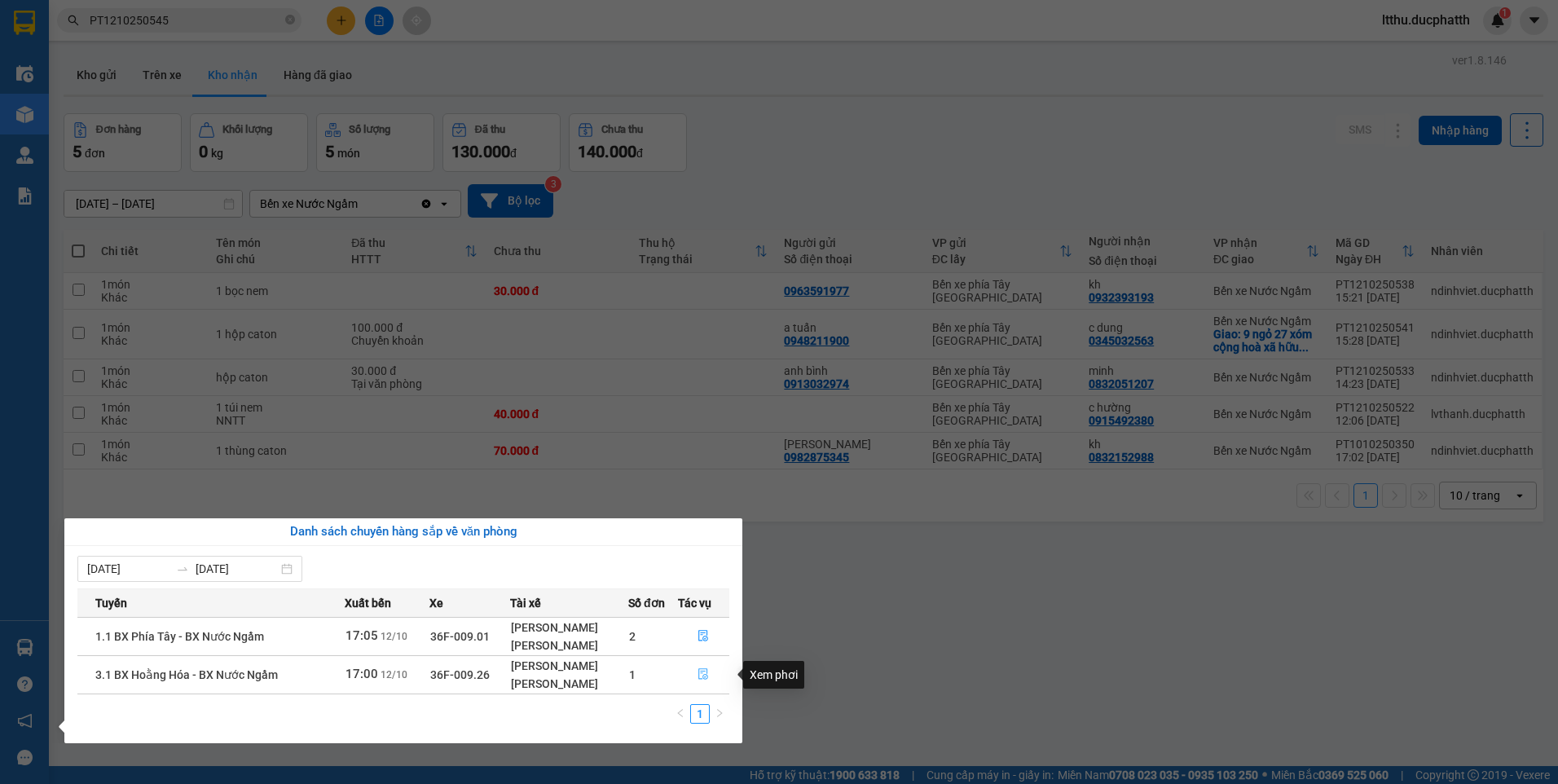
click at [704, 668] on icon "file-done" at bounding box center [702, 673] width 11 height 11
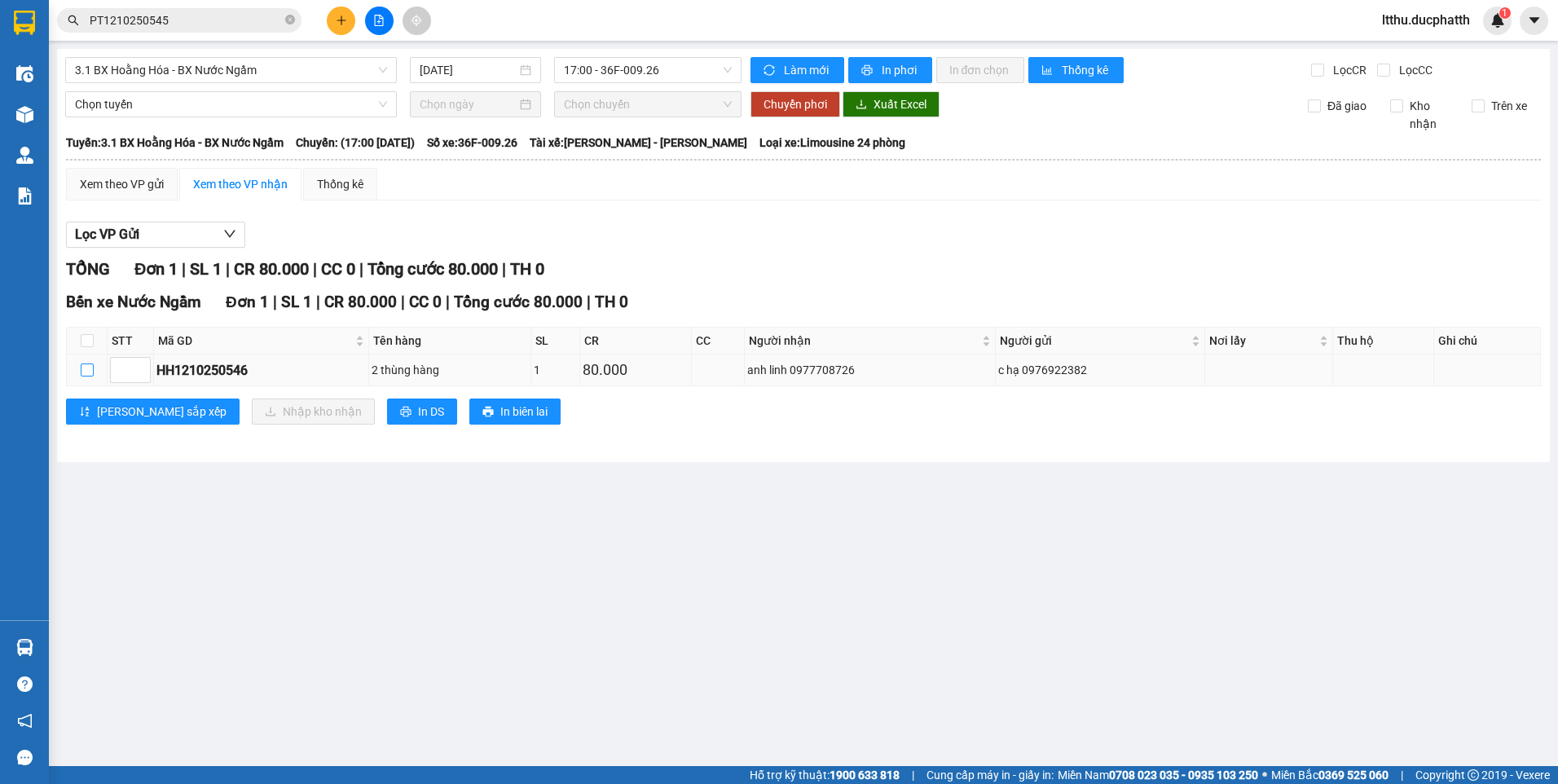
click at [86, 372] on input "checkbox" at bounding box center [86, 369] width 13 height 13
checkbox input "true"
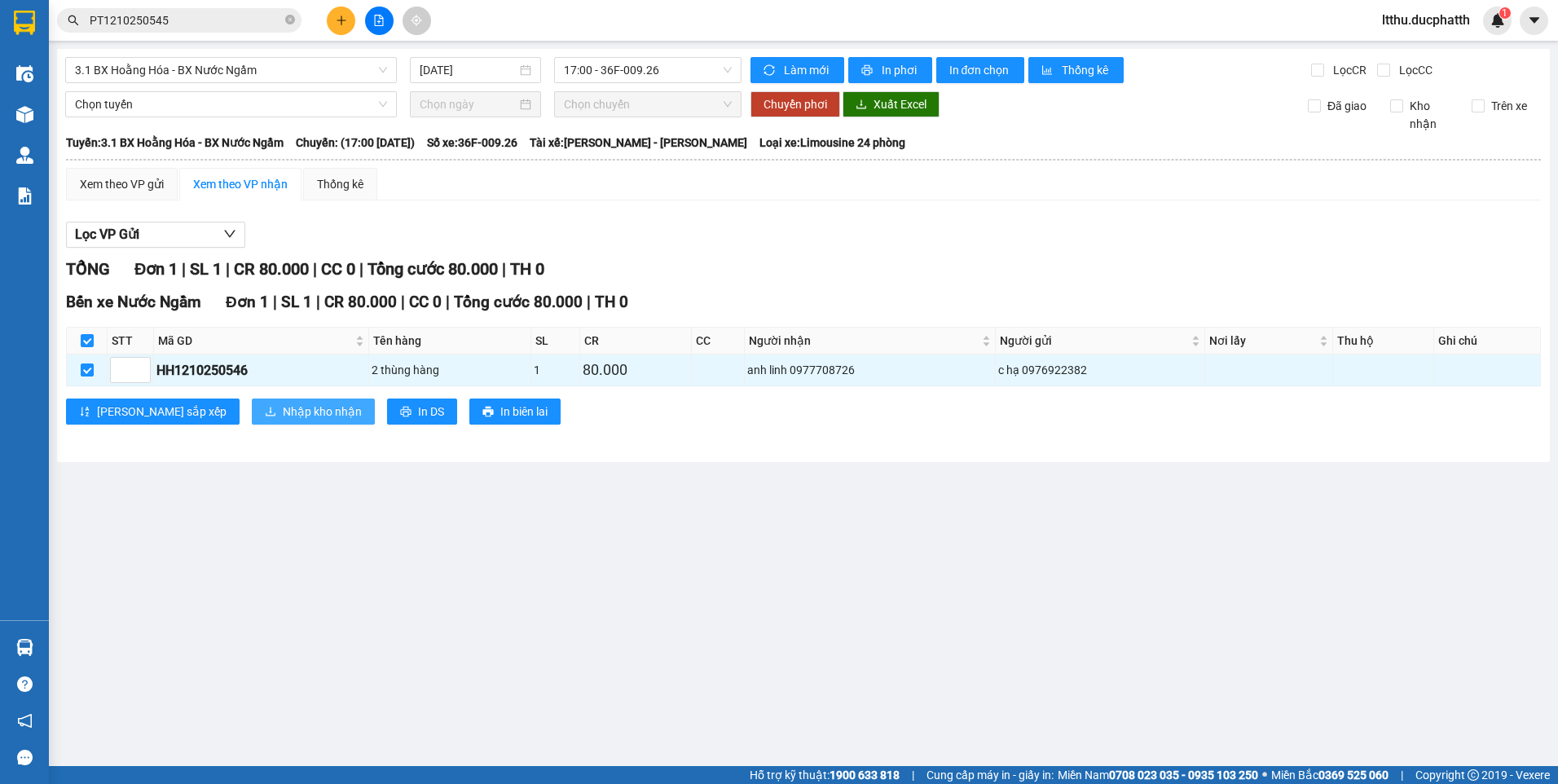
click at [283, 407] on span "Nhập kho nhận" at bounding box center [322, 411] width 79 height 18
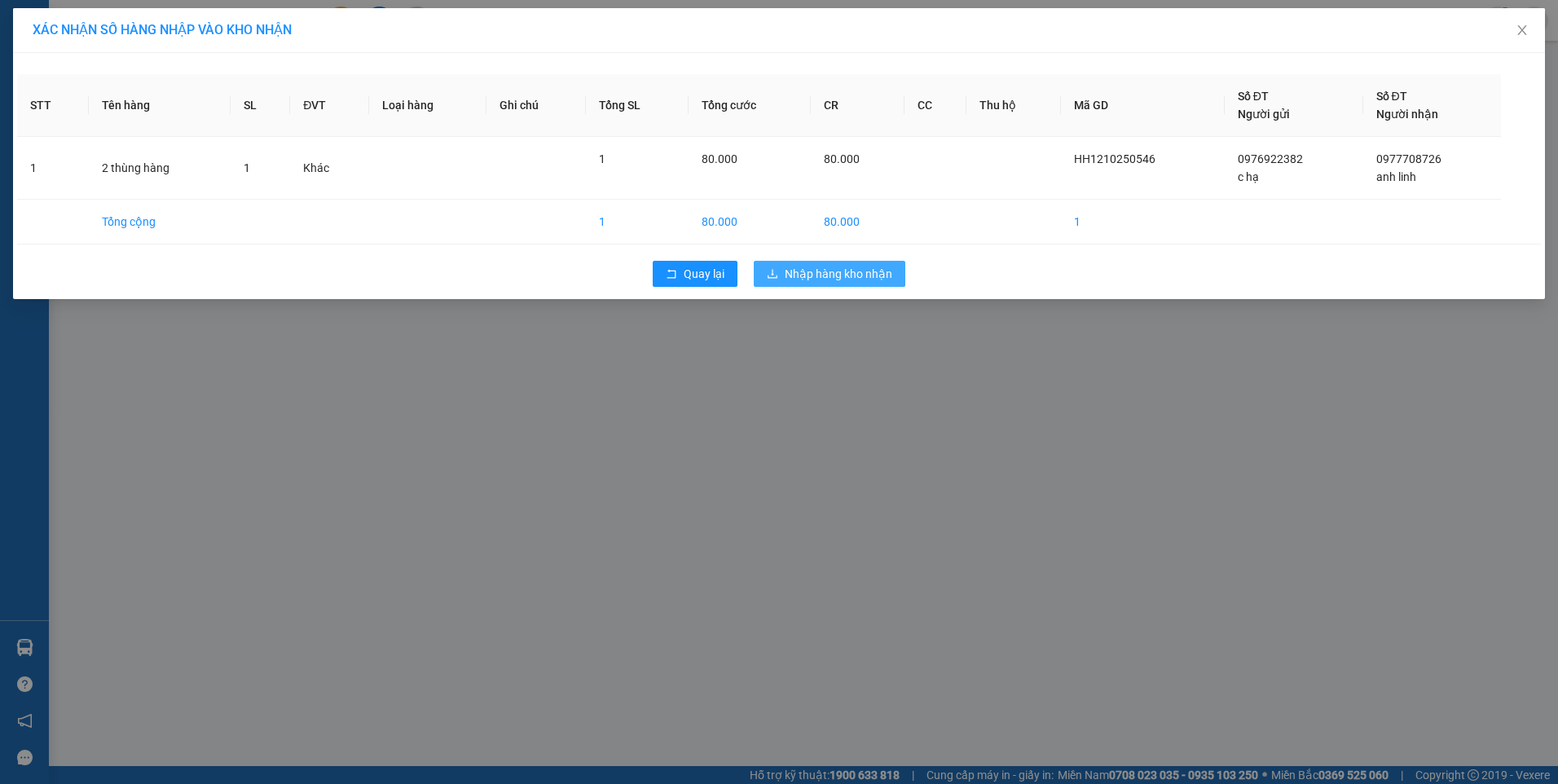
click at [779, 271] on button "Nhập hàng kho nhận" at bounding box center [829, 273] width 151 height 26
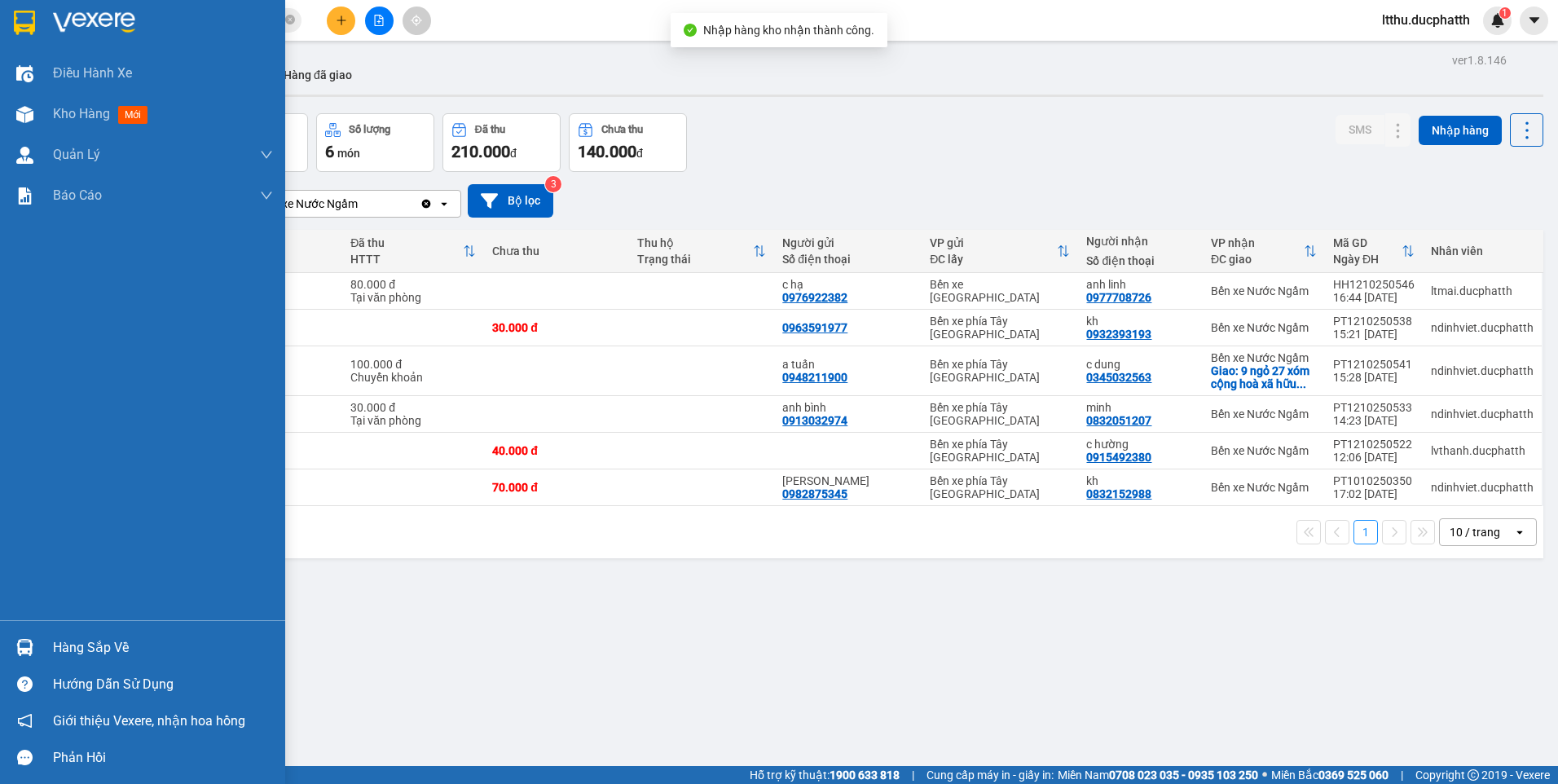
click at [34, 647] on div at bounding box center [24, 647] width 28 height 28
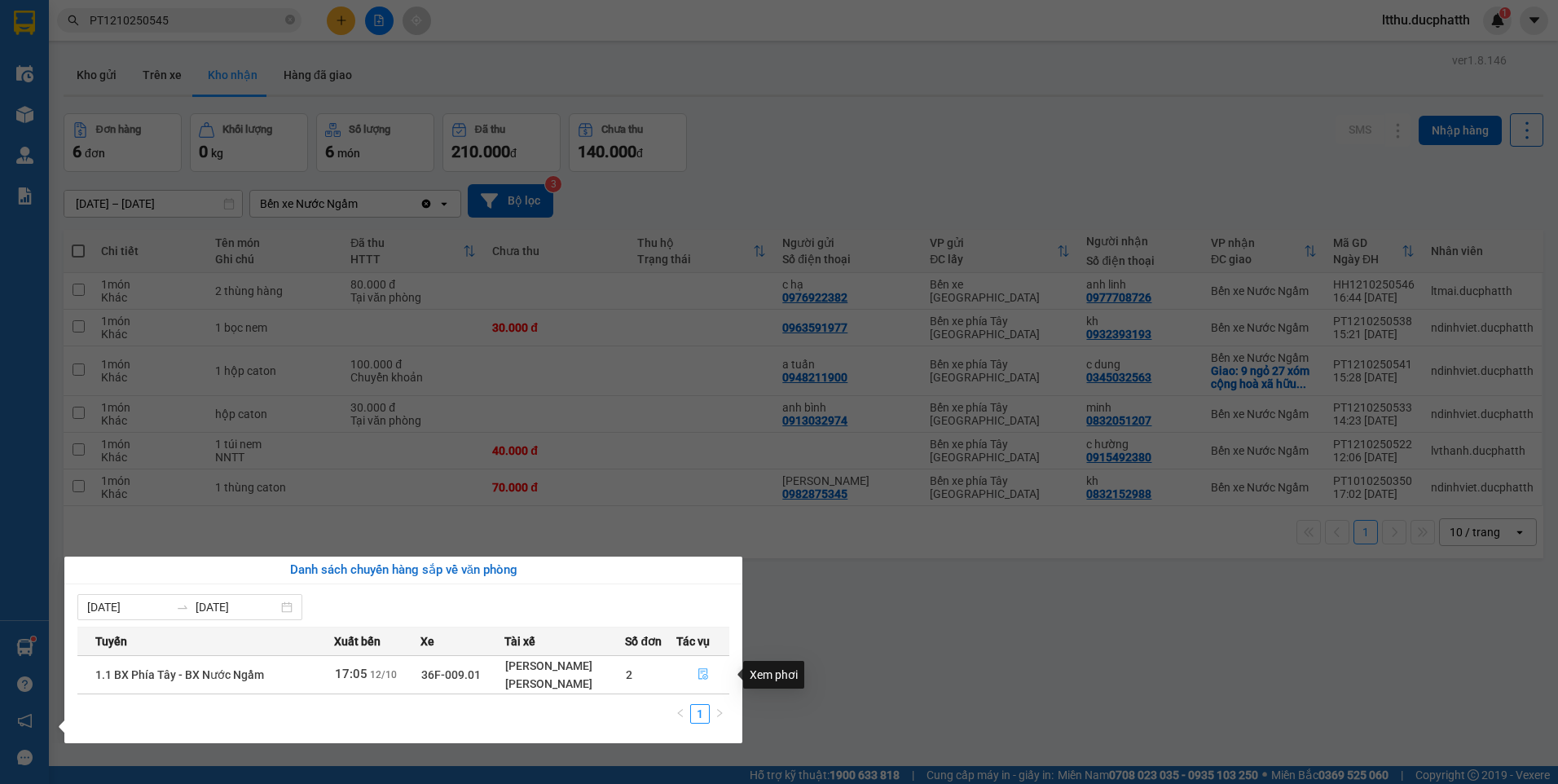
click at [706, 673] on icon "file-done" at bounding box center [702, 673] width 11 height 11
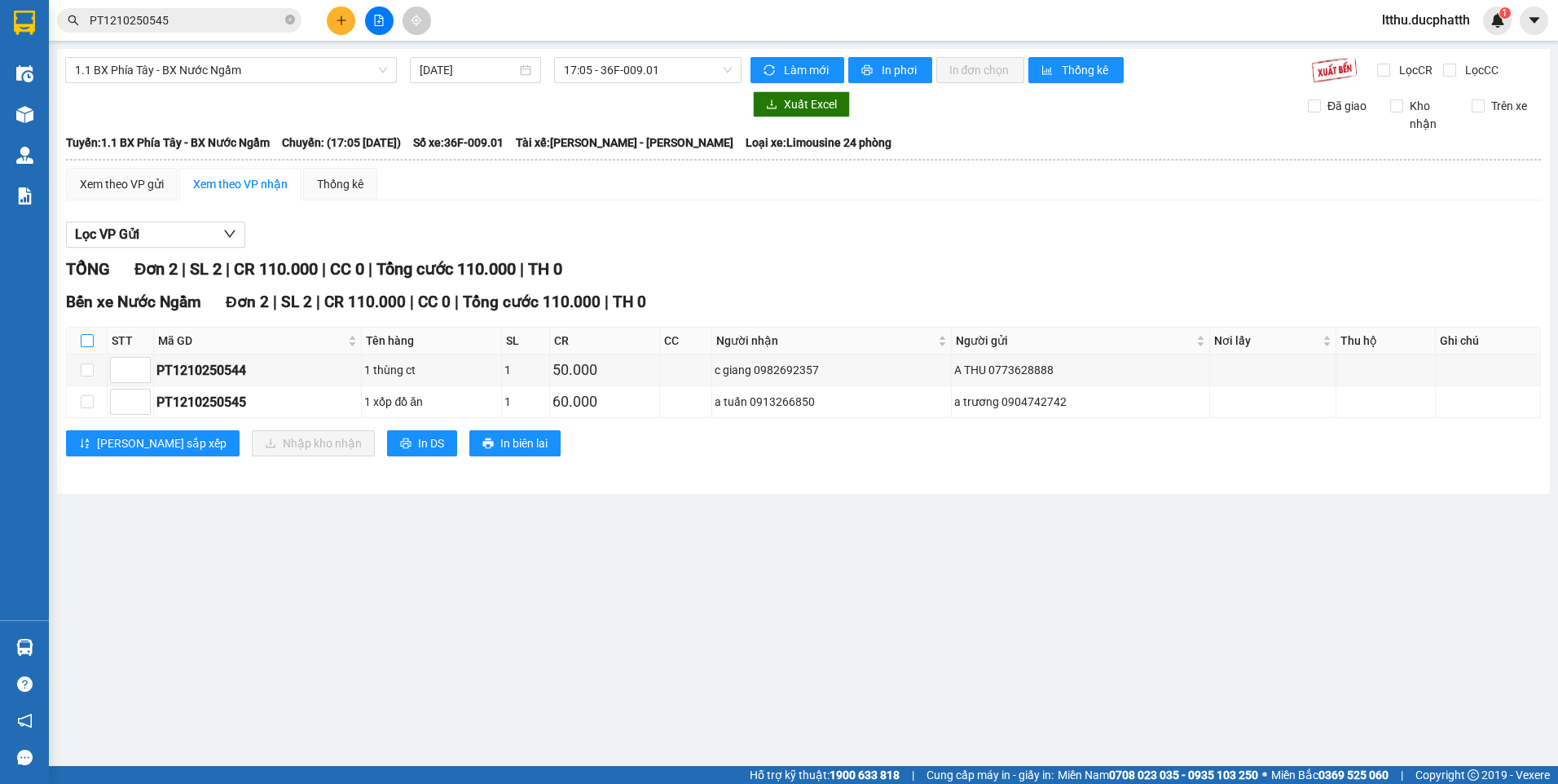
click at [89, 345] on input "checkbox" at bounding box center [86, 340] width 13 height 13
checkbox input "true"
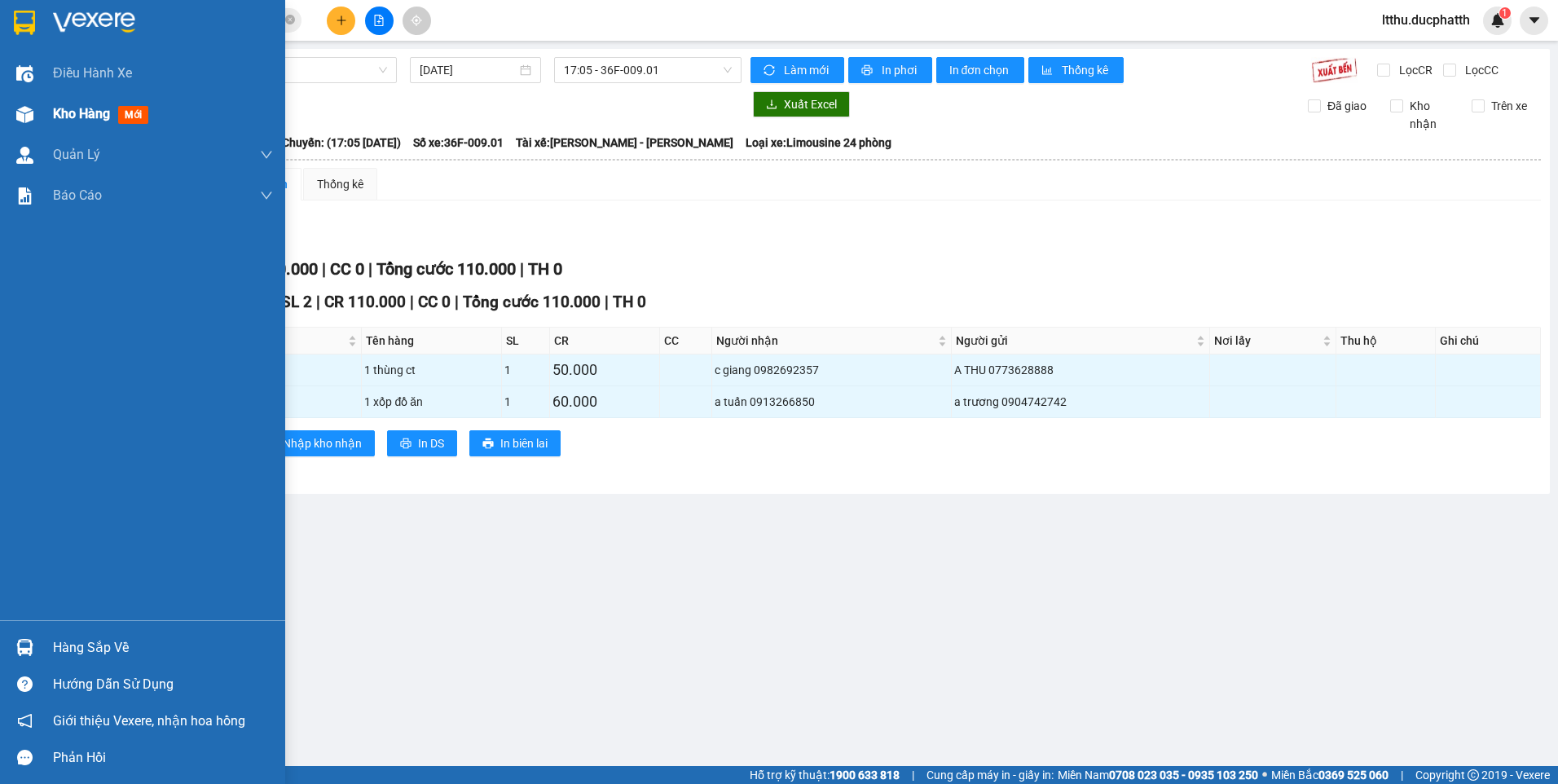
click at [40, 105] on div "Kho hàng mới" at bounding box center [143, 114] width 285 height 41
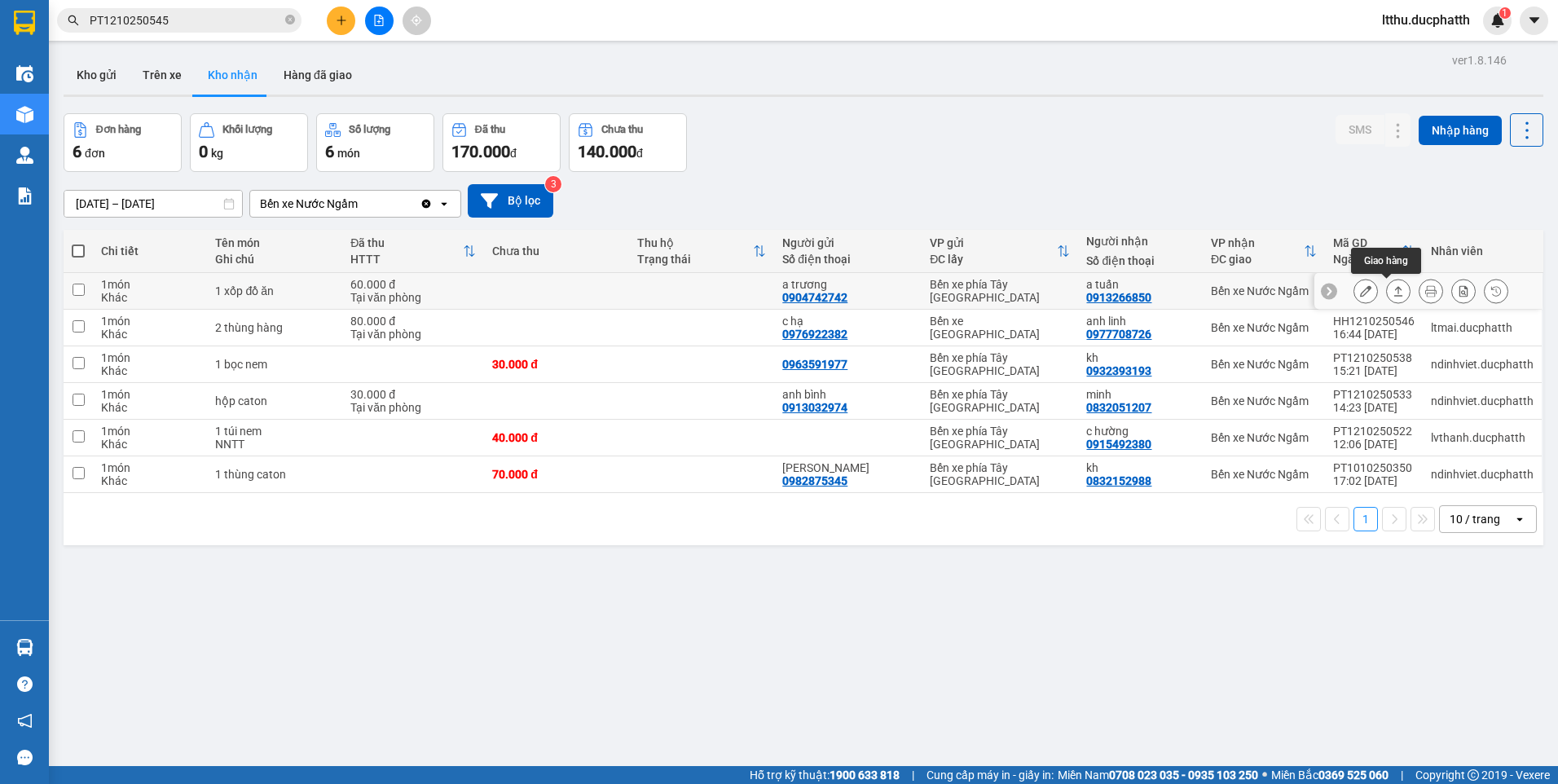
click at [1392, 287] on icon at bounding box center [1397, 290] width 11 height 11
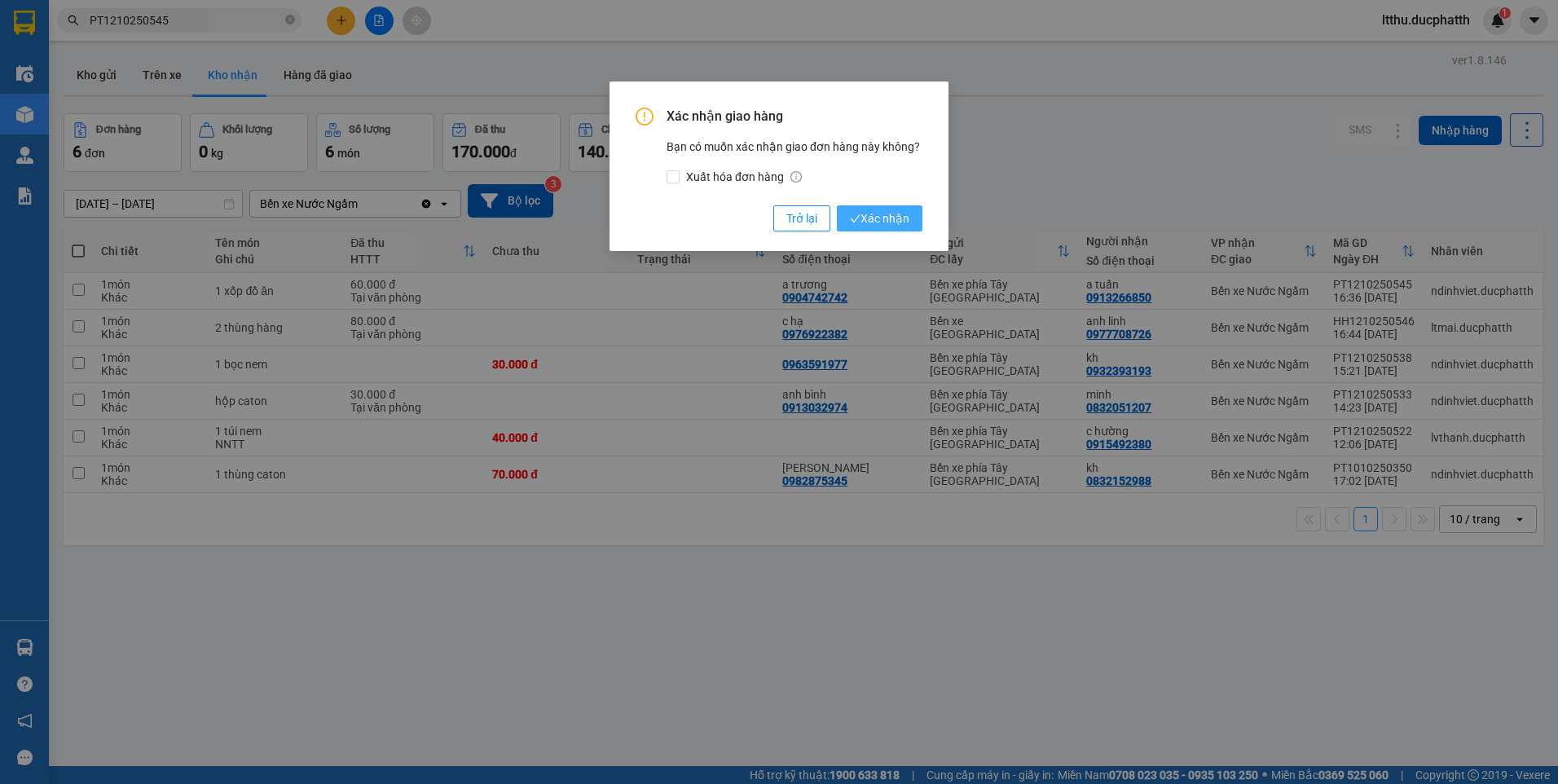
click at [874, 219] on span "Xác nhận" at bounding box center [880, 218] width 60 height 18
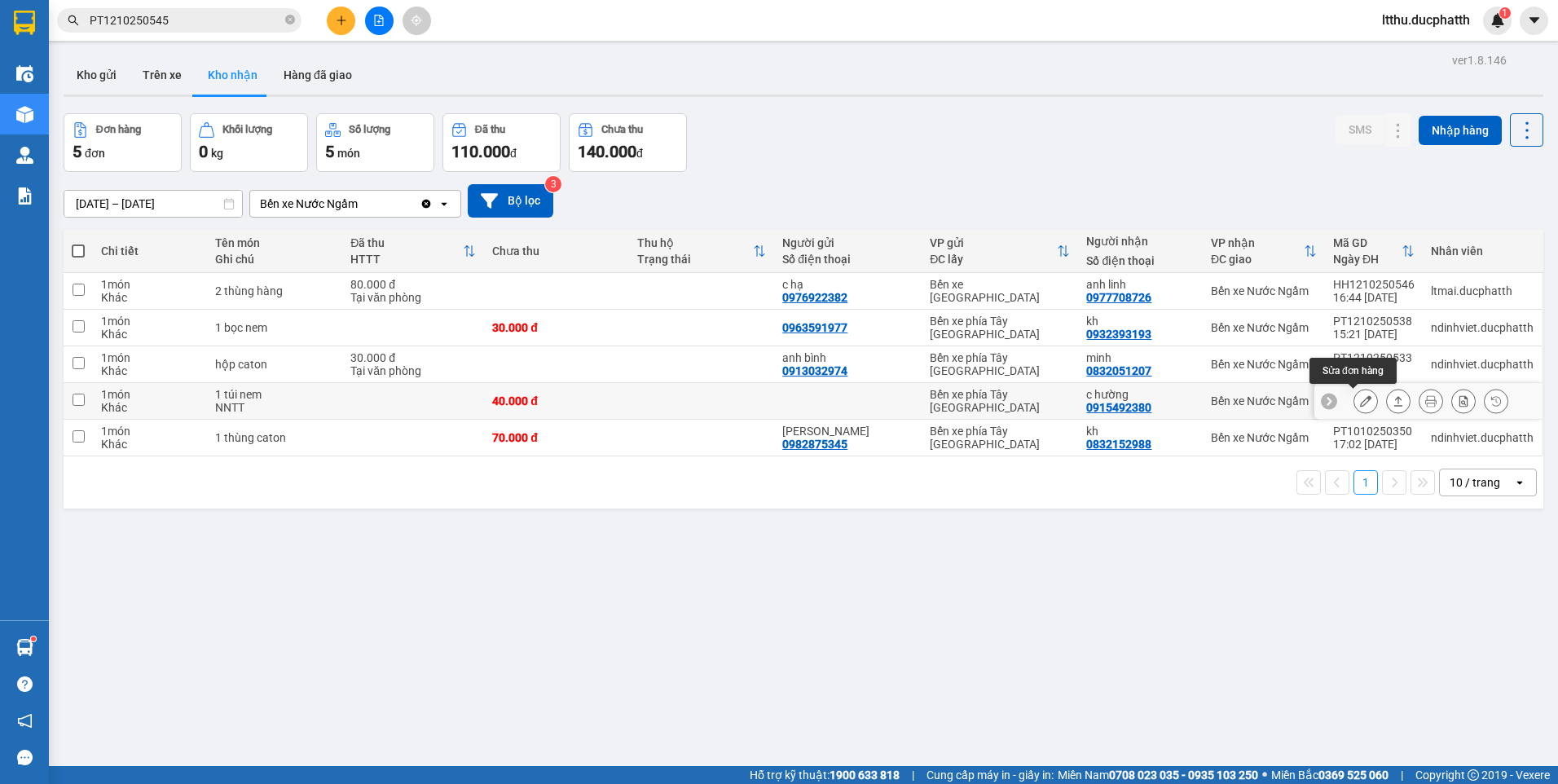
click at [1360, 397] on icon at bounding box center [1365, 401] width 11 height 11
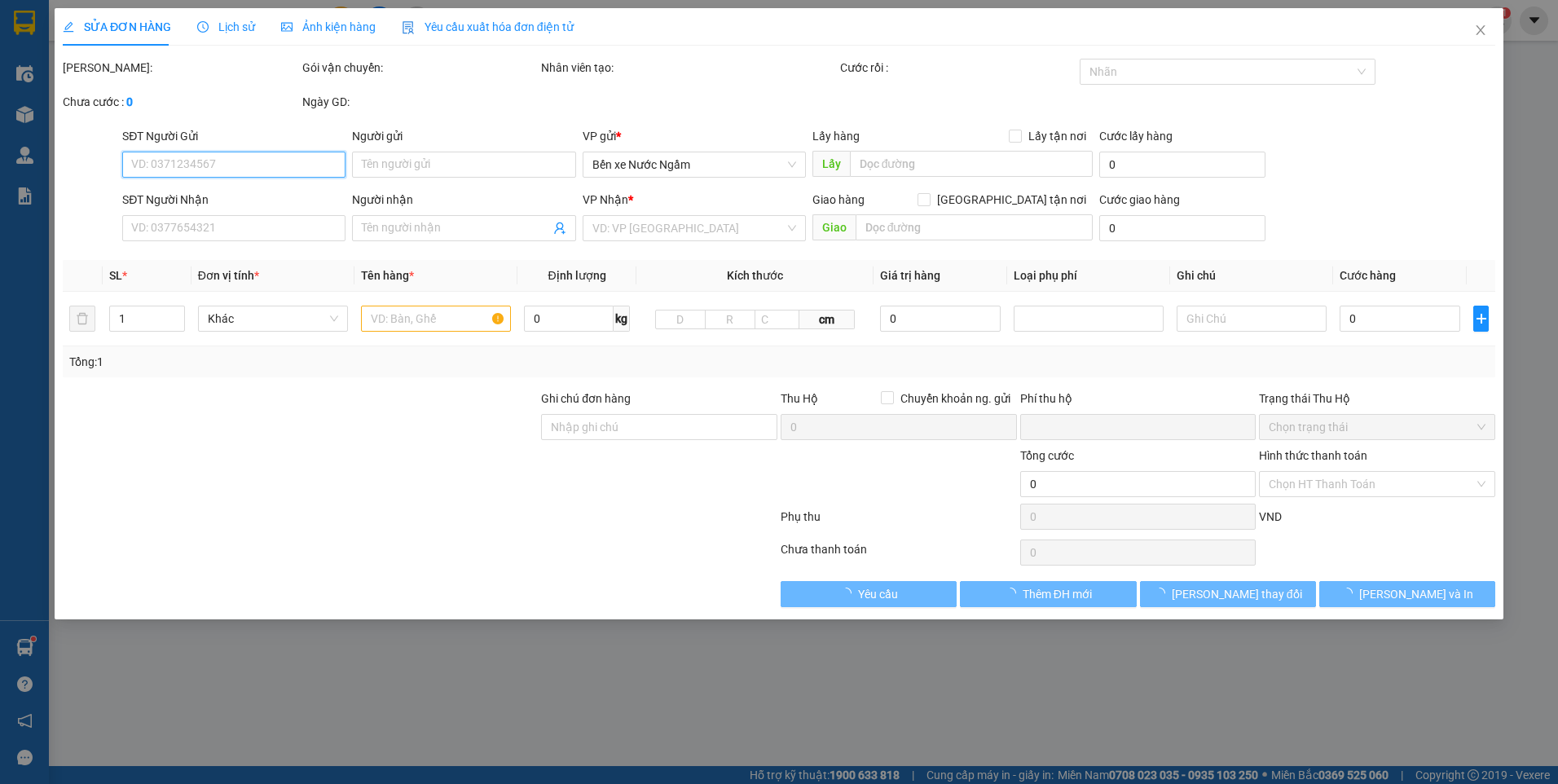
type input "0915492380"
type input "c hường"
type input "0"
type input "40.000"
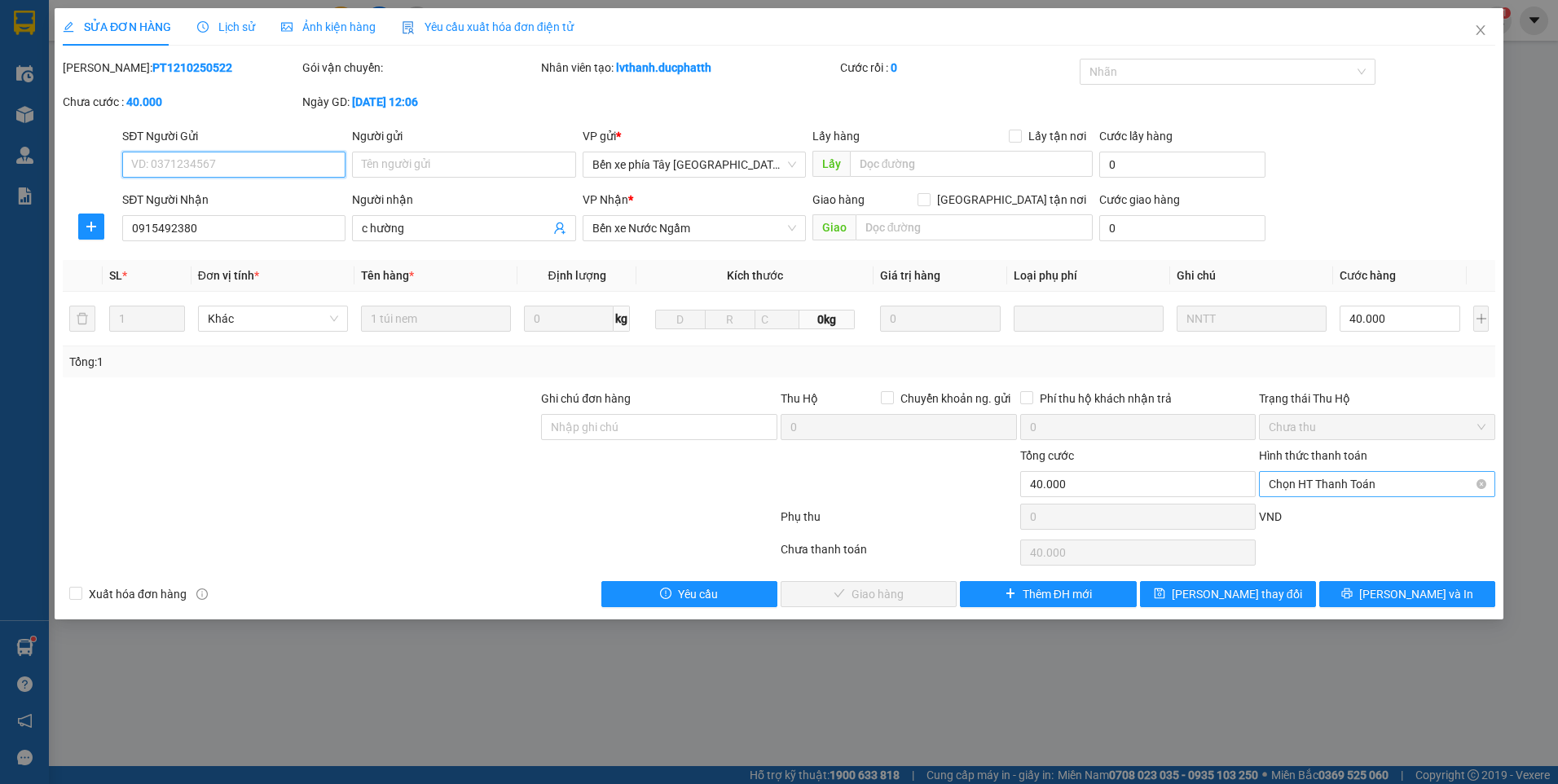
click at [1318, 479] on span "Chọn HT Thanh Toán" at bounding box center [1377, 483] width 217 height 25
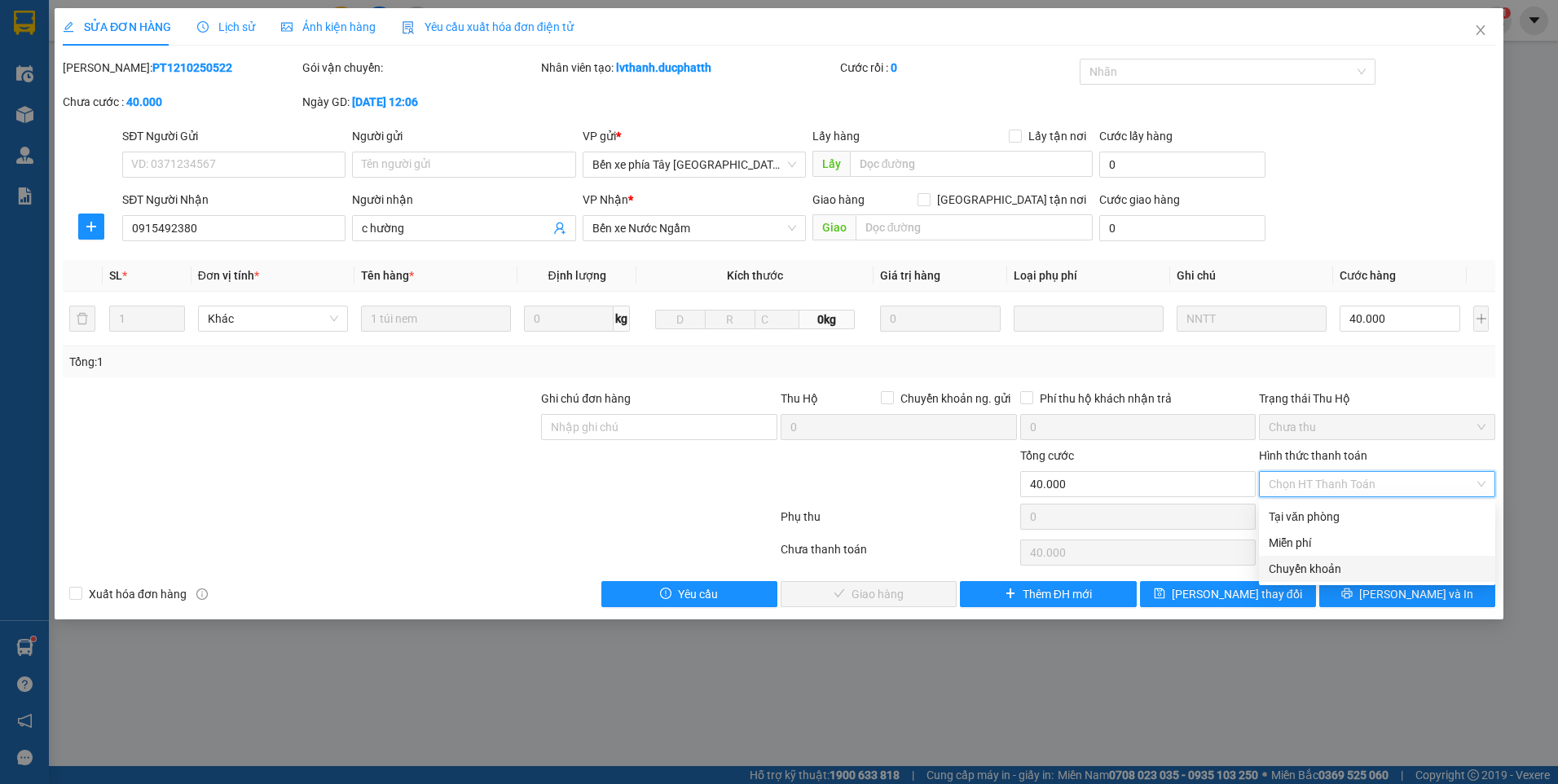
click at [1327, 559] on div "Chuyển khoản" at bounding box center [1377, 568] width 217 height 18
type input "0"
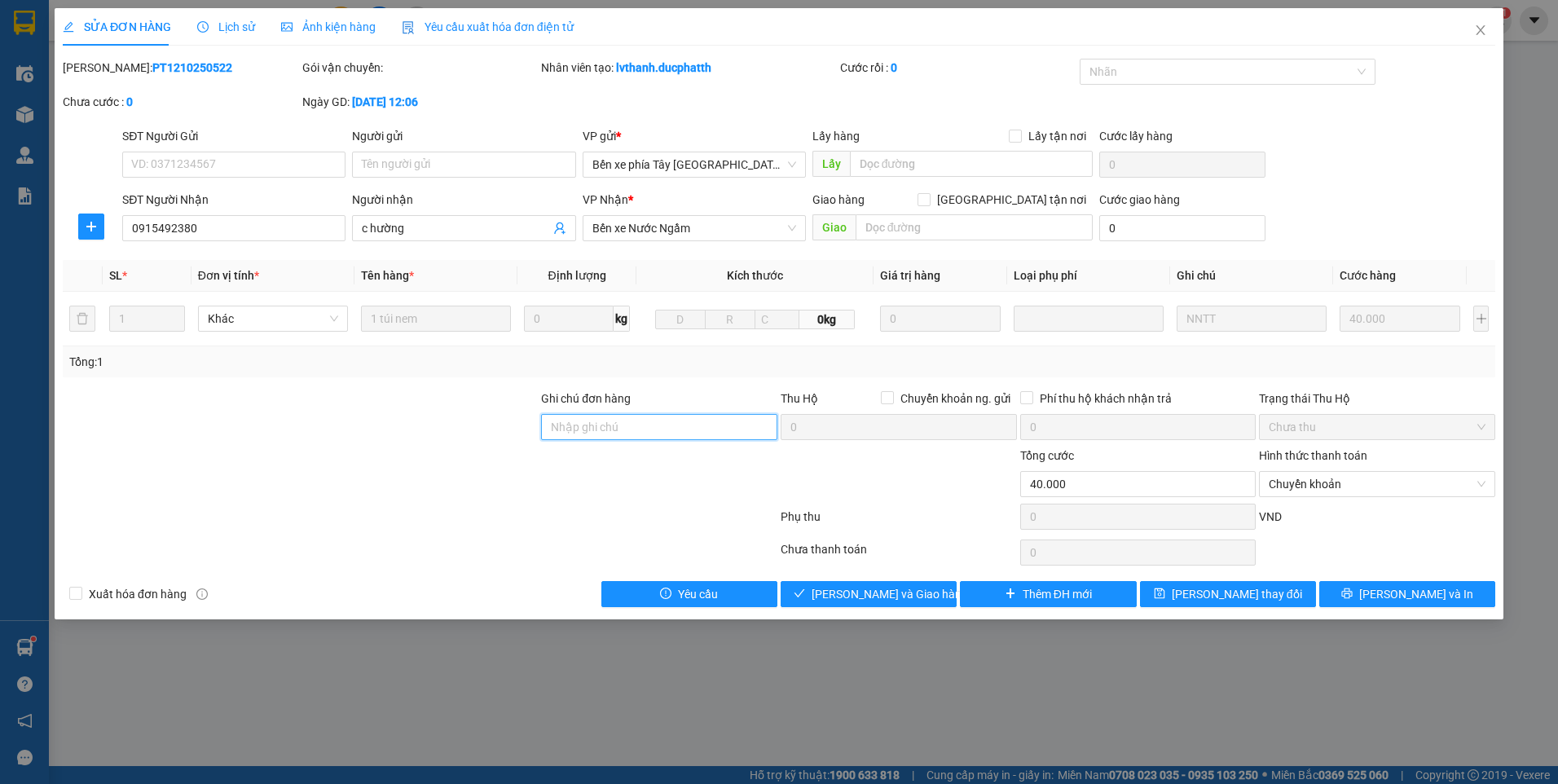
click at [631, 424] on input "Ghi chú đơn hàng" at bounding box center [659, 427] width 237 height 26
click at [857, 591] on span "[PERSON_NAME] và Giao hàng" at bounding box center [889, 594] width 156 height 18
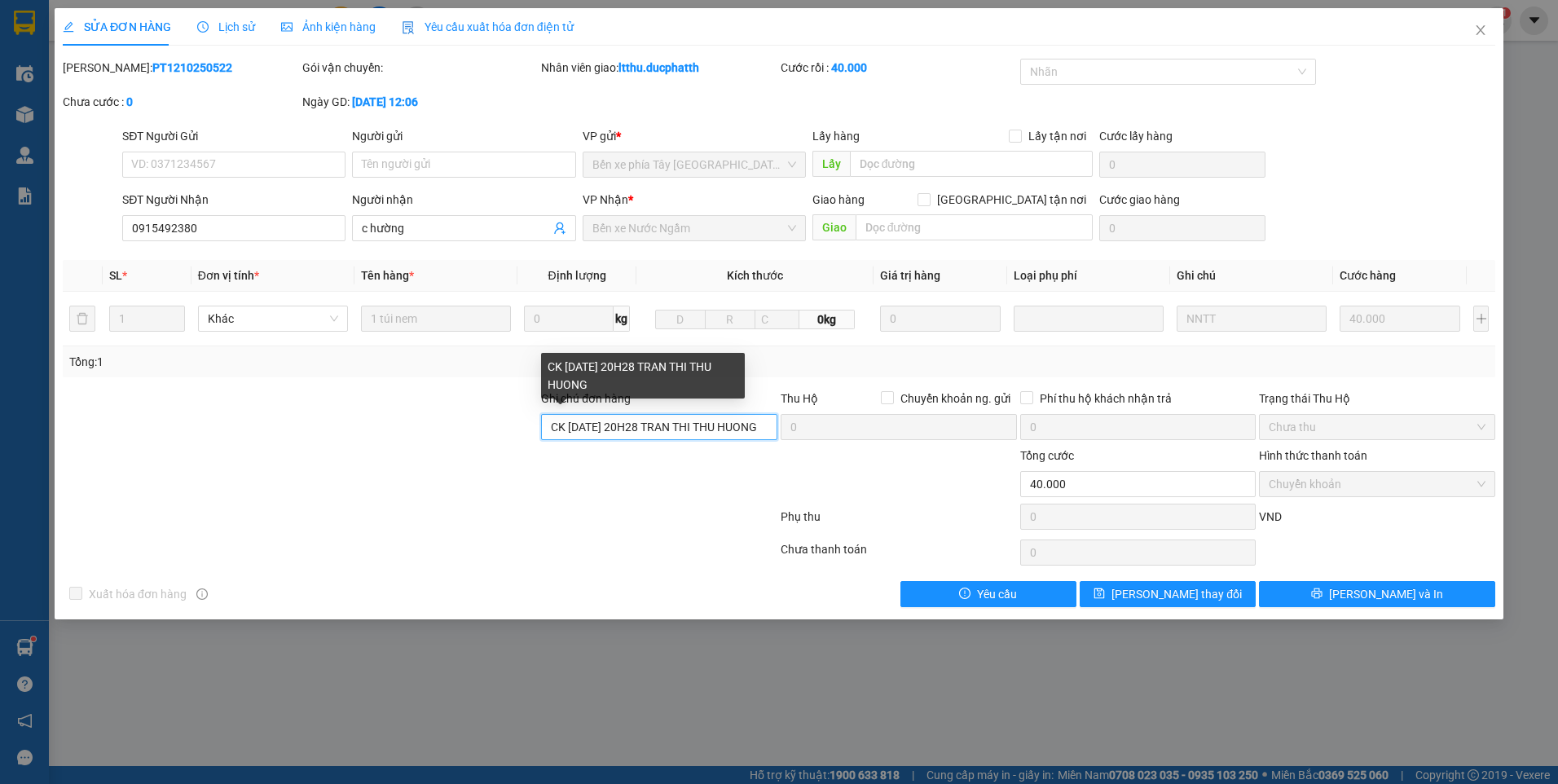
click at [634, 426] on input "CK [DATE] 20H28 TRAN THI THU HUONG" at bounding box center [659, 427] width 237 height 26
type input "CK [DATE] 20H28 TRAN THI THU HUONG"
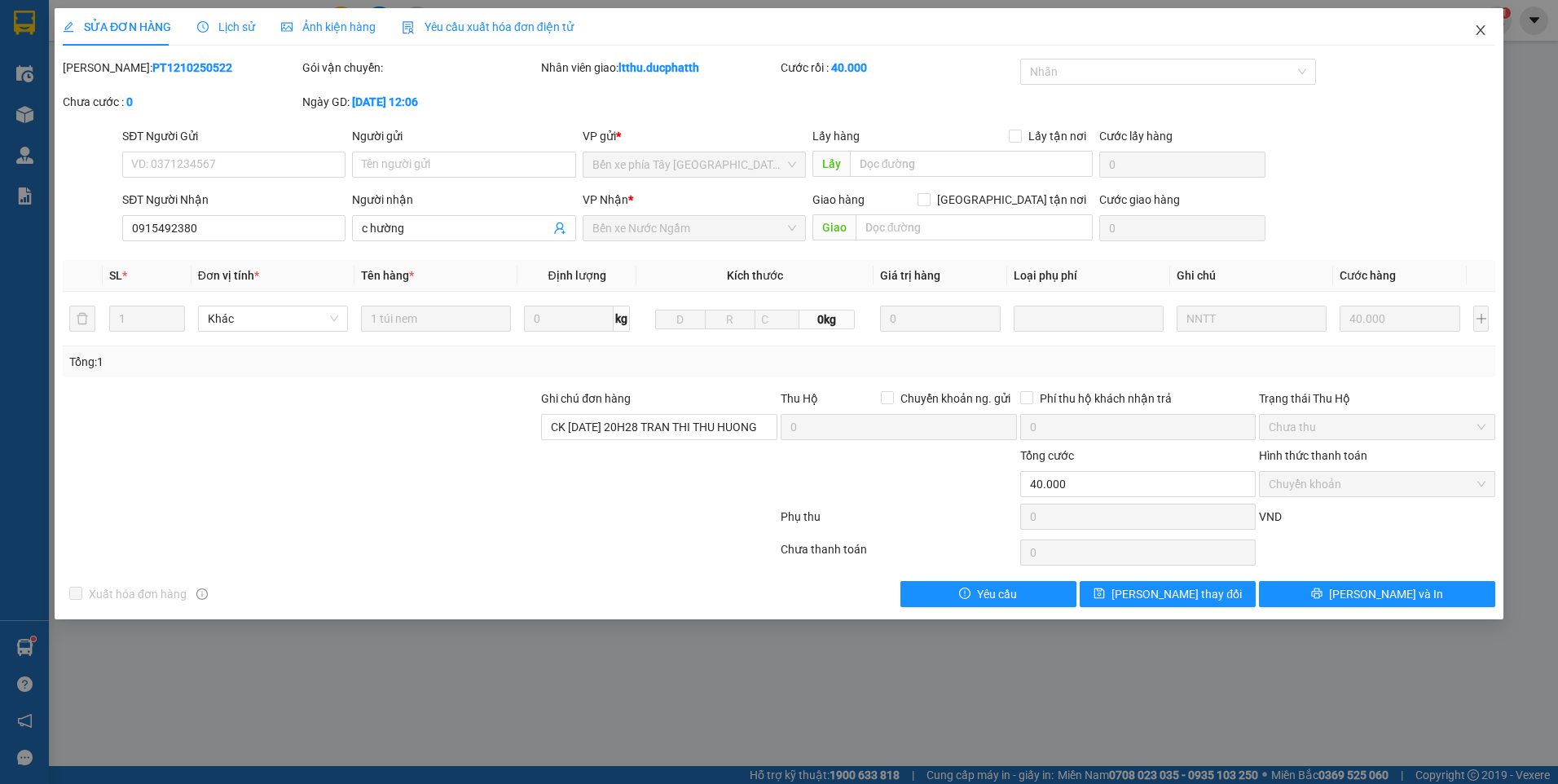
click at [1480, 29] on icon "close" at bounding box center [1479, 30] width 13 height 13
